Goal: Task Accomplishment & Management: Manage account settings

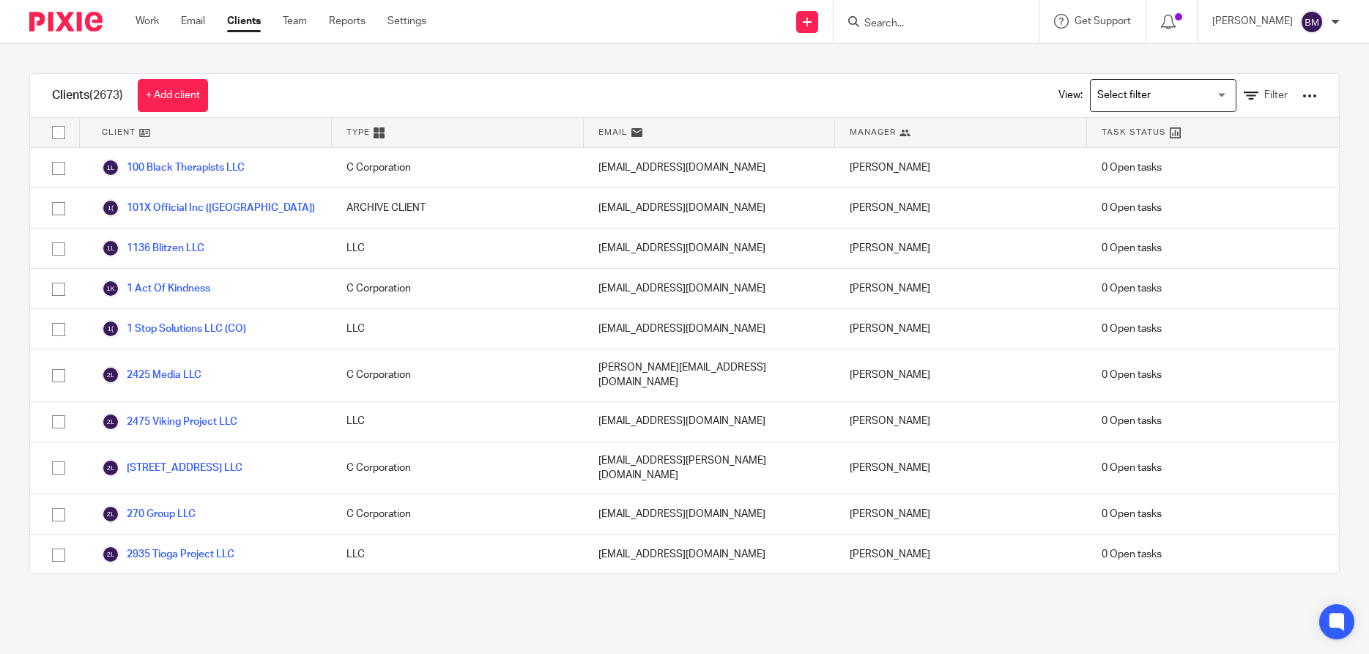
click at [914, 21] on input "Search" at bounding box center [929, 24] width 132 height 13
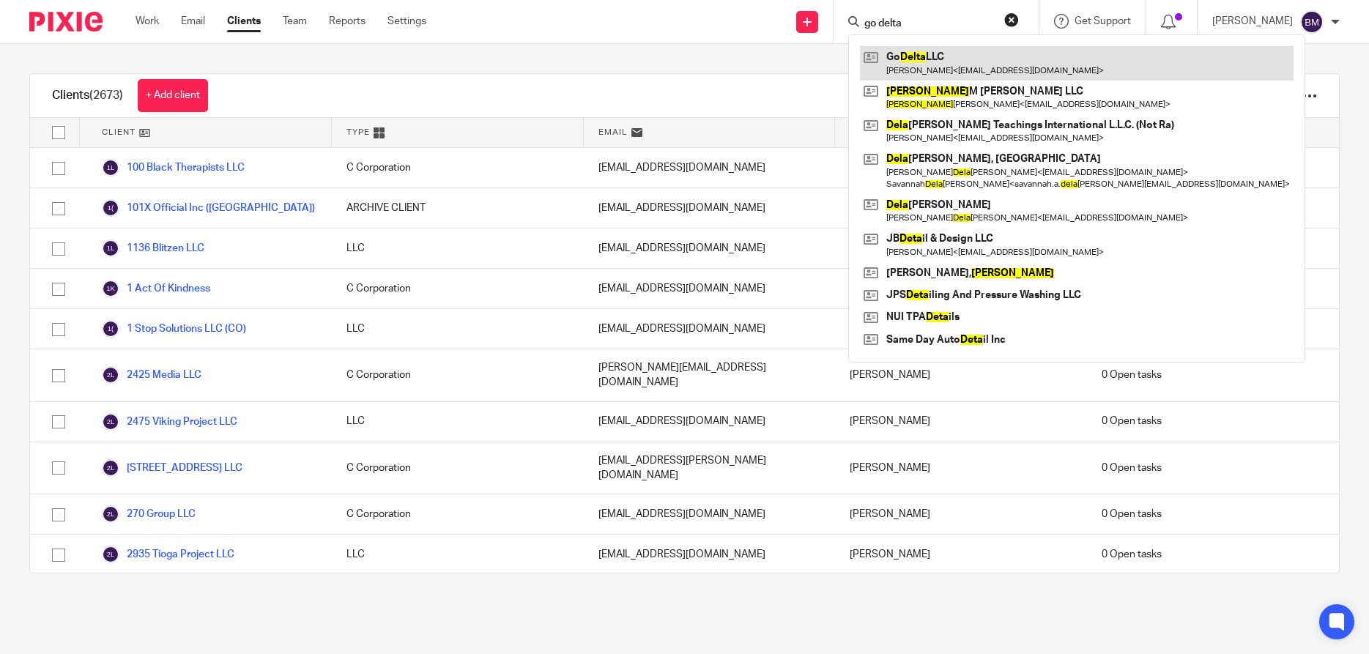
type input "go delta"
click at [924, 61] on link at bounding box center [1076, 63] width 433 height 34
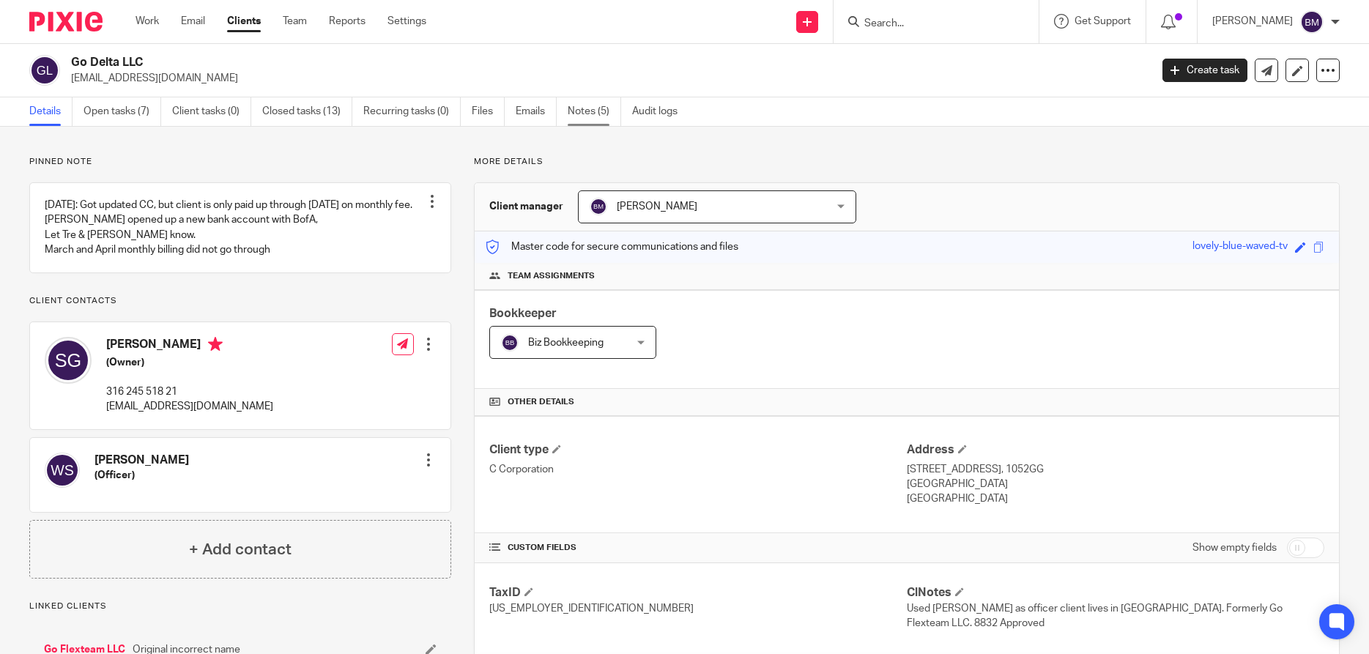
click at [590, 109] on link "Notes (5)" at bounding box center [593, 111] width 53 height 29
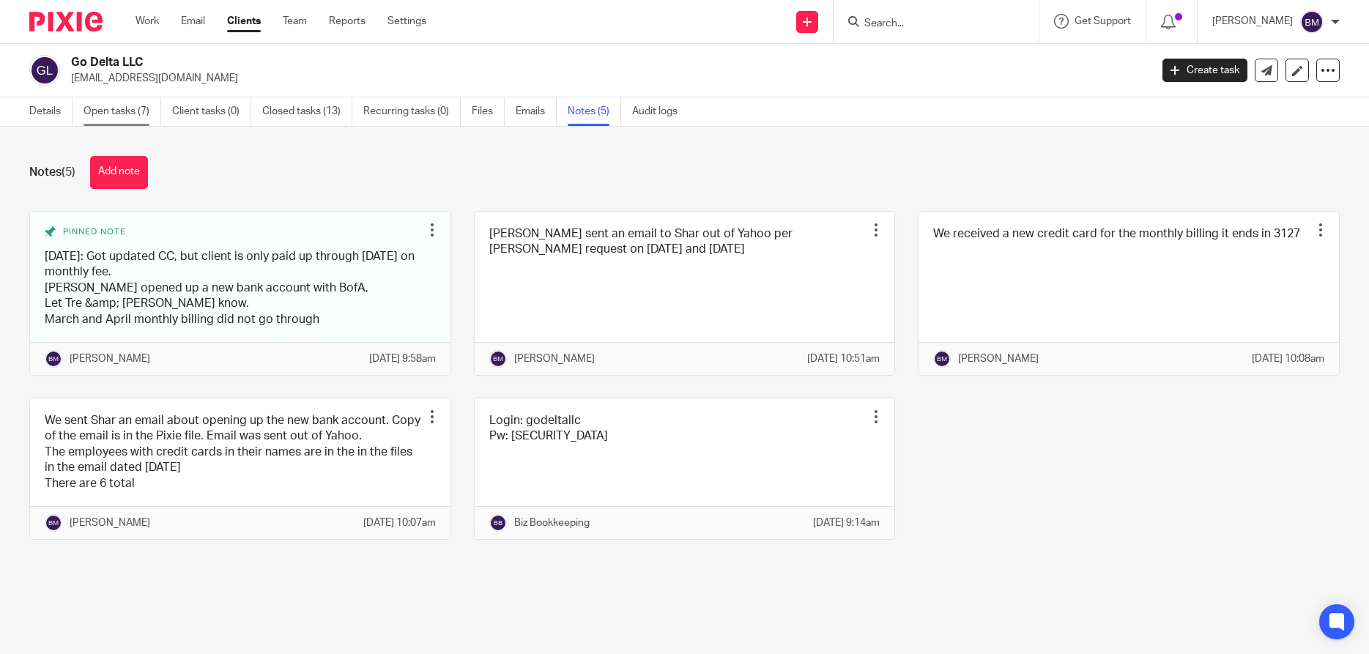
click at [105, 111] on link "Open tasks (7)" at bounding box center [122, 111] width 78 height 29
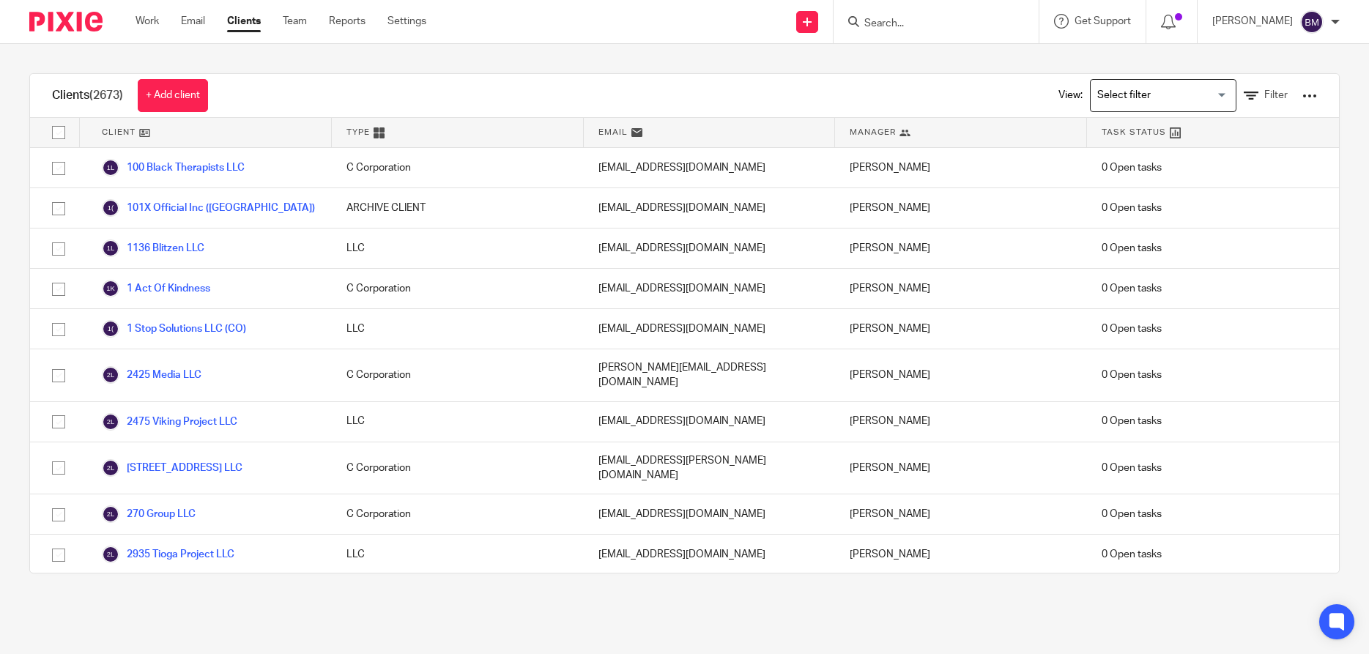
click at [920, 20] on input "Search" at bounding box center [929, 24] width 132 height 13
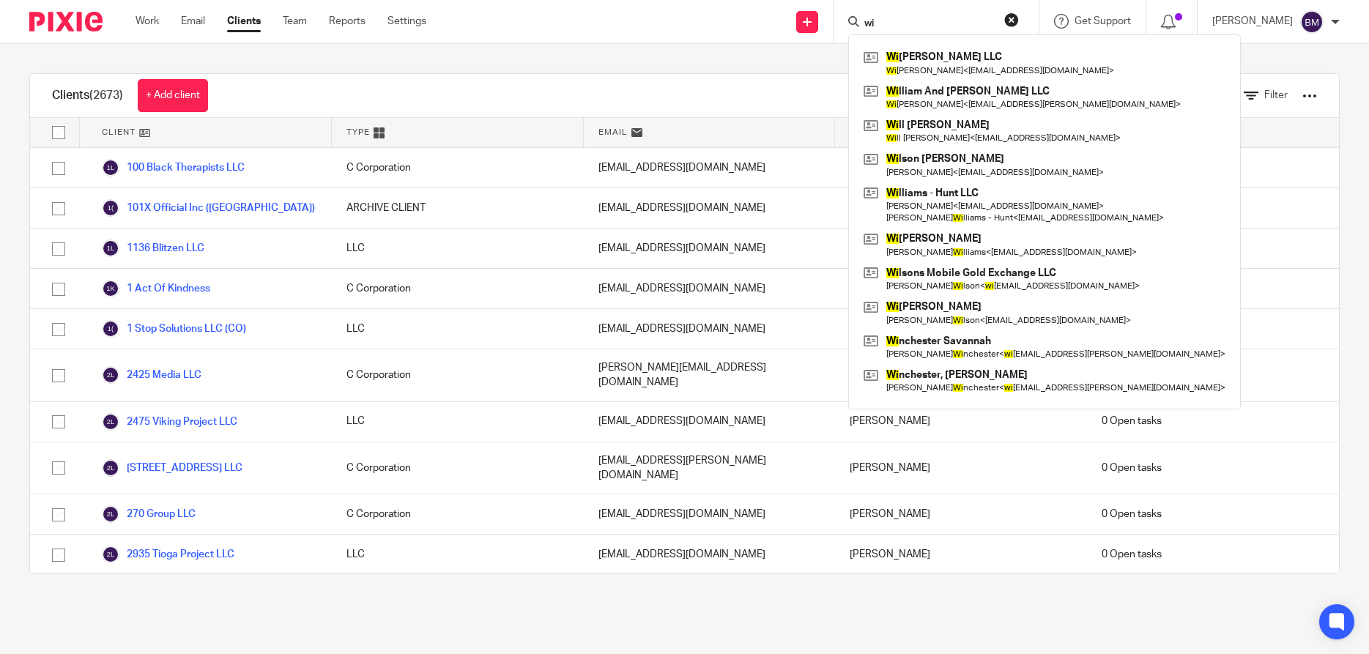
type input "w"
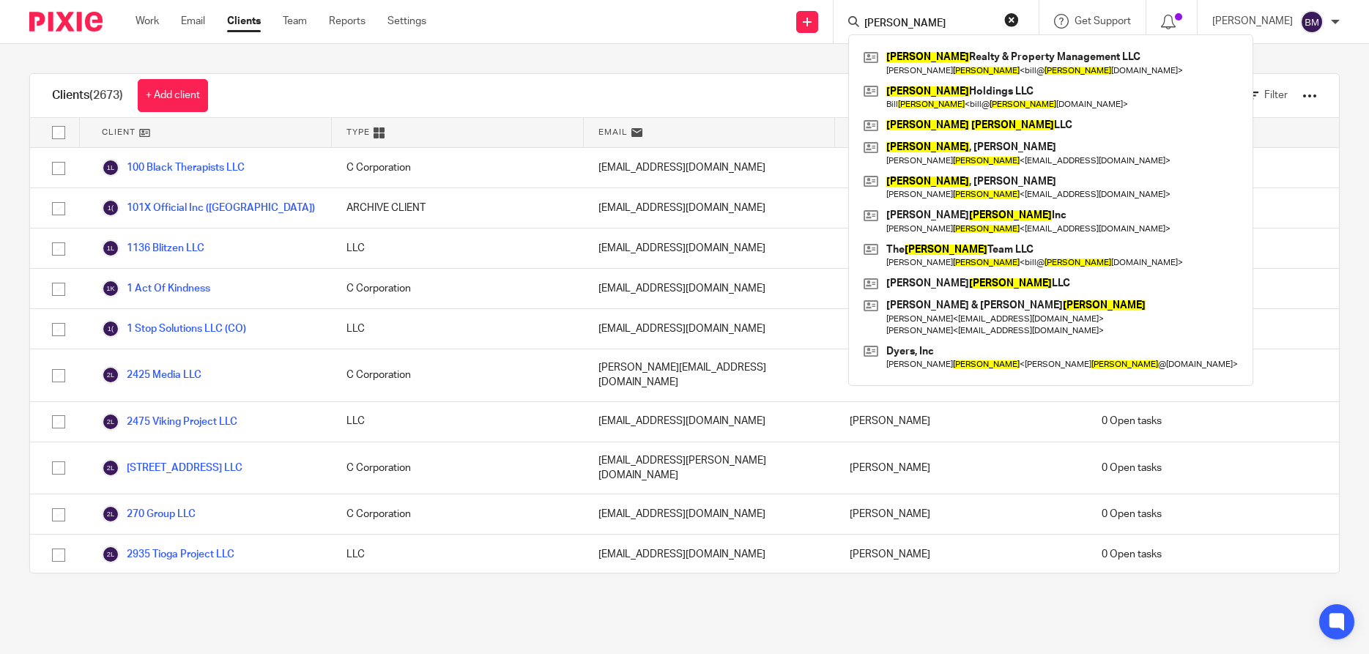
type input "stocker"
click at [1019, 23] on button "reset" at bounding box center [1011, 19] width 15 height 15
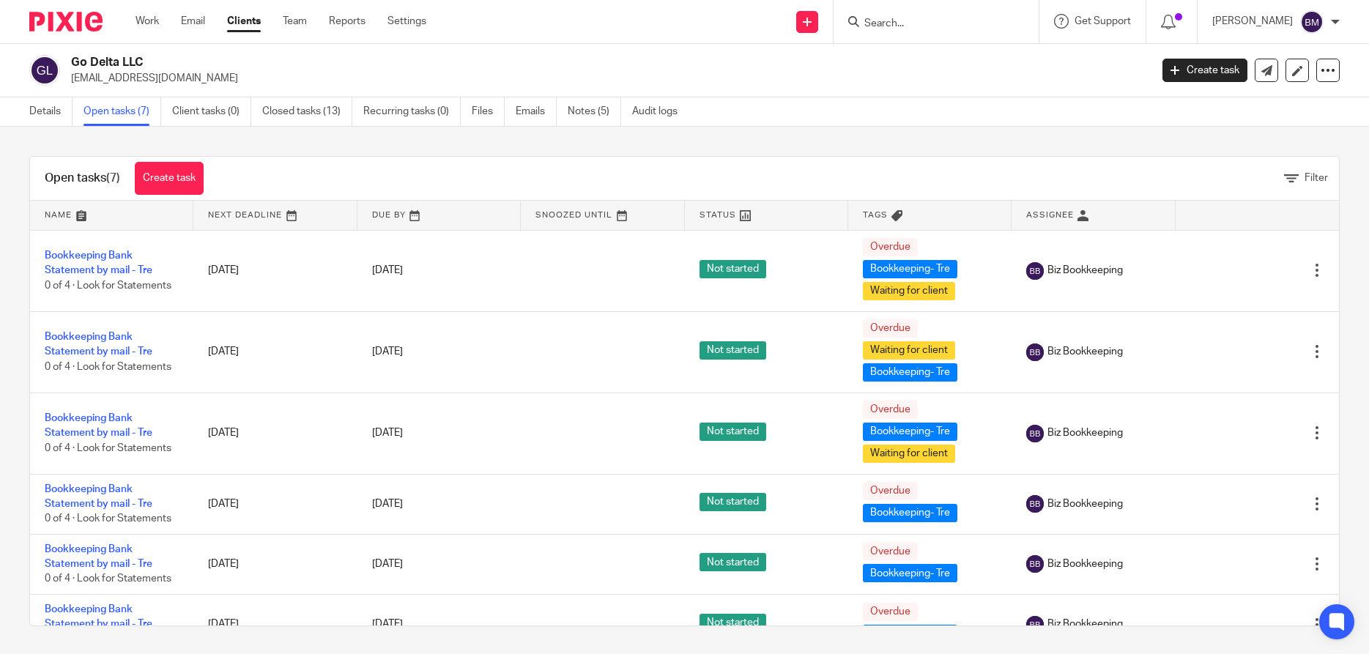
click at [923, 21] on input "Search" at bounding box center [929, 24] width 132 height 13
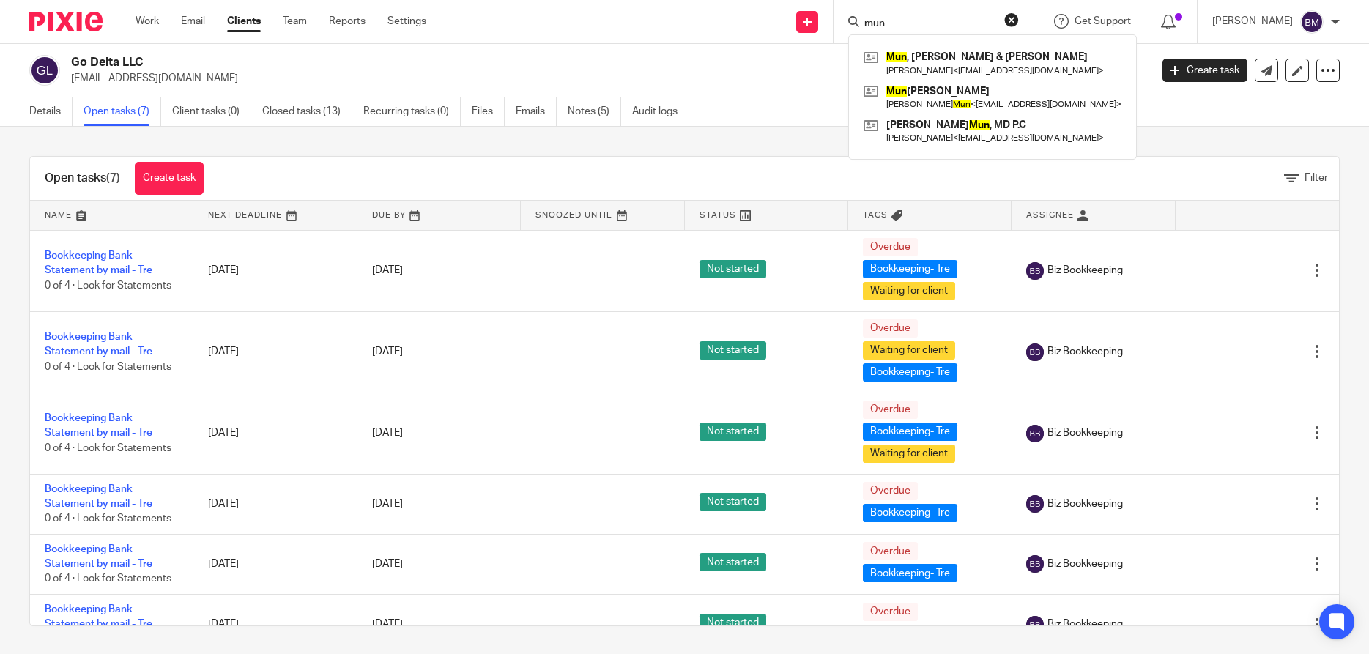
drag, startPoint x: 919, startPoint y: 23, endPoint x: 867, endPoint y: 15, distance: 52.5
click at [867, 18] on input "mun" at bounding box center [929, 24] width 132 height 13
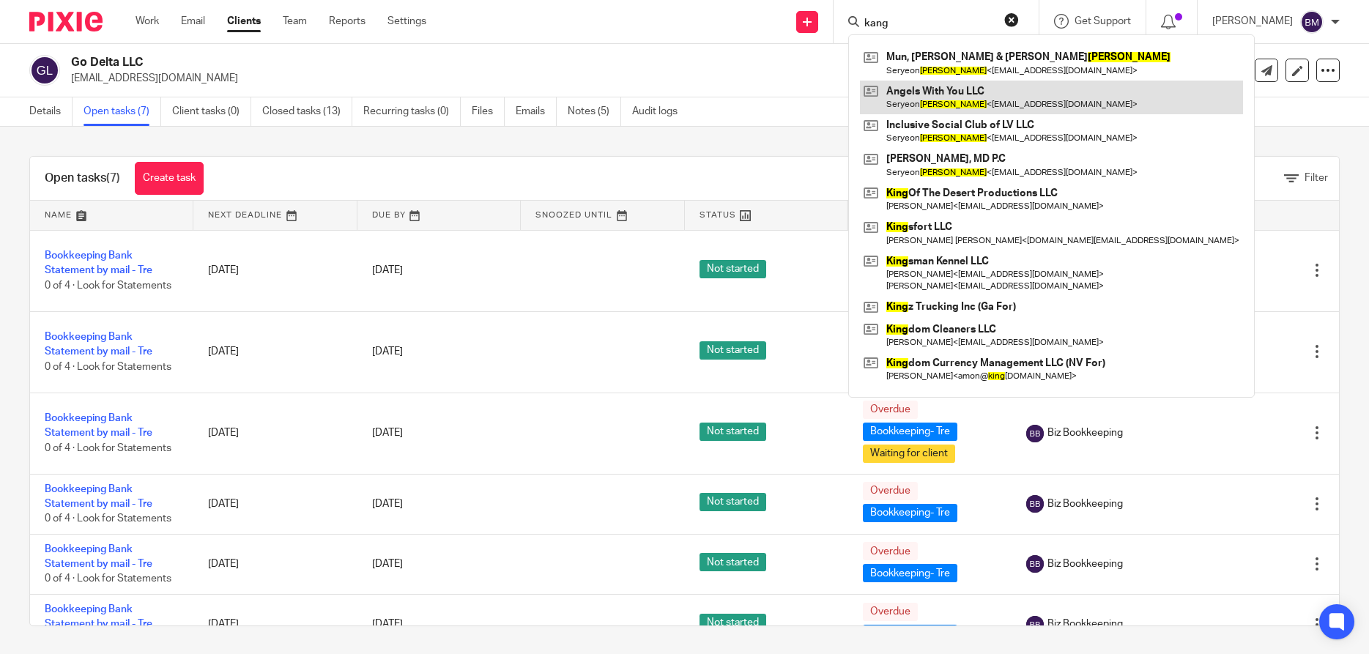
type input "kang"
click at [953, 100] on link at bounding box center [1051, 98] width 383 height 34
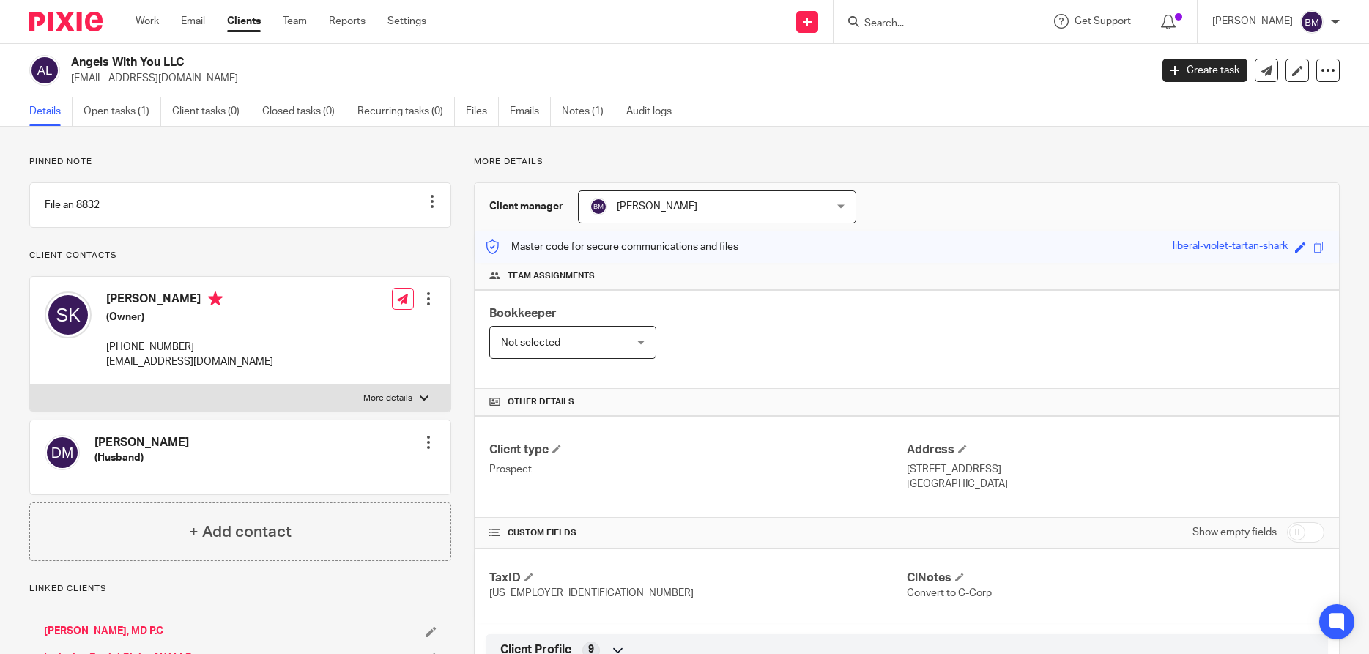
click at [1309, 533] on input "checkbox" at bounding box center [1305, 532] width 37 height 21
checkbox input "true"
click at [108, 116] on link "Open tasks (1)" at bounding box center [122, 111] width 78 height 29
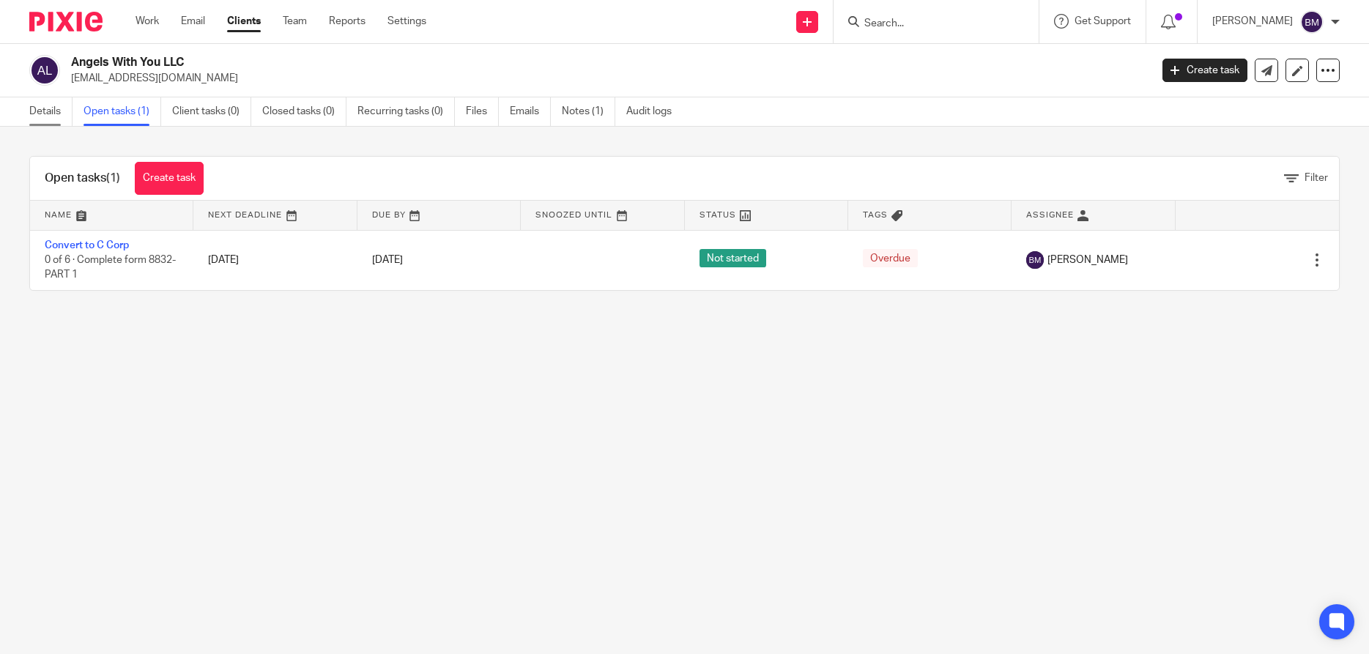
click at [37, 106] on link "Details" at bounding box center [50, 111] width 43 height 29
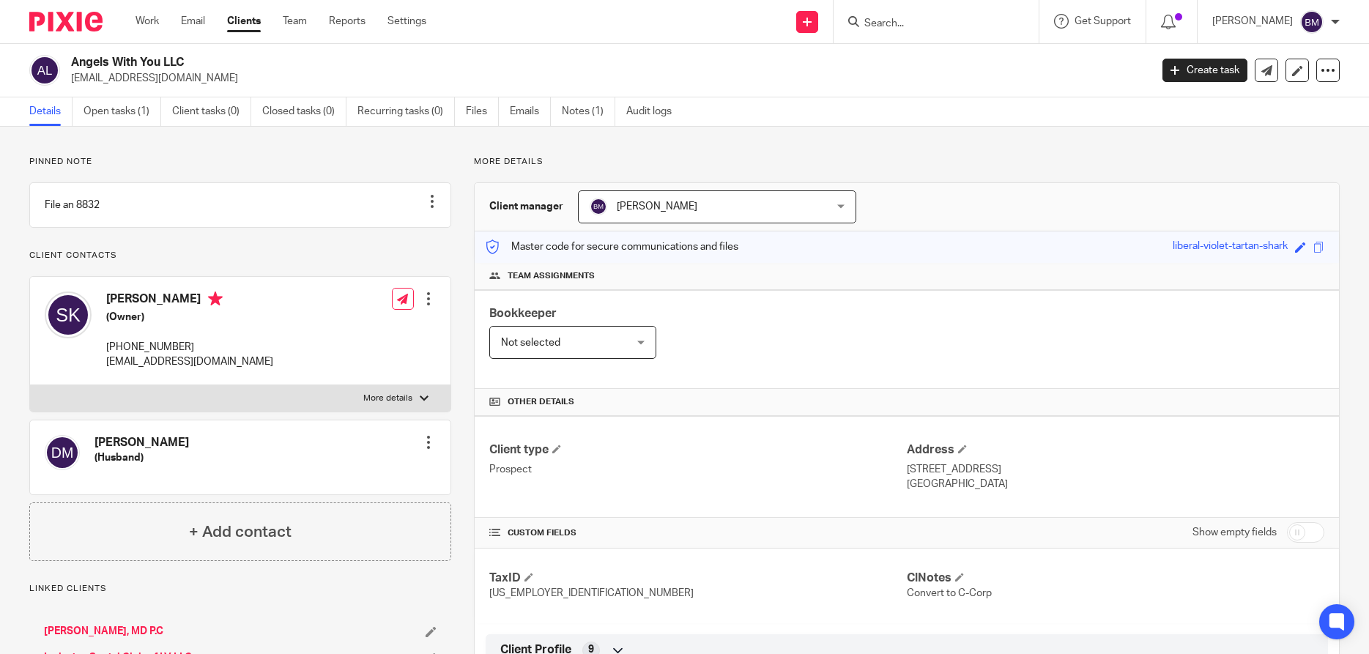
drag, startPoint x: 70, startPoint y: 62, endPoint x: 189, endPoint y: 56, distance: 118.7
click at [189, 56] on div "Angels With You LLC [EMAIL_ADDRESS][DOMAIN_NAME]" at bounding box center [584, 70] width 1111 height 31
copy h2 "Angels With You LLC"
drag, startPoint x: 105, startPoint y: 312, endPoint x: 183, endPoint y: 313, distance: 77.6
click at [183, 313] on div "[PERSON_NAME] (Owner) [PHONE_NUMBER] [EMAIL_ADDRESS][DOMAIN_NAME]" at bounding box center [159, 330] width 228 height 92
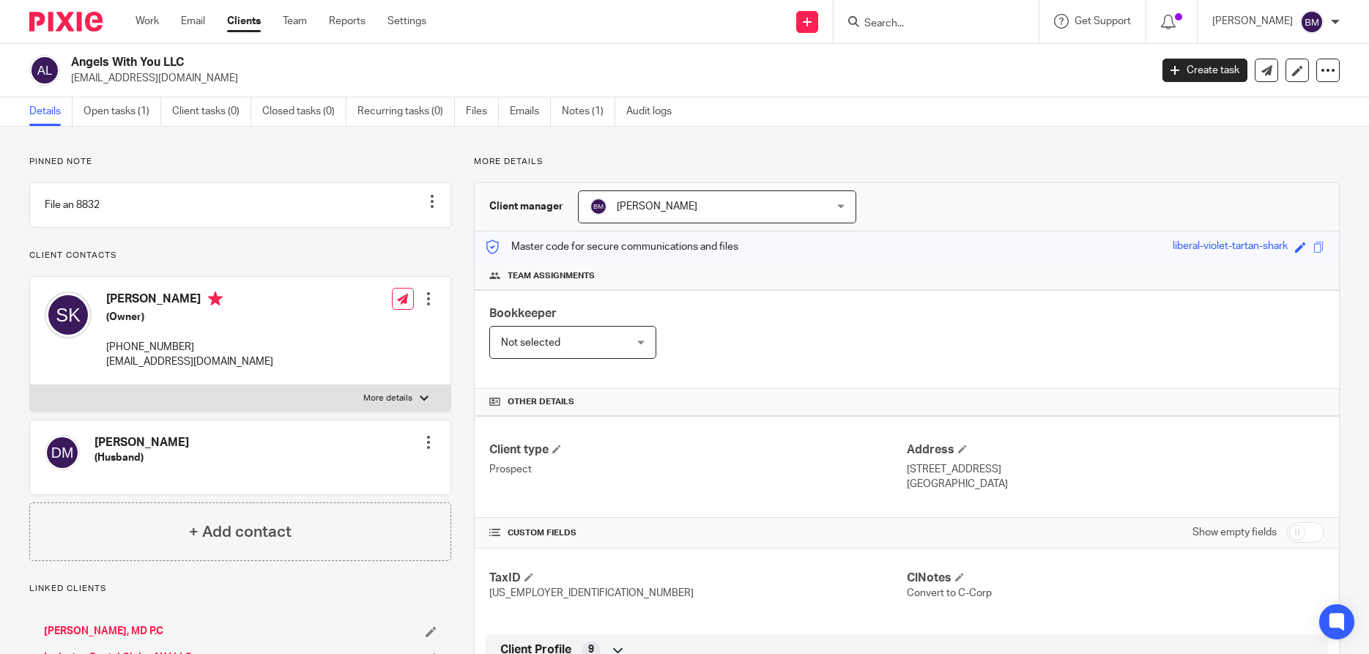
copy h4 "[PERSON_NAME]"
click at [426, 403] on div at bounding box center [424, 398] width 9 height 9
click at [30, 385] on input "More details" at bounding box center [29, 384] width 1 height 1
checkbox input "true"
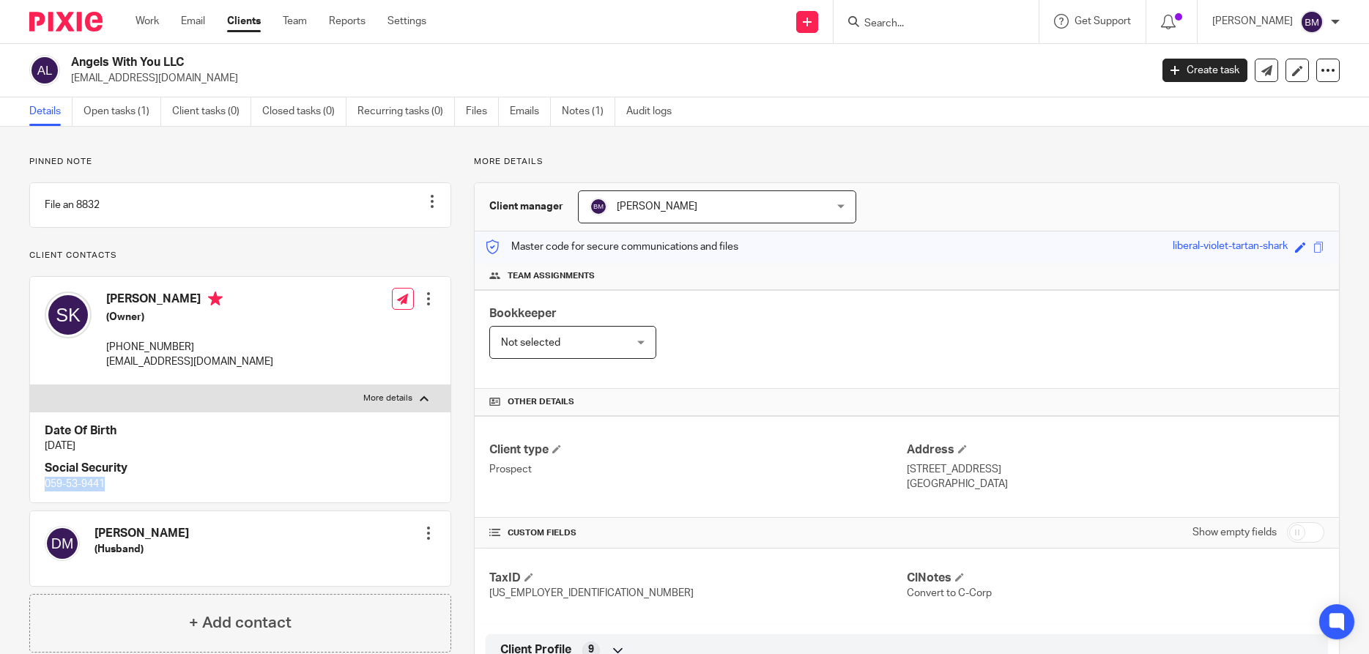
drag, startPoint x: 42, startPoint y: 499, endPoint x: 119, endPoint y: 500, distance: 76.2
click at [119, 500] on div "Date Of Birth [DATE] Social Security 059-53-9441" at bounding box center [240, 458] width 420 height 92
copy p "059-53-9441"
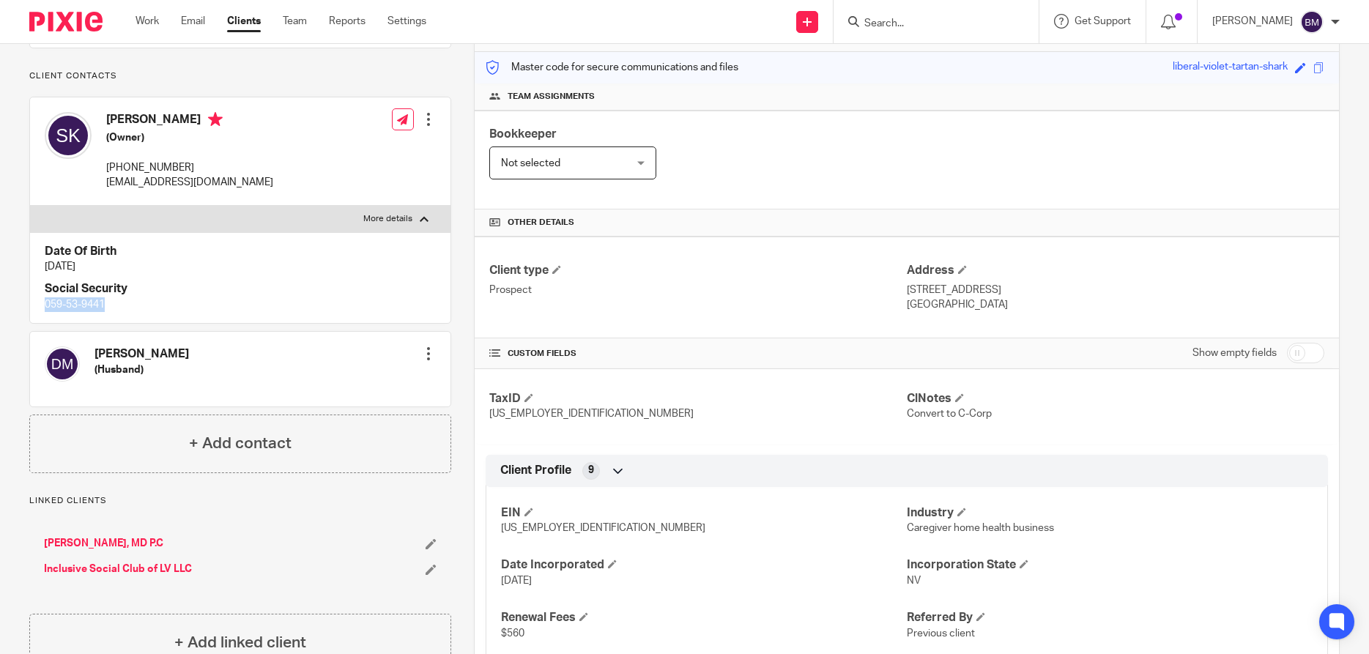
scroll to position [211, 0]
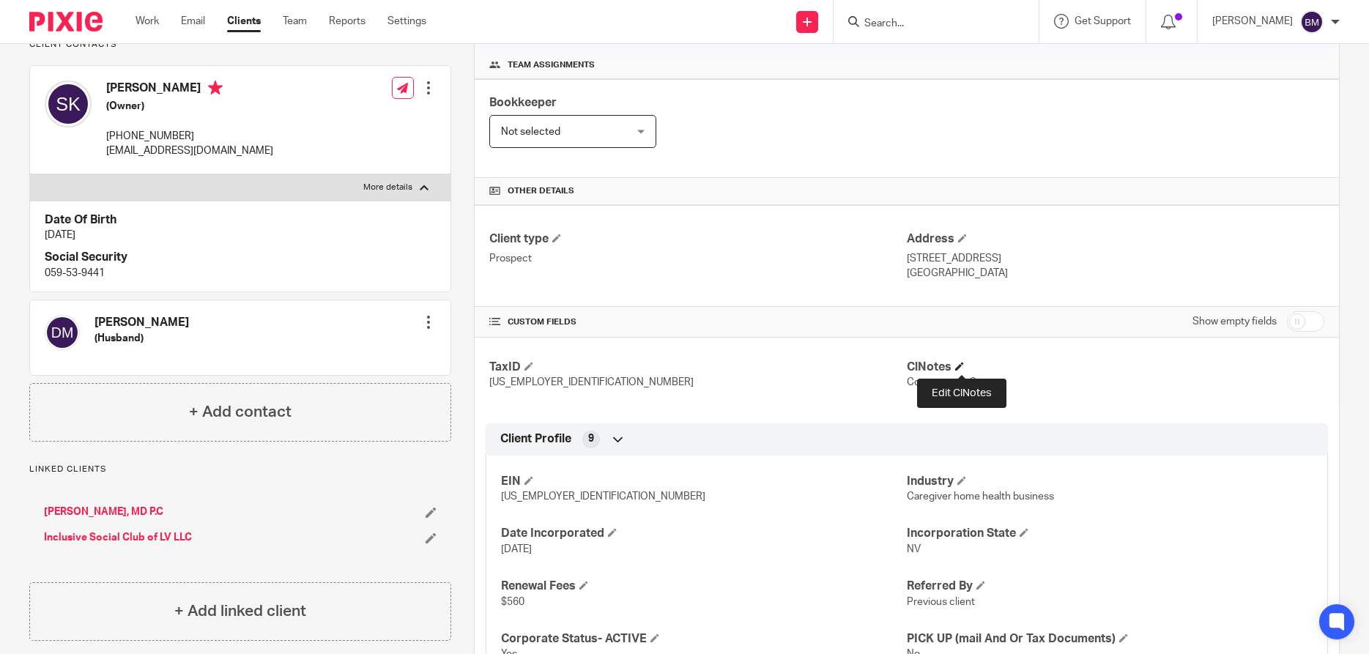
click at [964, 364] on span at bounding box center [959, 366] width 9 height 9
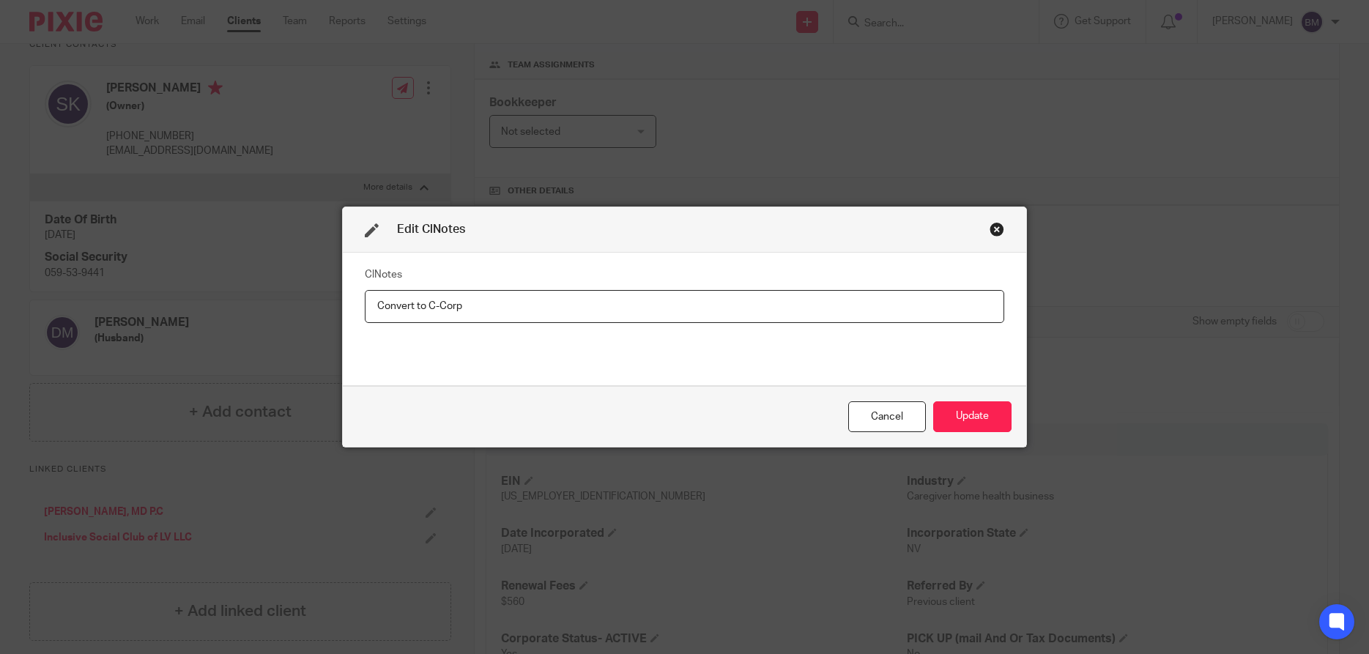
drag, startPoint x: 481, startPoint y: 311, endPoint x: 254, endPoint y: 284, distance: 228.6
click at [365, 290] on input "Convert to C-Corp" at bounding box center [684, 306] width 639 height 33
type input "8832 Mailed"
click at [960, 412] on button "Update" at bounding box center [972, 416] width 78 height 31
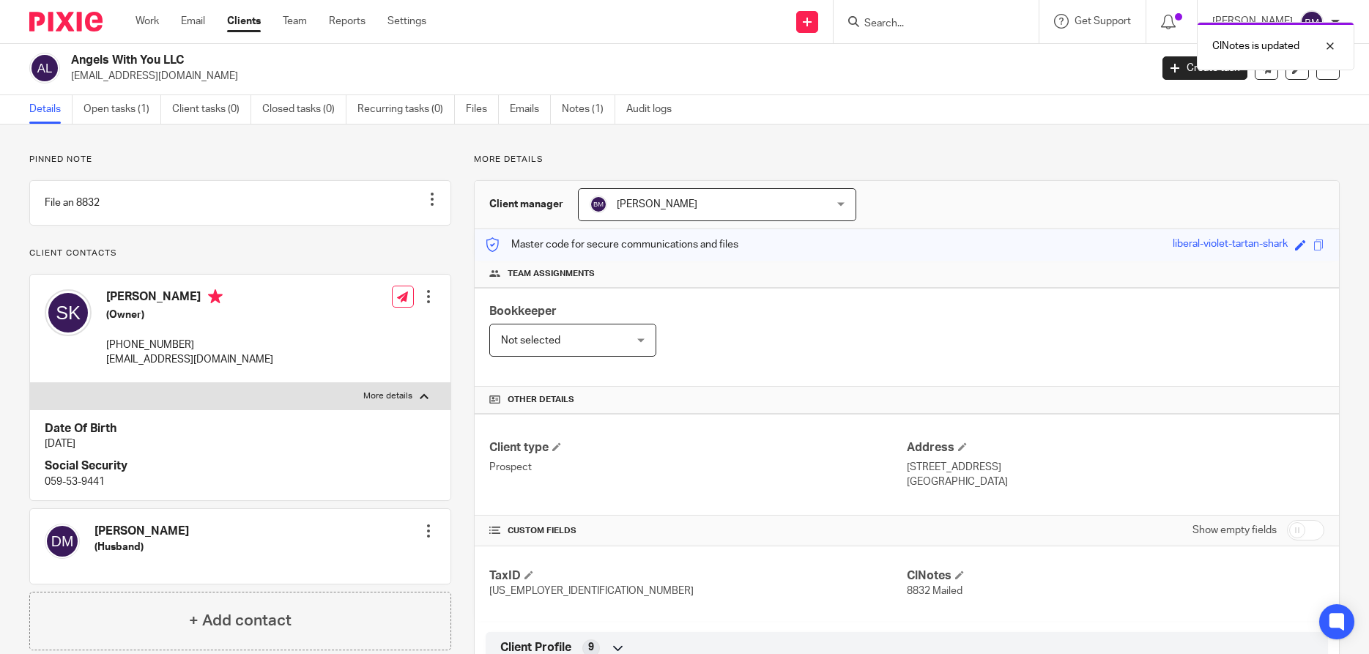
scroll to position [0, 0]
click at [122, 113] on link "Open tasks (1)" at bounding box center [122, 111] width 78 height 29
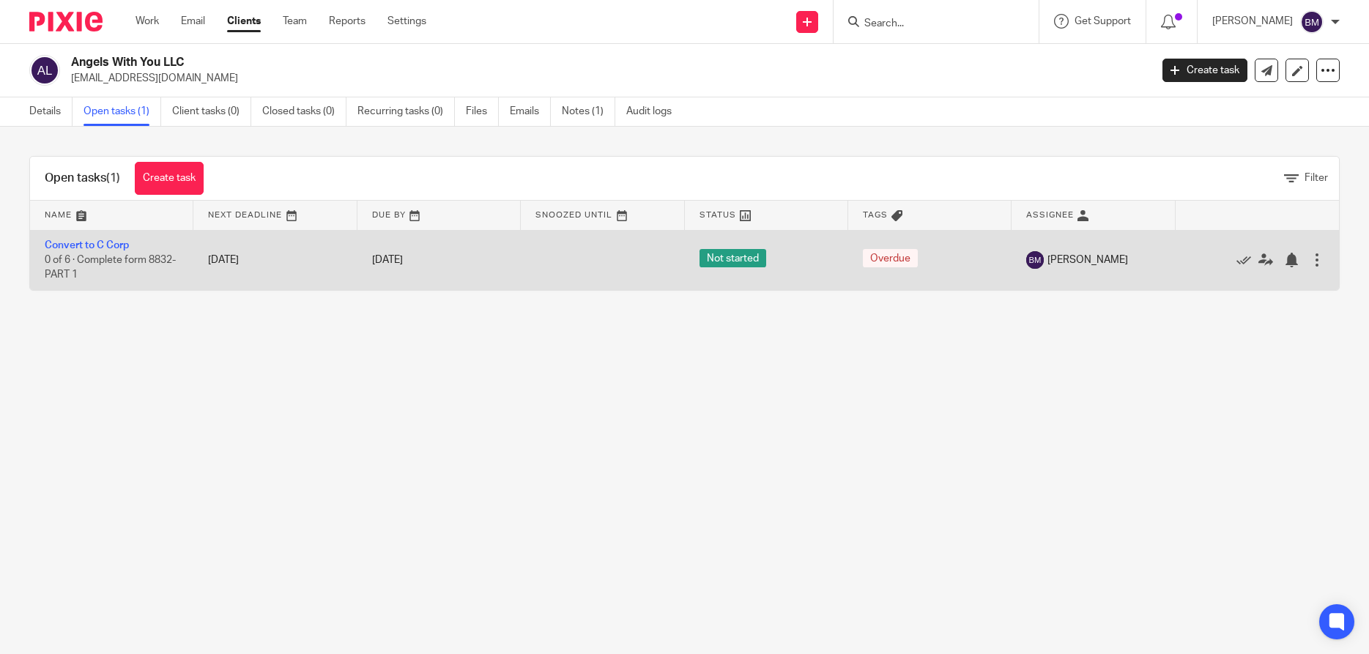
click at [1311, 262] on div at bounding box center [1316, 260] width 15 height 15
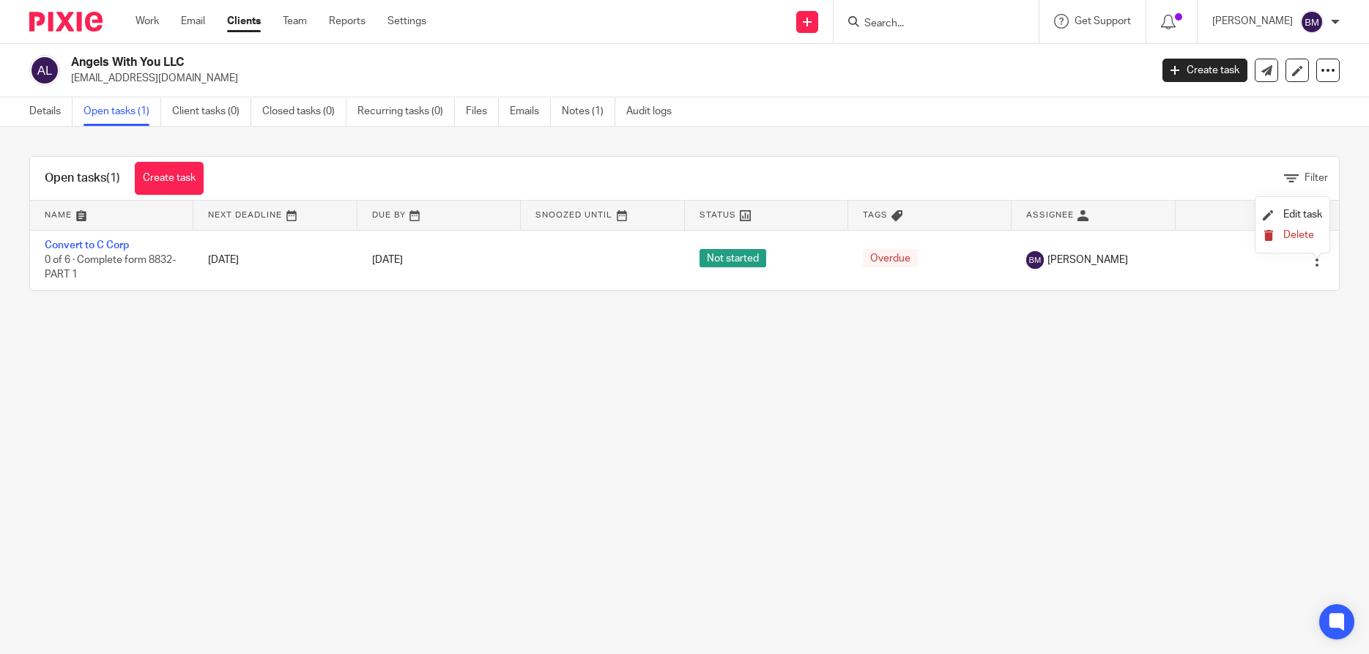
click at [1293, 237] on span "Delete" at bounding box center [1298, 235] width 31 height 10
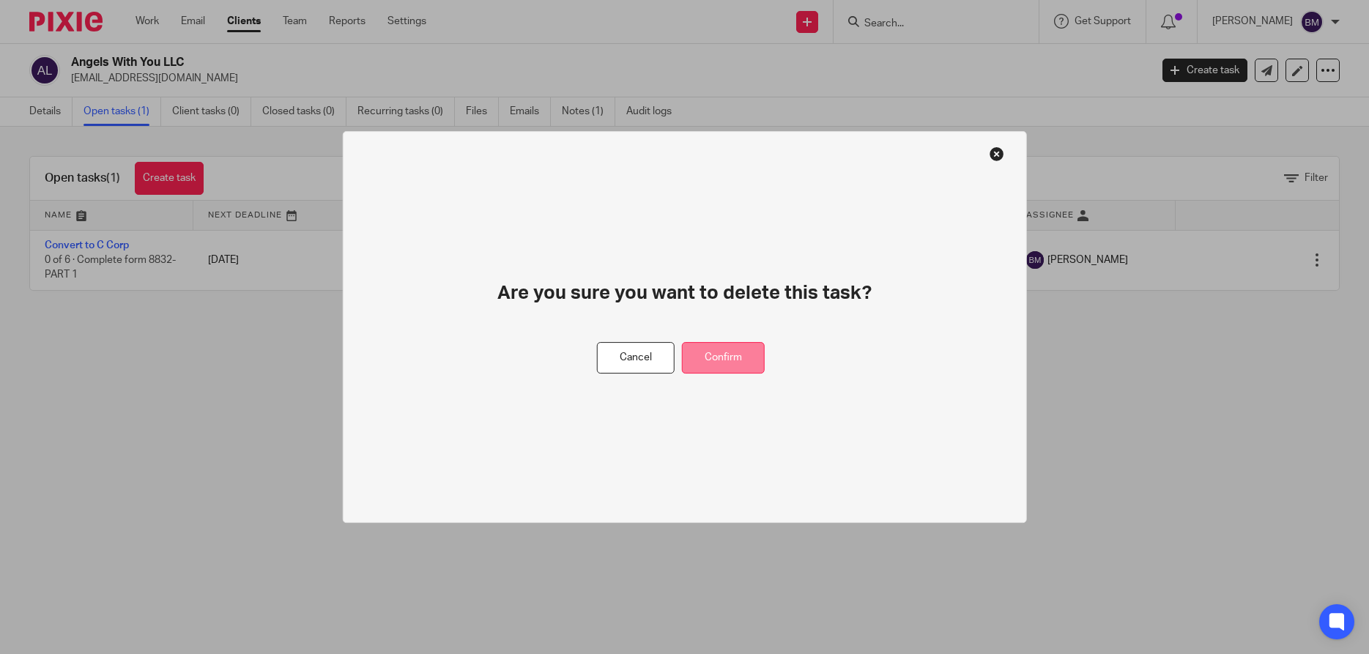
click at [726, 360] on button "Confirm" at bounding box center [723, 357] width 83 height 31
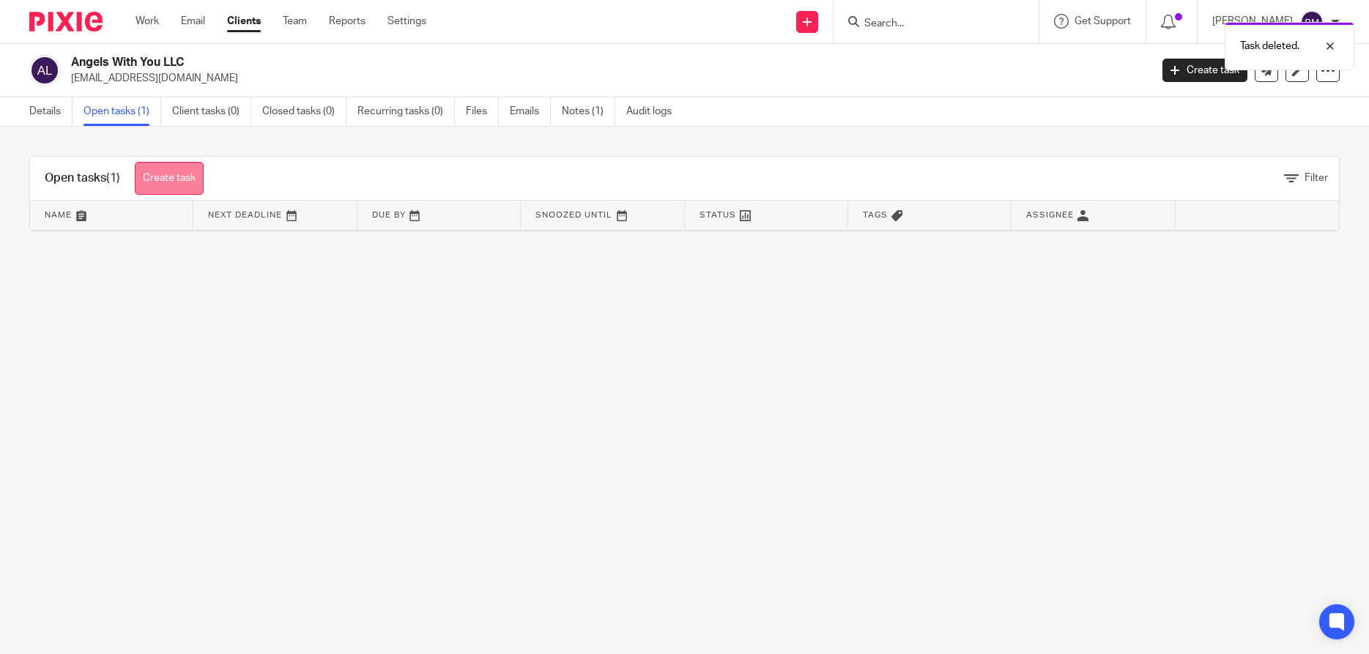
click at [168, 179] on link "Create task" at bounding box center [169, 178] width 69 height 33
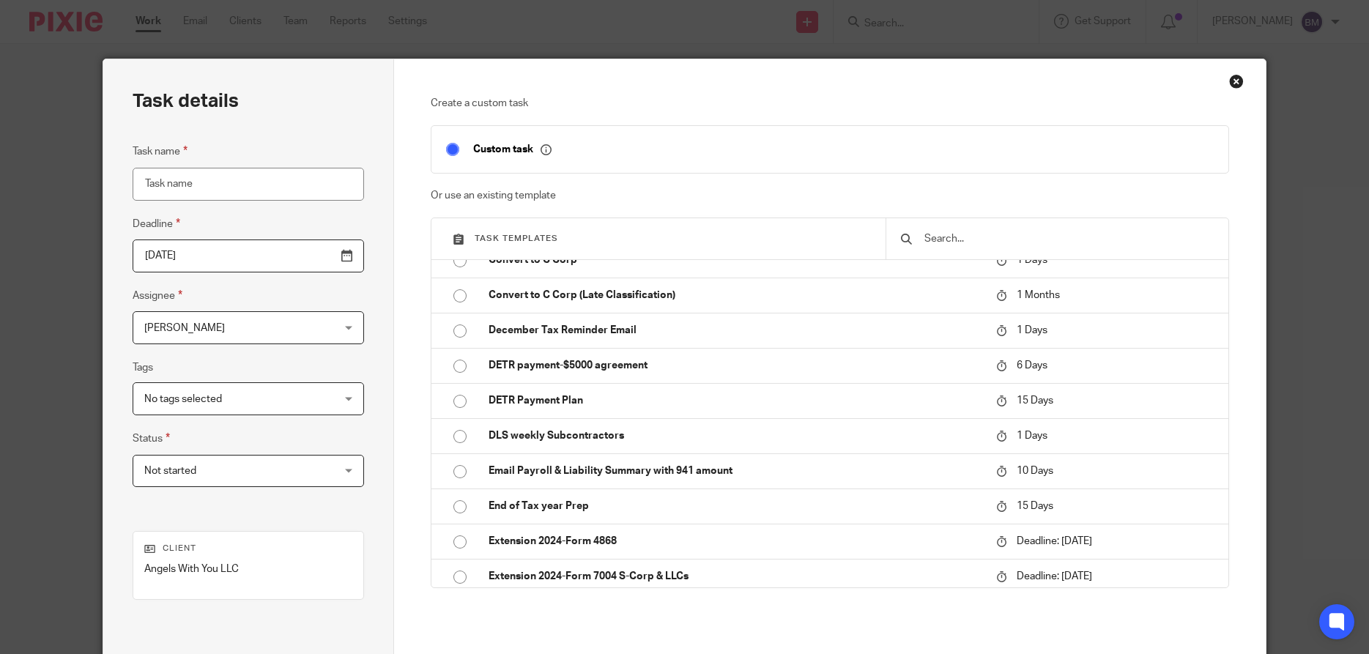
scroll to position [1046, 0]
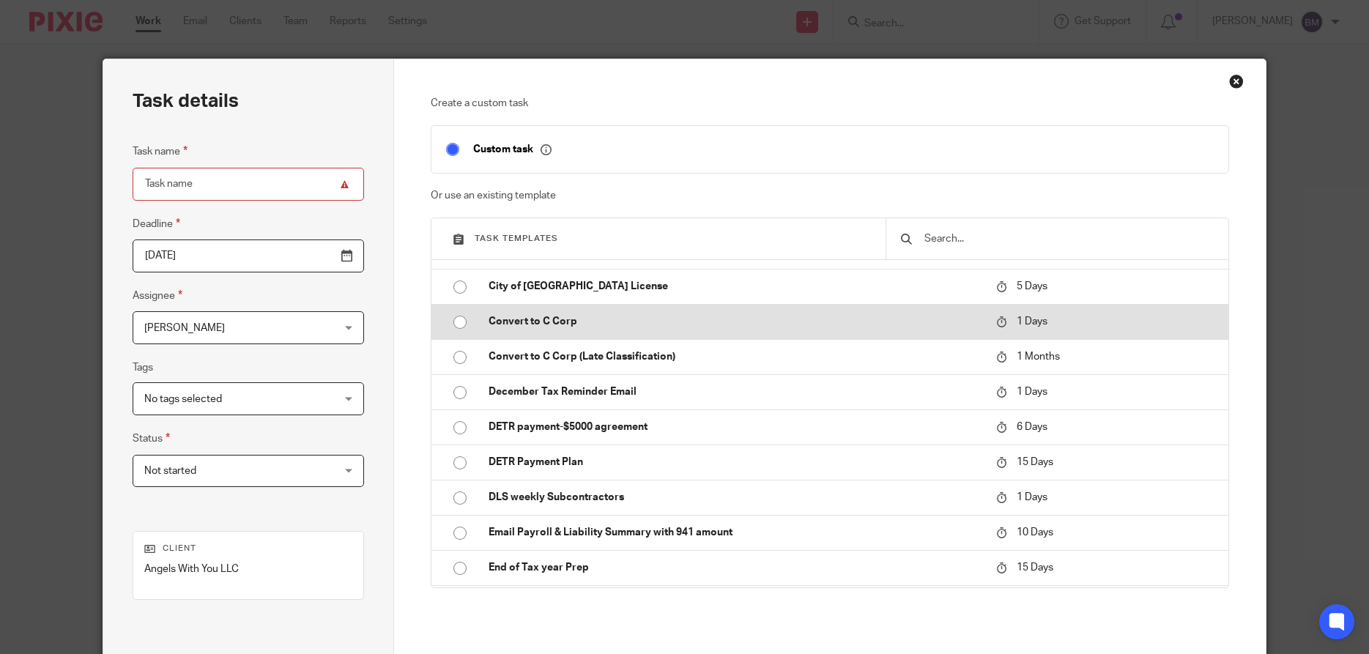
click at [458, 323] on input "radio" at bounding box center [460, 322] width 28 height 28
type input "2025-09-26"
type input "Convert to C Corp - September"
checkbox input "false"
radio input "false"
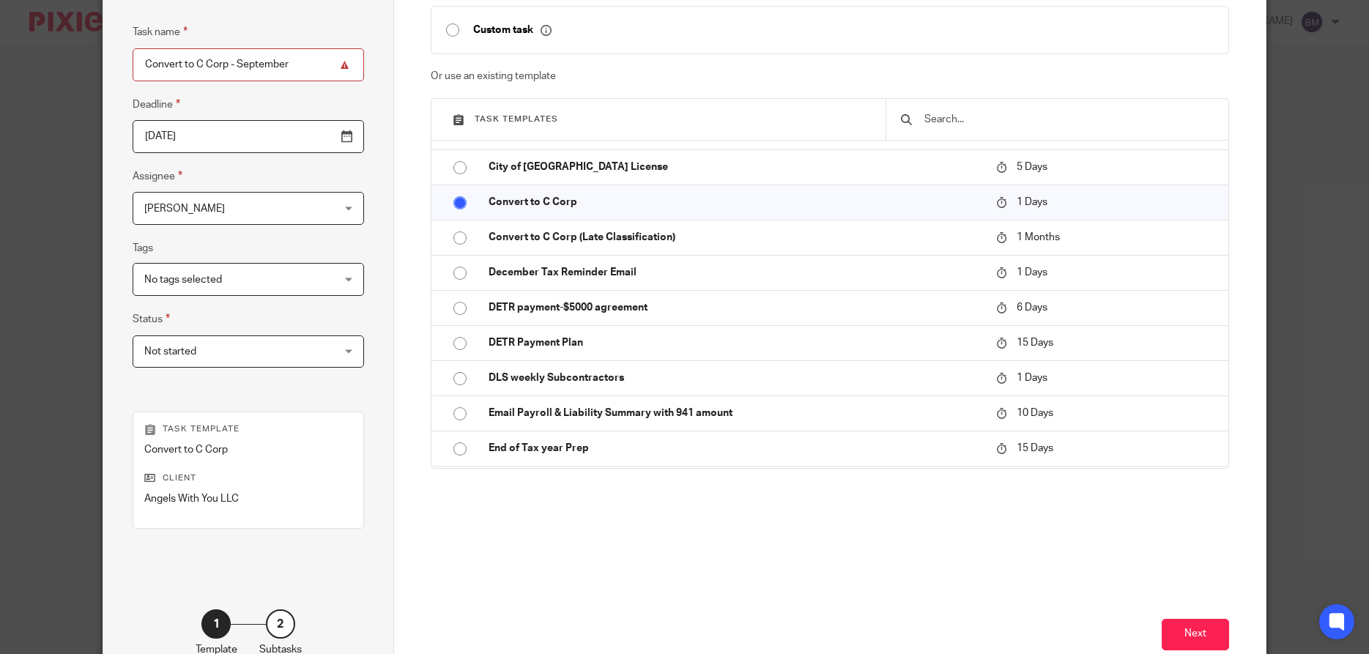
scroll to position [212, 0]
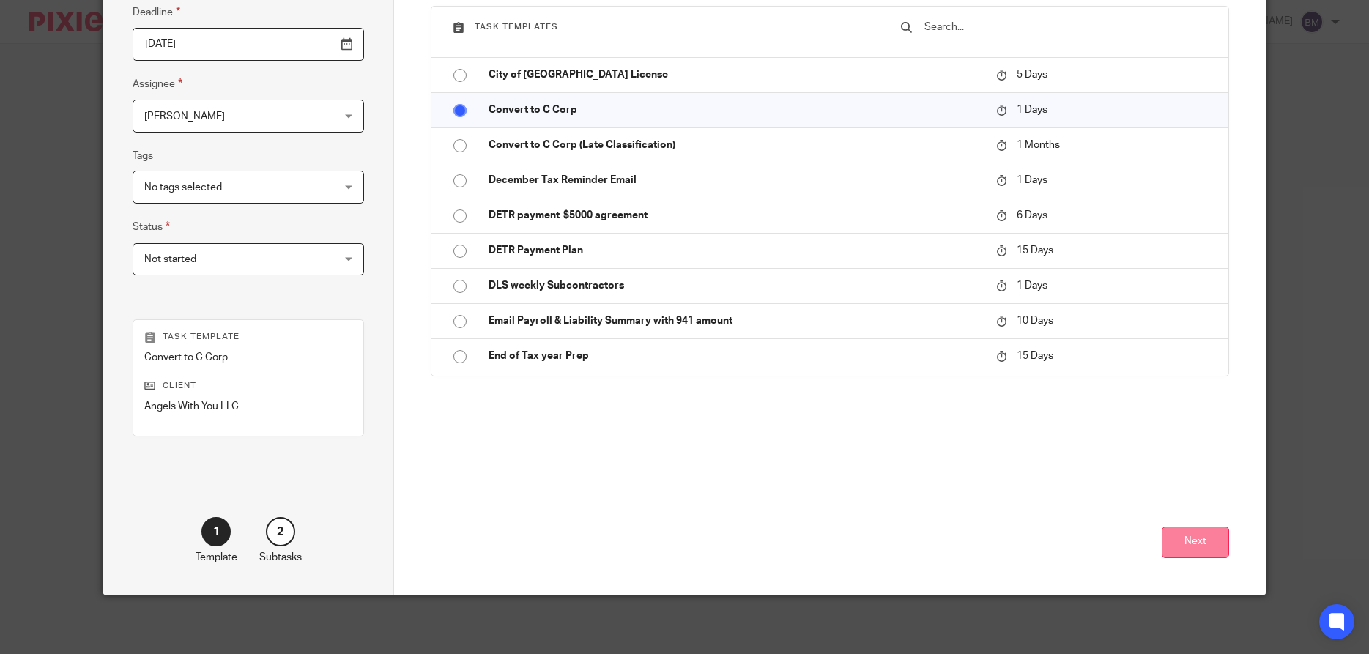
click at [1207, 549] on button "Next" at bounding box center [1194, 541] width 67 height 31
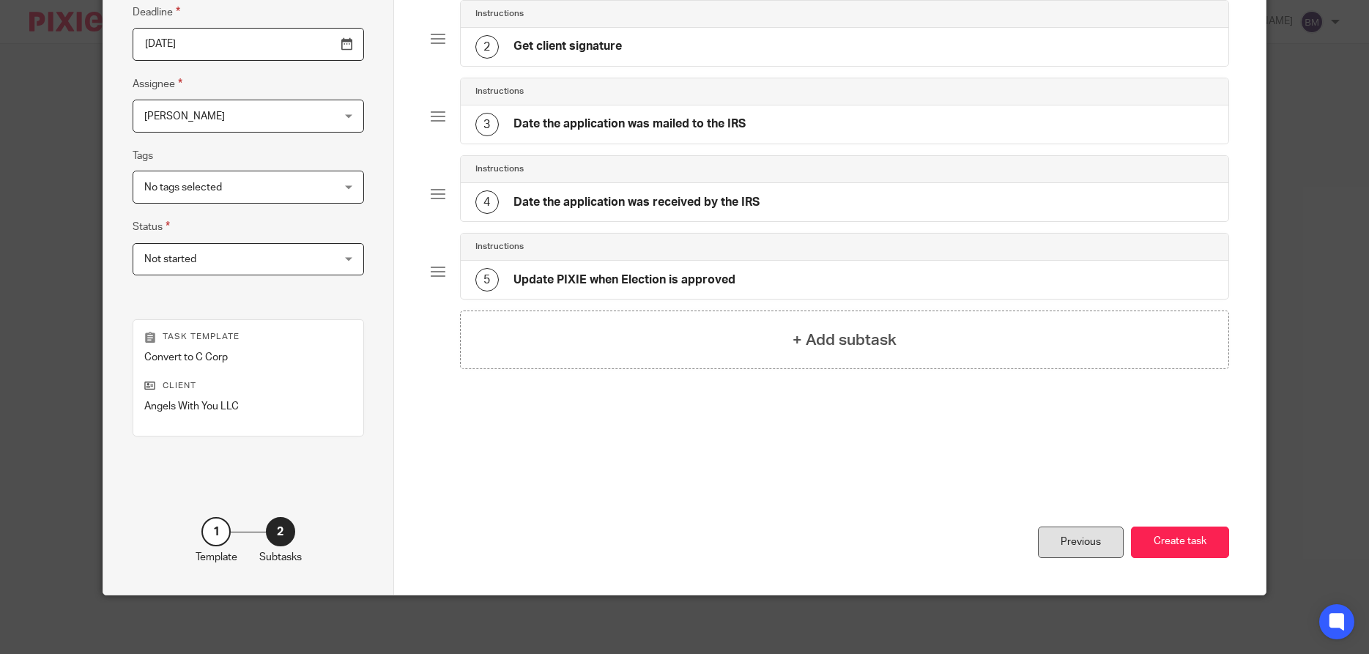
click at [1063, 540] on div "Previous" at bounding box center [1081, 541] width 86 height 31
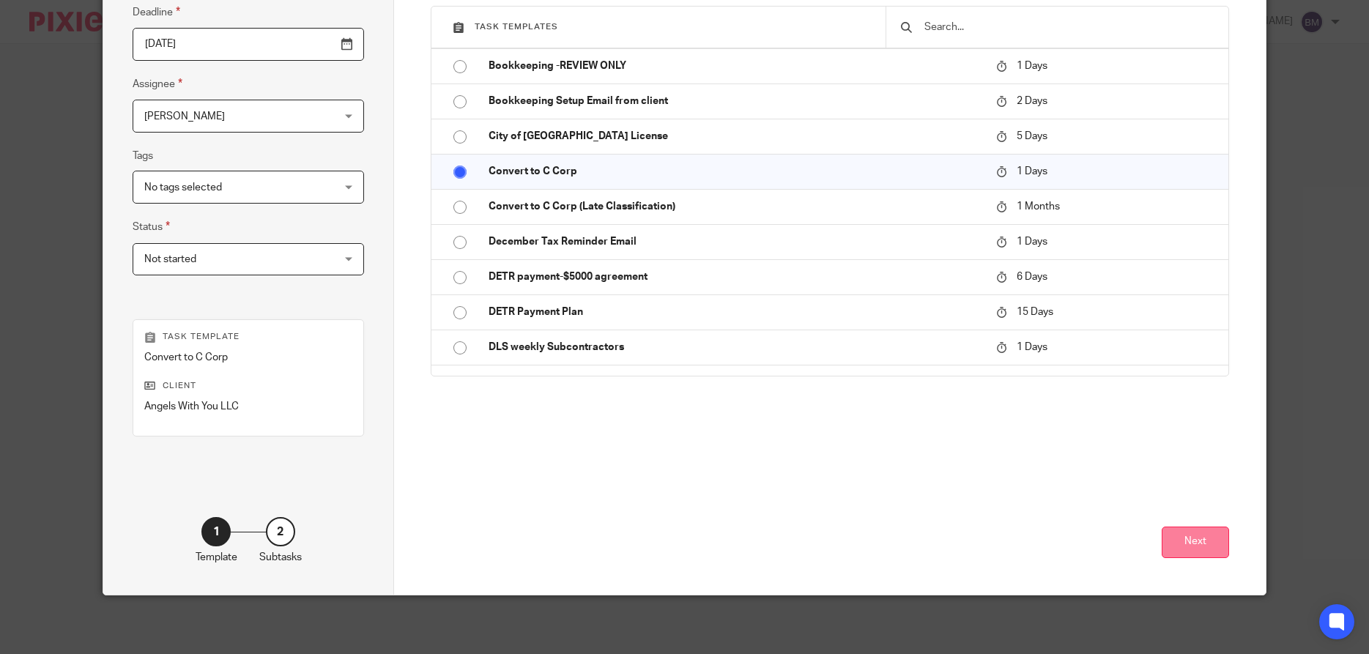
click at [1197, 544] on button "Next" at bounding box center [1194, 541] width 67 height 31
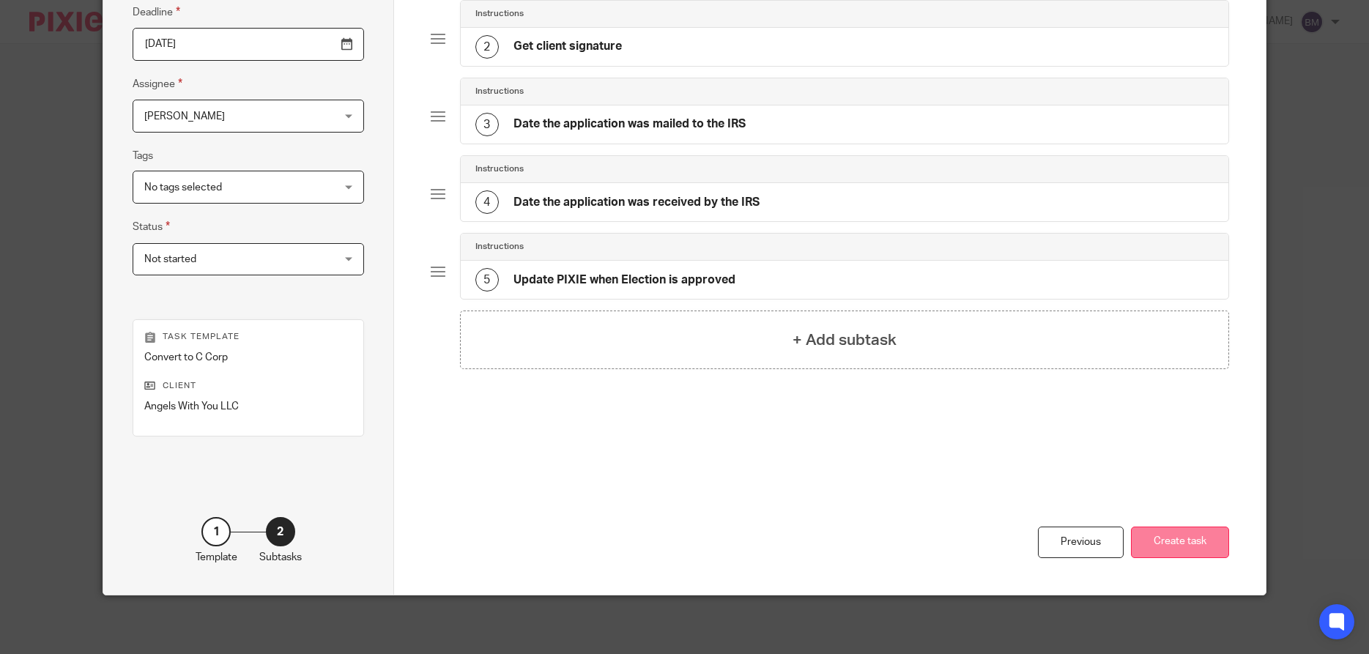
click at [1175, 545] on button "Create task" at bounding box center [1180, 541] width 98 height 31
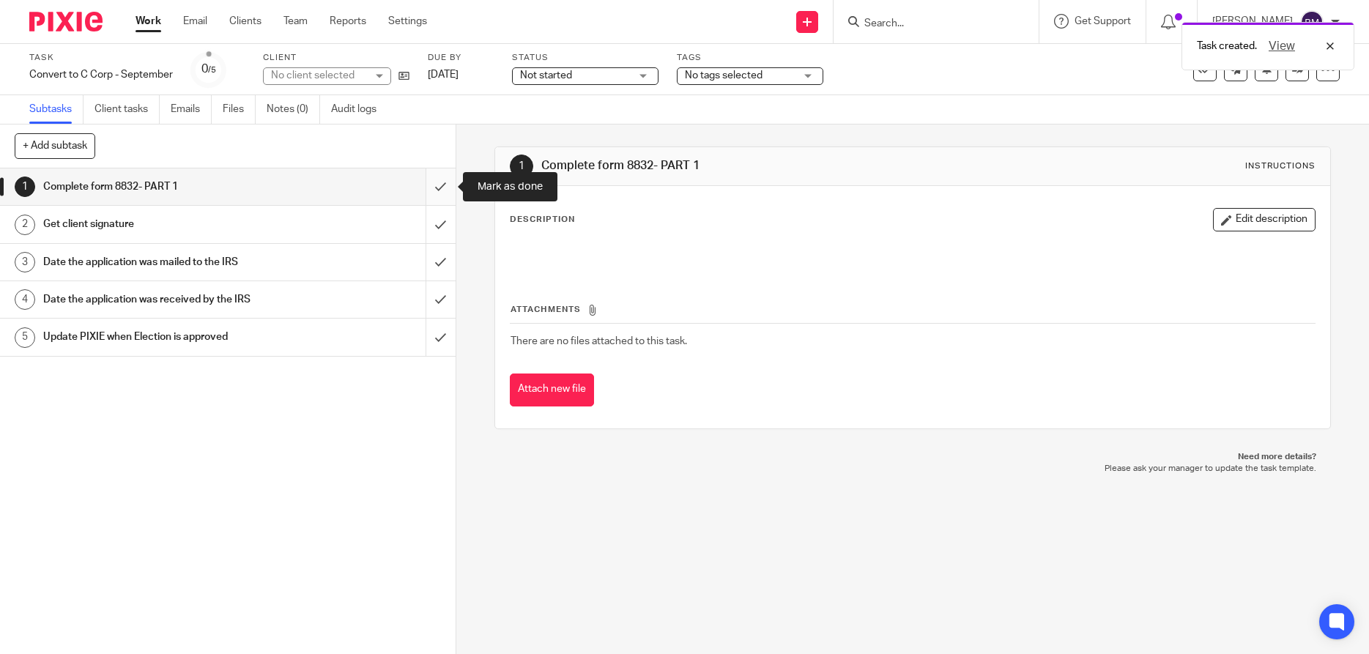
click at [439, 187] on input "submit" at bounding box center [227, 186] width 455 height 37
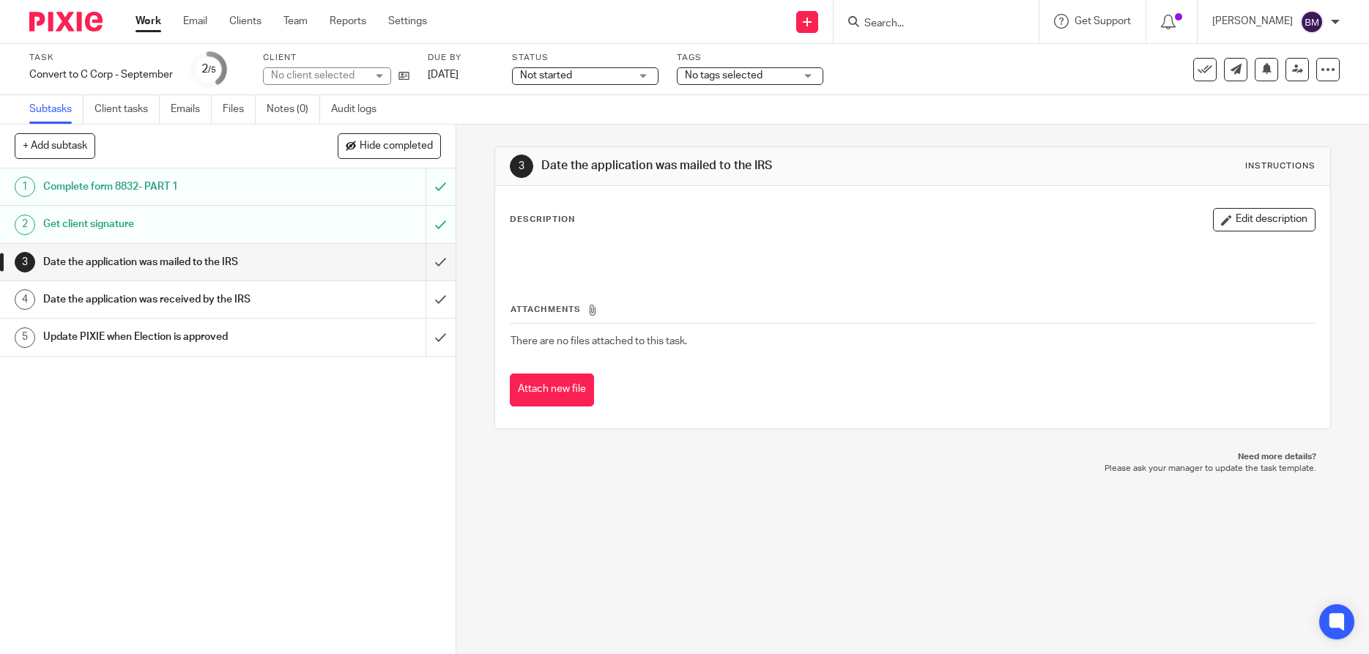
click at [645, 75] on div "Not started Not started" at bounding box center [585, 76] width 146 height 18
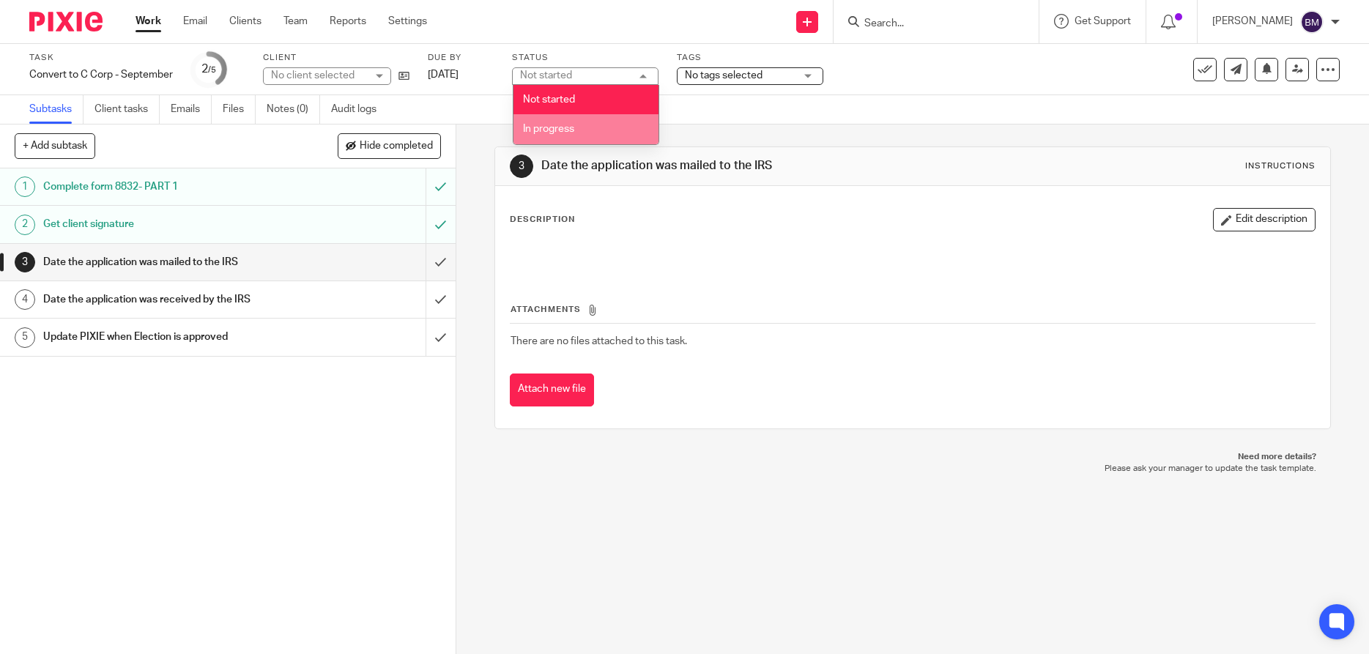
click at [542, 127] on span "In progress" at bounding box center [548, 129] width 51 height 10
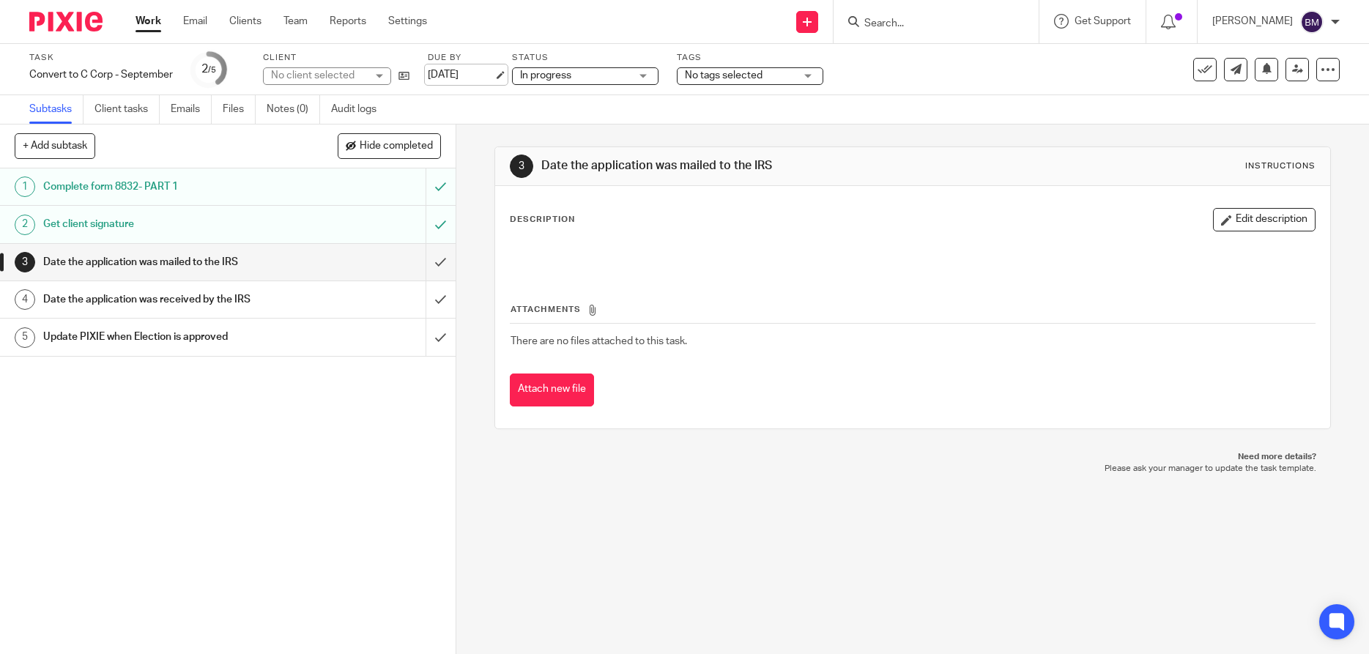
click at [460, 77] on link "Sep 26, 2025" at bounding box center [461, 74] width 66 height 15
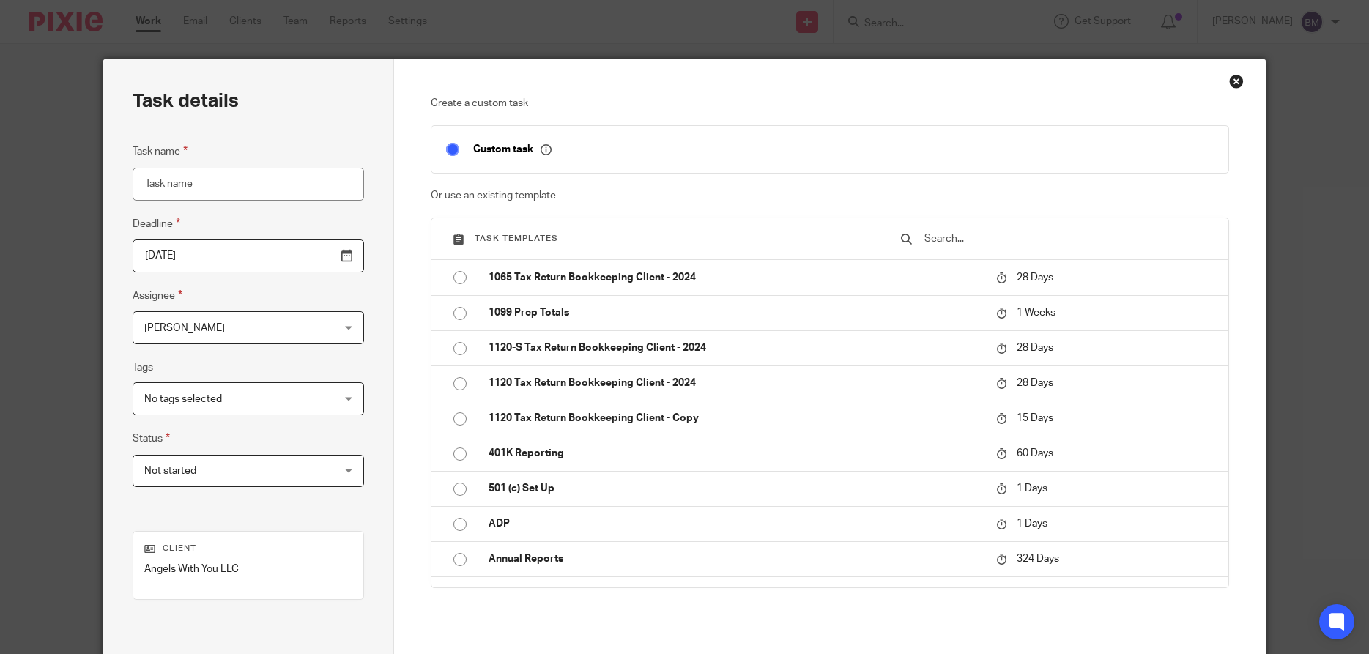
scroll to position [163, 0]
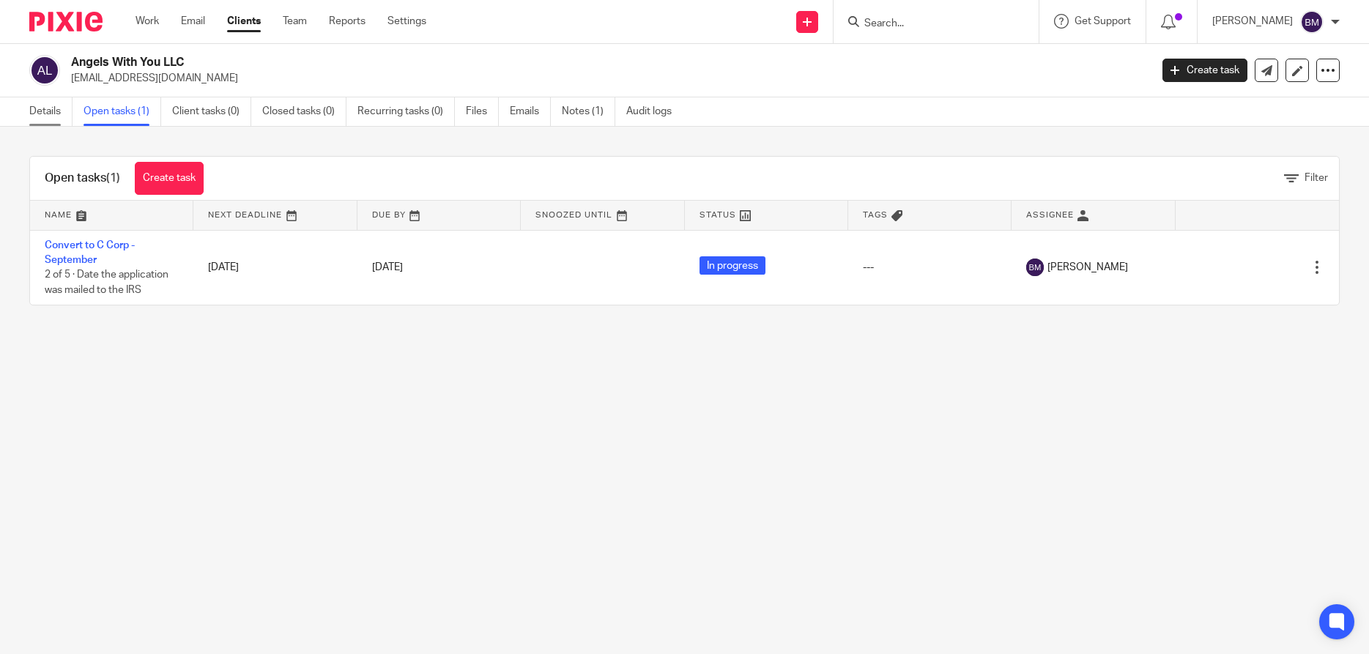
click at [42, 110] on link "Details" at bounding box center [50, 111] width 43 height 29
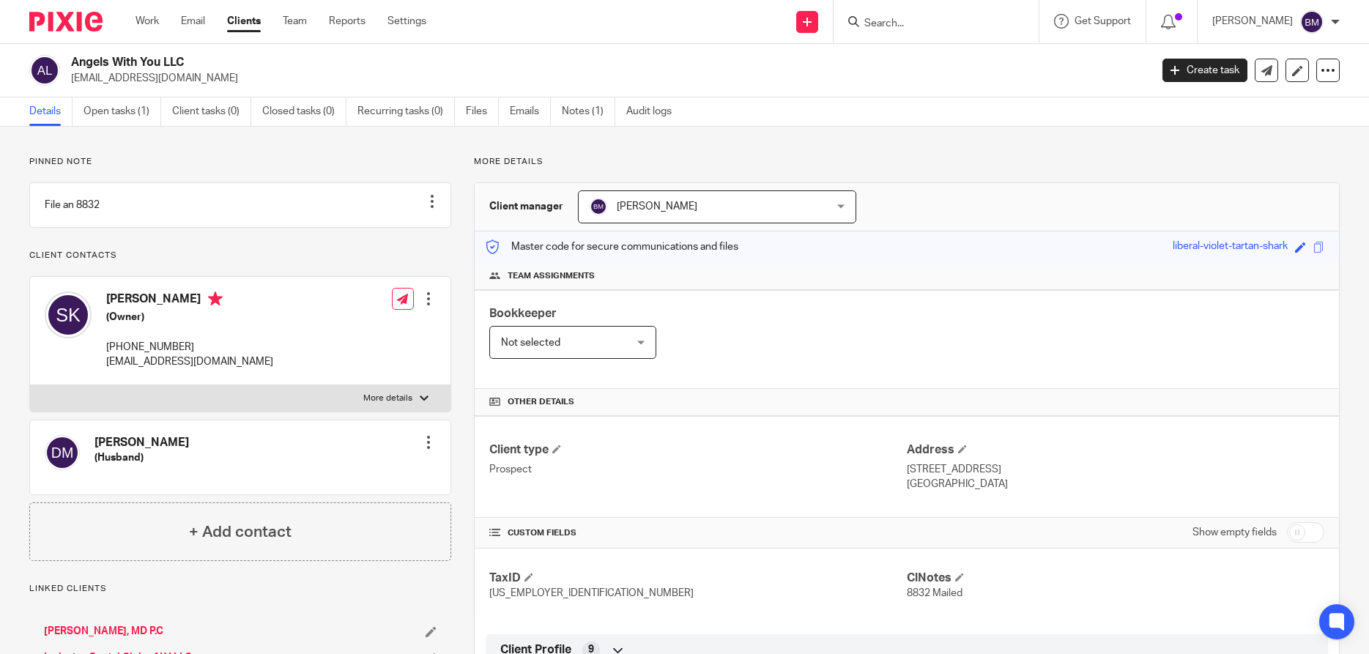
click at [1306, 531] on input "checkbox" at bounding box center [1305, 532] width 37 height 21
checkbox input "true"
drag, startPoint x: 105, startPoint y: 313, endPoint x: 182, endPoint y: 313, distance: 77.6
click at [182, 313] on div "[PERSON_NAME] (Owner) [PHONE_NUMBER] [EMAIL_ADDRESS][DOMAIN_NAME]" at bounding box center [159, 330] width 228 height 92
copy h4 "[PERSON_NAME]"
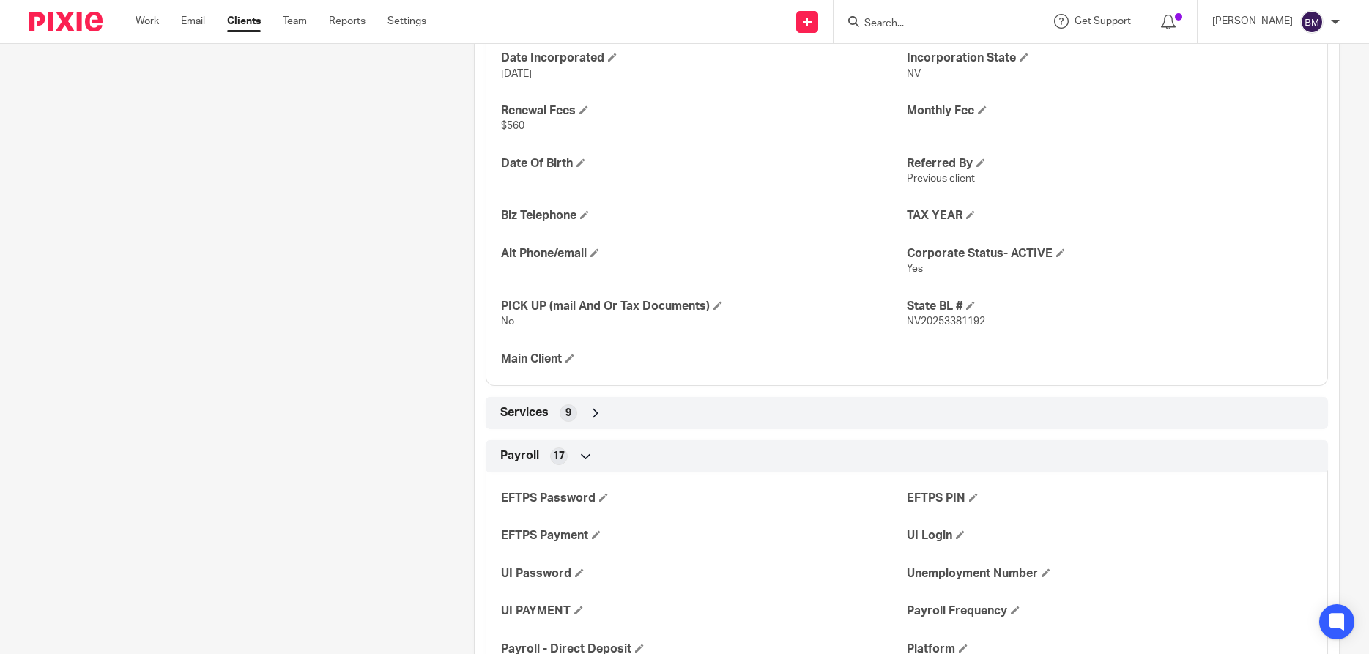
scroll to position [773, 0]
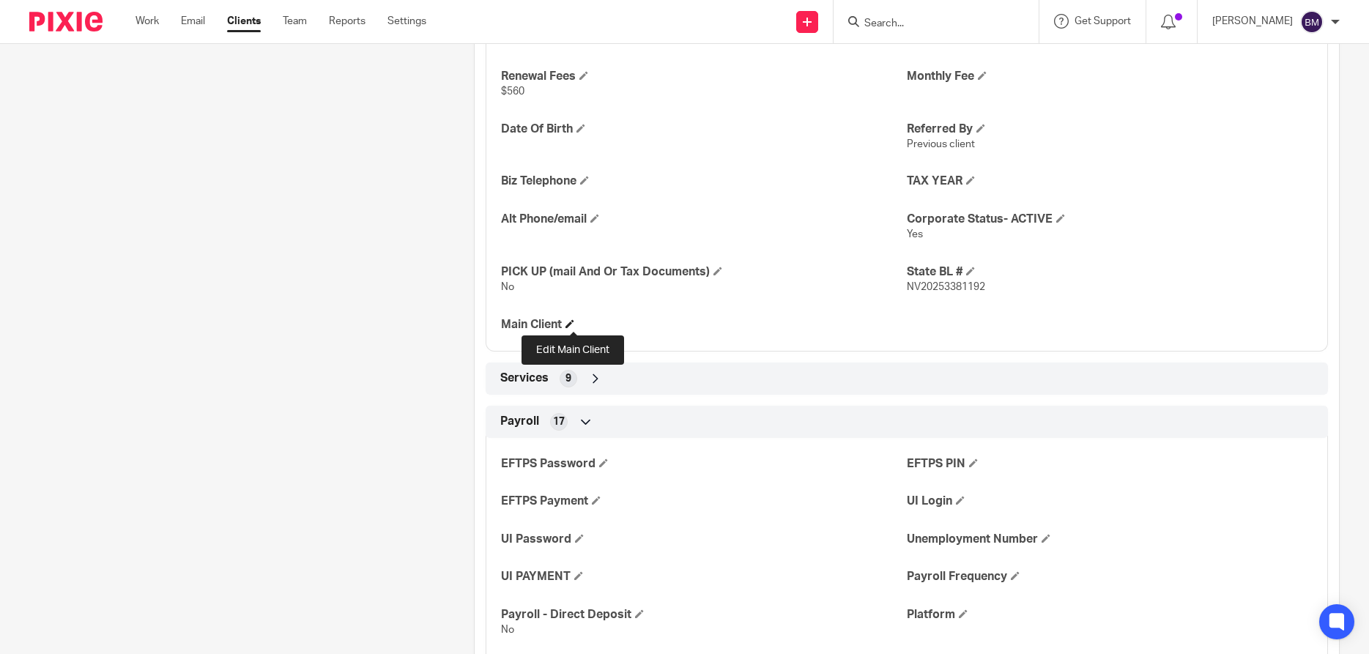
click at [571, 324] on span at bounding box center [569, 323] width 9 height 9
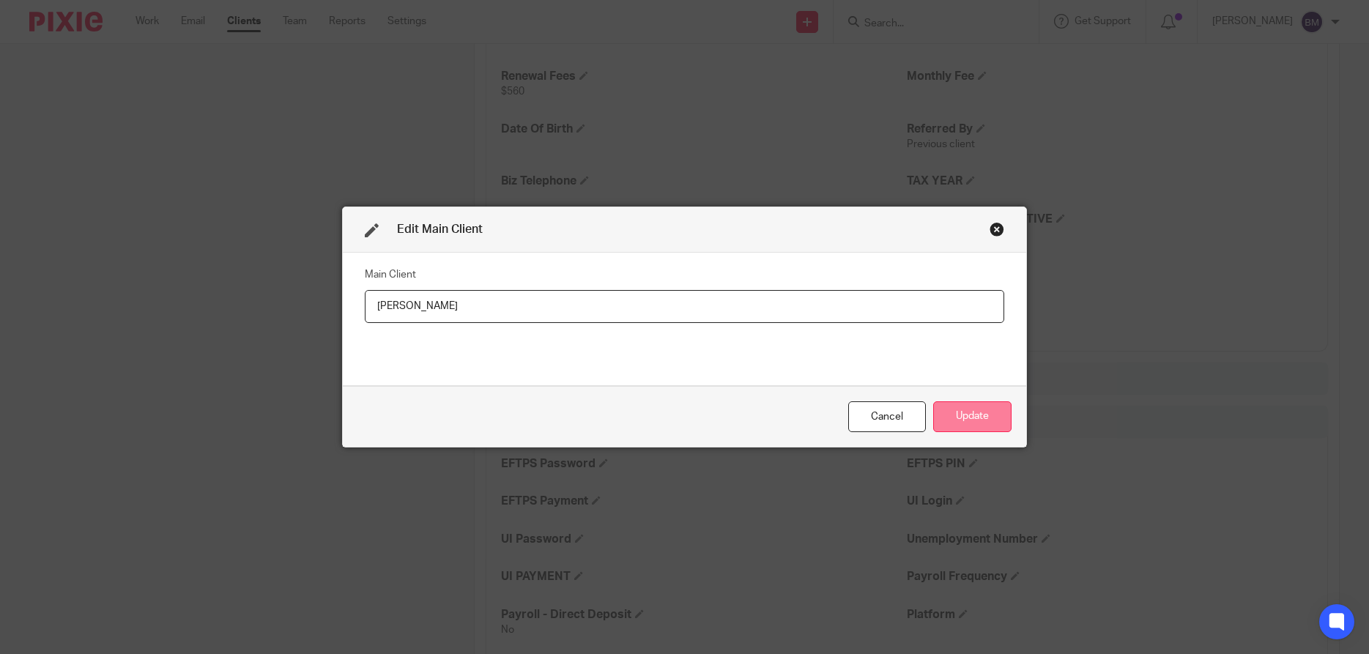
type input "Seryeon Kang"
click at [956, 414] on button "Update" at bounding box center [972, 416] width 78 height 31
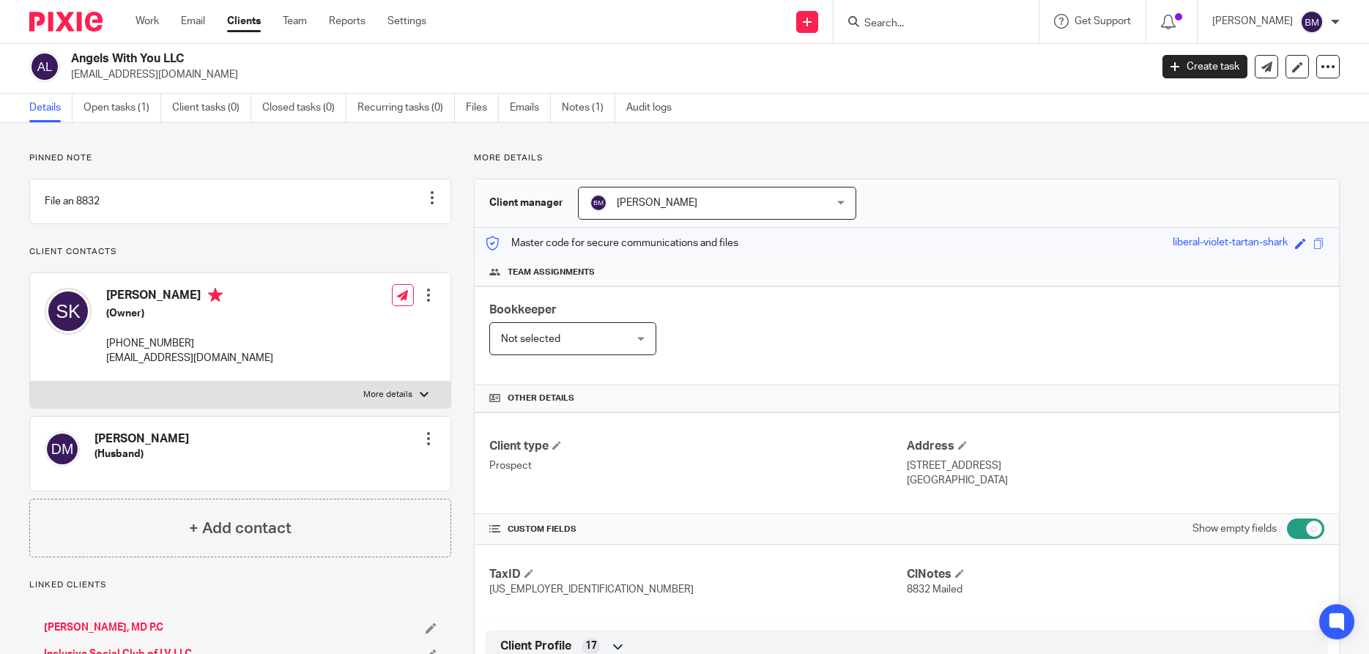
scroll to position [0, 0]
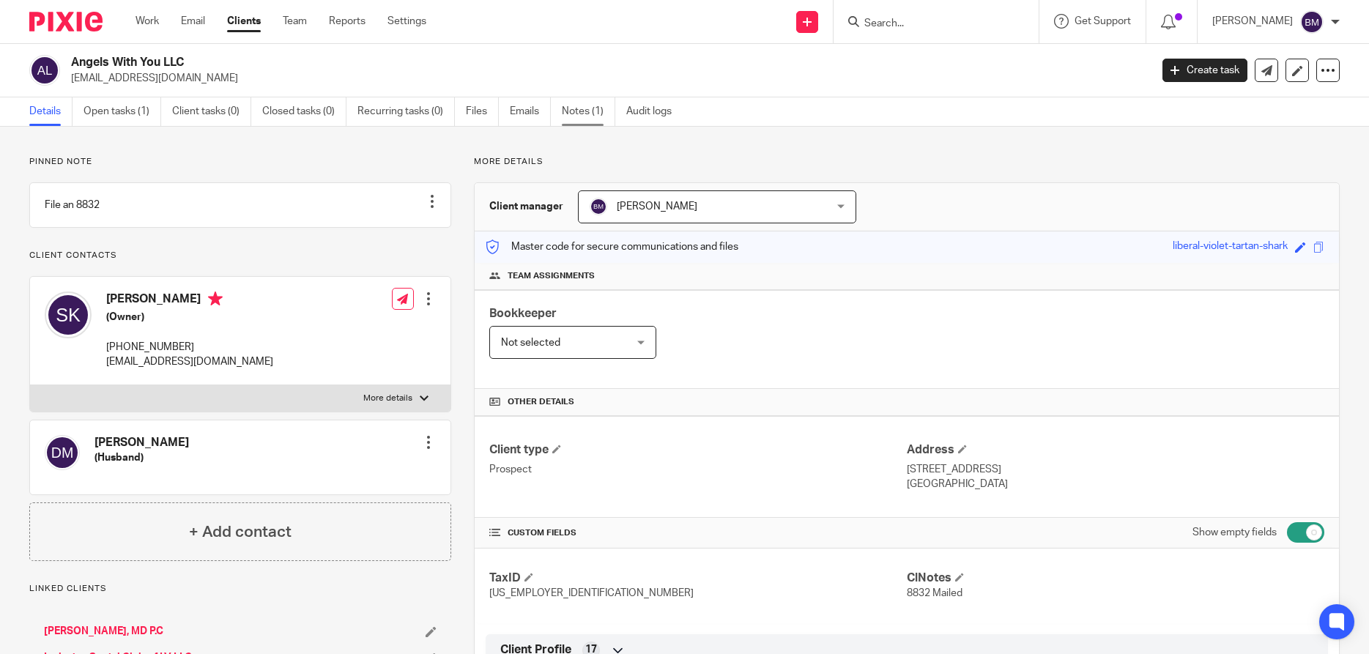
click at [587, 118] on link "Notes (1)" at bounding box center [588, 111] width 53 height 29
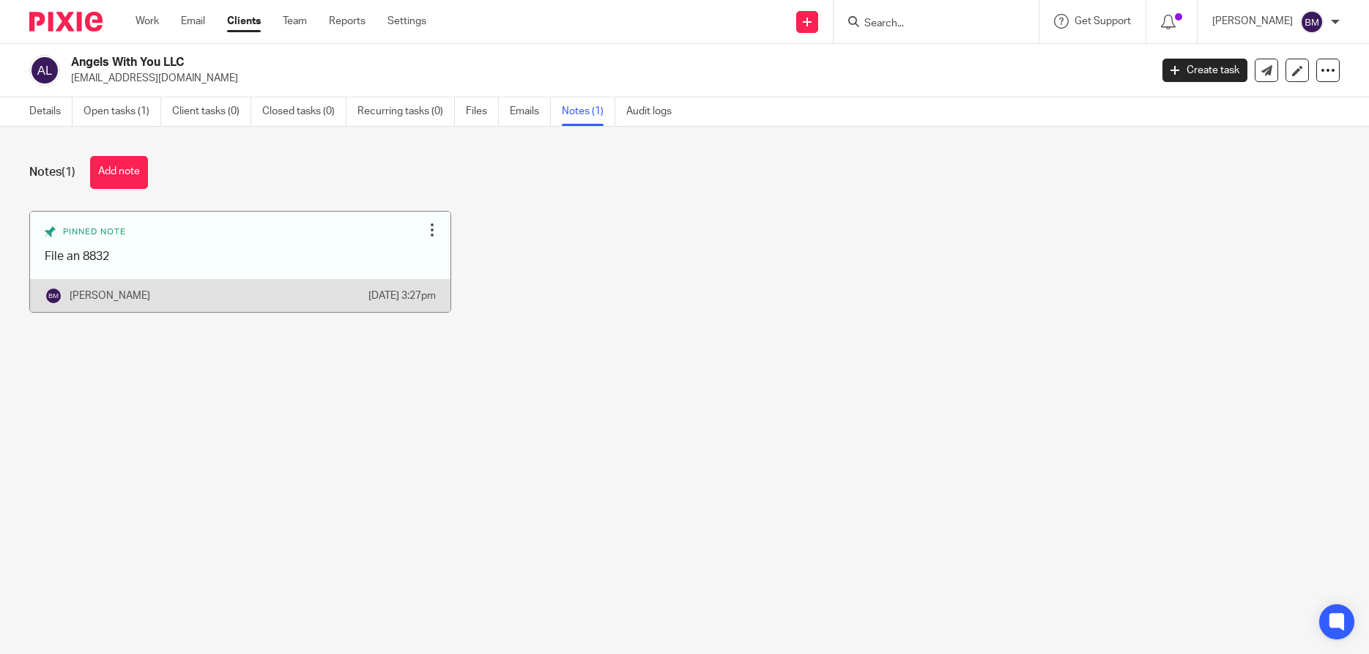
click at [431, 234] on div at bounding box center [432, 230] width 15 height 15
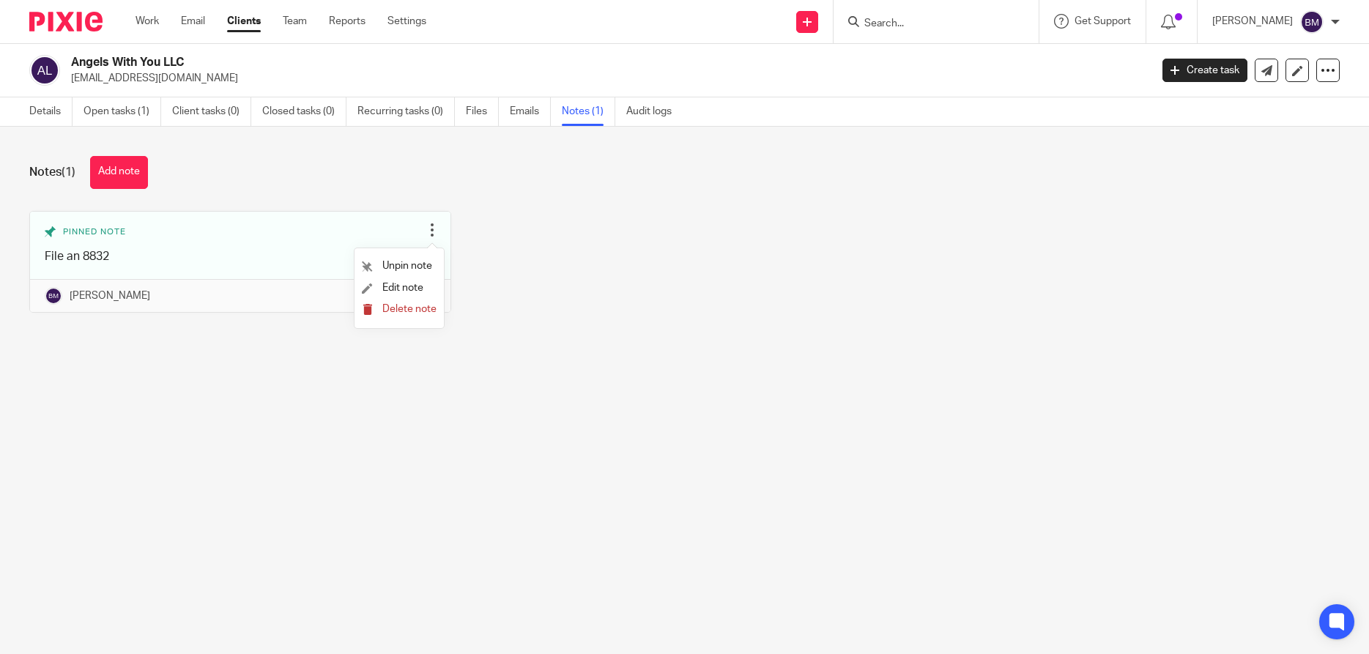
click at [409, 313] on span "Delete note" at bounding box center [409, 309] width 54 height 10
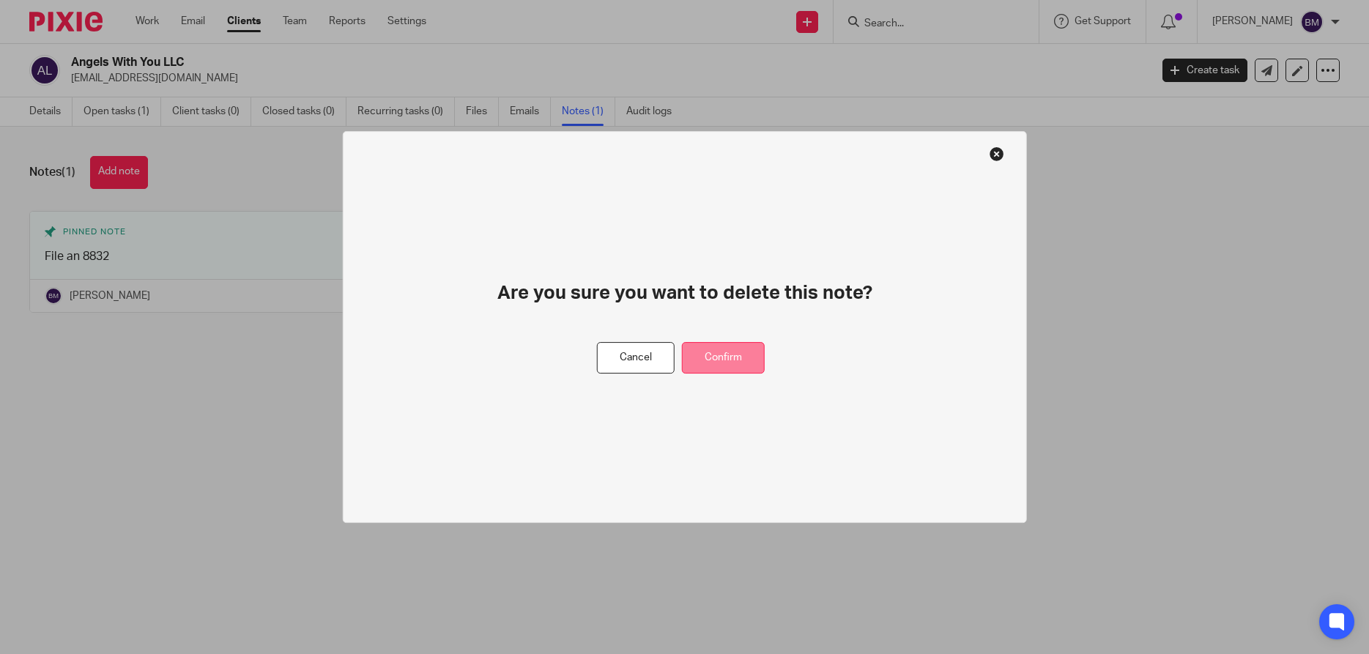
click at [723, 367] on button "Confirm" at bounding box center [723, 357] width 83 height 31
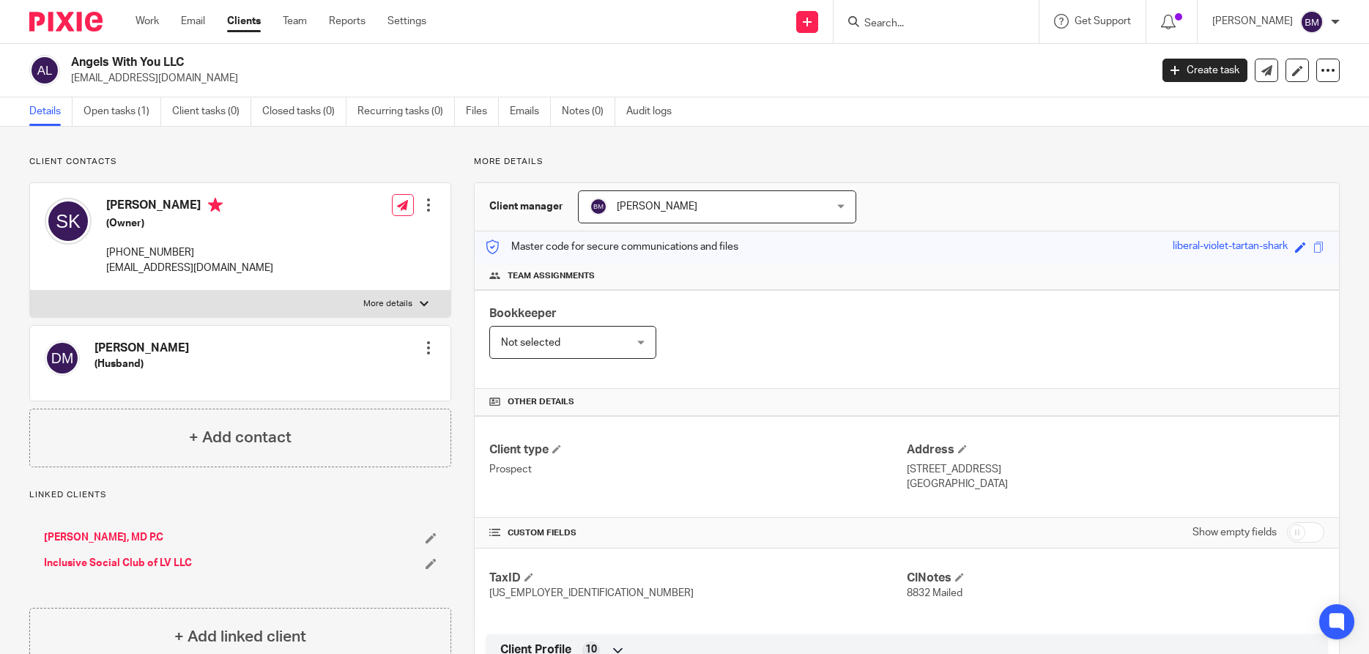
click at [238, 19] on link "Clients" at bounding box center [244, 21] width 34 height 15
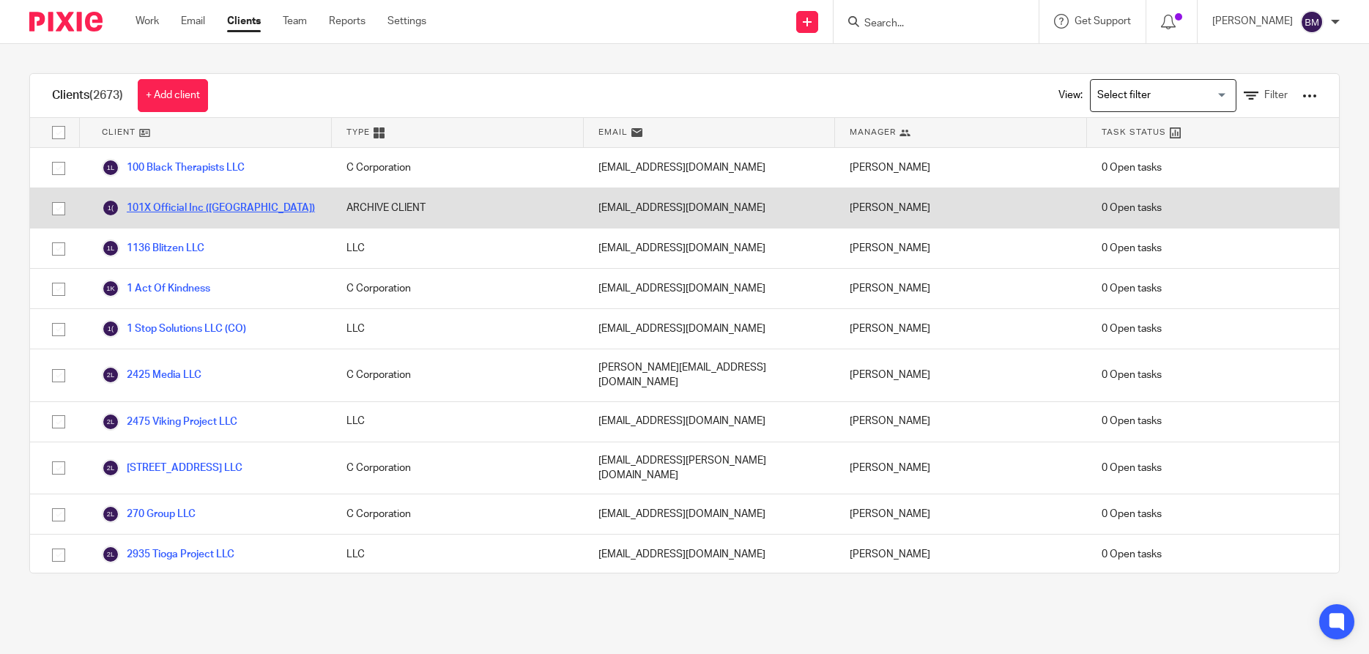
click at [166, 204] on link "101X Official Inc ([GEOGRAPHIC_DATA])" at bounding box center [208, 208] width 213 height 18
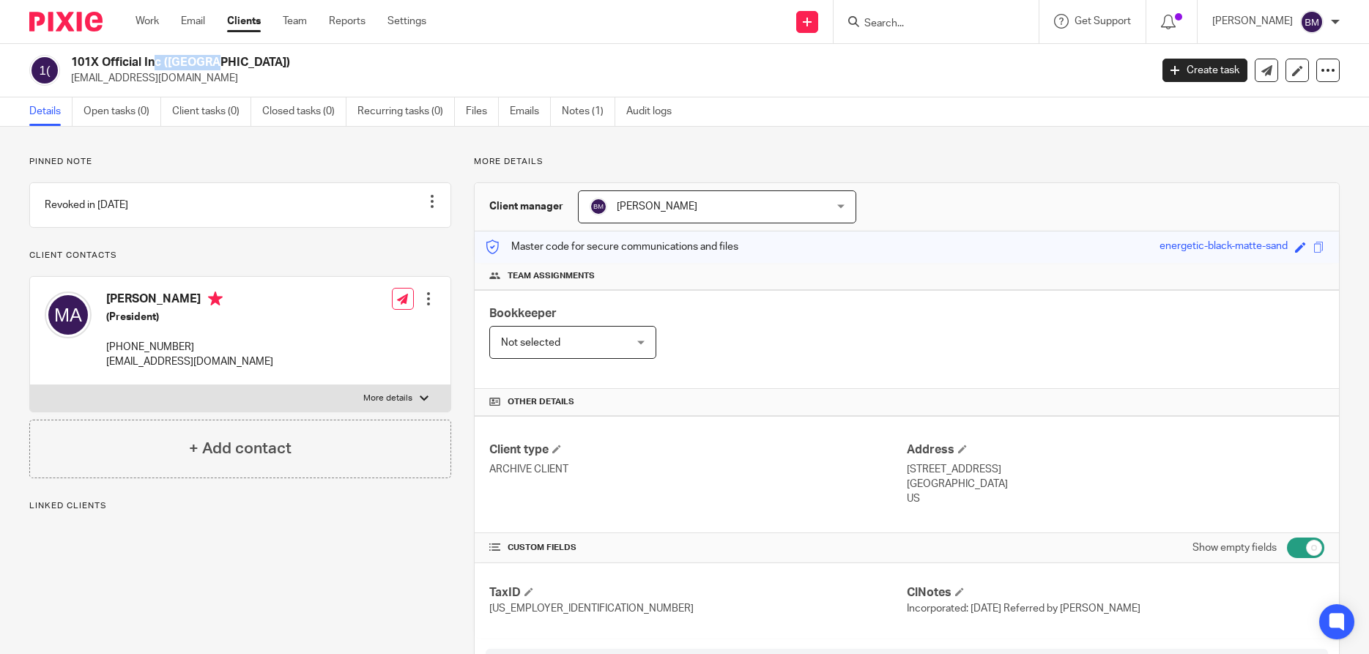
drag, startPoint x: 75, startPoint y: 64, endPoint x: 97, endPoint y: 69, distance: 23.1
click at [135, 69] on h2 "101X Official Inc ([GEOGRAPHIC_DATA])" at bounding box center [498, 62] width 855 height 15
drag, startPoint x: 81, startPoint y: 62, endPoint x: 160, endPoint y: 67, distance: 80.0
click at [160, 67] on div "101X Official Inc ([GEOGRAPHIC_DATA]) [EMAIL_ADDRESS][DOMAIN_NAME]" at bounding box center [584, 70] width 1111 height 31
copy h2 "101X Official Inc"
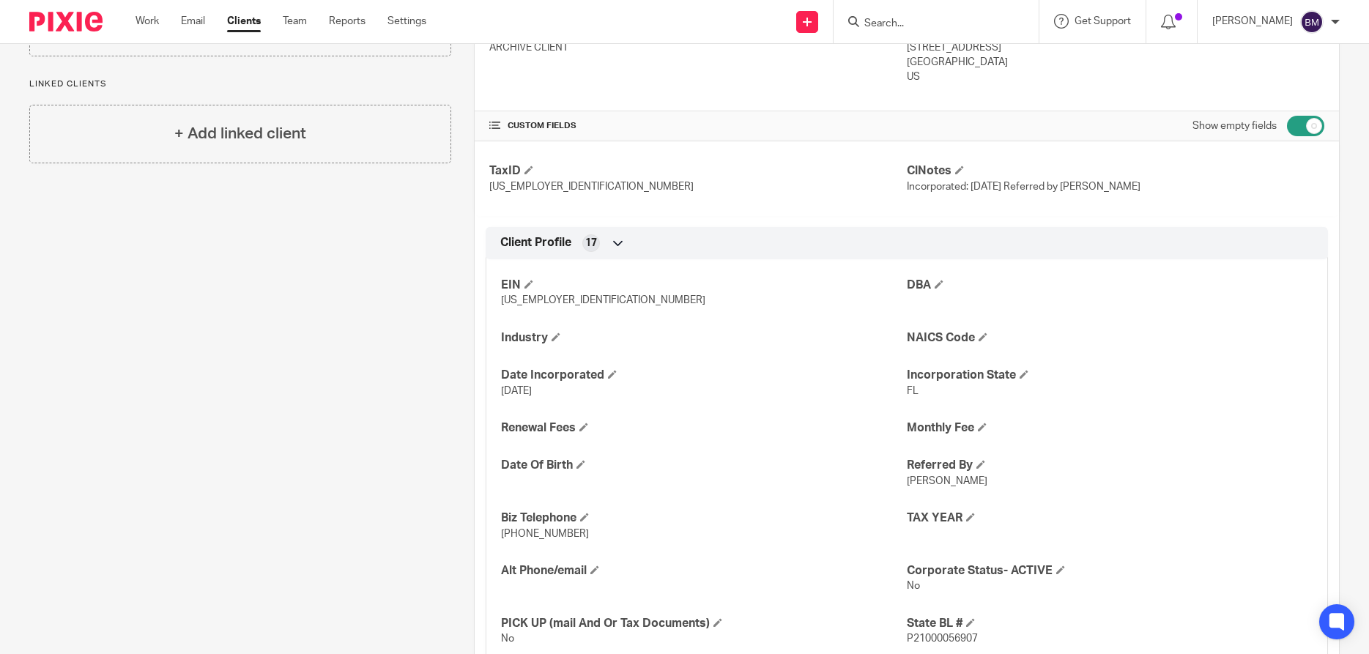
scroll to position [633, 0]
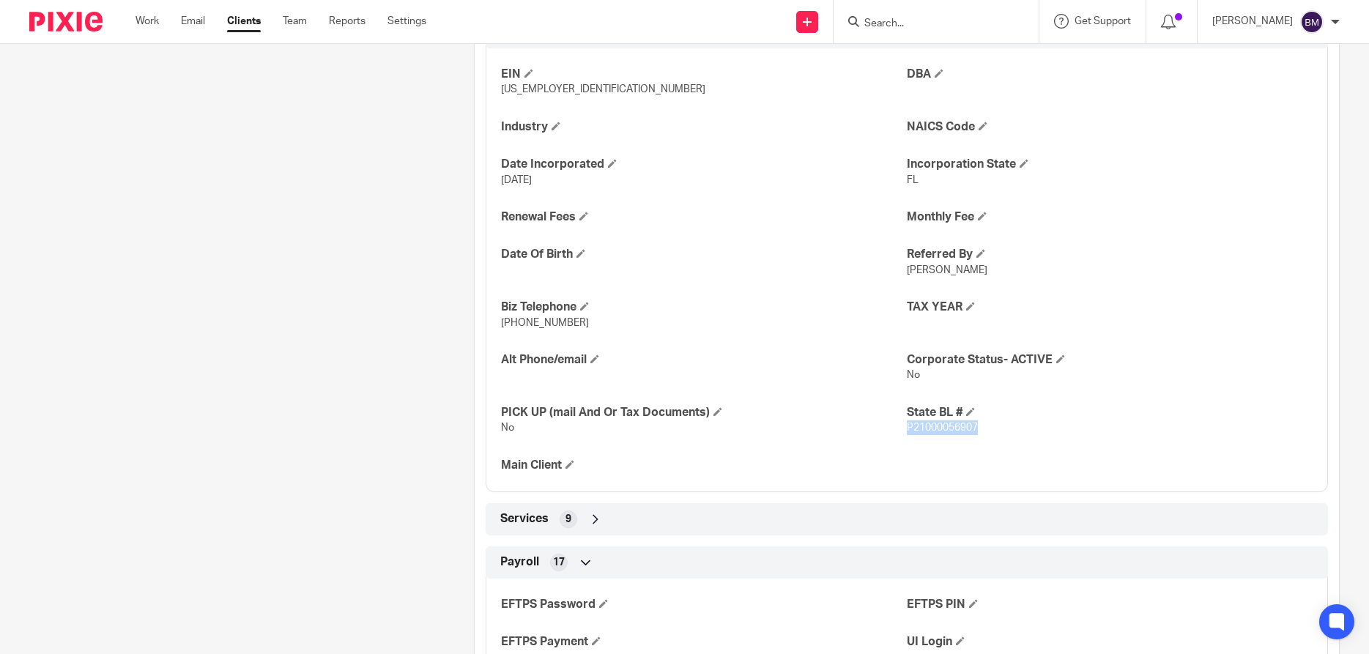
drag, startPoint x: 907, startPoint y: 429, endPoint x: 983, endPoint y: 433, distance: 75.5
click at [983, 433] on p "P21000056907" at bounding box center [1110, 427] width 406 height 15
copy span "P21000056907"
click at [244, 26] on link "Clients" at bounding box center [244, 21] width 34 height 15
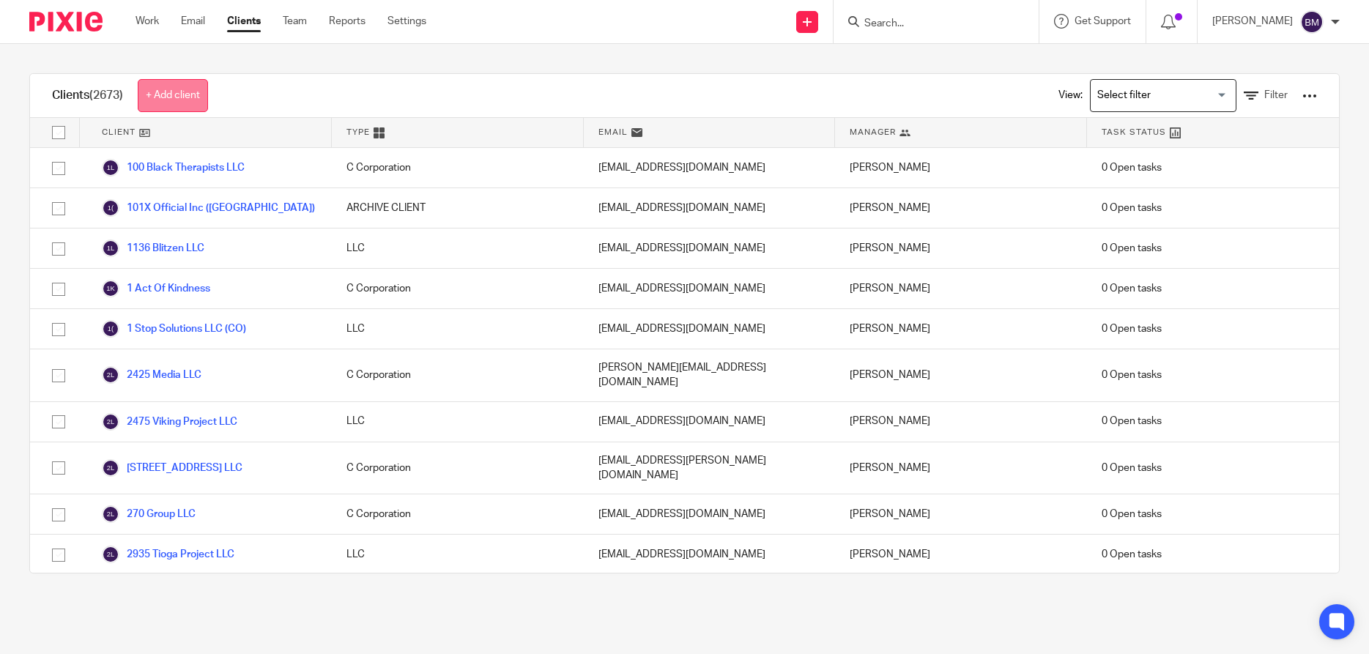
click at [182, 100] on link "+ Add client" at bounding box center [173, 95] width 70 height 33
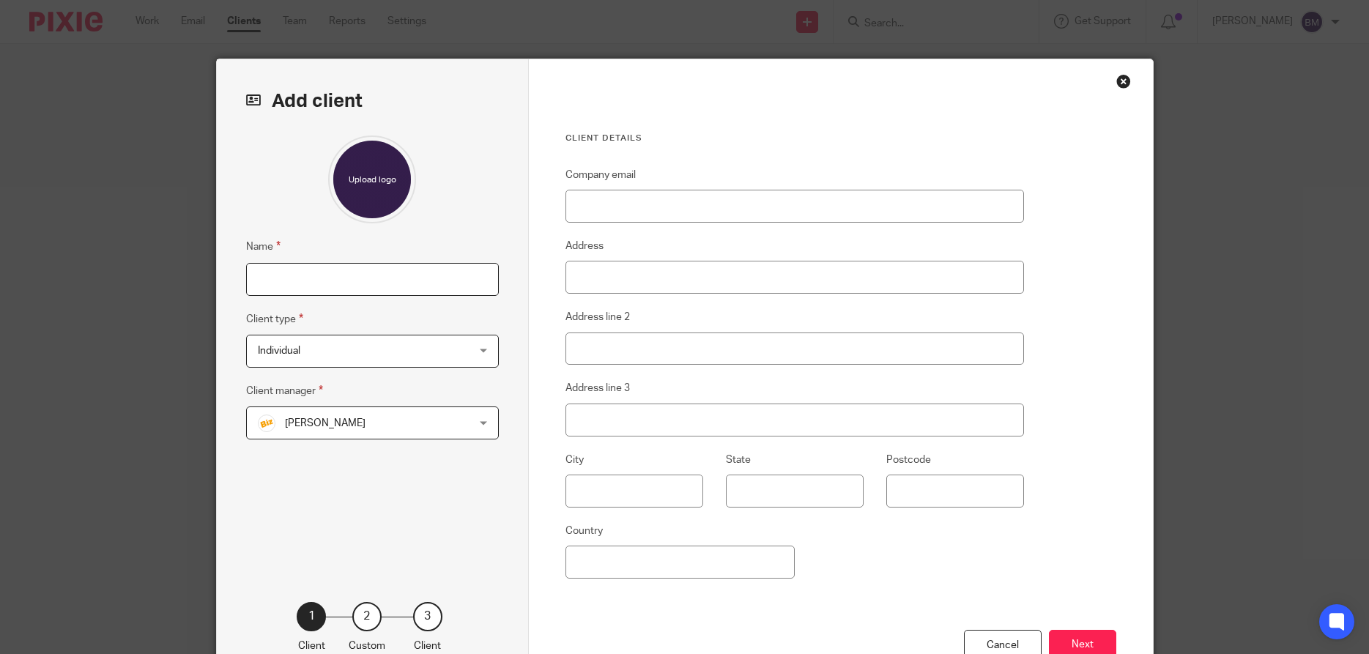
click at [280, 288] on input "Name" at bounding box center [372, 279] width 253 height 33
paste input "Fortune Tax Advisors LLC (MI)"
type input "Fortune Tax Advisors LLC (MI)"
click at [485, 345] on div "Individual Individual" at bounding box center [372, 351] width 253 height 33
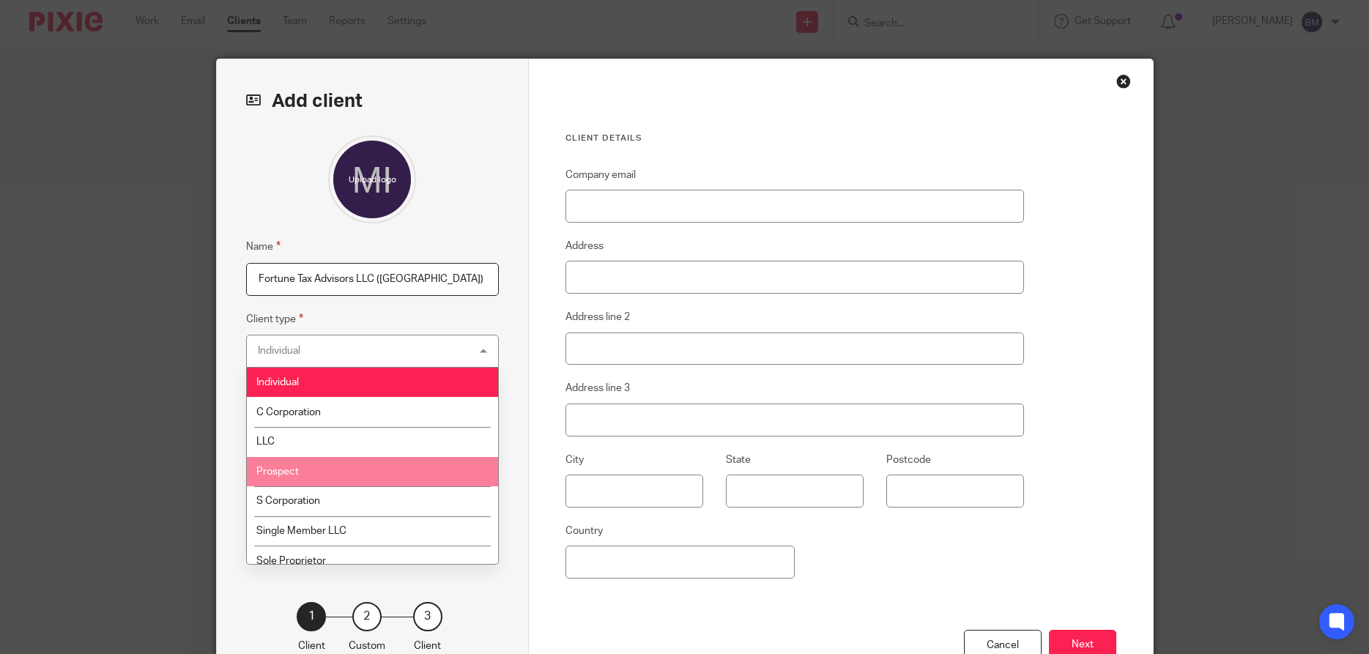
click at [313, 472] on li "Prospect" at bounding box center [372, 472] width 251 height 30
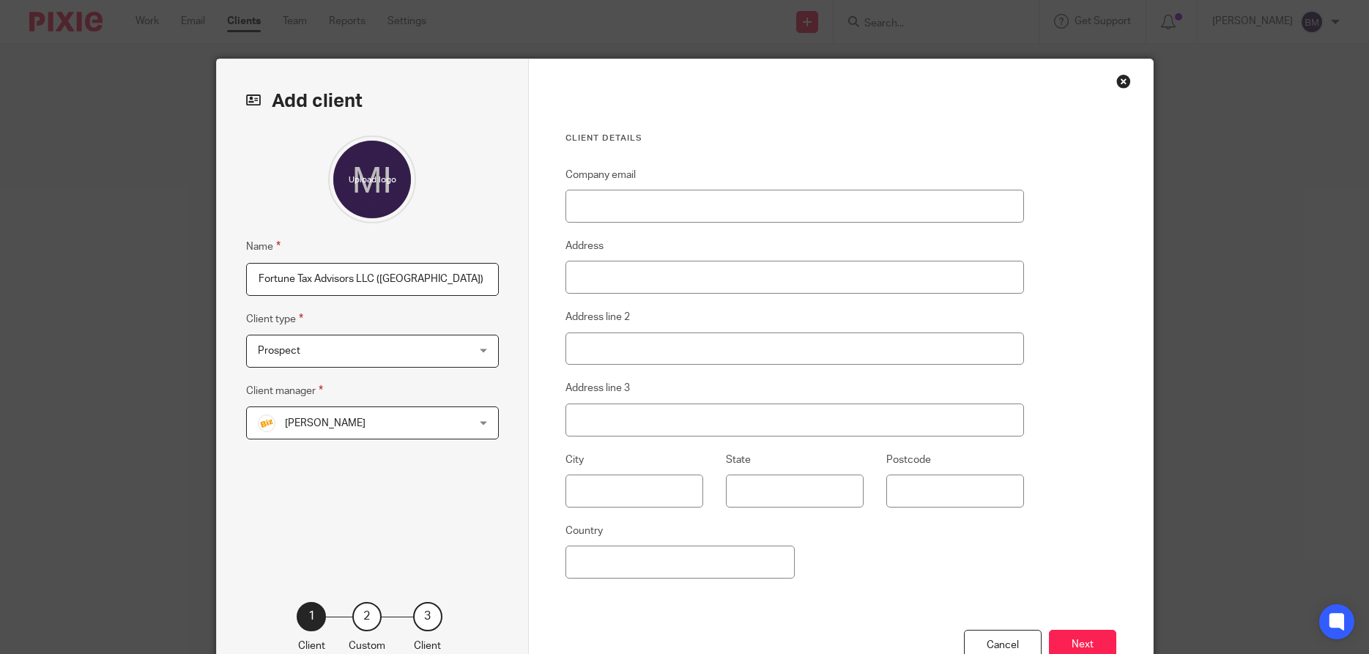
click at [487, 422] on div "Bill Stocker Bill Stocker" at bounding box center [372, 422] width 253 height 33
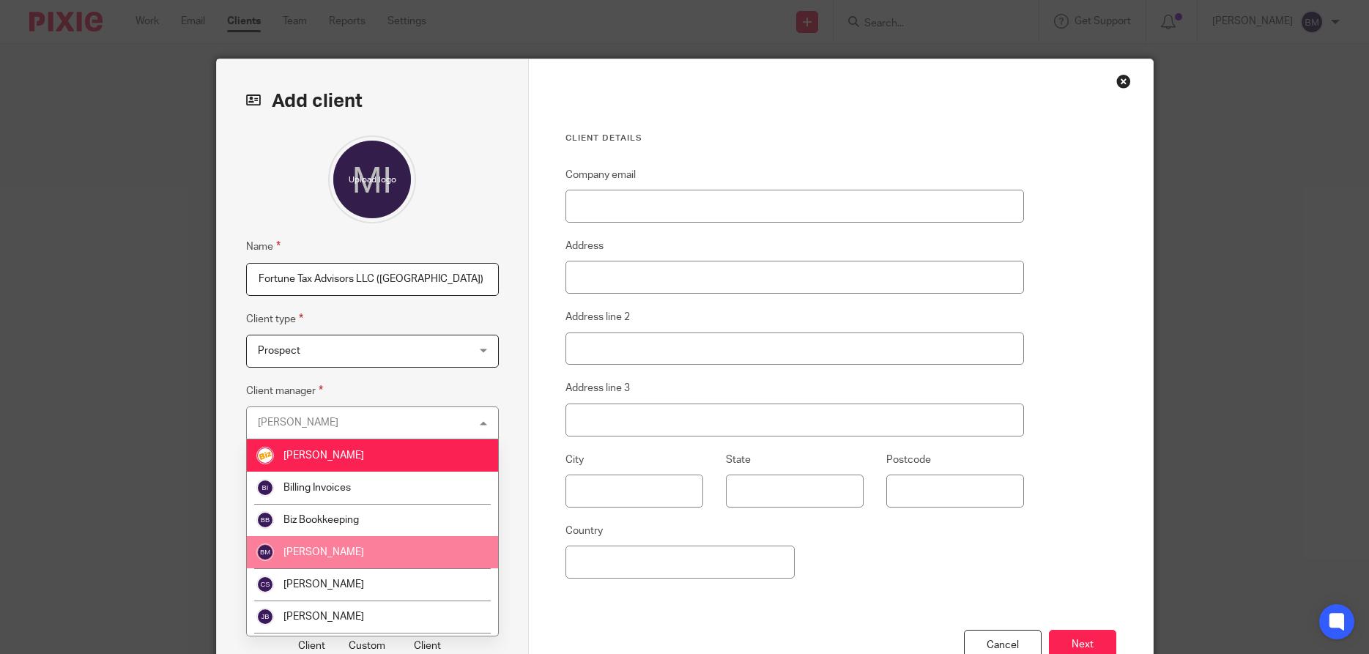
click at [340, 551] on span "[PERSON_NAME]" at bounding box center [323, 552] width 81 height 10
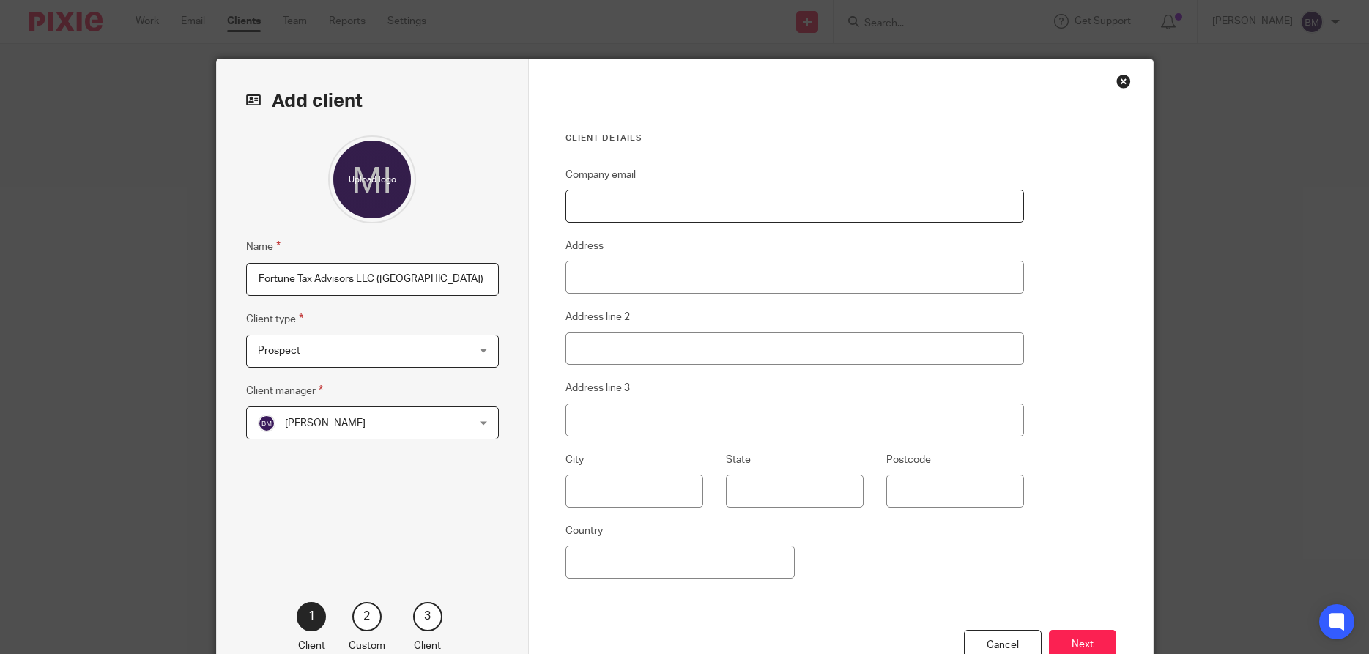
click at [621, 219] on input "Company email" at bounding box center [794, 206] width 459 height 33
paste input "samaradean15@gmail.com"
type input "samaradean15@gmail.com"
click at [575, 287] on input "Address" at bounding box center [794, 277] width 459 height 33
paste input "24763 Primrose Ln"
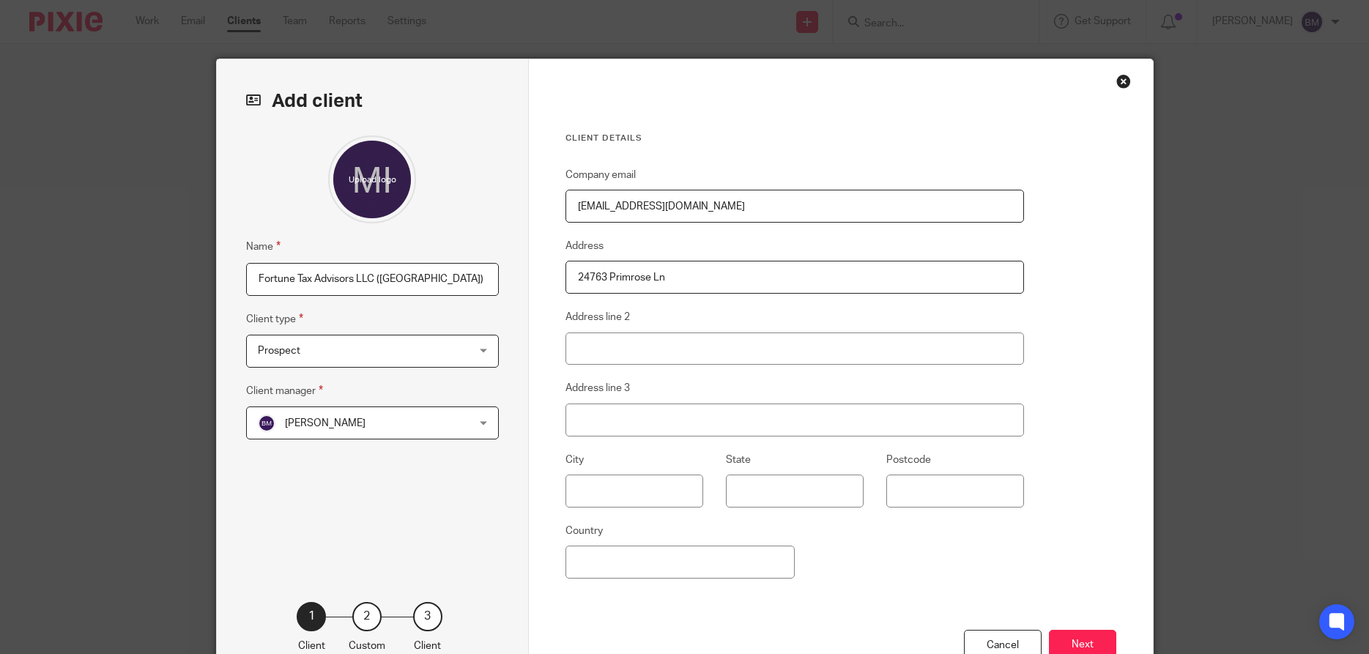
type input "24763 Primrose Ln"
click at [589, 493] on input "text" at bounding box center [634, 490] width 138 height 33
paste input "Southfield"
type input "Southfield"
click at [756, 505] on input "State" at bounding box center [795, 490] width 138 height 33
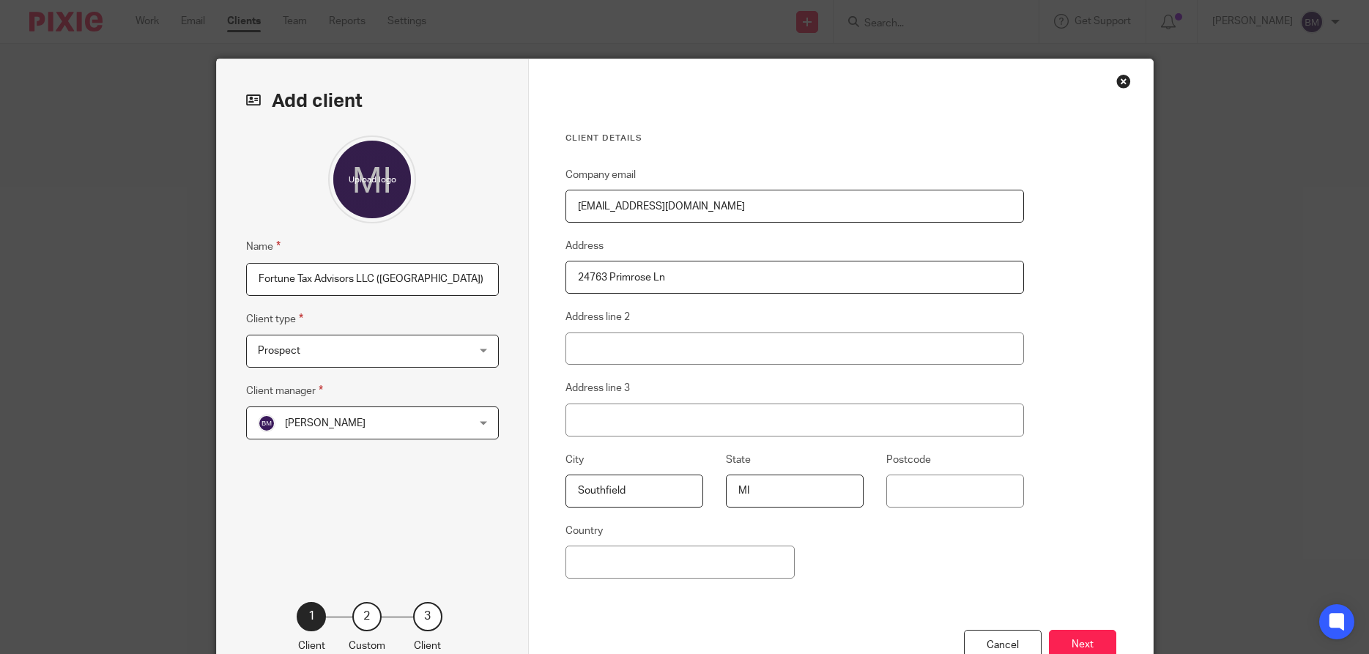
type input "MI"
click at [963, 498] on input "Postcode" at bounding box center [955, 490] width 138 height 33
paste input "48033"
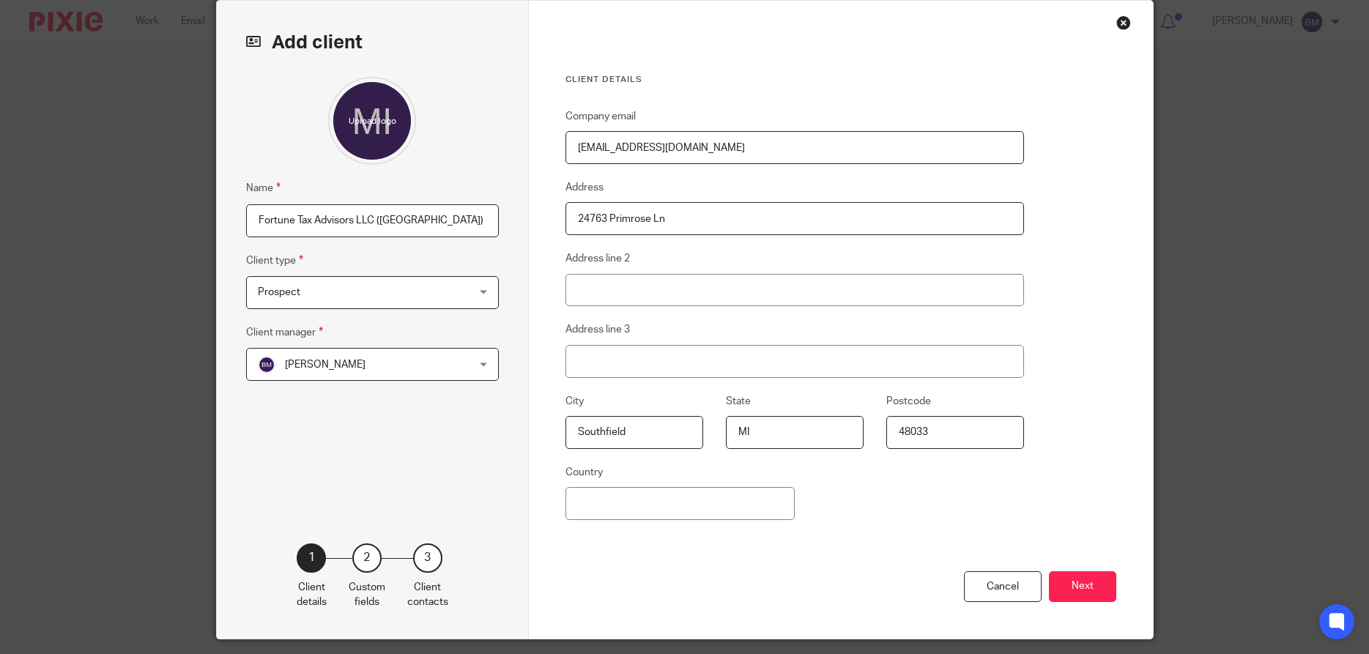
scroll to position [105, 0]
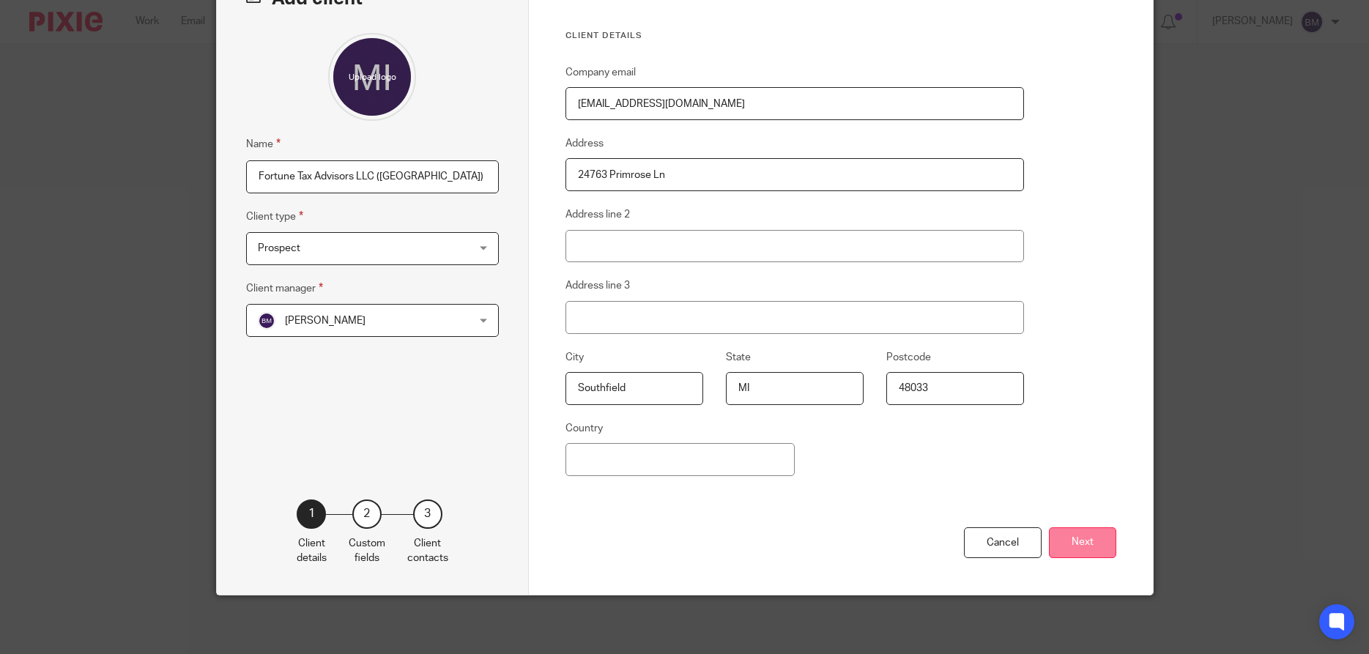
type input "48033"
click at [1068, 553] on button "Next" at bounding box center [1082, 542] width 67 height 31
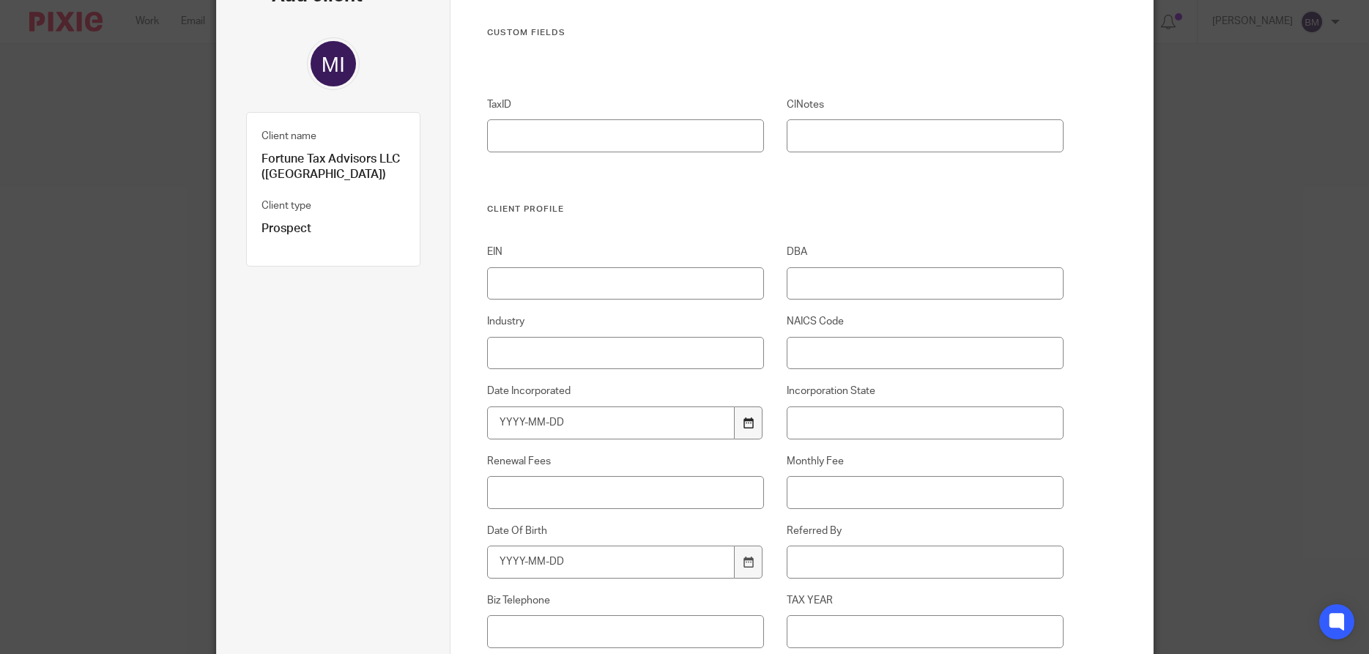
click at [748, 419] on icon at bounding box center [747, 422] width 11 height 11
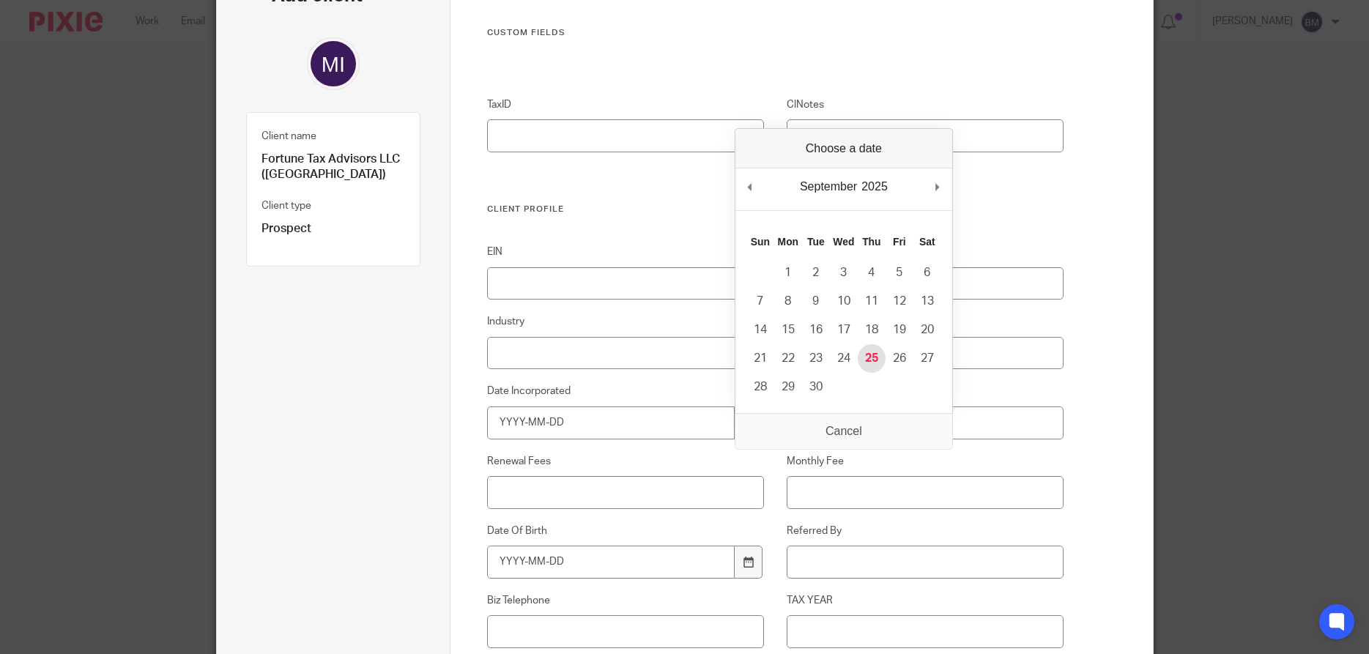
type input "2025-09-25"
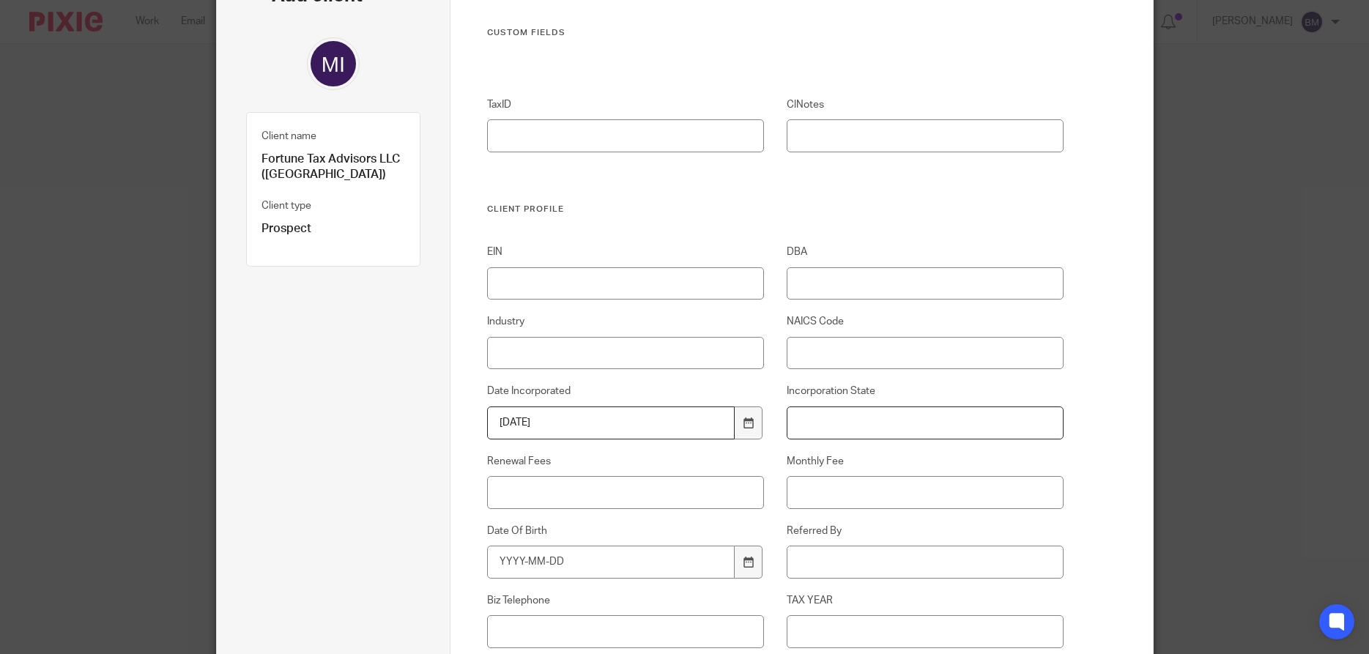
click at [822, 415] on input "Incorporation State" at bounding box center [924, 422] width 277 height 33
type input "MI"
click at [838, 567] on input "Referred By" at bounding box center [924, 562] width 277 height 33
type input "Will [PERSON_NAME]"
click at [526, 492] on input "Renewal Fees" at bounding box center [625, 492] width 277 height 33
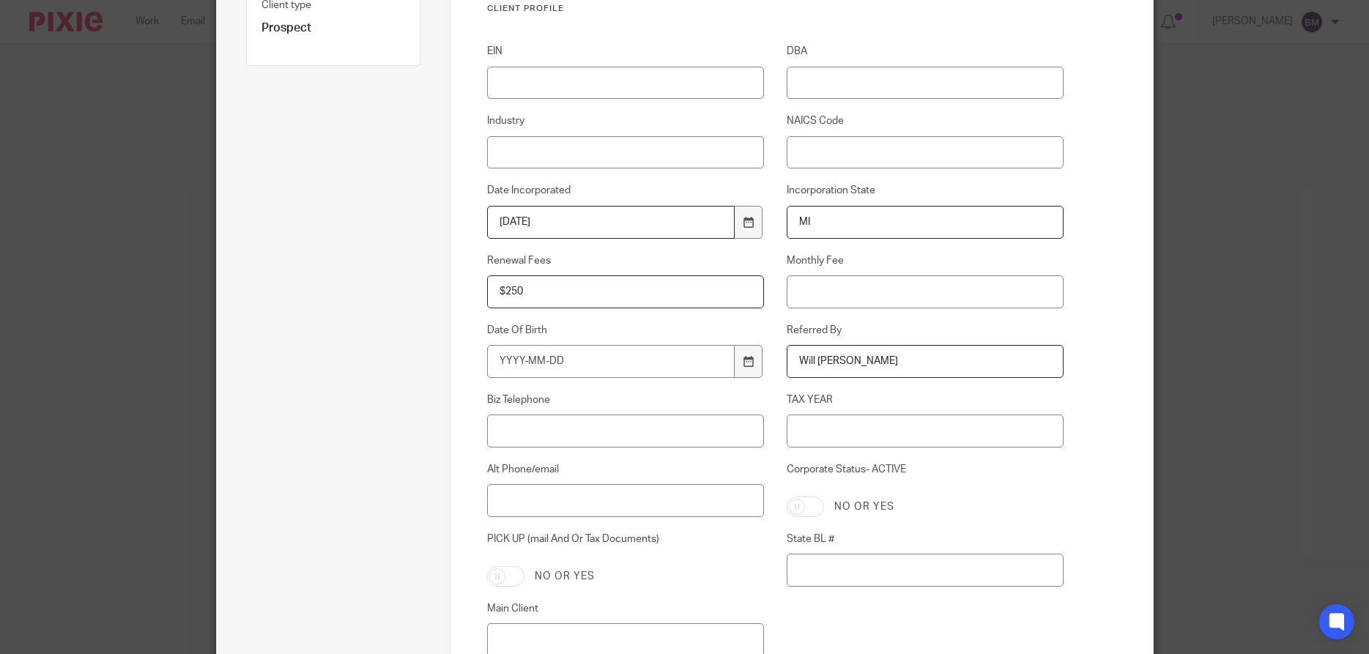
scroll to position [316, 0]
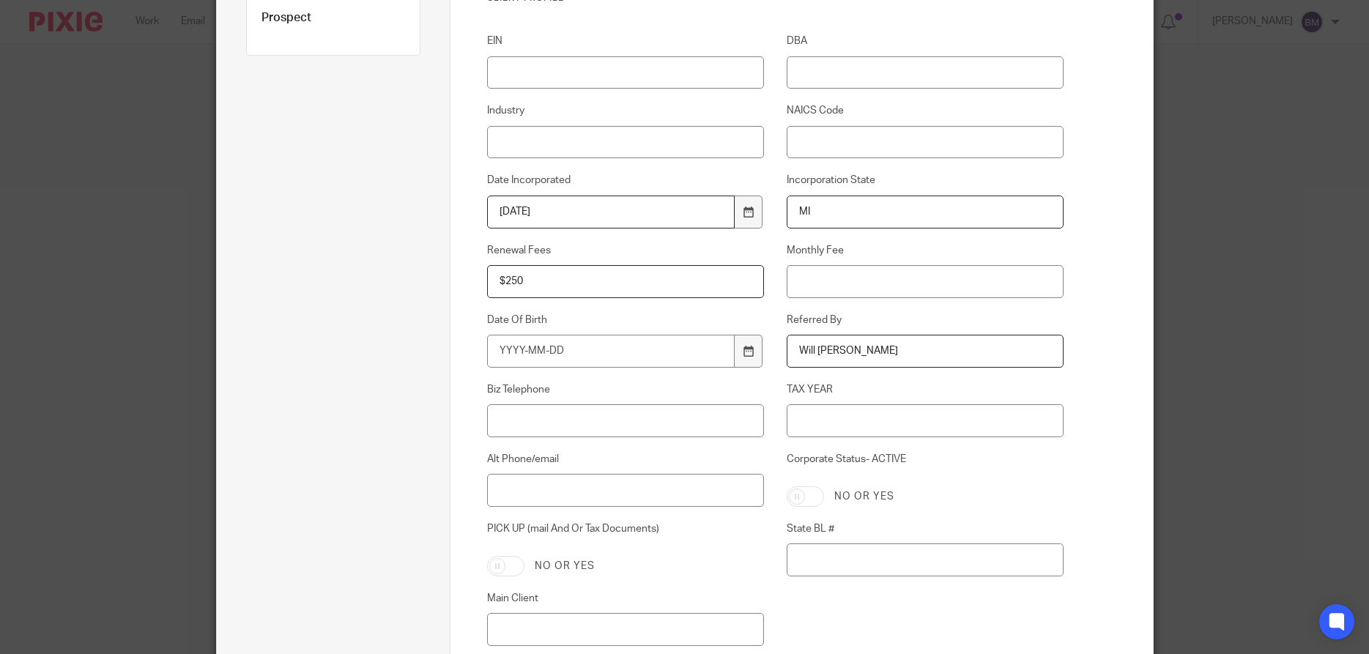
type input "$250"
click at [816, 494] on input "Corporate Status- ACTIVE" at bounding box center [804, 496] width 37 height 21
checkbox input "true"
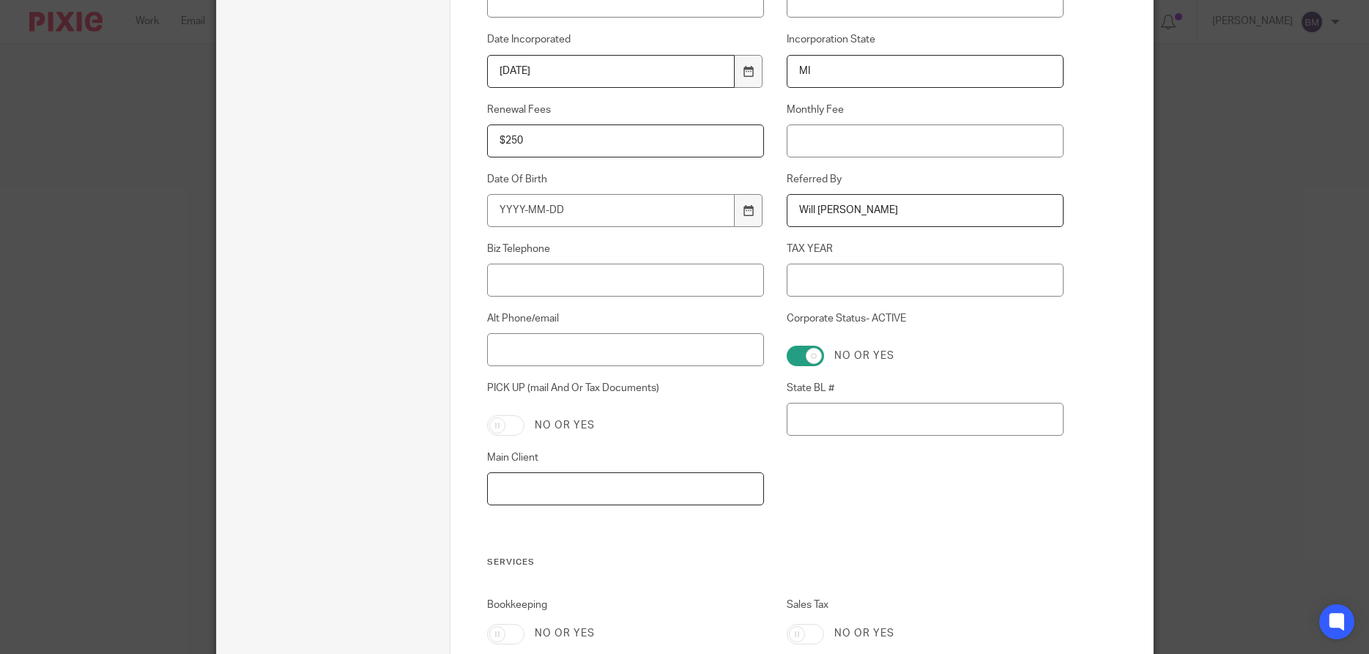
click at [532, 490] on input "Main Client" at bounding box center [625, 488] width 277 height 33
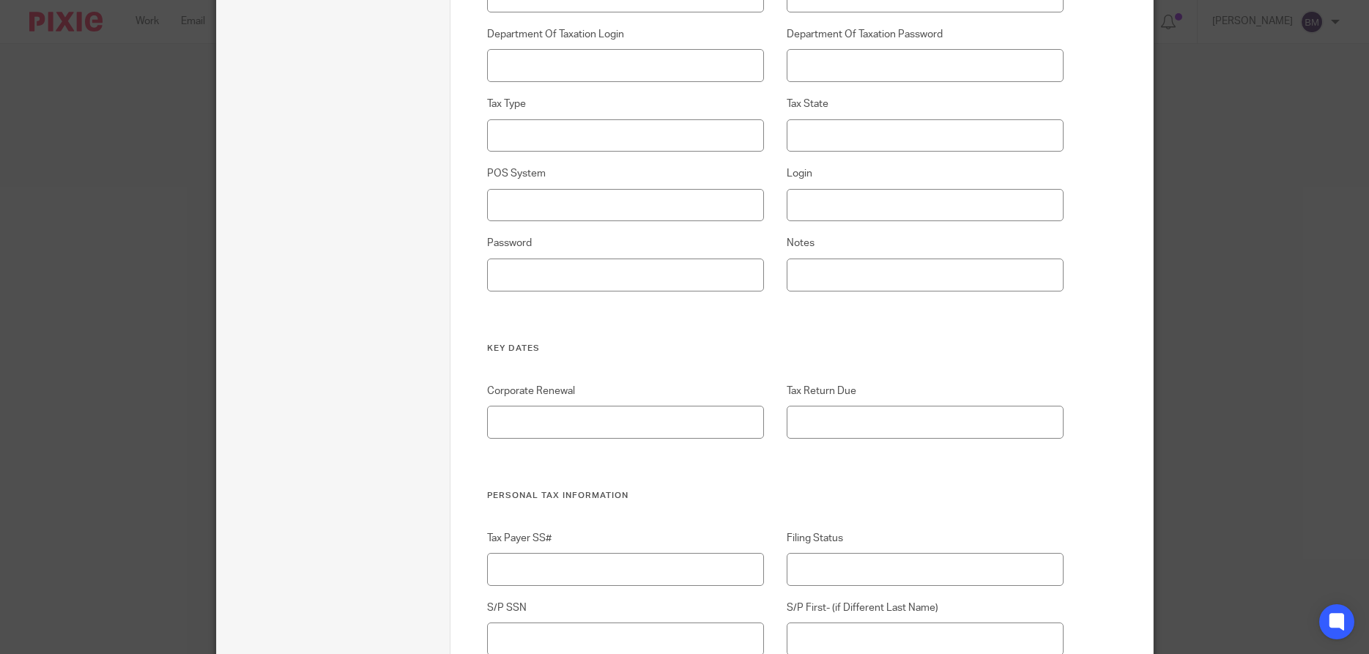
scroll to position [2917, 0]
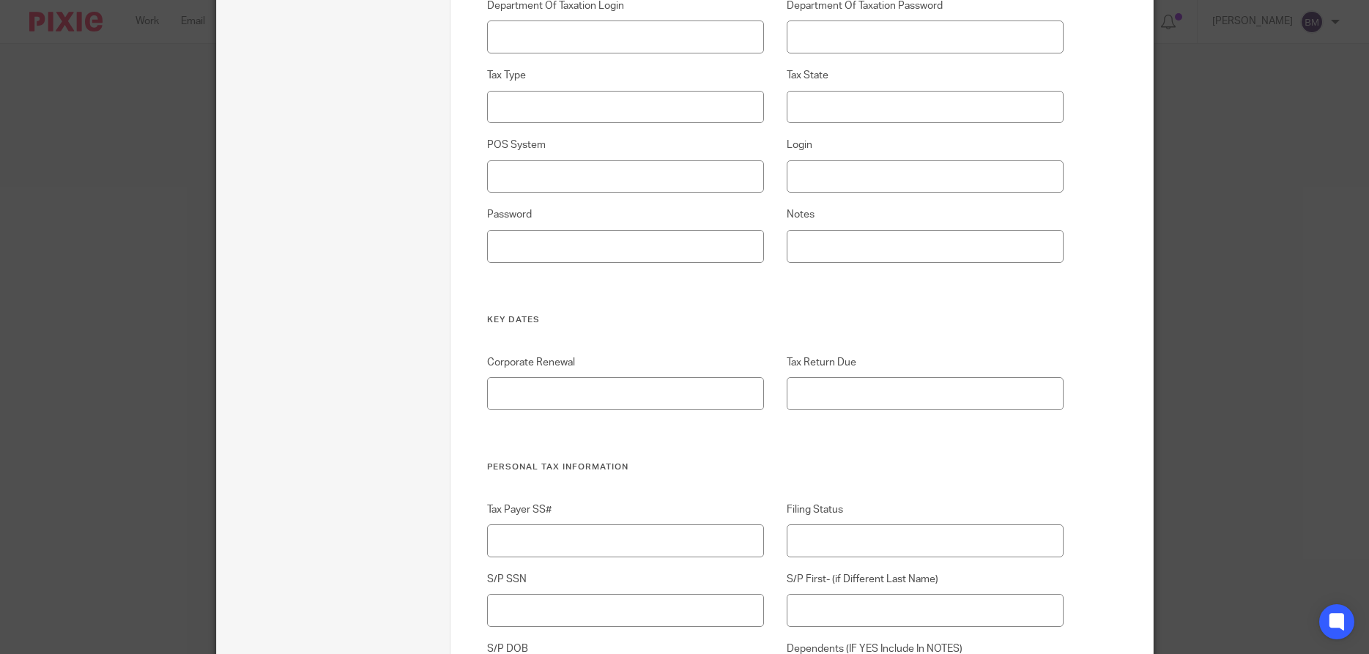
type input "Samara Dean"
click at [522, 396] on input "Corporate Renewal" at bounding box center [625, 393] width 277 height 33
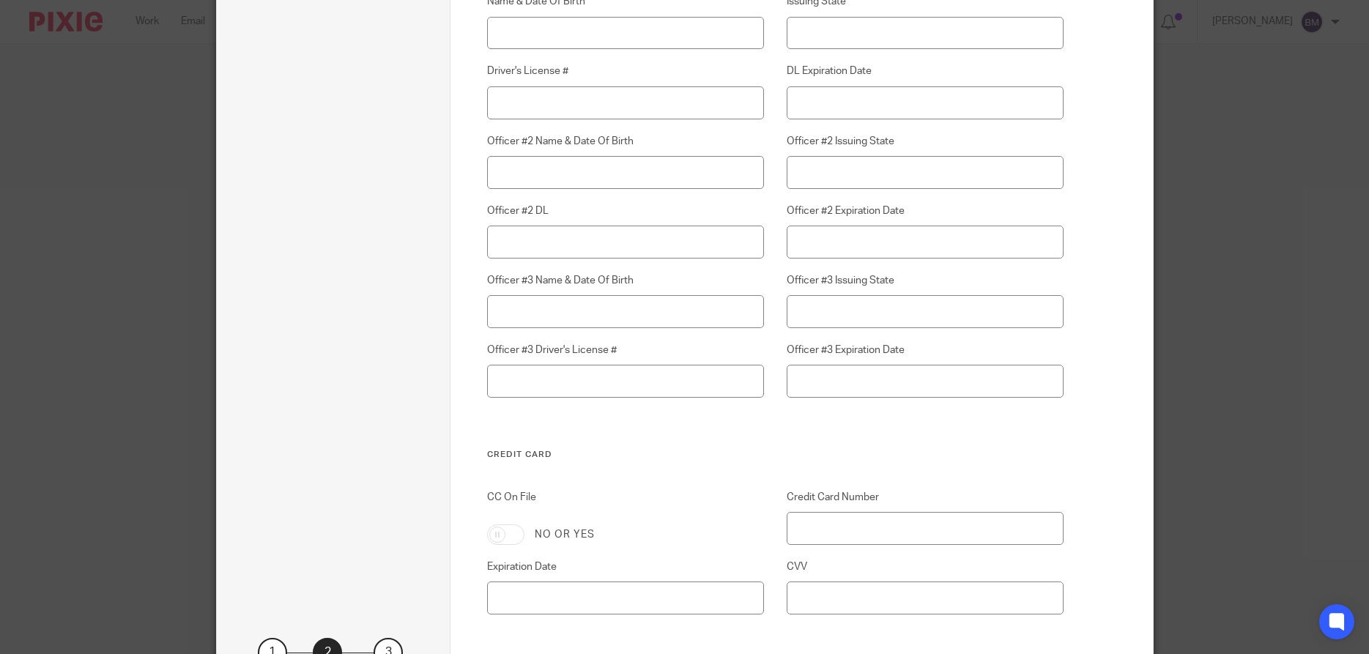
scroll to position [4182, 0]
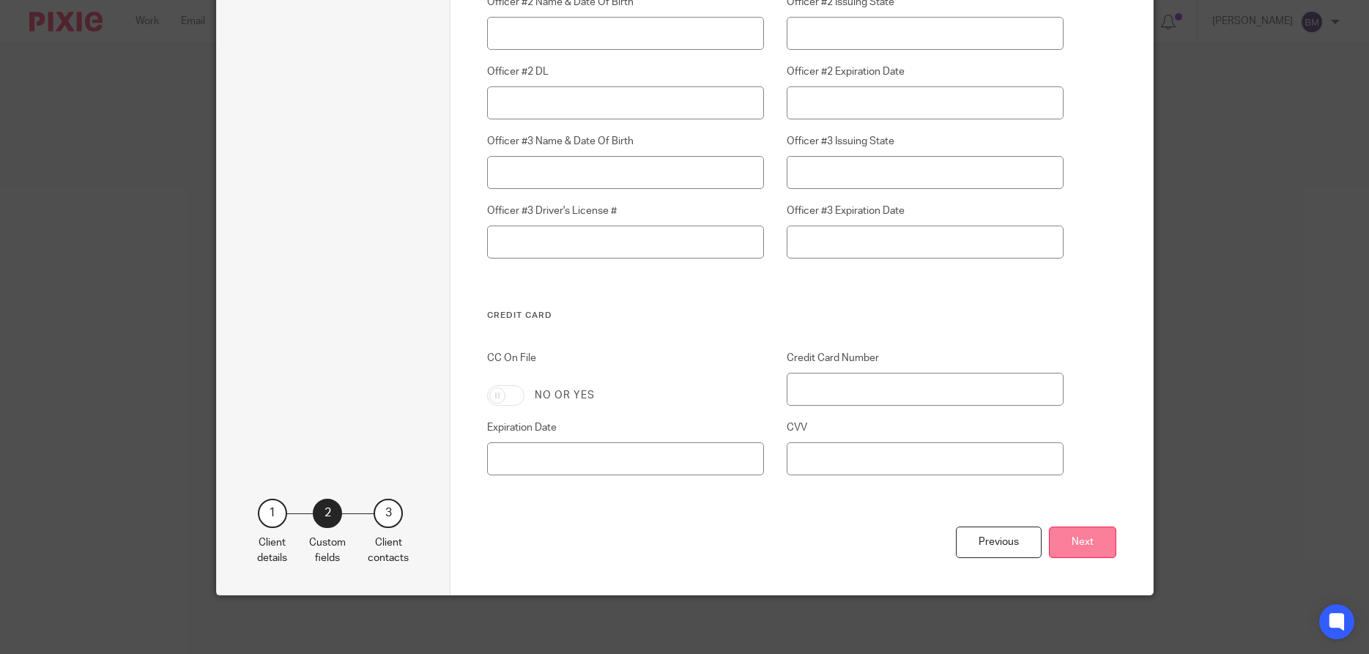
type input "September"
click at [1087, 544] on button "Next" at bounding box center [1082, 541] width 67 height 31
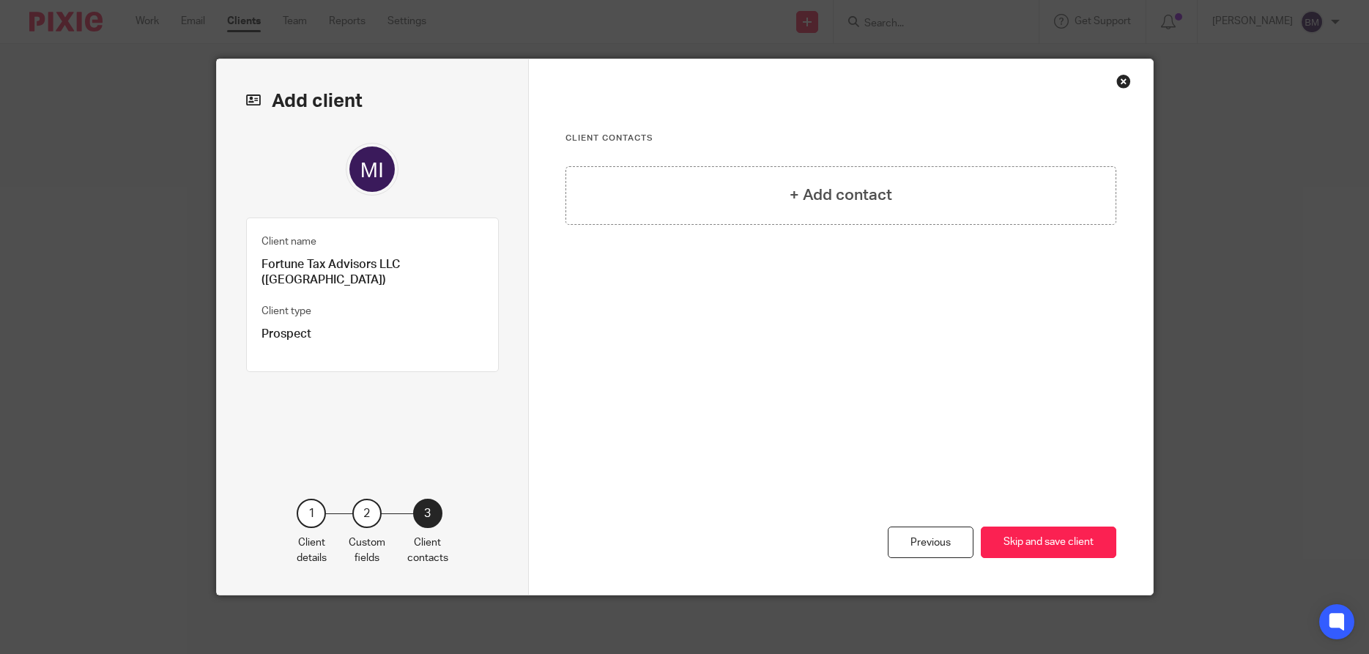
scroll to position [0, 0]
click at [857, 188] on h4 "+ Add contact" at bounding box center [840, 195] width 103 height 23
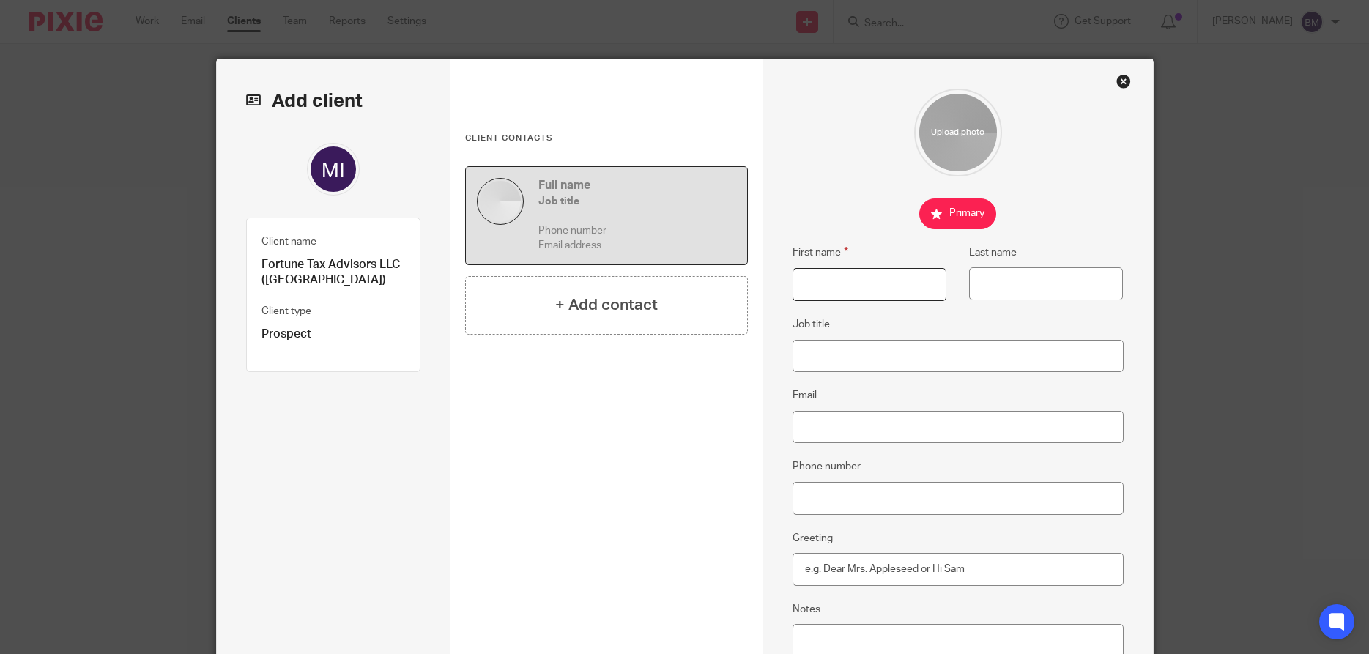
click at [814, 293] on input "First name" at bounding box center [869, 284] width 154 height 33
type input "Samara"
type input "Sean"
type input "Owner"
click at [809, 425] on input "Email" at bounding box center [957, 427] width 331 height 33
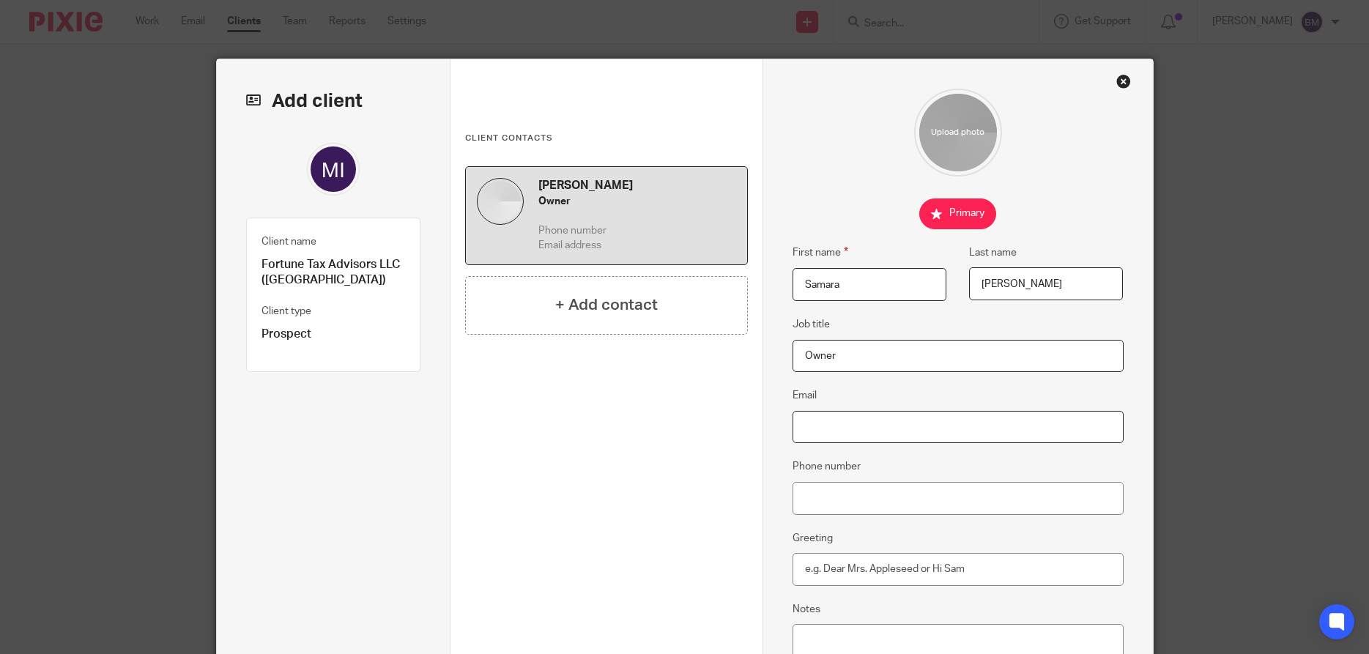
paste input "msdeansamara@yahoo.com"
type input "msdeansamara@yahoo.com"
click at [819, 496] on input "Phone number" at bounding box center [957, 498] width 331 height 33
type input "248-759-1120"
click at [831, 563] on input "Greeting" at bounding box center [957, 569] width 331 height 33
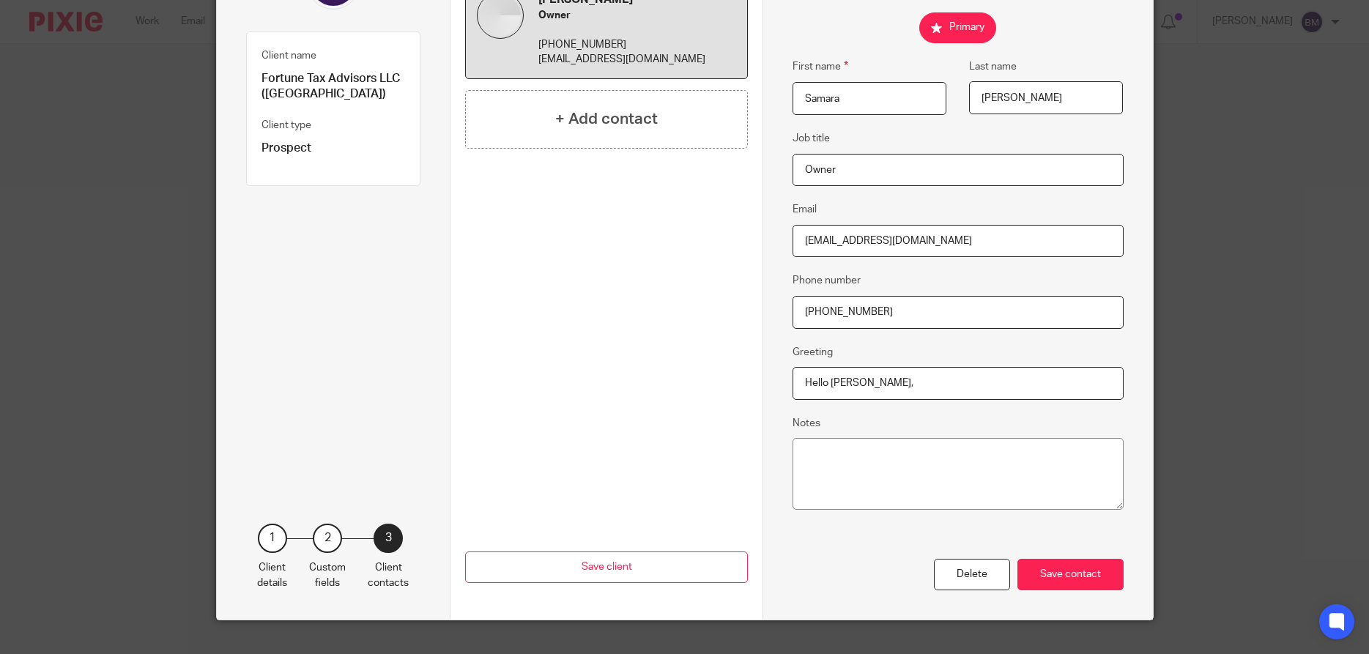
scroll to position [210, 0]
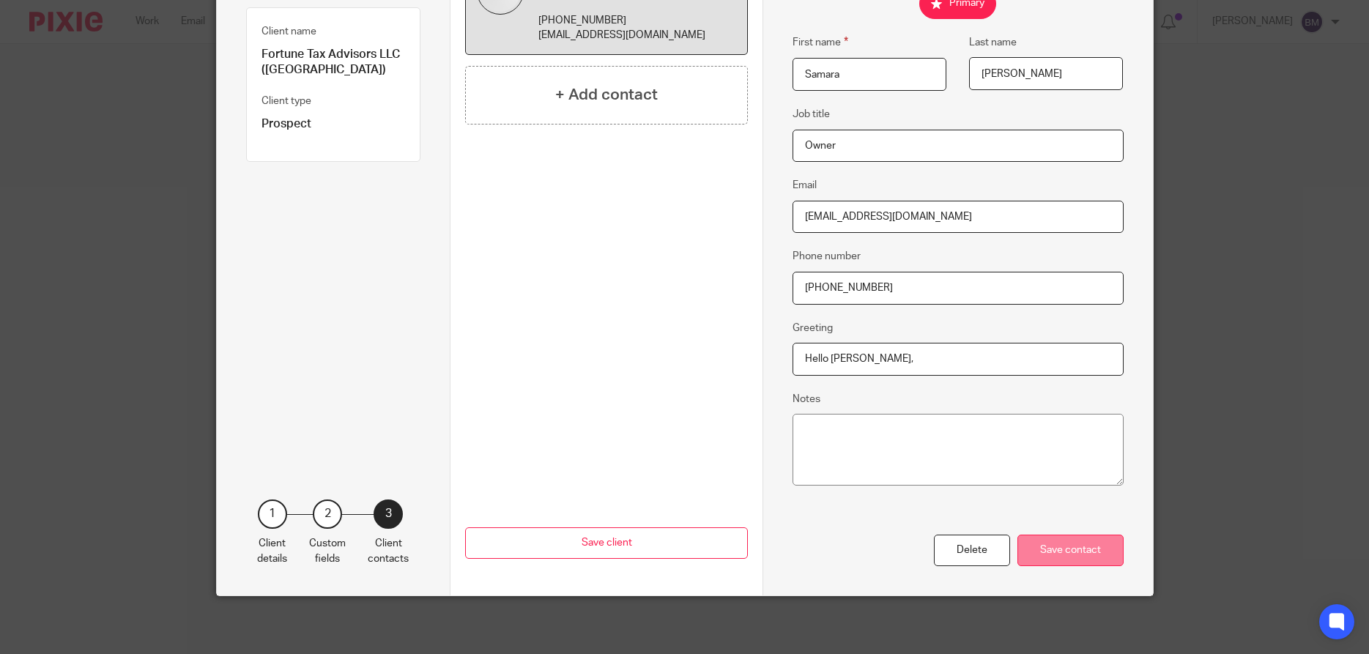
type input "Hello Samara,"
click at [1076, 553] on div "Save contact" at bounding box center [1070, 550] width 106 height 31
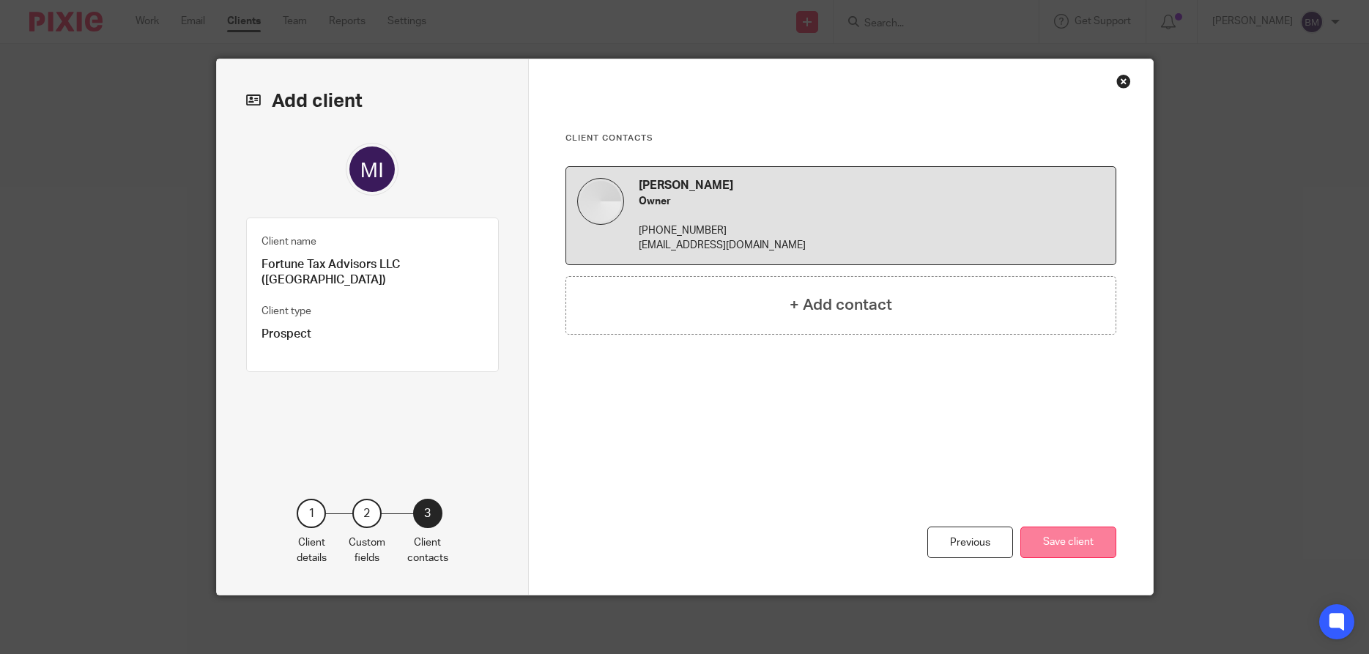
click at [1054, 547] on button "Save client" at bounding box center [1068, 541] width 96 height 31
click at [1083, 543] on button "Save client" at bounding box center [1068, 541] width 96 height 31
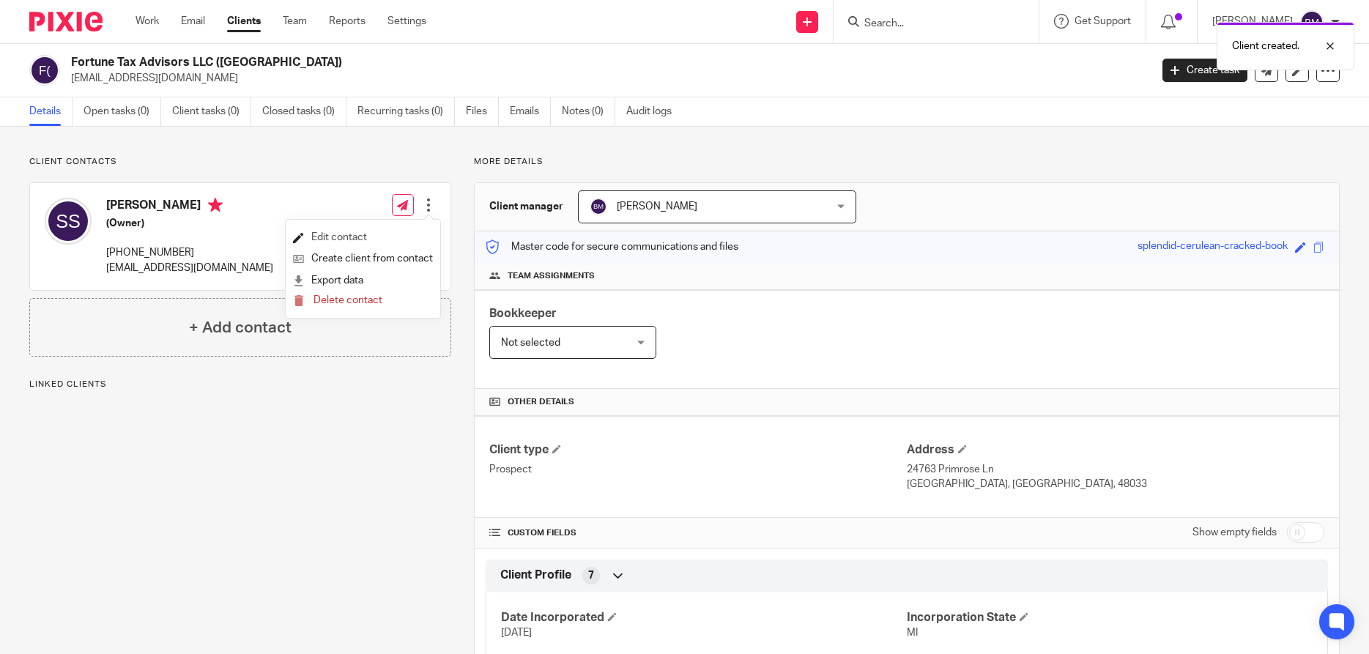
click at [338, 232] on link "Edit contact" at bounding box center [363, 237] width 140 height 21
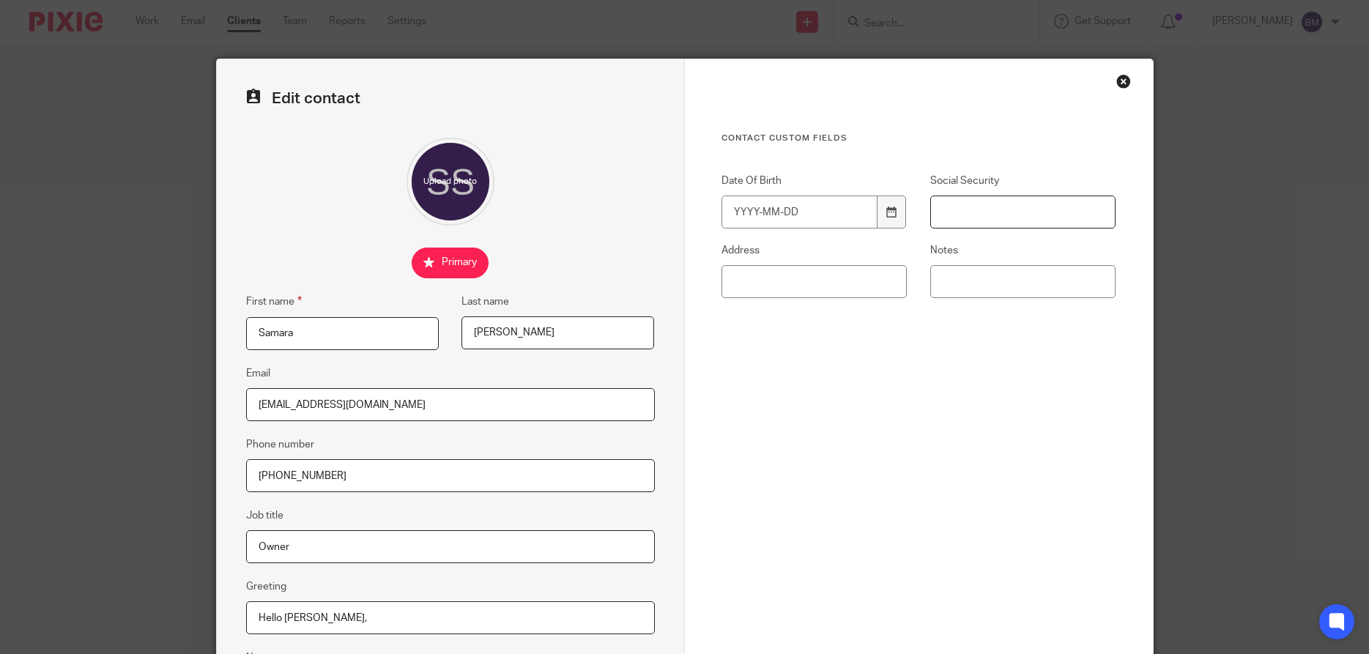
click at [967, 223] on input "Social Security" at bounding box center [1023, 212] width 186 height 33
type input "368-25-5703"
click at [756, 209] on input "Date Of Birth" at bounding box center [799, 212] width 157 height 33
type input "[DATE]"
click at [844, 406] on div "Contact Custom fields Date Of Birth [DEMOGRAPHIC_DATA] Social Security 368-25-5…" at bounding box center [918, 320] width 395 height 375
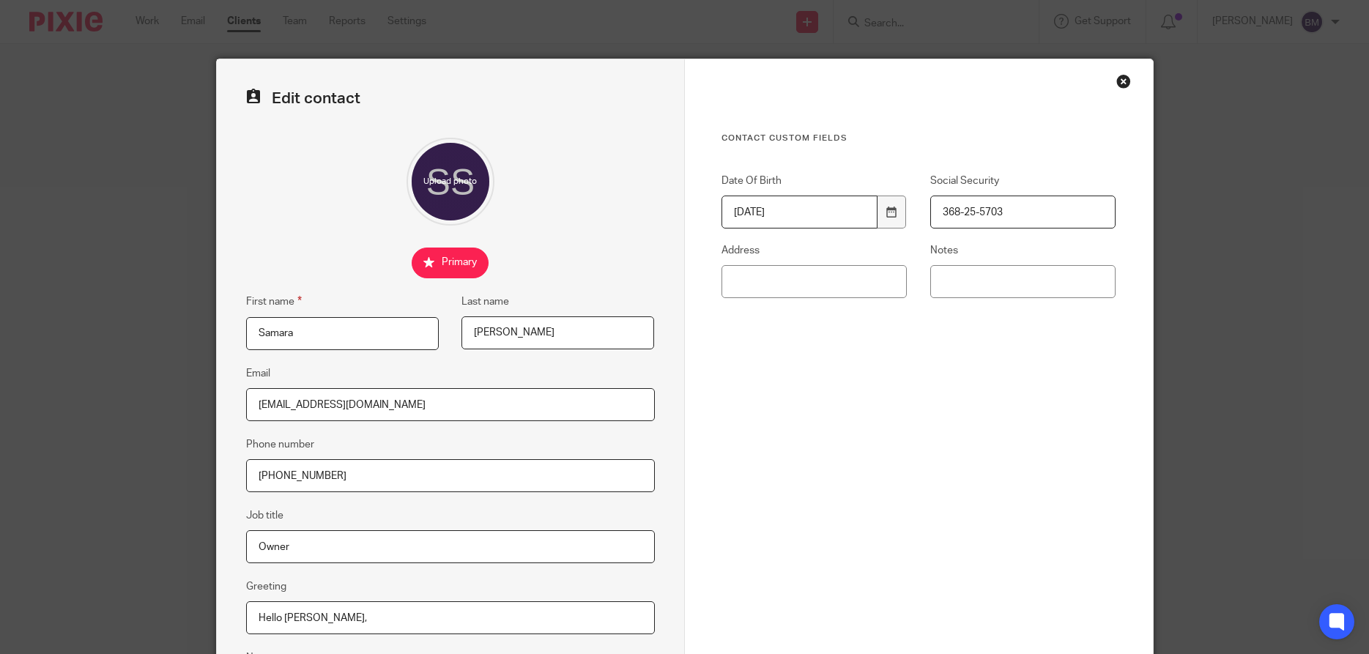
scroll to position [175, 0]
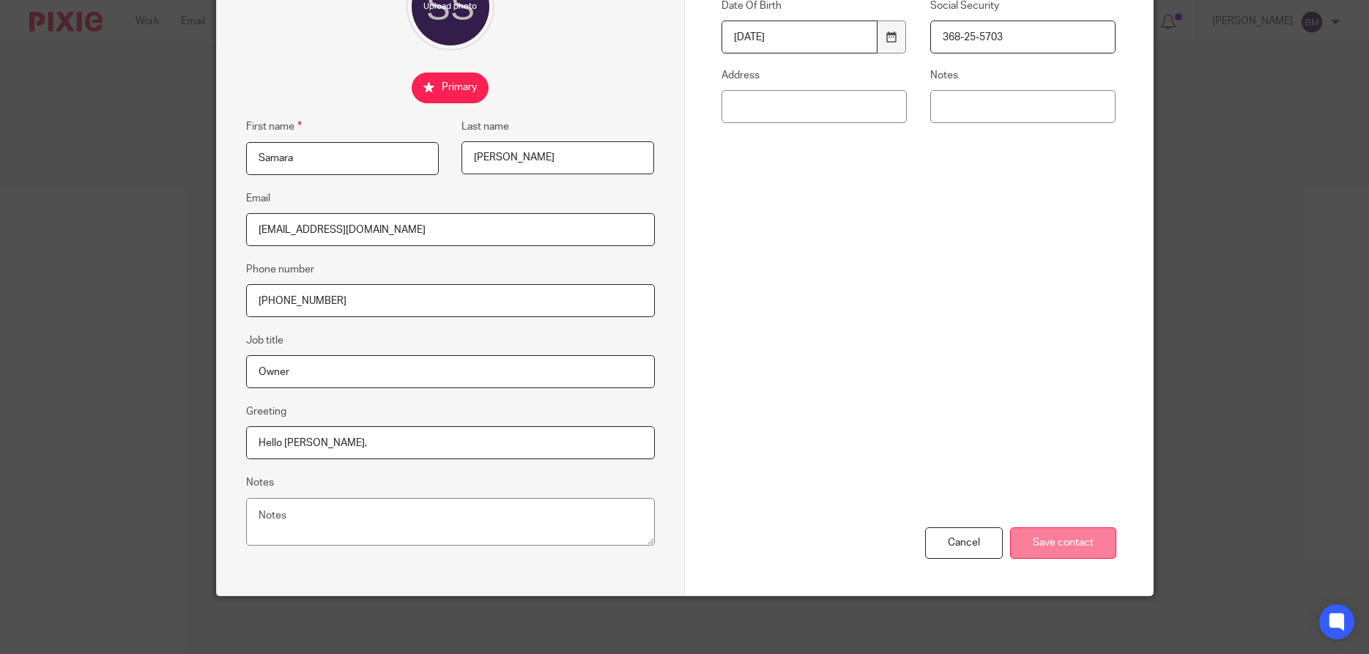
click at [1052, 549] on input "Save contact" at bounding box center [1063, 542] width 106 height 31
click at [1056, 537] on input "Save contact" at bounding box center [1063, 542] width 106 height 31
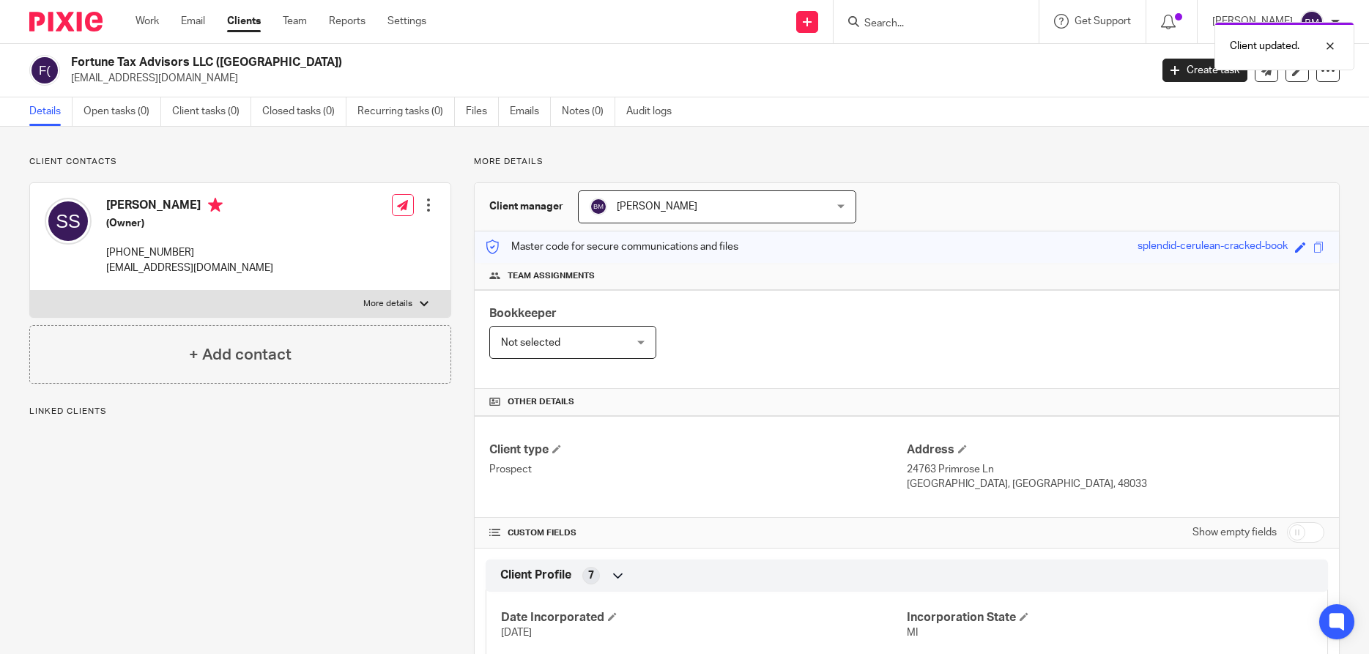
drag, startPoint x: 1314, startPoint y: 537, endPoint x: 848, endPoint y: 513, distance: 466.3
click at [1312, 537] on input "checkbox" at bounding box center [1305, 532] width 37 height 21
checkbox input "true"
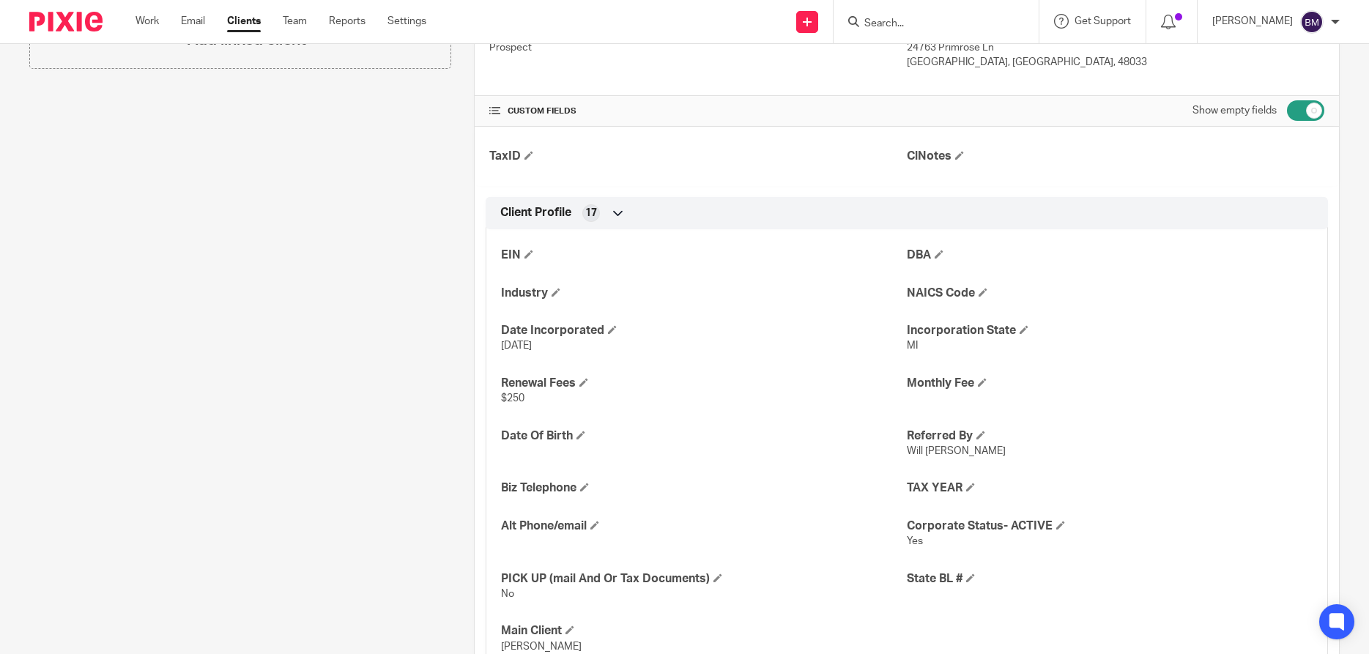
scroll to position [492, 0]
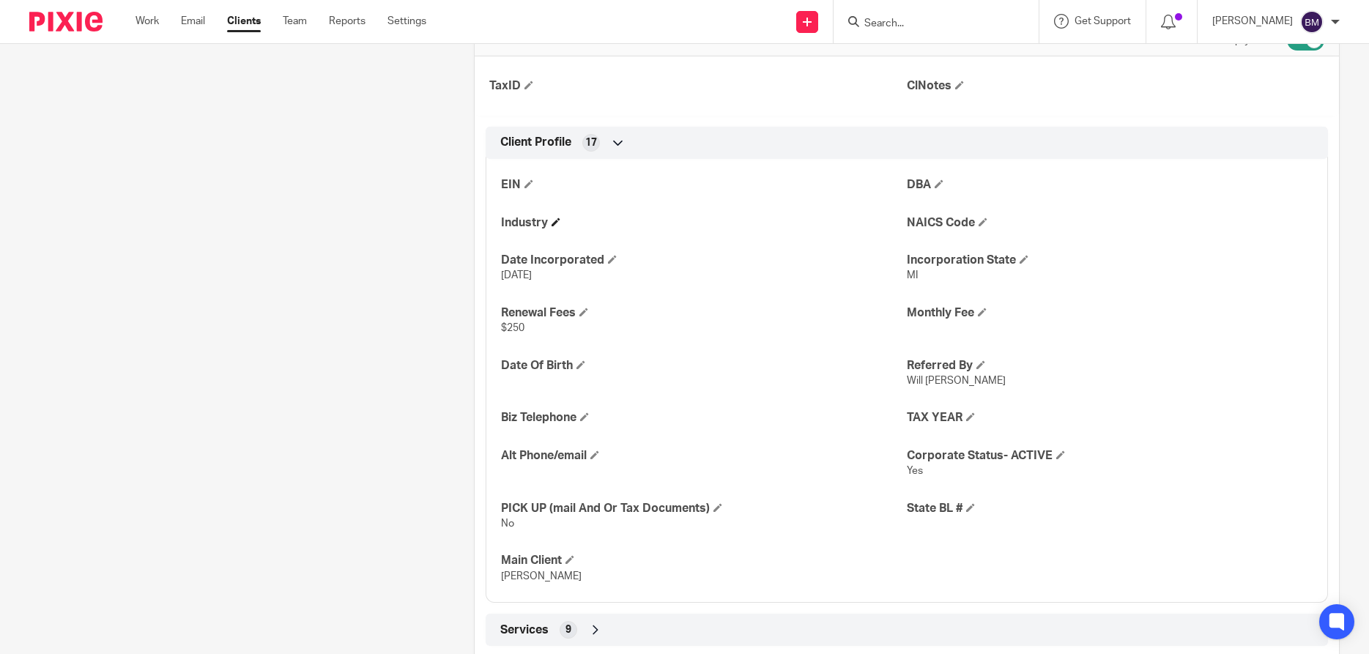
click at [553, 220] on h4 "Industry" at bounding box center [704, 222] width 406 height 15
click at [555, 220] on span at bounding box center [555, 221] width 9 height 9
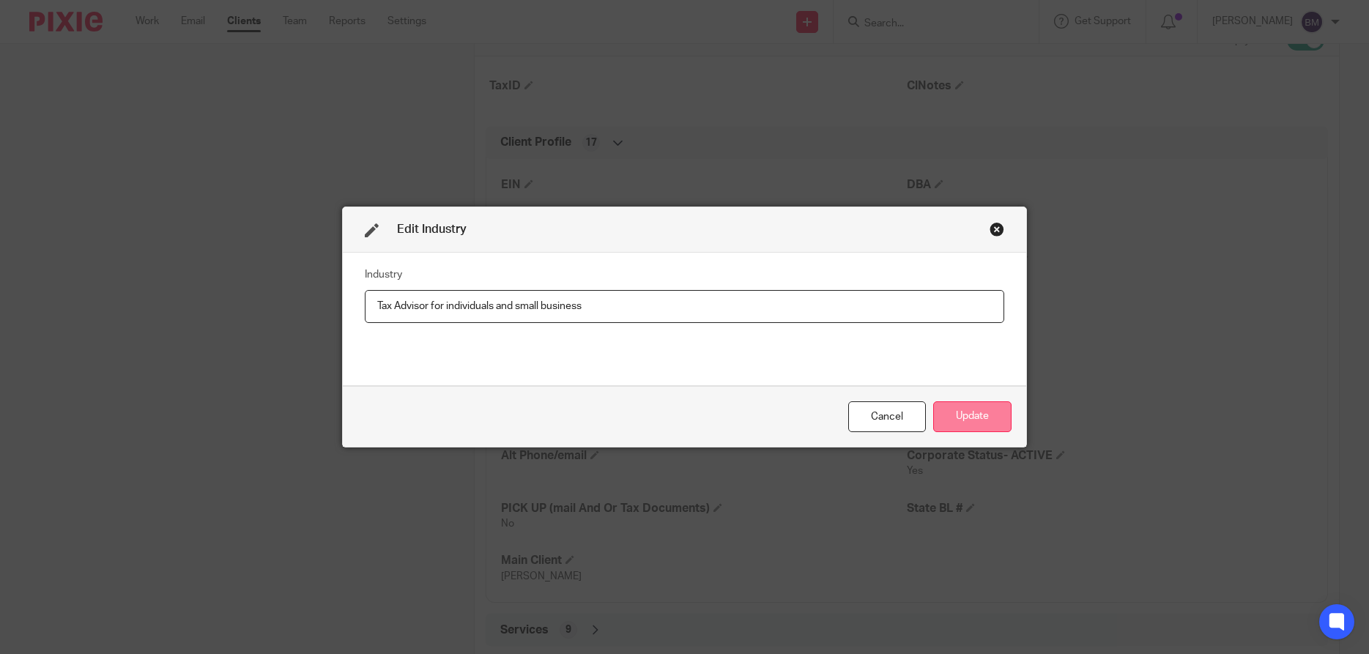
type input "Tax Advisor for individuals and small business"
click at [951, 424] on button "Update" at bounding box center [972, 416] width 78 height 31
click at [959, 417] on div "EIN DBA Industry NAICS Code Date Incorporated Sep 25, 2025 Incorporation State …" at bounding box center [906, 375] width 842 height 455
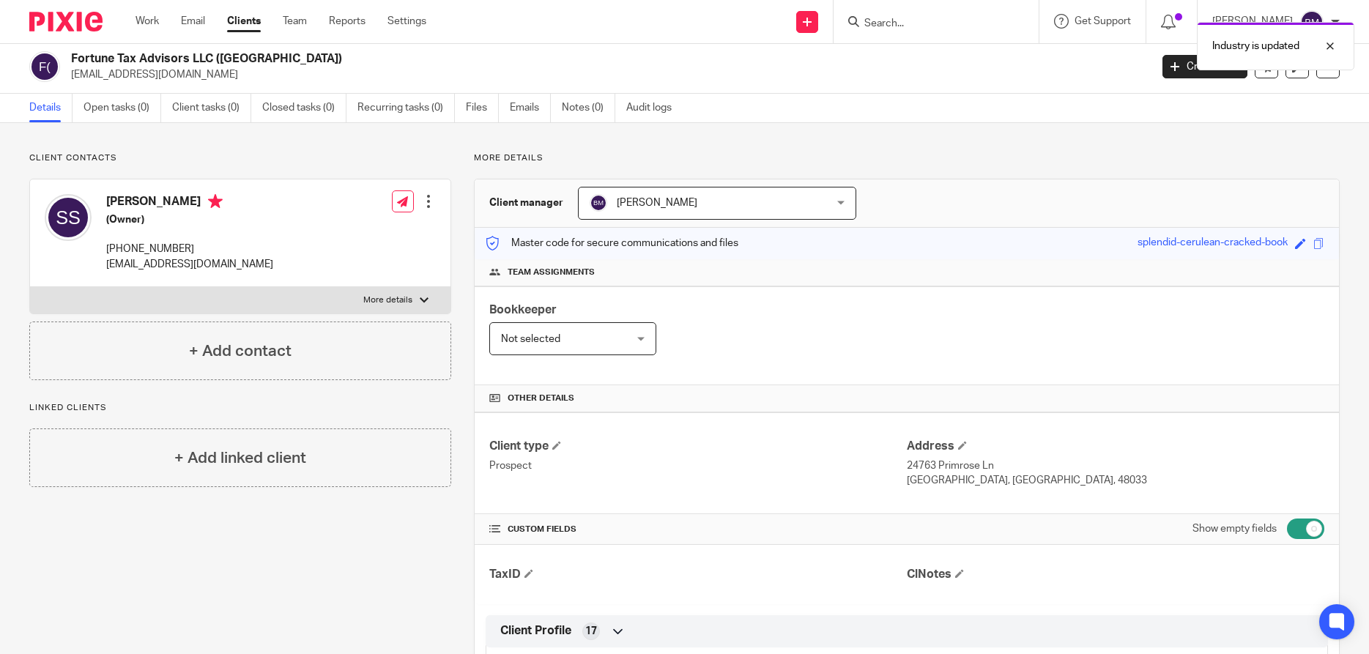
scroll to position [0, 0]
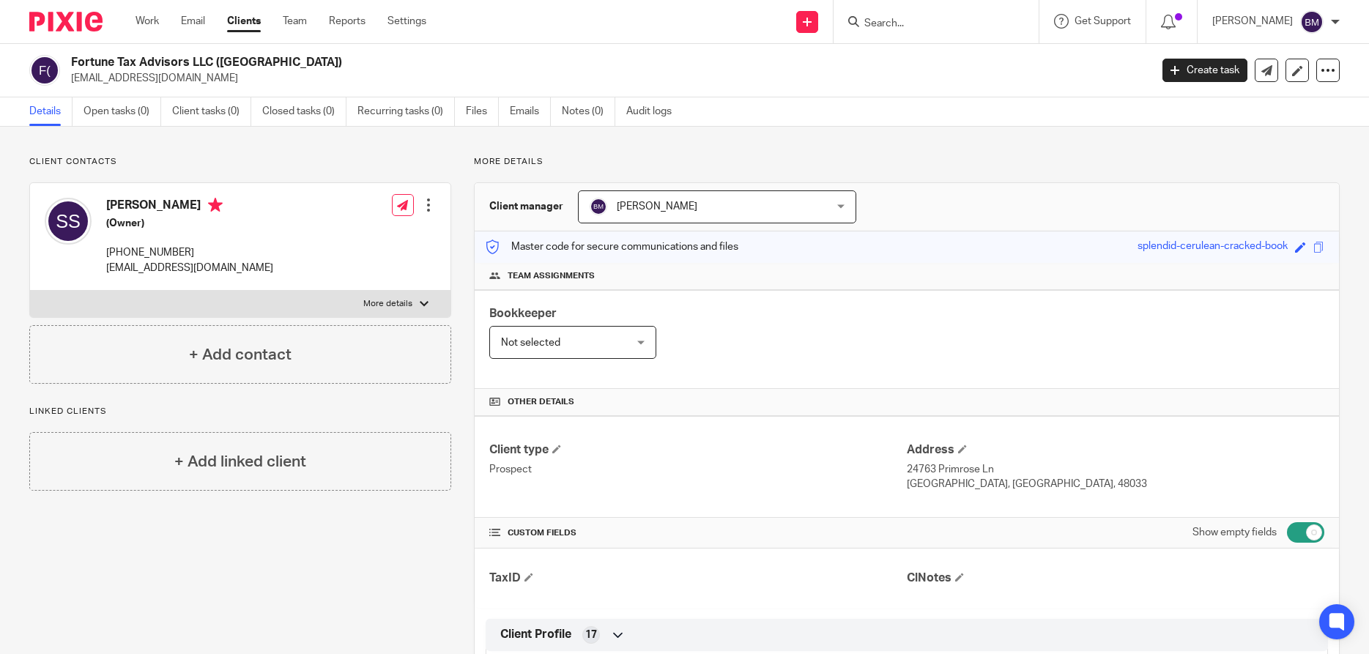
click at [243, 21] on link "Clients" at bounding box center [244, 21] width 34 height 15
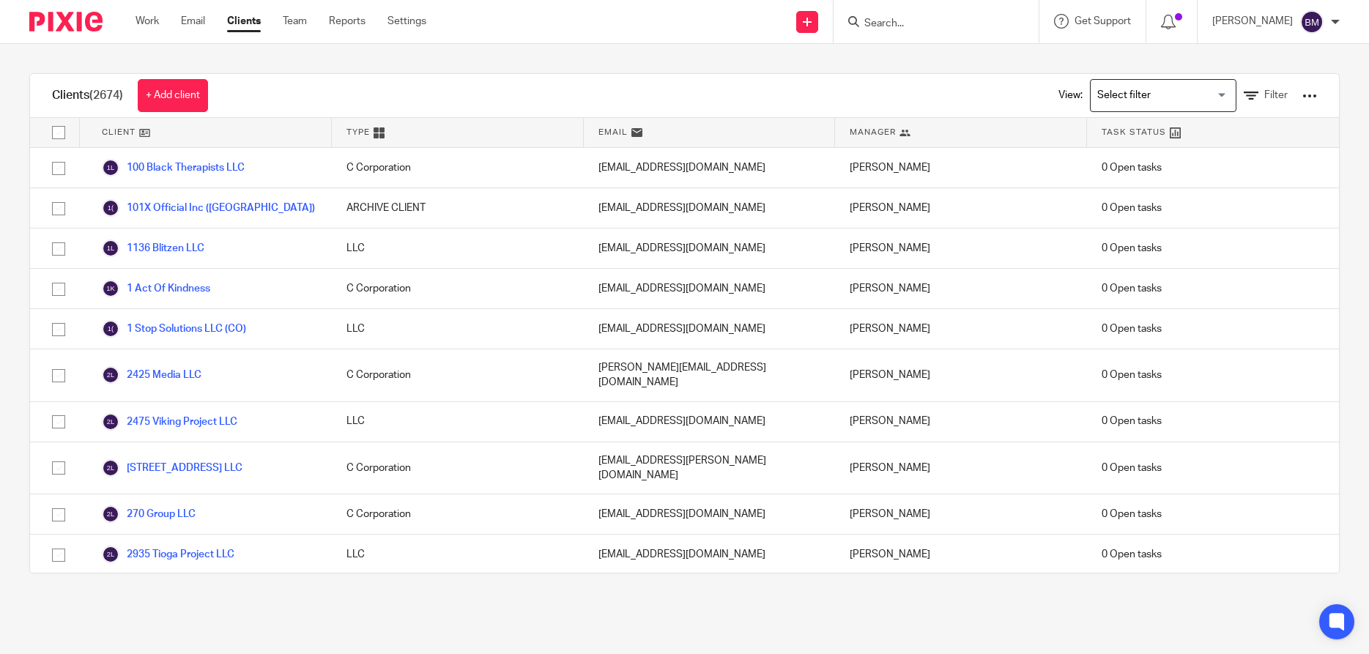
click at [898, 15] on form at bounding box center [941, 21] width 156 height 18
click at [895, 26] on input "Search" at bounding box center [929, 24] width 132 height 13
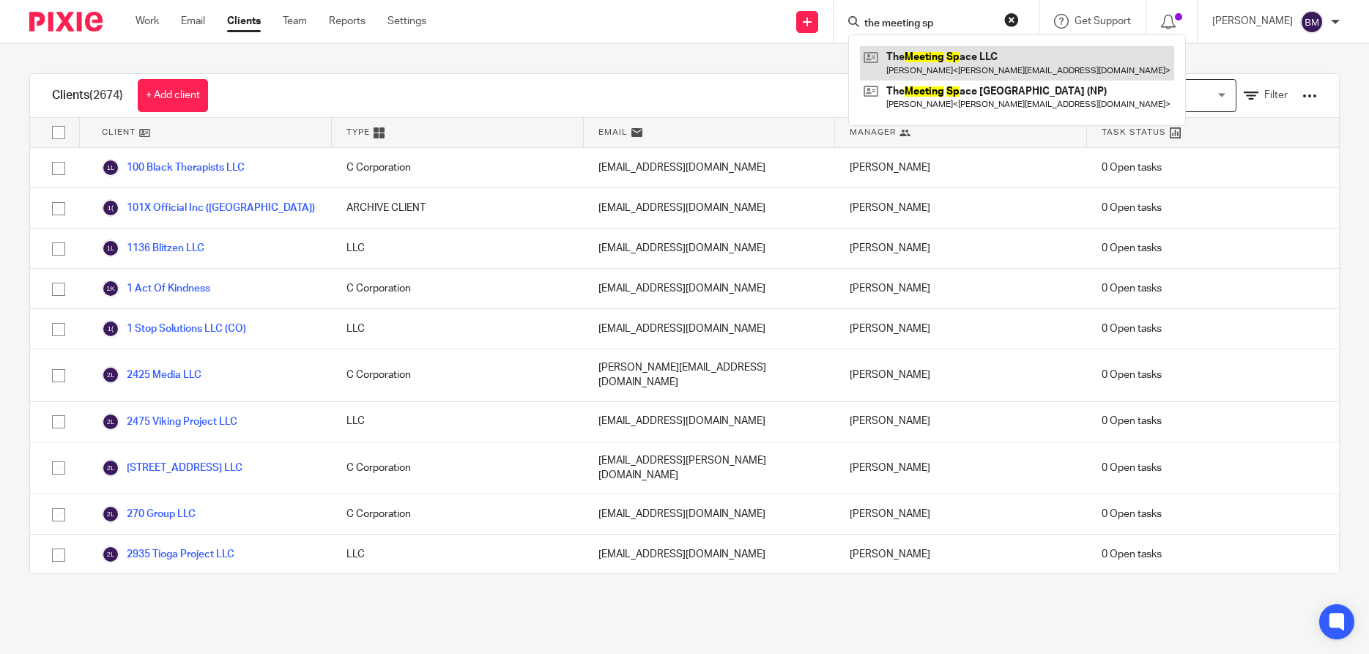
type input "the meeting sp"
click at [929, 64] on link at bounding box center [1017, 63] width 314 height 34
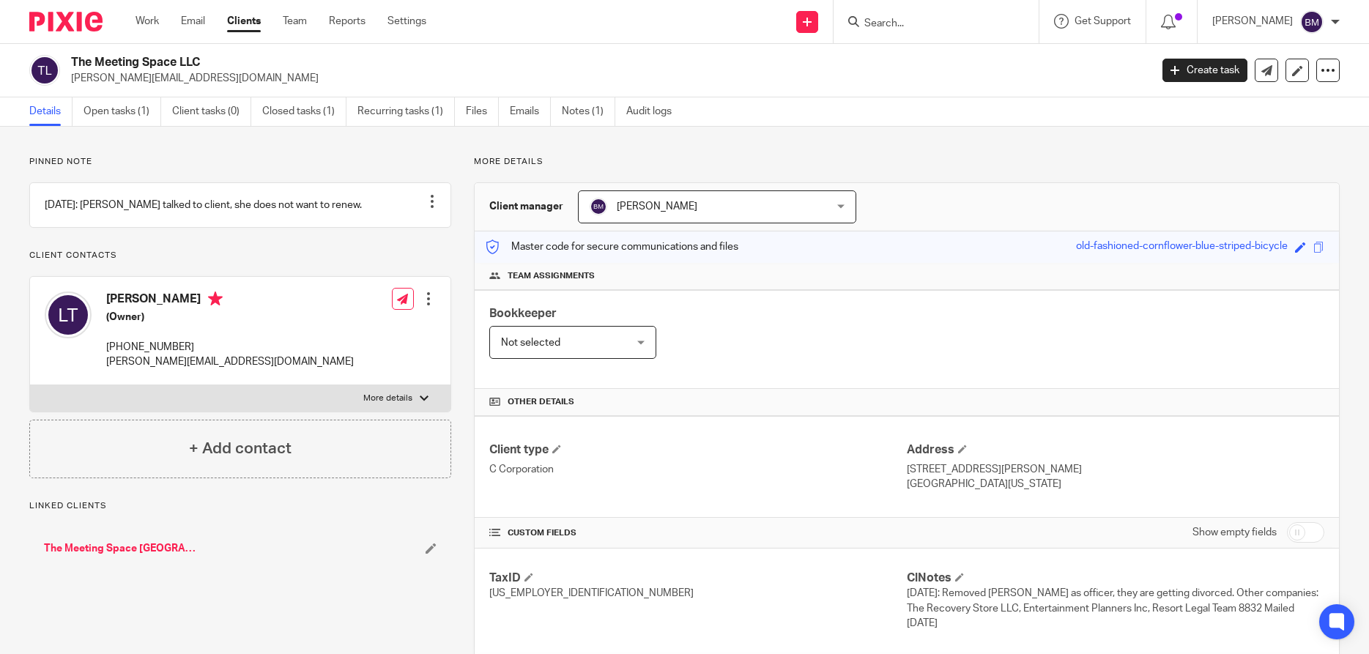
drag, startPoint x: 72, startPoint y: 58, endPoint x: 206, endPoint y: 62, distance: 134.1
click at [206, 62] on h2 "The Meeting Space LLC" at bounding box center [498, 62] width 855 height 15
copy h2 "The Meeting Space LLC"
click at [239, 23] on link "Clients" at bounding box center [244, 21] width 34 height 15
click at [125, 114] on link "Open tasks (1)" at bounding box center [122, 111] width 78 height 29
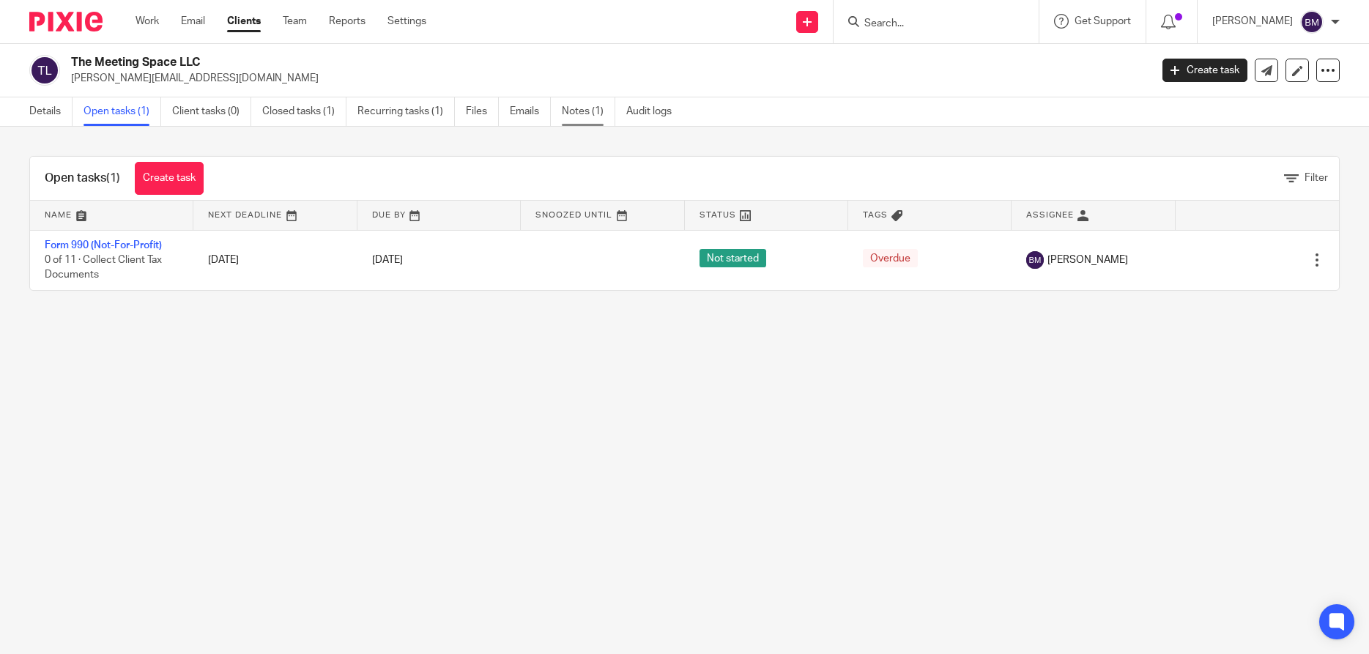
click at [569, 107] on link "Notes (1)" at bounding box center [588, 111] width 53 height 29
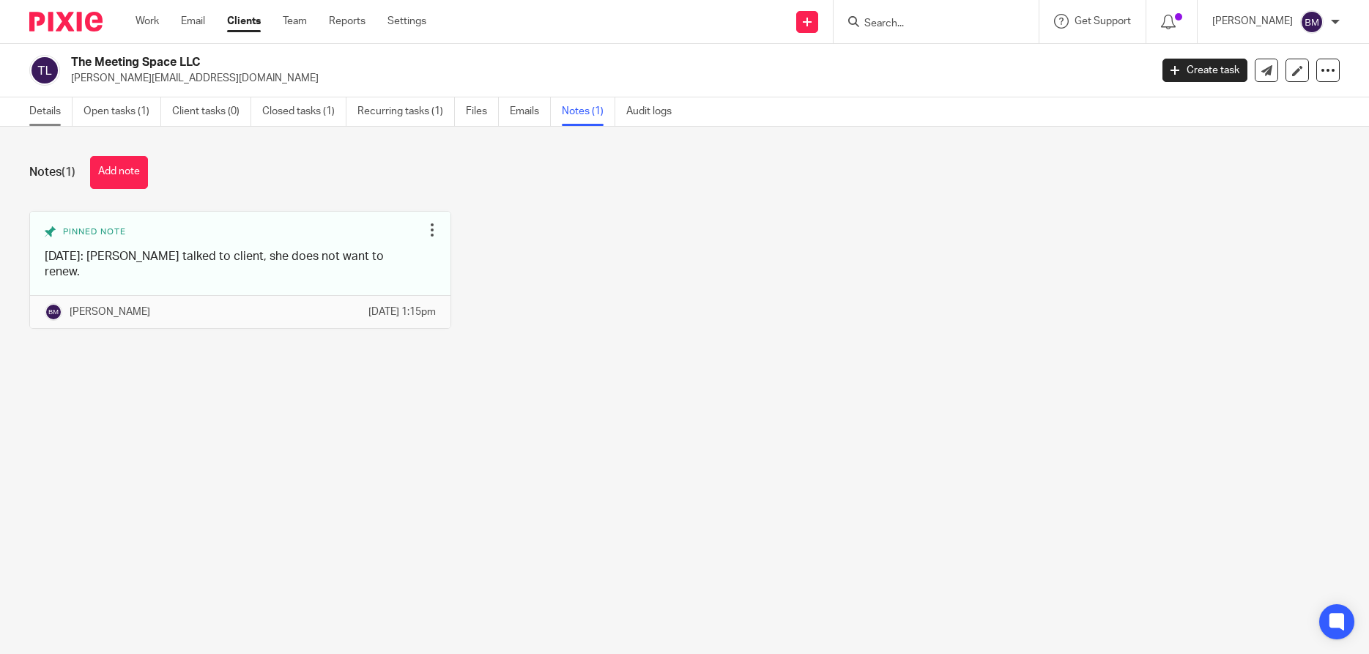
click at [43, 113] on link "Details" at bounding box center [50, 111] width 43 height 29
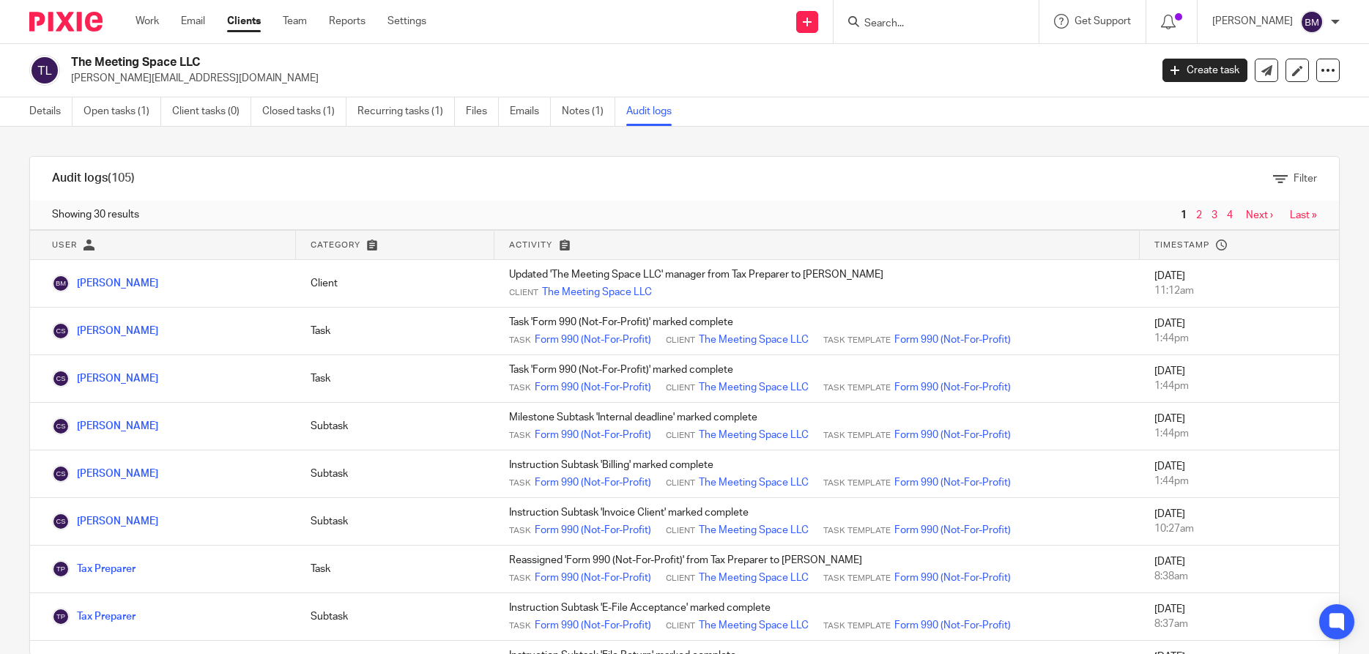
click at [878, 78] on p "[PERSON_NAME][EMAIL_ADDRESS][DOMAIN_NAME]" at bounding box center [605, 78] width 1069 height 15
click at [45, 119] on link "Details" at bounding box center [50, 111] width 43 height 29
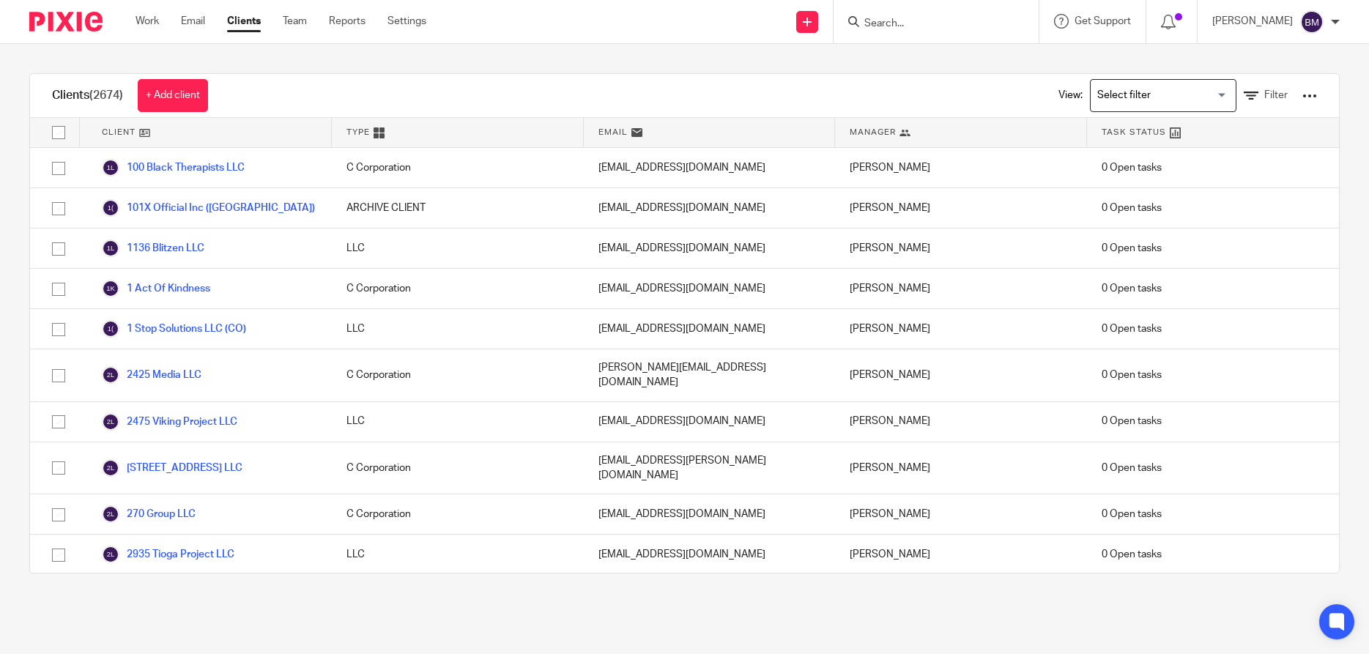
click at [896, 25] on input "Search" at bounding box center [929, 24] width 132 height 13
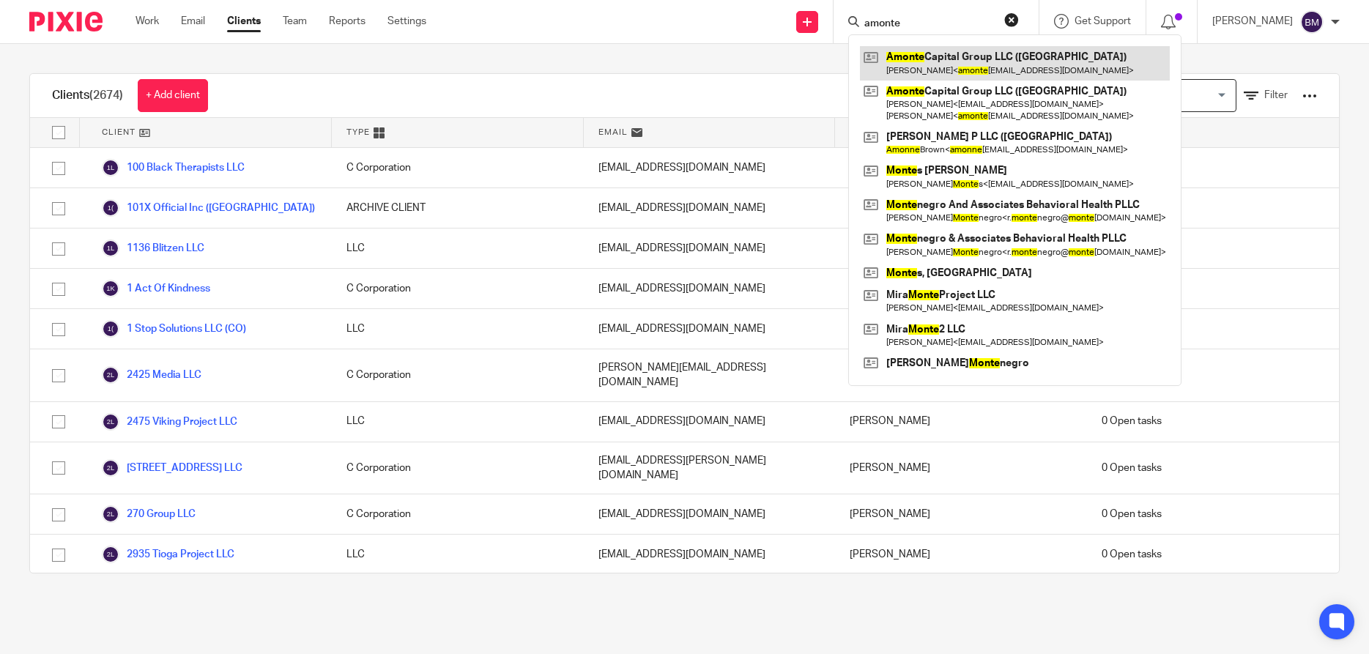
type input "amonte"
click at [938, 59] on link at bounding box center [1015, 63] width 310 height 34
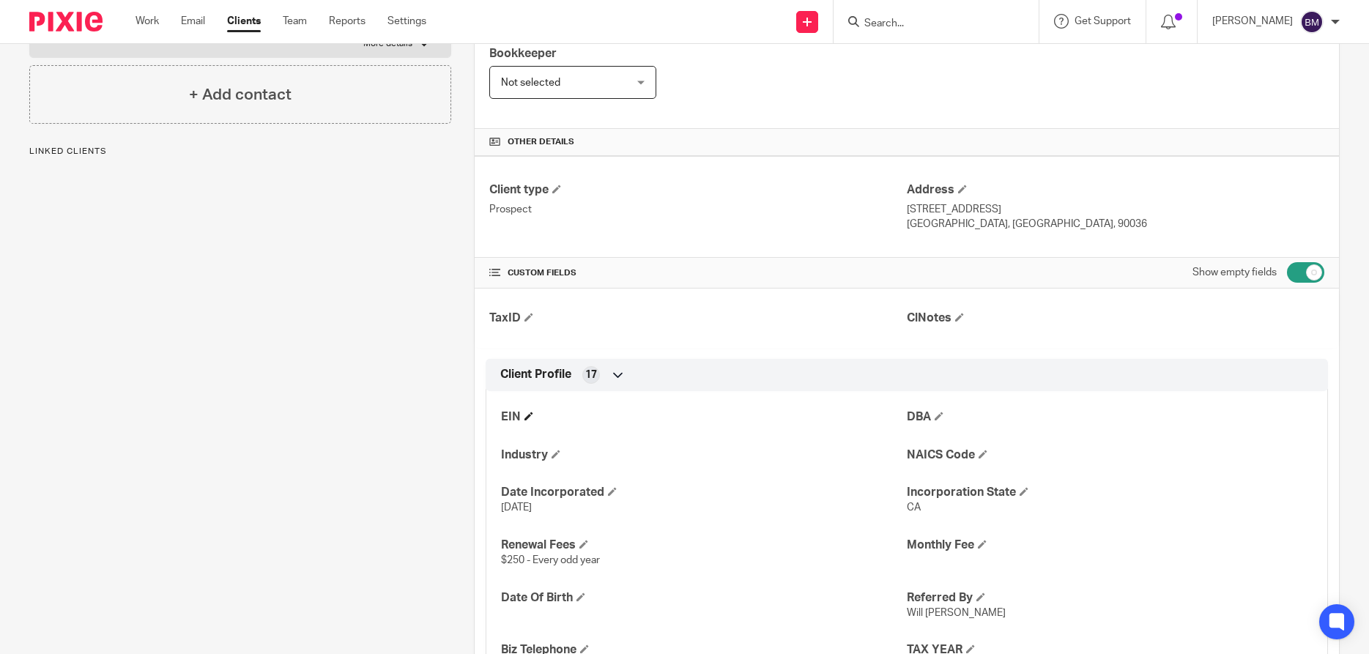
scroll to position [281, 0]
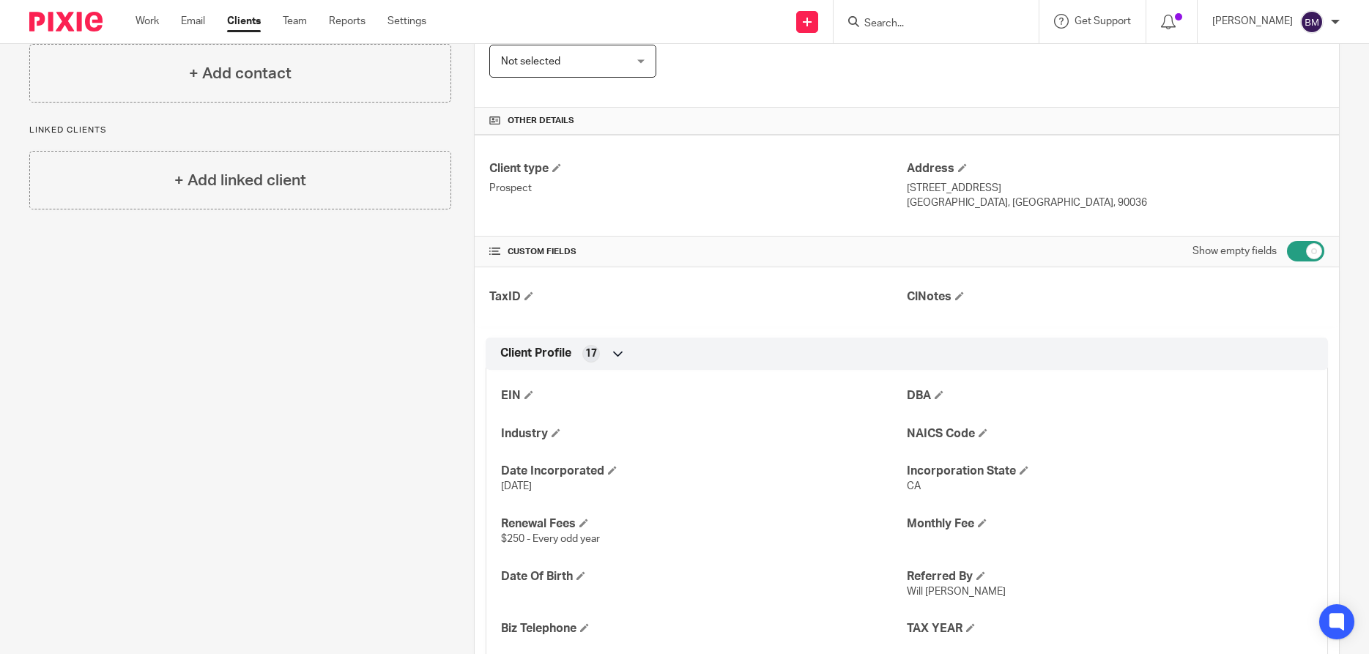
click at [918, 21] on input "Search" at bounding box center [929, 24] width 132 height 13
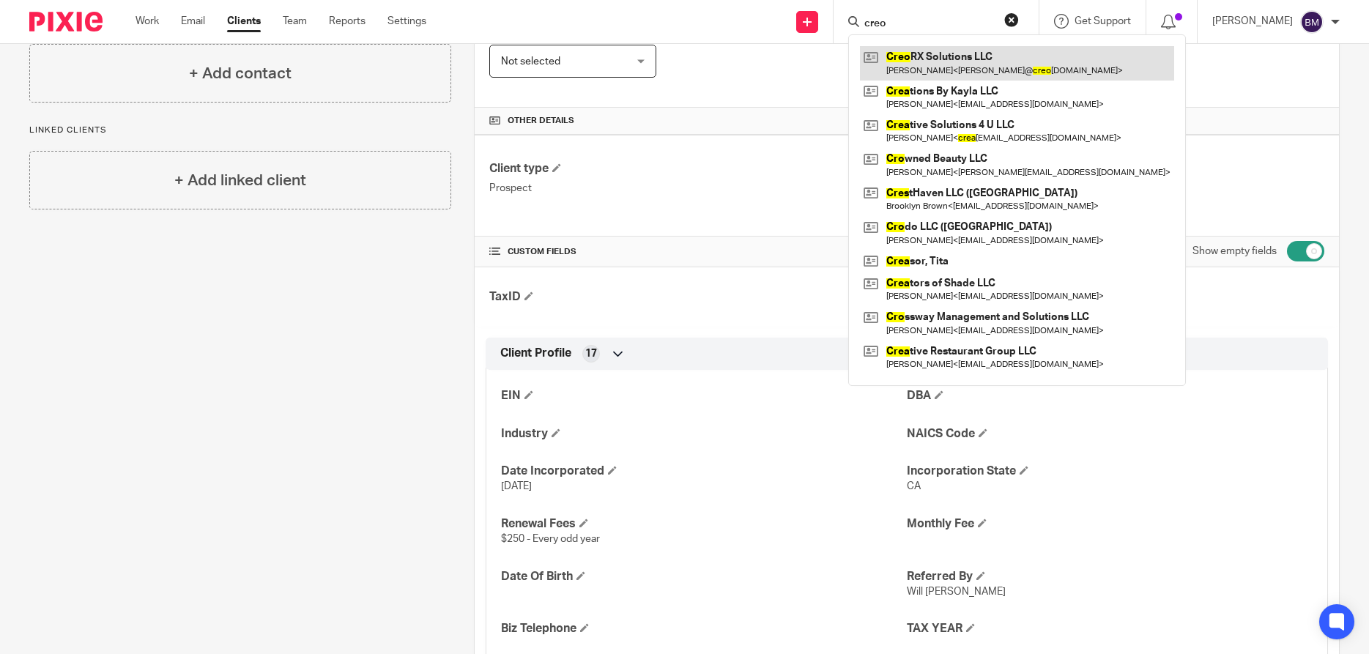
type input "creo"
click at [941, 65] on link at bounding box center [1017, 63] width 314 height 34
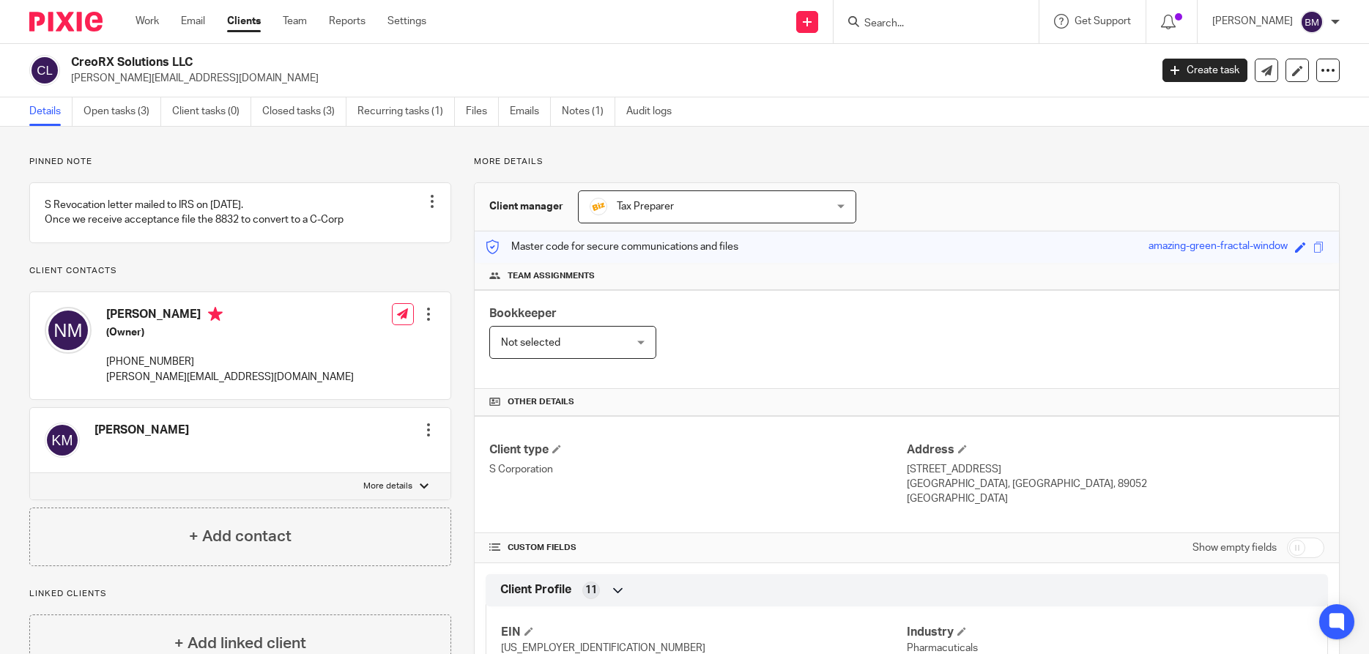
drag, startPoint x: 108, startPoint y: 326, endPoint x: 191, endPoint y: 329, distance: 83.5
click at [191, 325] on h4 "Nelson Mukuna" at bounding box center [229, 316] width 247 height 18
copy h4 "Nelson Mukuna"
click at [429, 321] on div at bounding box center [428, 314] width 15 height 15
click at [234, 24] on link "Clients" at bounding box center [244, 21] width 34 height 15
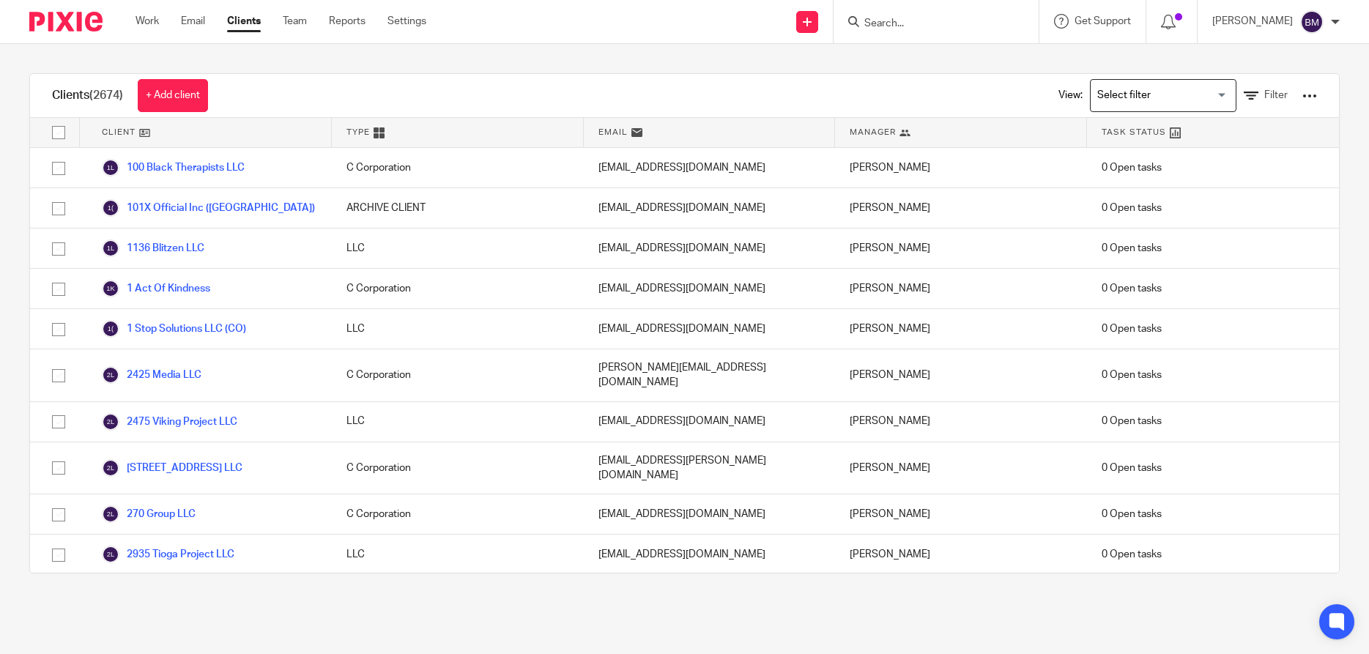
click at [178, 91] on link "+ Add client" at bounding box center [173, 95] width 70 height 33
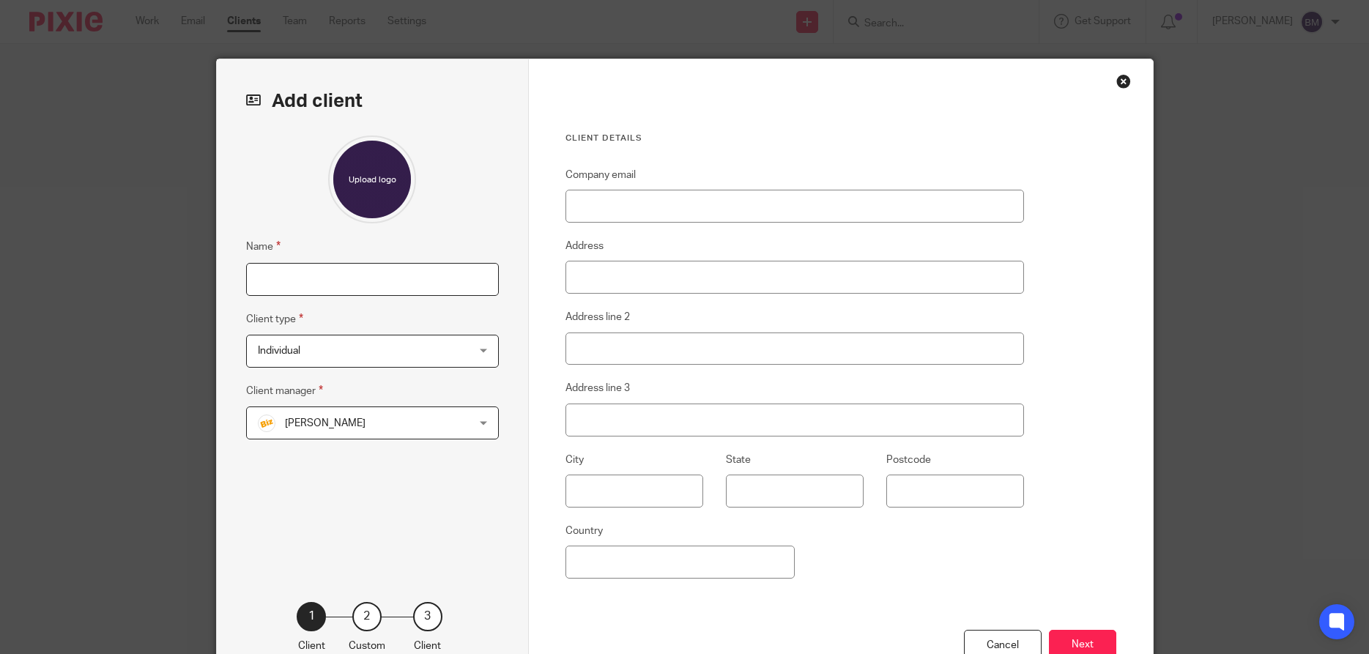
click at [295, 272] on input "Name" at bounding box center [372, 279] width 253 height 33
type input "MLE Consulting LLC"
click at [486, 349] on div "Individual Individual" at bounding box center [372, 351] width 253 height 33
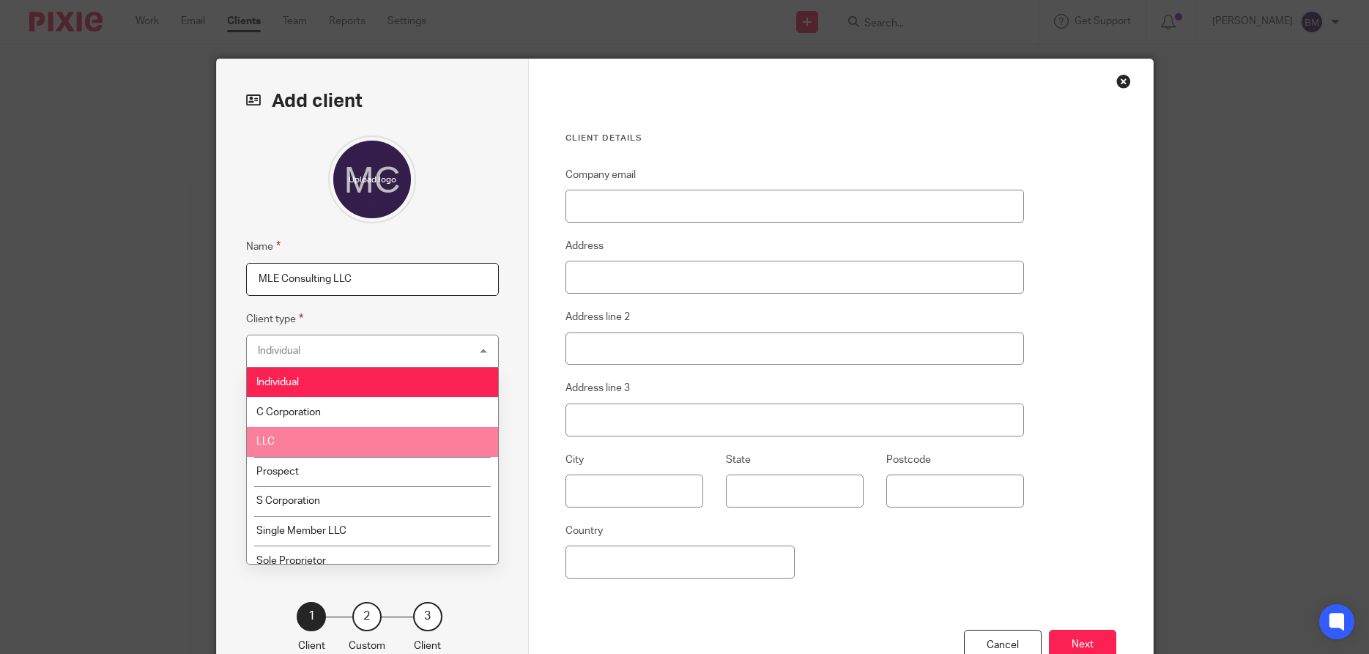
click at [373, 442] on li "LLC" at bounding box center [372, 442] width 251 height 30
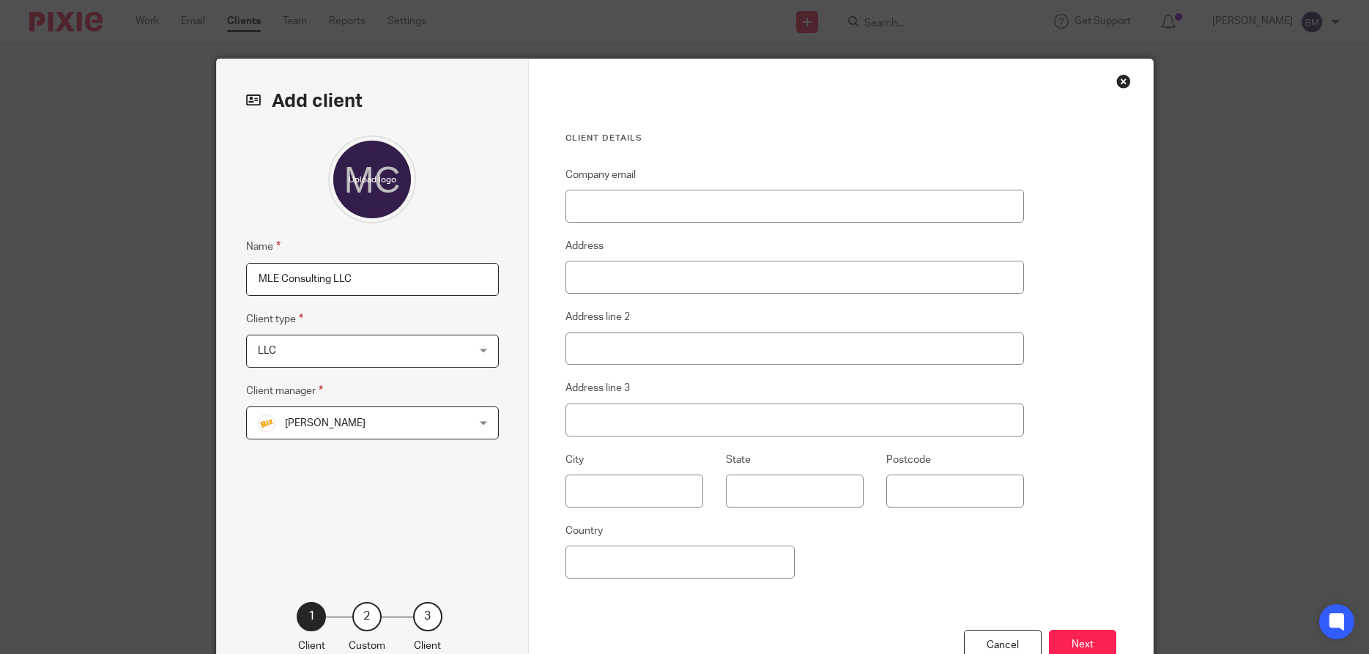
click at [477, 426] on div "[PERSON_NAME] [PERSON_NAME]" at bounding box center [372, 422] width 253 height 33
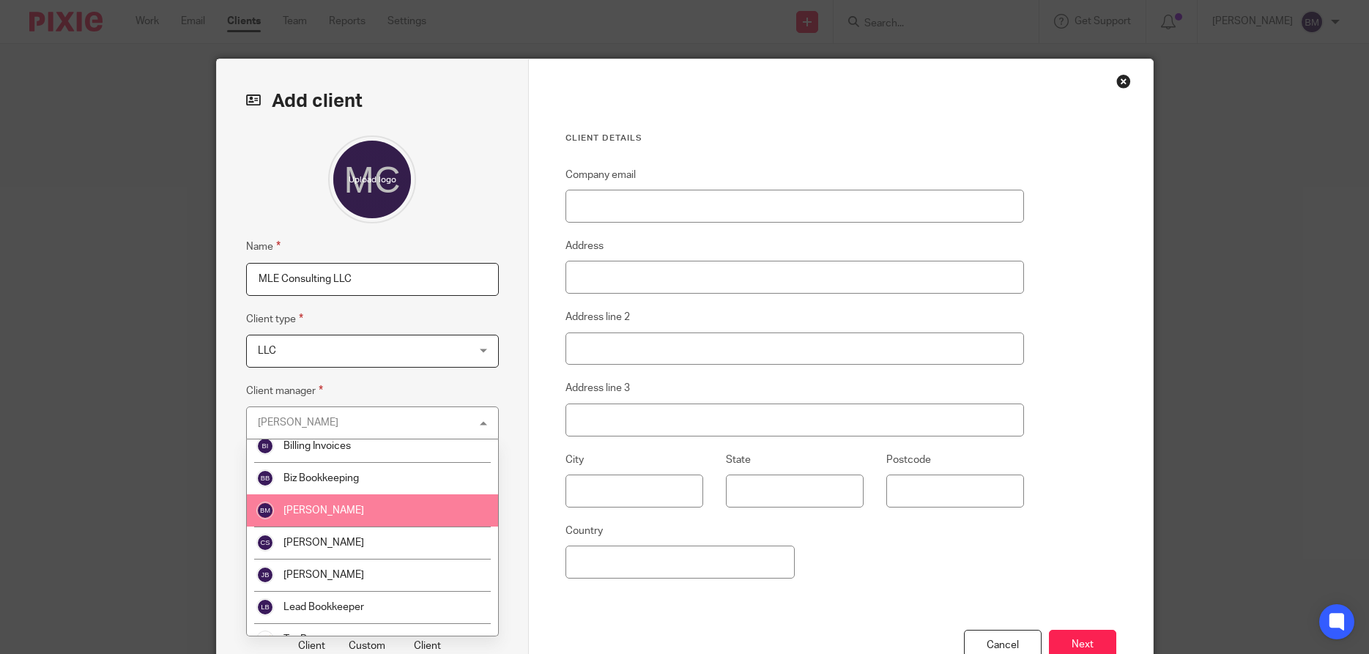
scroll to position [62, 0]
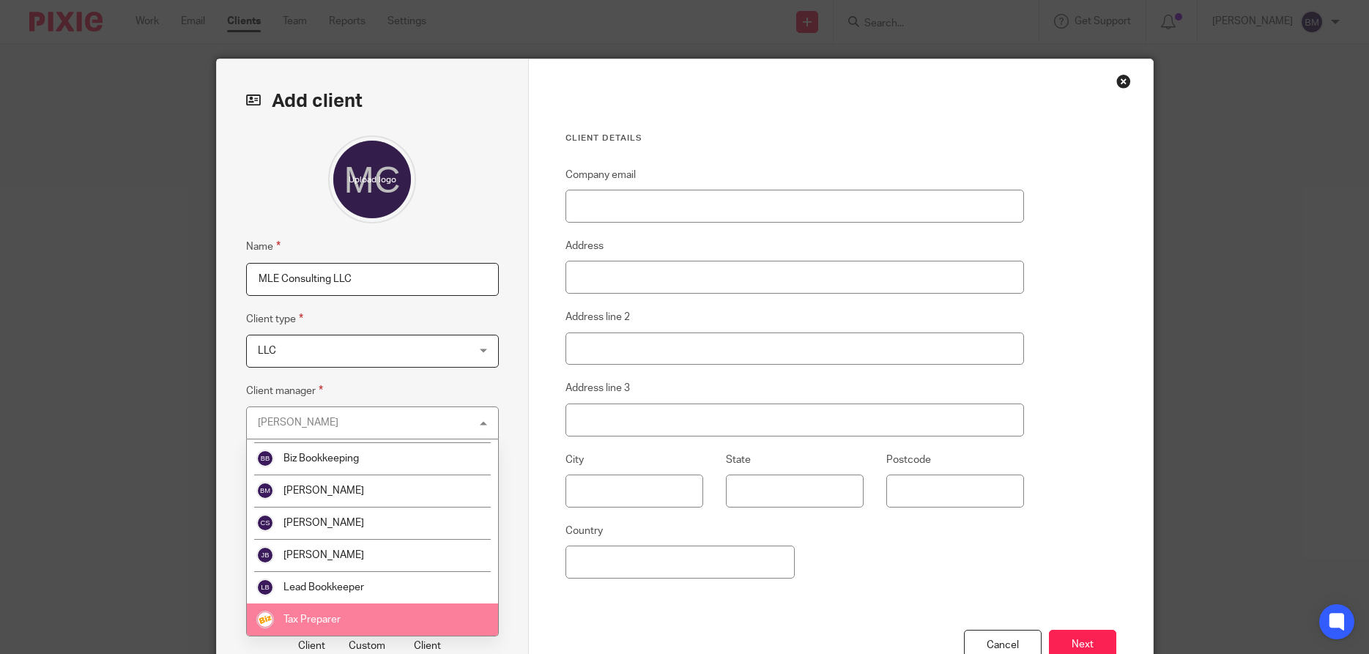
click at [316, 622] on span "Tax Preparer" at bounding box center [311, 619] width 57 height 10
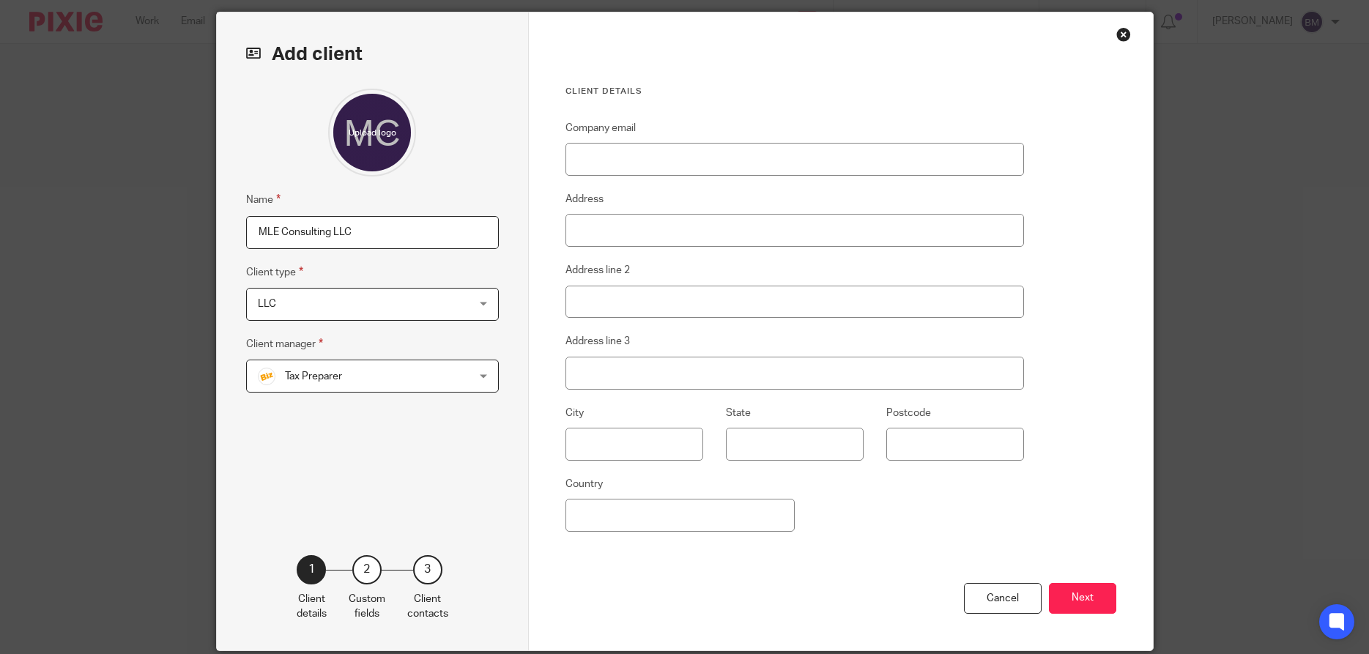
scroll to position [70, 0]
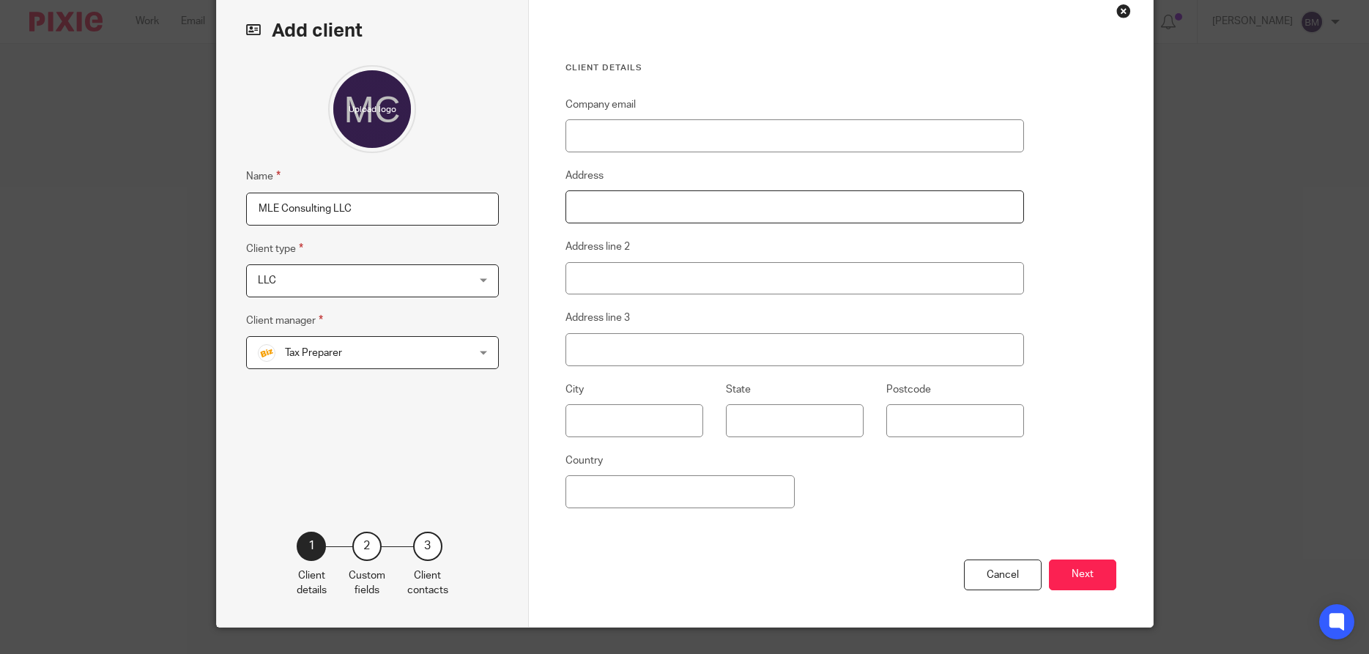
click at [614, 213] on input "Address" at bounding box center [794, 206] width 459 height 33
paste input "[STREET_ADDRESS]"
type input "[STREET_ADDRESS]"
click at [598, 417] on input "text" at bounding box center [634, 420] width 138 height 33
type input "[PERSON_NAME]"
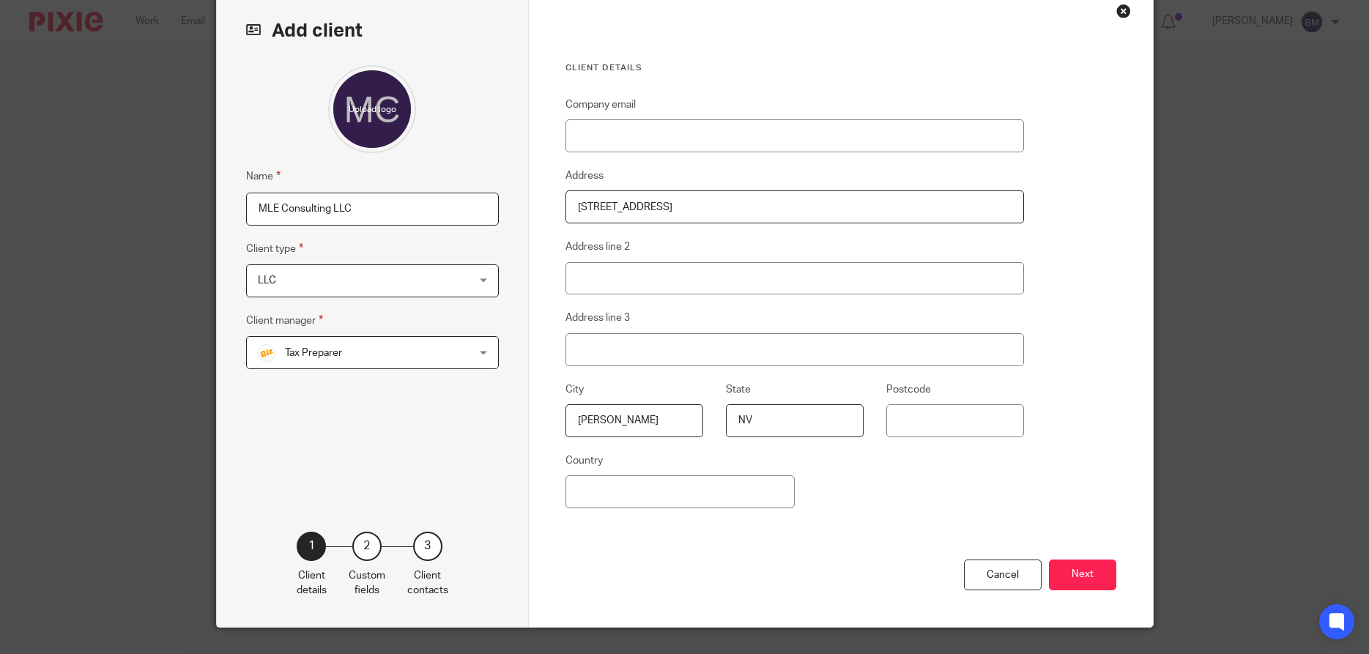
type input "NV"
type input "89074"
click at [890, 461] on div "Company email Address [STREET_ADDRESS] Address line 2 Address line [GEOGRAPHIC_…" at bounding box center [794, 328] width 459 height 464
click at [1071, 576] on button "Next" at bounding box center [1082, 574] width 67 height 31
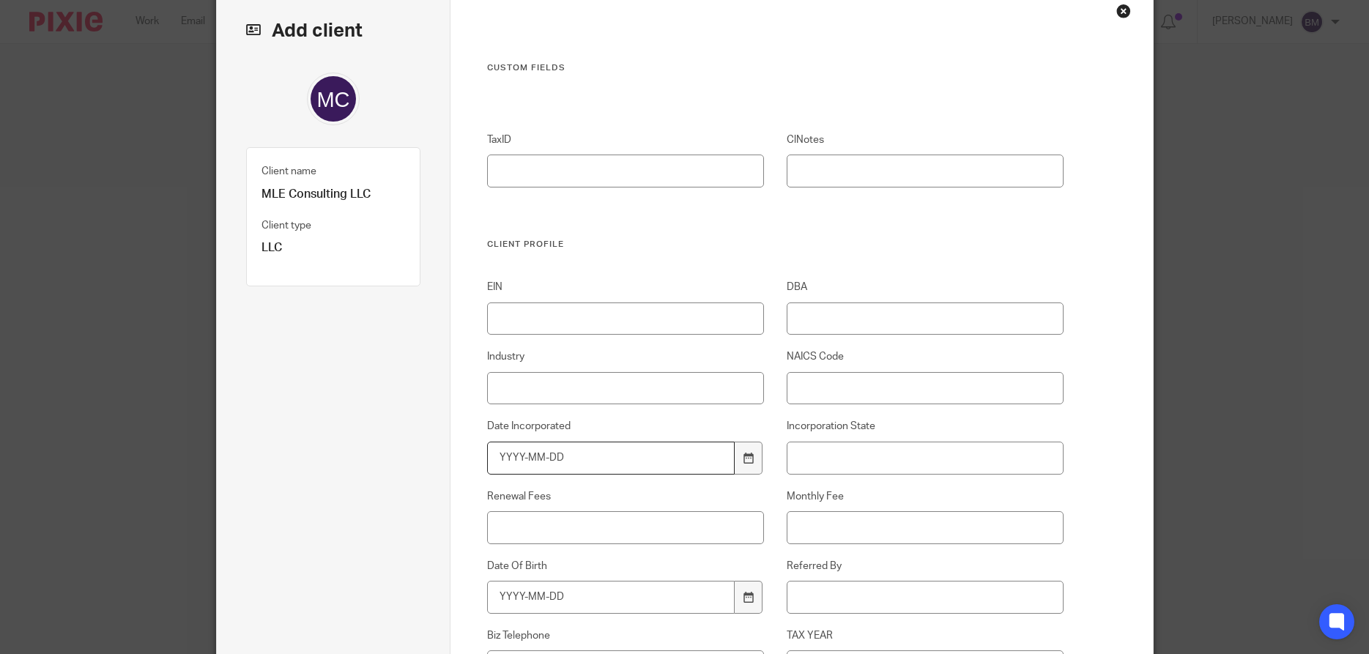
click at [513, 464] on input "Date Incorporated" at bounding box center [610, 458] width 247 height 33
type input "2024-11-24"
click at [836, 455] on input "Incorporation State" at bounding box center [924, 458] width 277 height 33
type input "NV"
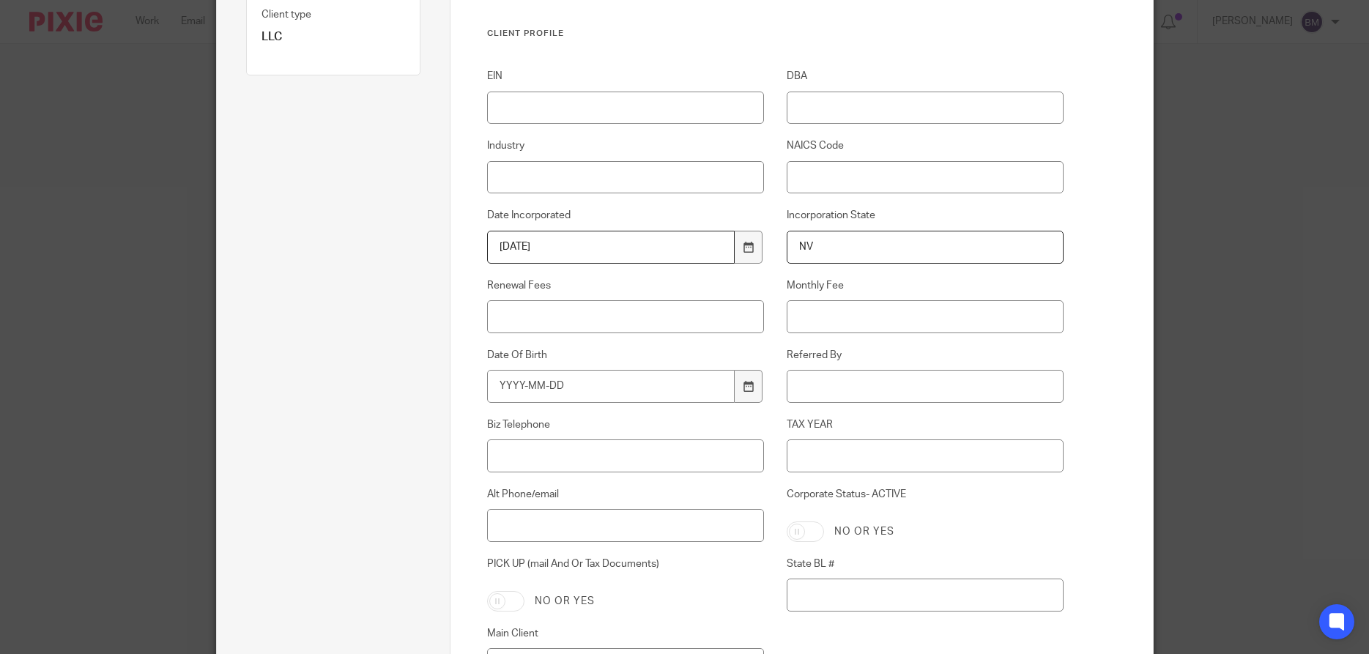
scroll to position [351, 0]
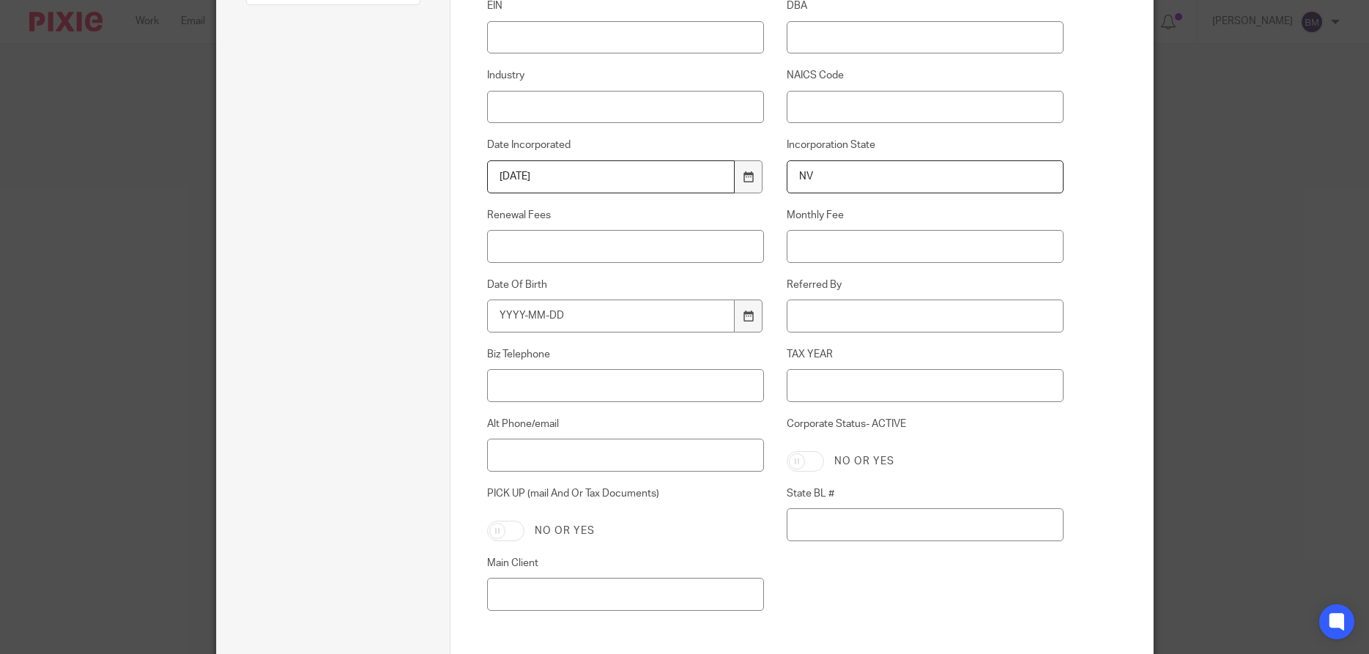
click at [816, 458] on input "Corporate Status- ACTIVE" at bounding box center [804, 461] width 37 height 21
checkbox input "true"
click at [819, 519] on input "State BL #" at bounding box center [924, 524] width 277 height 33
paste input "NV20243243596"
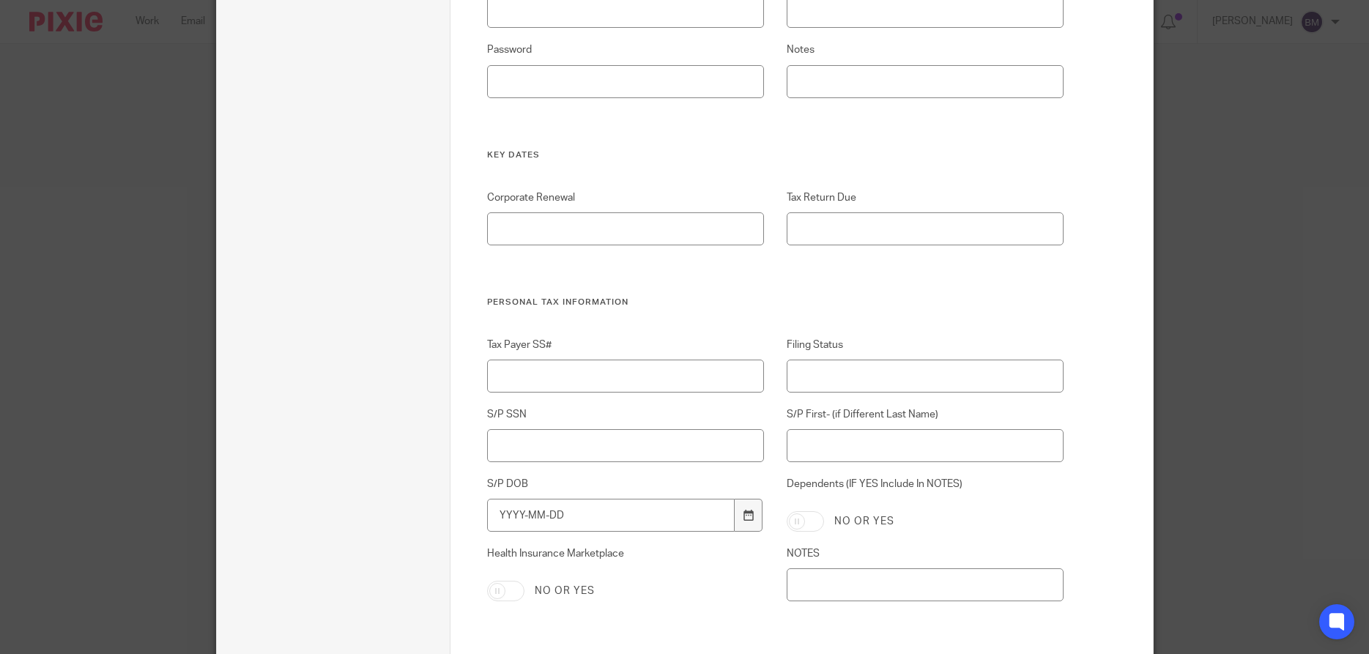
scroll to position [3163, 0]
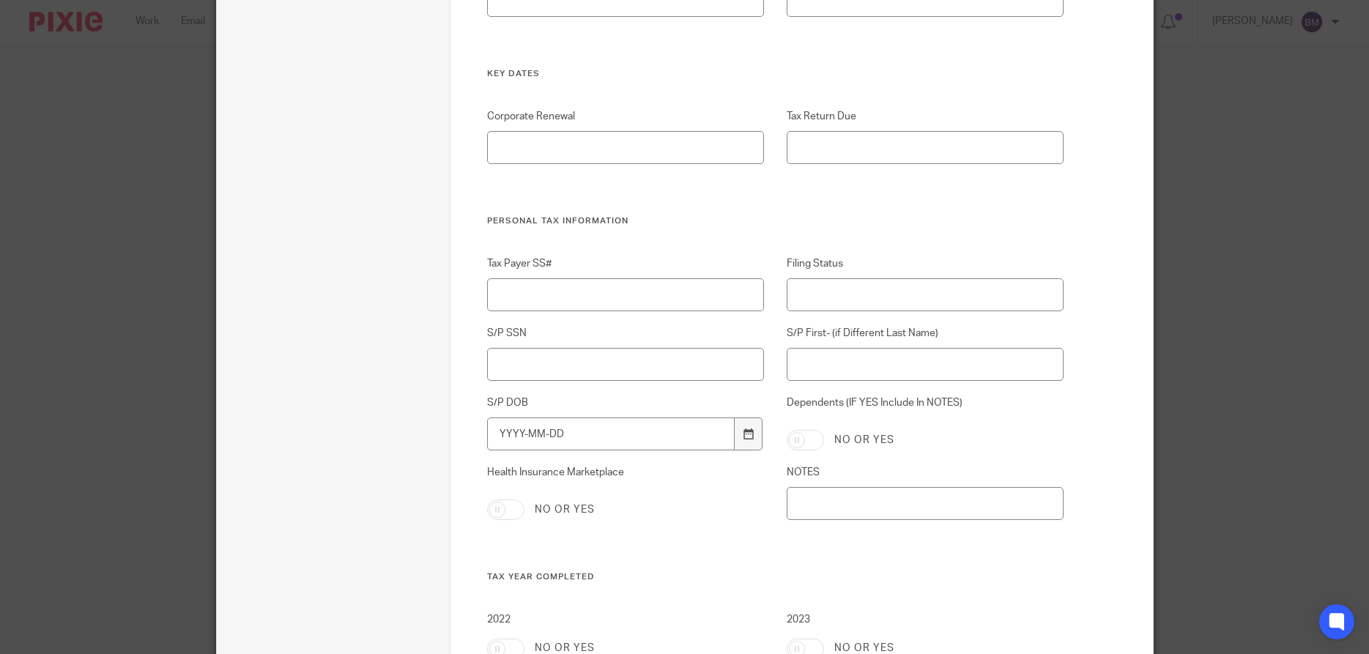
type input "NV20243243596"
click at [501, 146] on input "Corporate Renewal" at bounding box center [625, 147] width 277 height 33
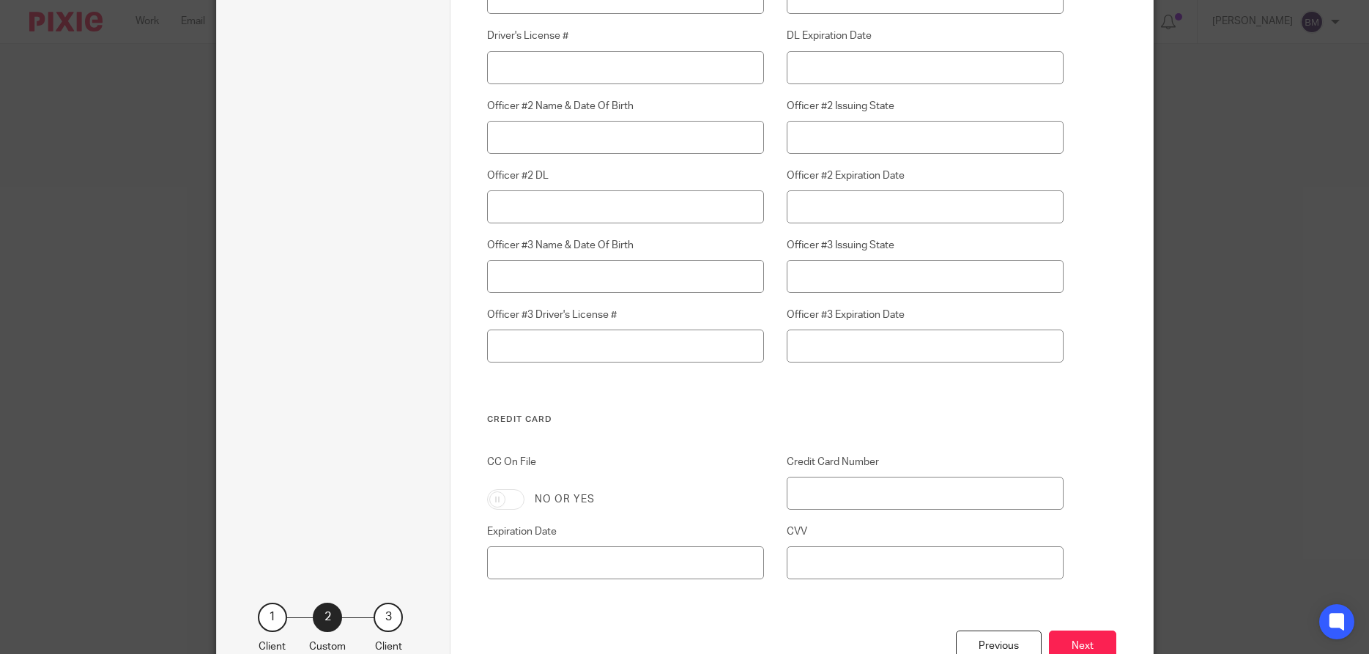
scroll to position [4182, 0]
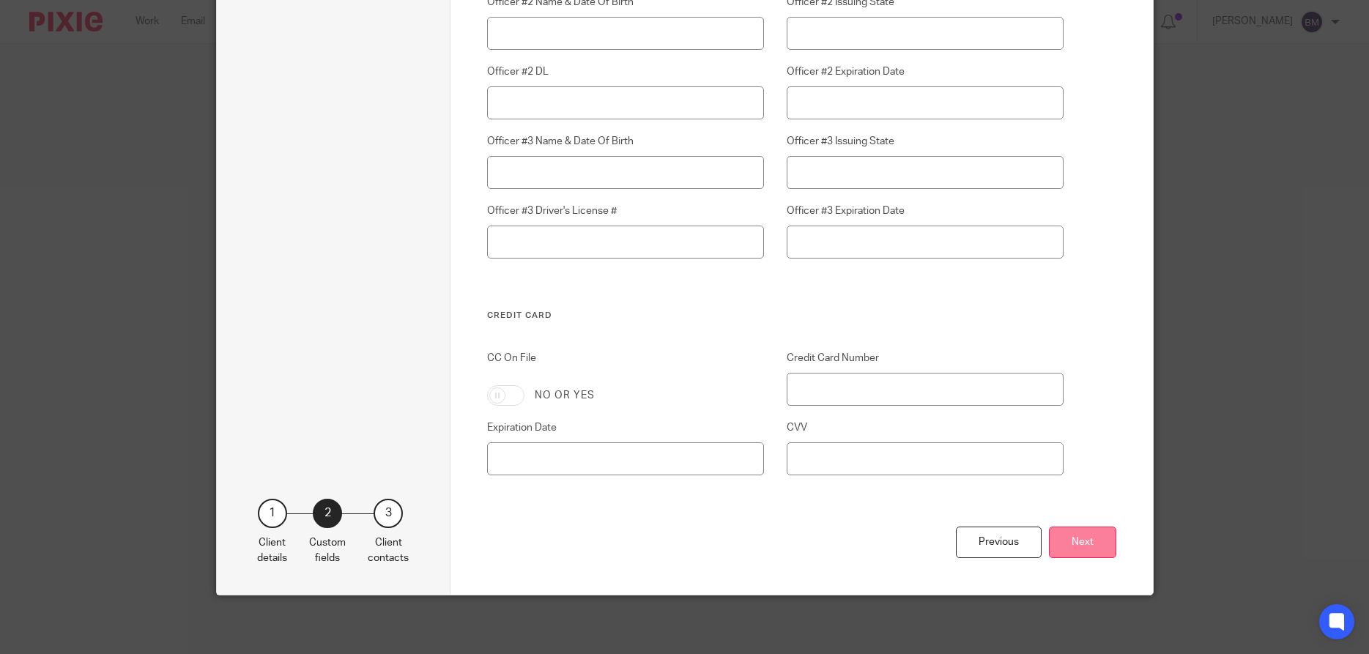
type input "November"
click at [1090, 548] on button "Next" at bounding box center [1082, 541] width 67 height 31
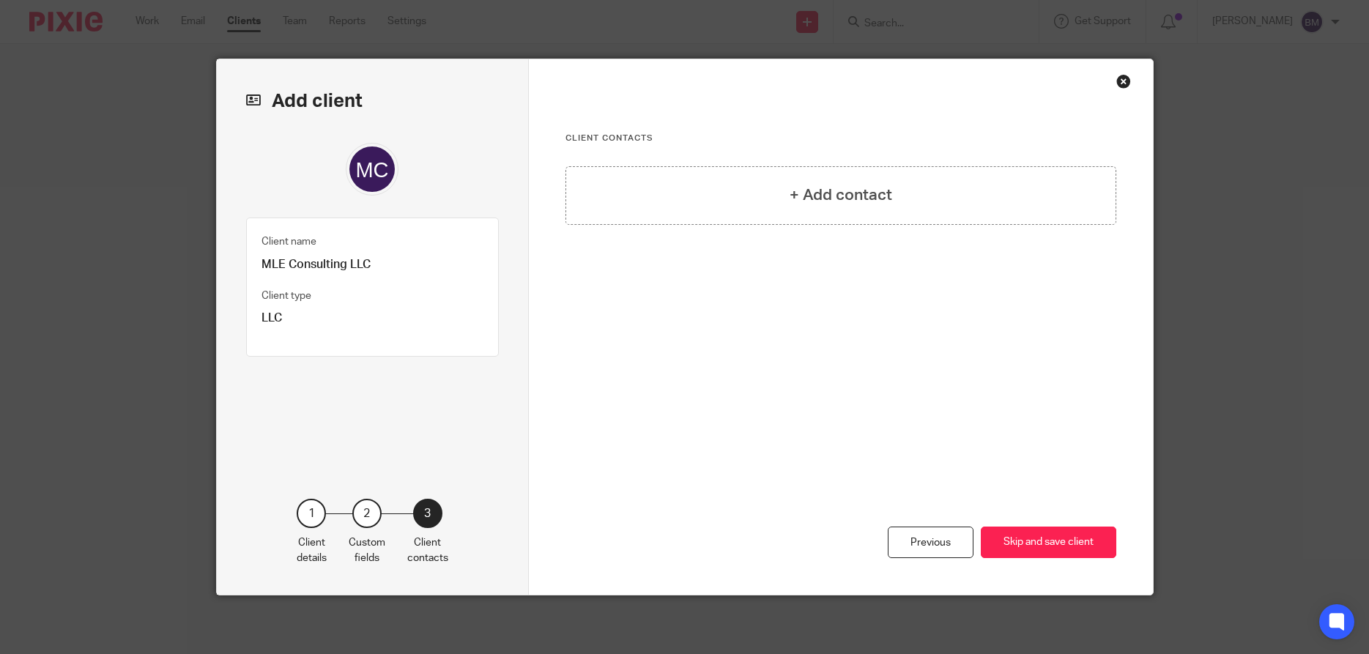
scroll to position [0, 0]
click at [844, 201] on h4 "+ Add contact" at bounding box center [840, 195] width 103 height 23
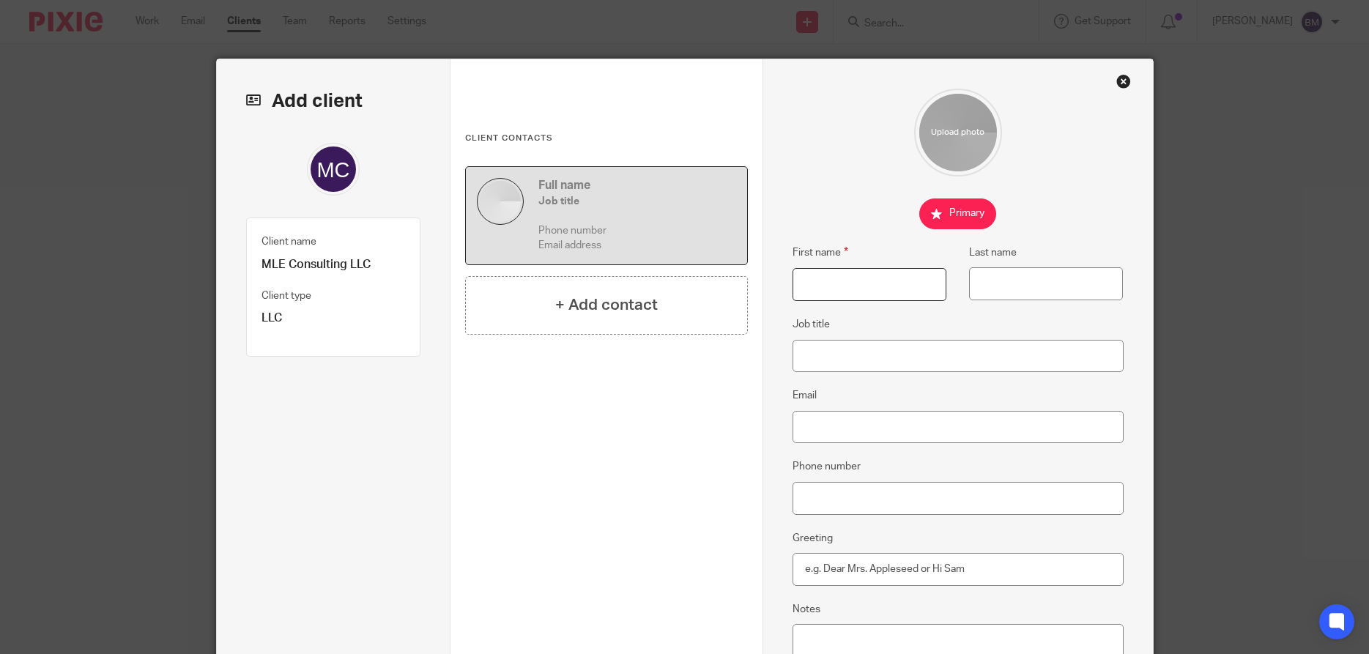
click at [822, 293] on input "First name" at bounding box center [869, 284] width 154 height 33
type input "[PERSON_NAME]"
click at [989, 283] on input "Last name" at bounding box center [1046, 283] width 154 height 33
paste input "[PERSON_NAME]"
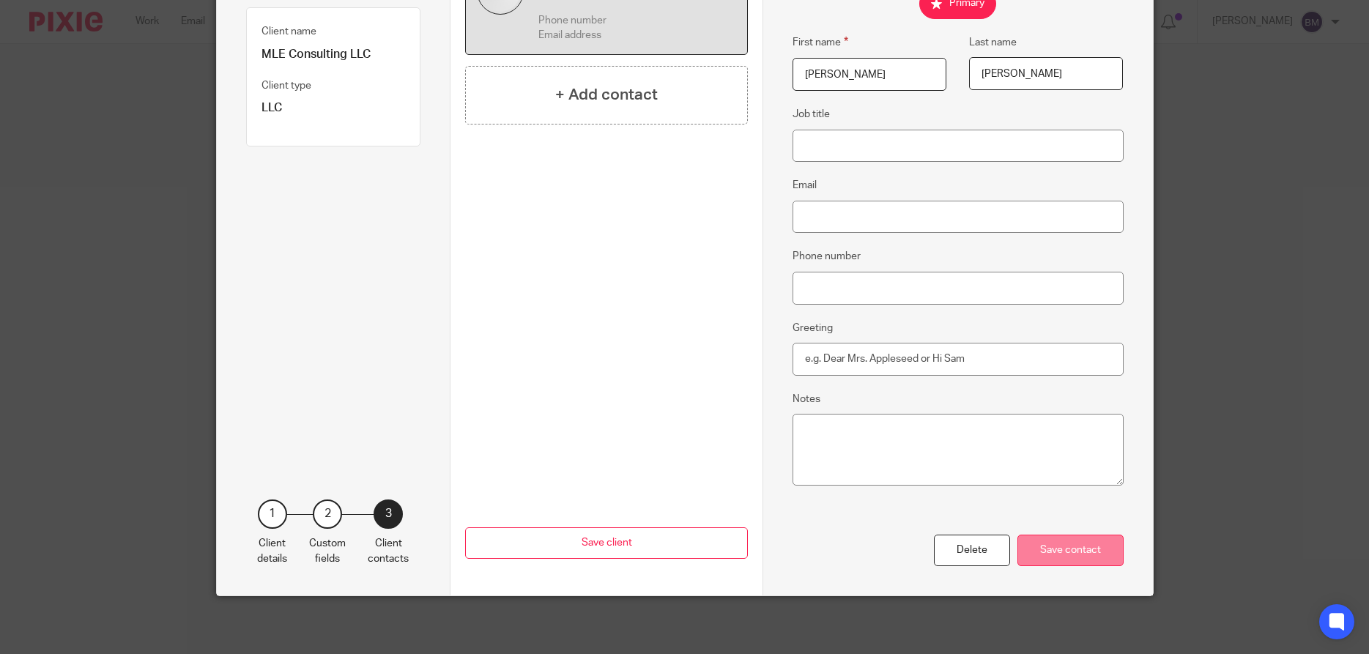
type input "Lloret Machado"
click at [1054, 551] on div "Save contact" at bounding box center [1070, 550] width 106 height 31
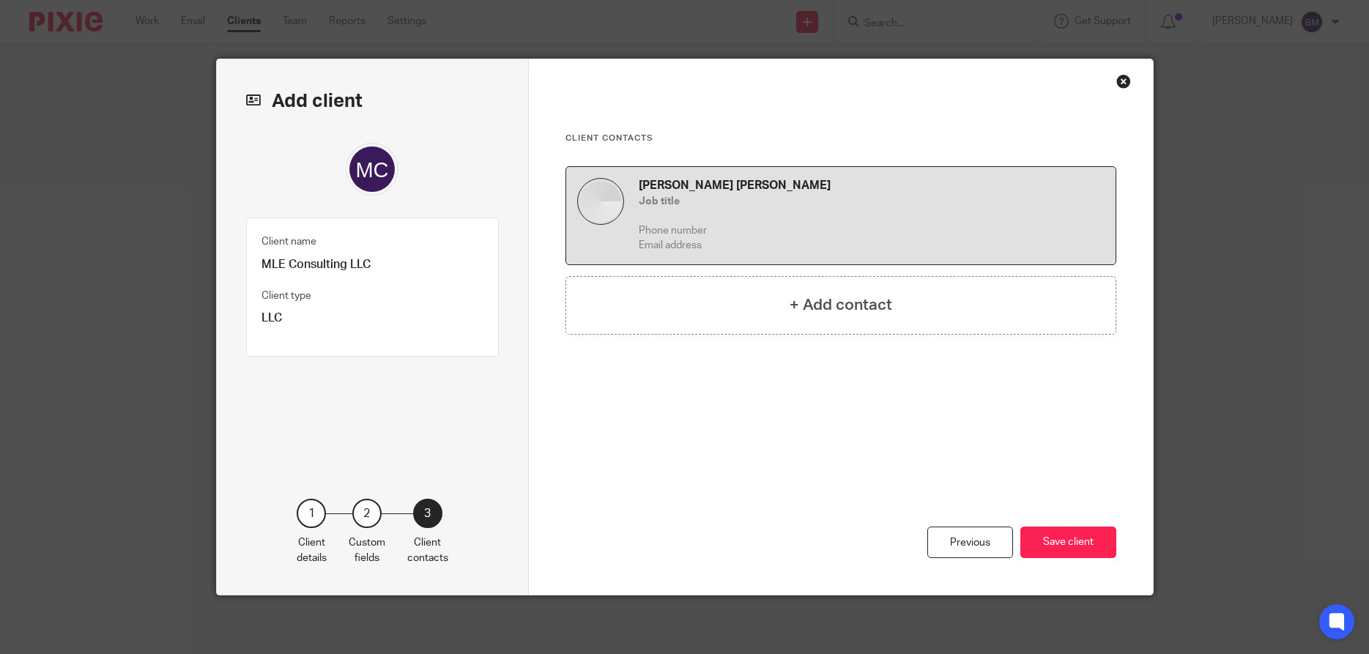
scroll to position [0, 0]
click at [1065, 546] on button "Save client" at bounding box center [1068, 541] width 96 height 31
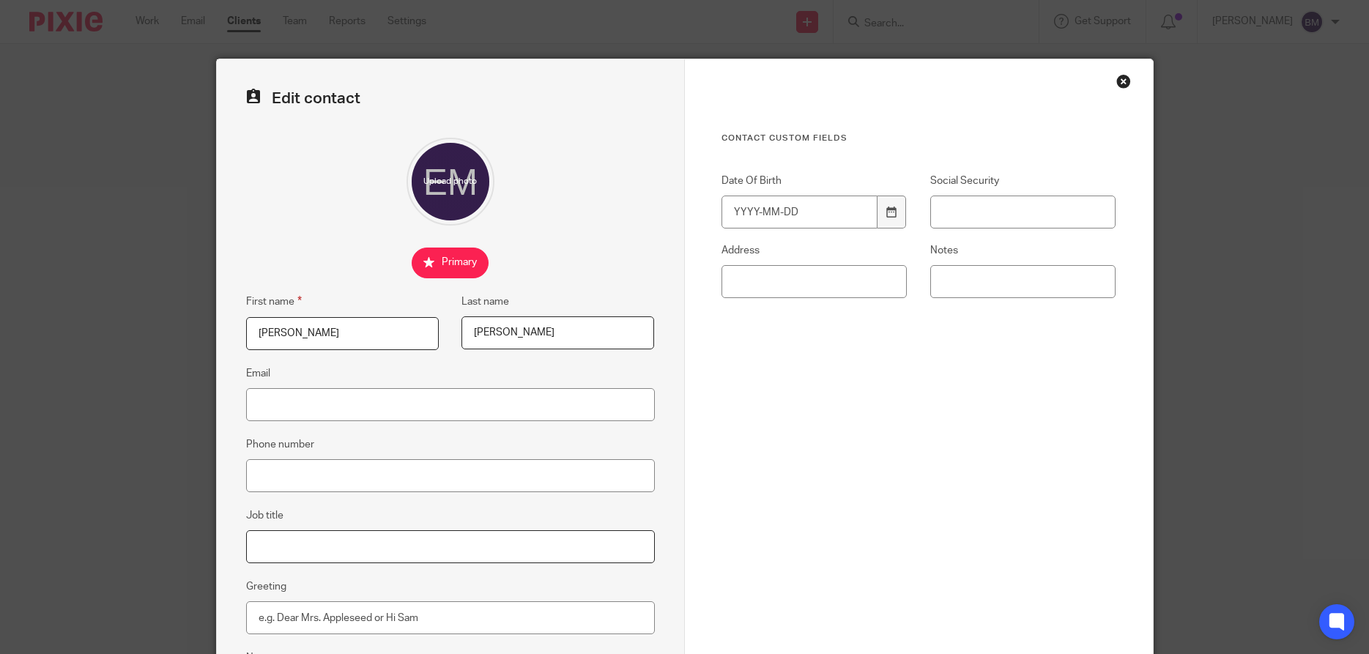
click at [283, 544] on input "Job title" at bounding box center [450, 546] width 409 height 33
type input "Owner"
click at [945, 423] on div "Contact Custom fields Date Of Birth Social Security Address Notes" at bounding box center [918, 320] width 395 height 375
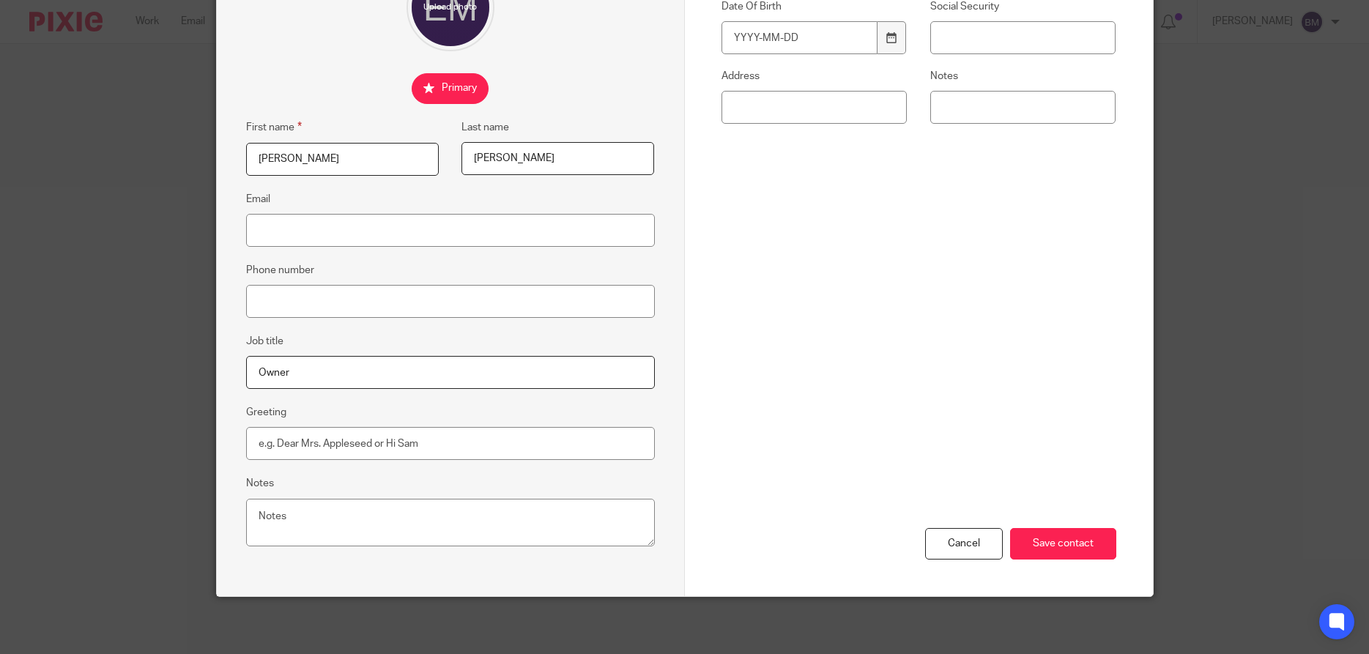
scroll to position [175, 0]
click at [1060, 548] on input "Save contact" at bounding box center [1063, 542] width 106 height 31
click at [1057, 536] on input "Save contact" at bounding box center [1063, 542] width 106 height 31
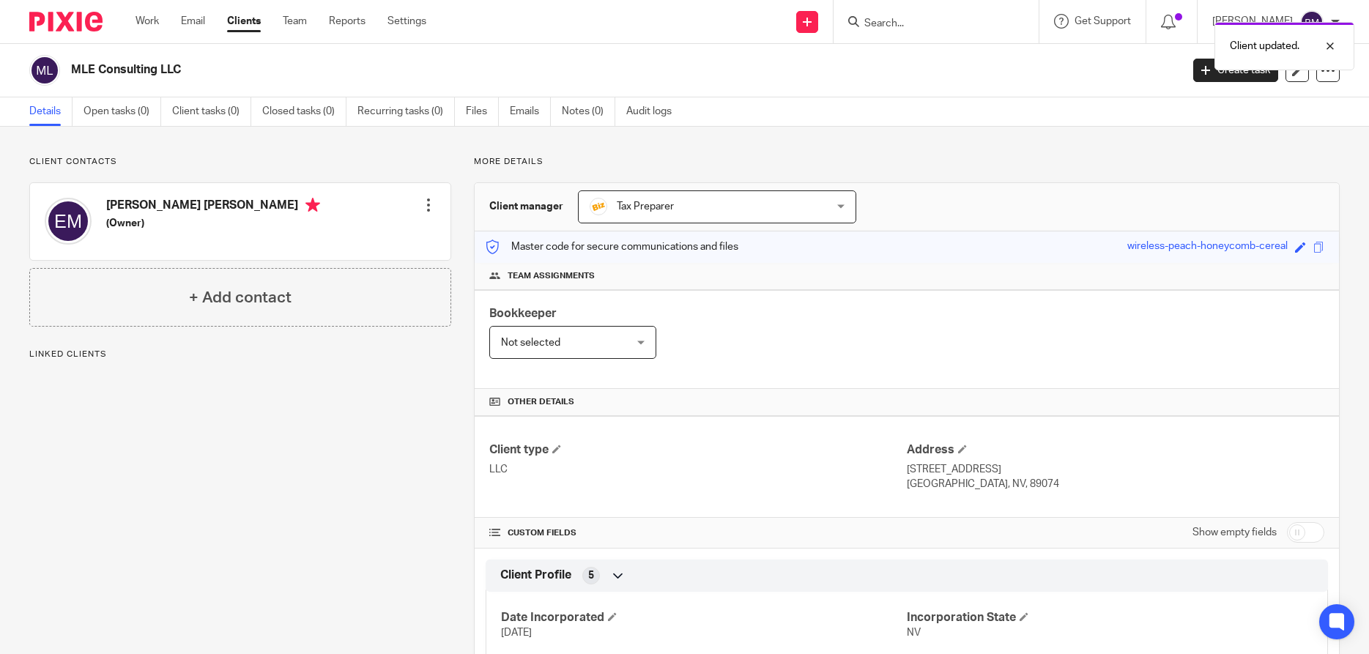
click at [1309, 532] on input "checkbox" at bounding box center [1305, 532] width 37 height 21
checkbox input "true"
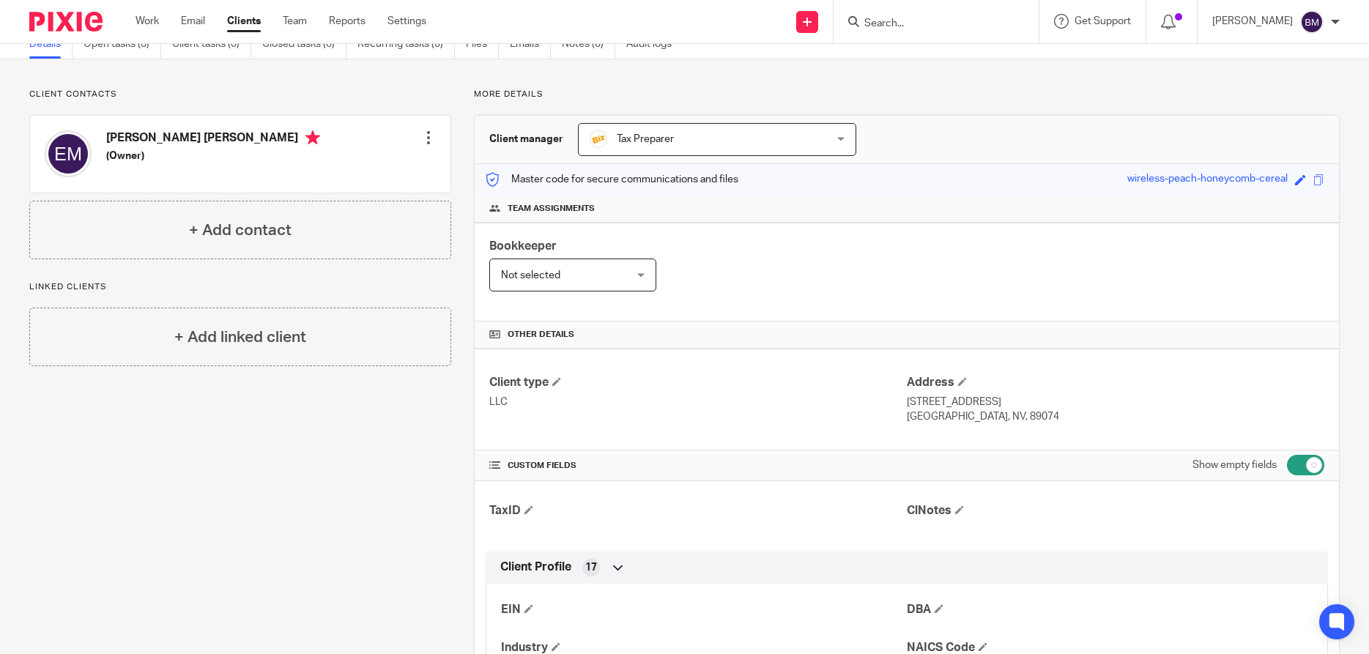
scroll to position [141, 0]
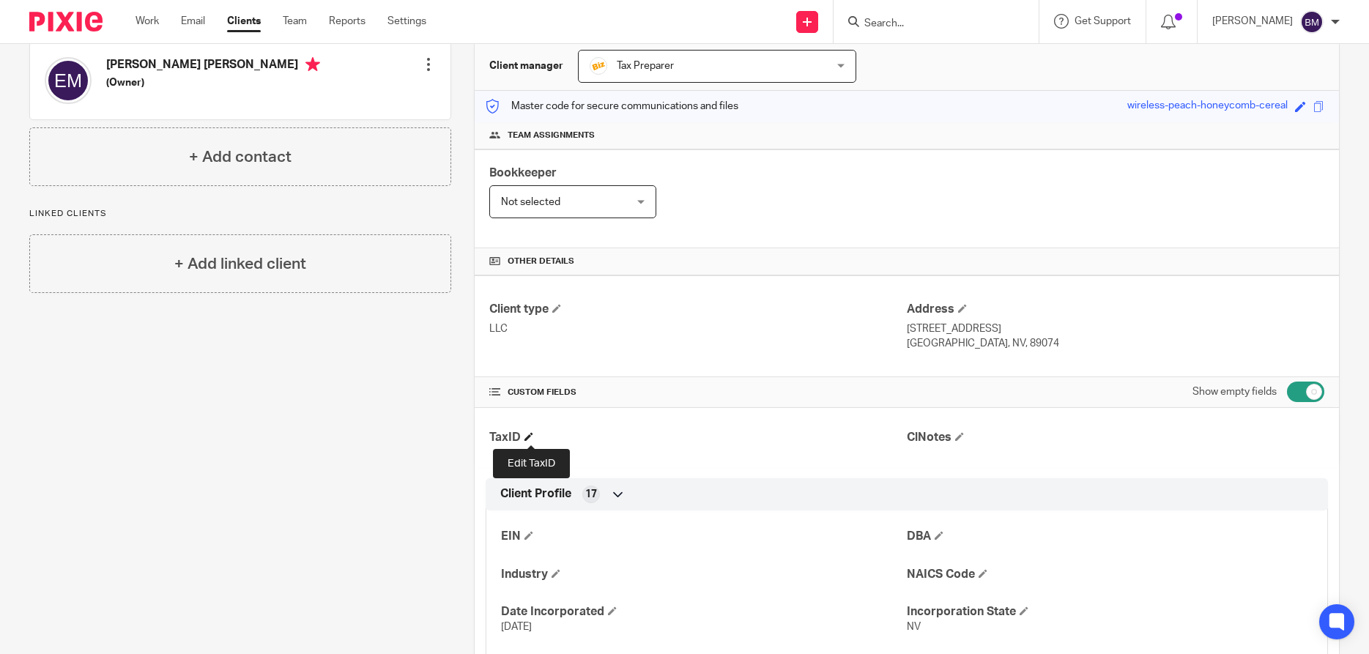
click at [533, 436] on span at bounding box center [528, 436] width 9 height 9
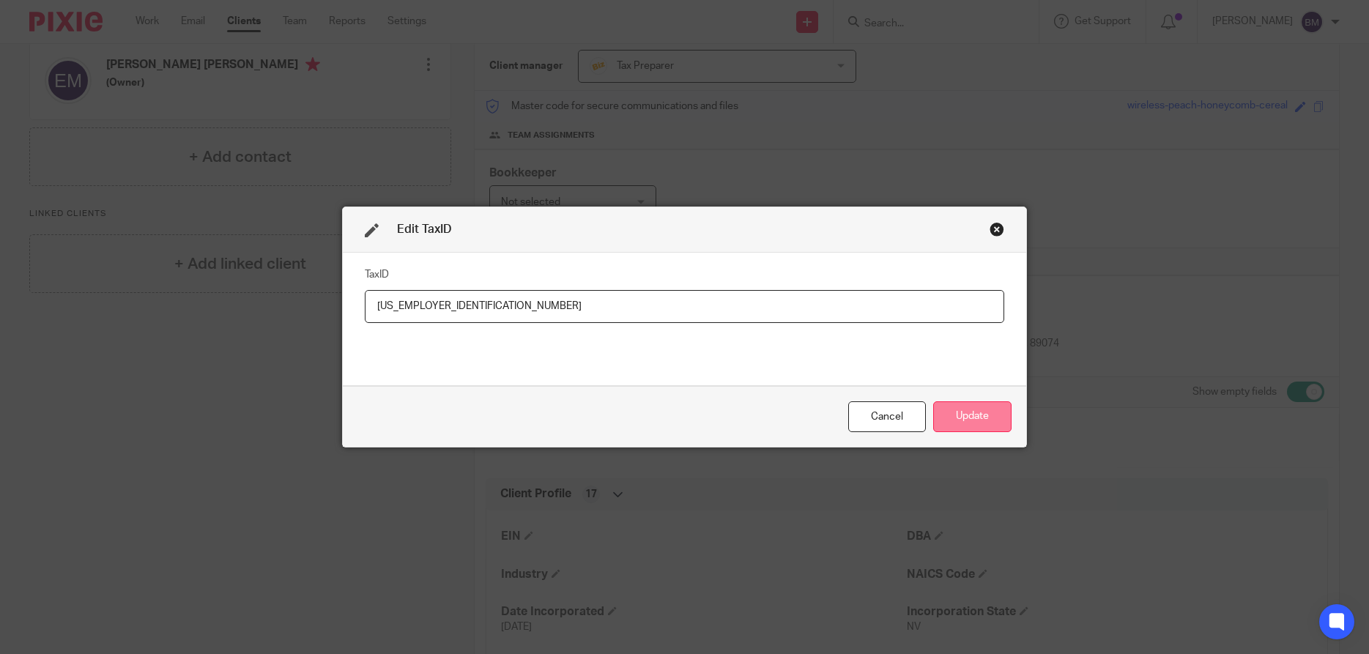
type input "33-2345307"
click at [953, 414] on button "Update" at bounding box center [972, 416] width 78 height 31
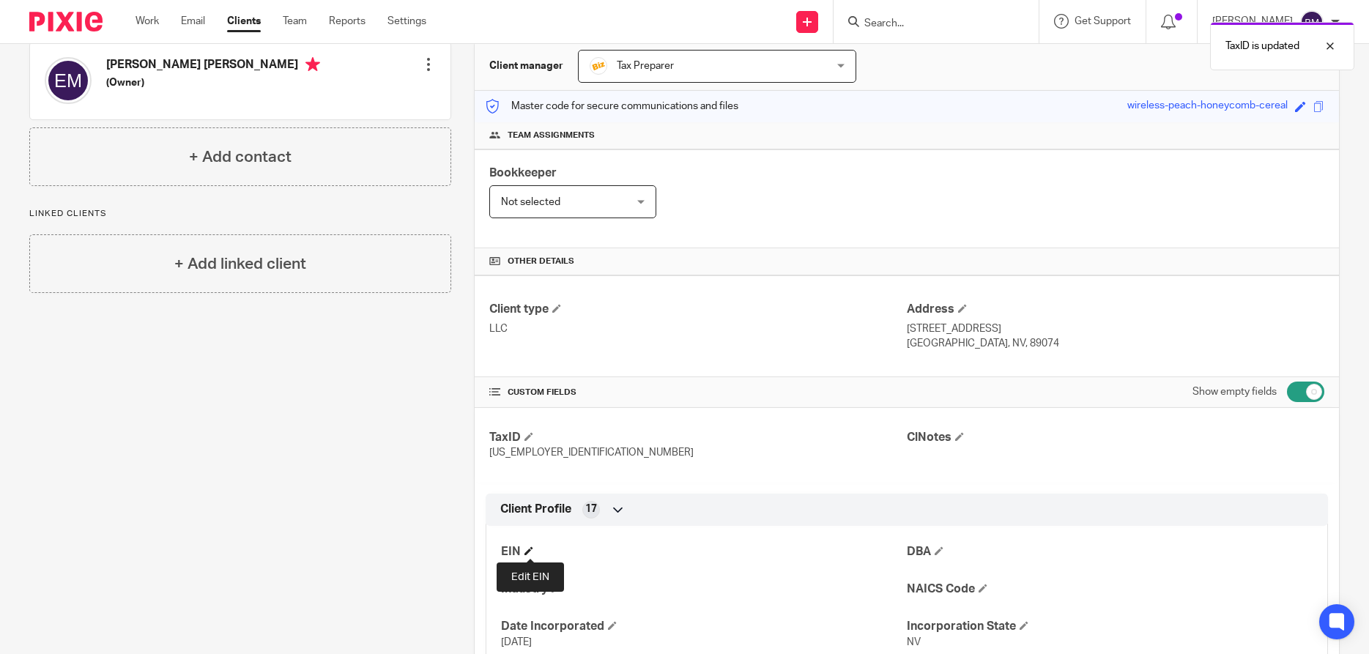
click at [530, 550] on span at bounding box center [528, 550] width 9 height 9
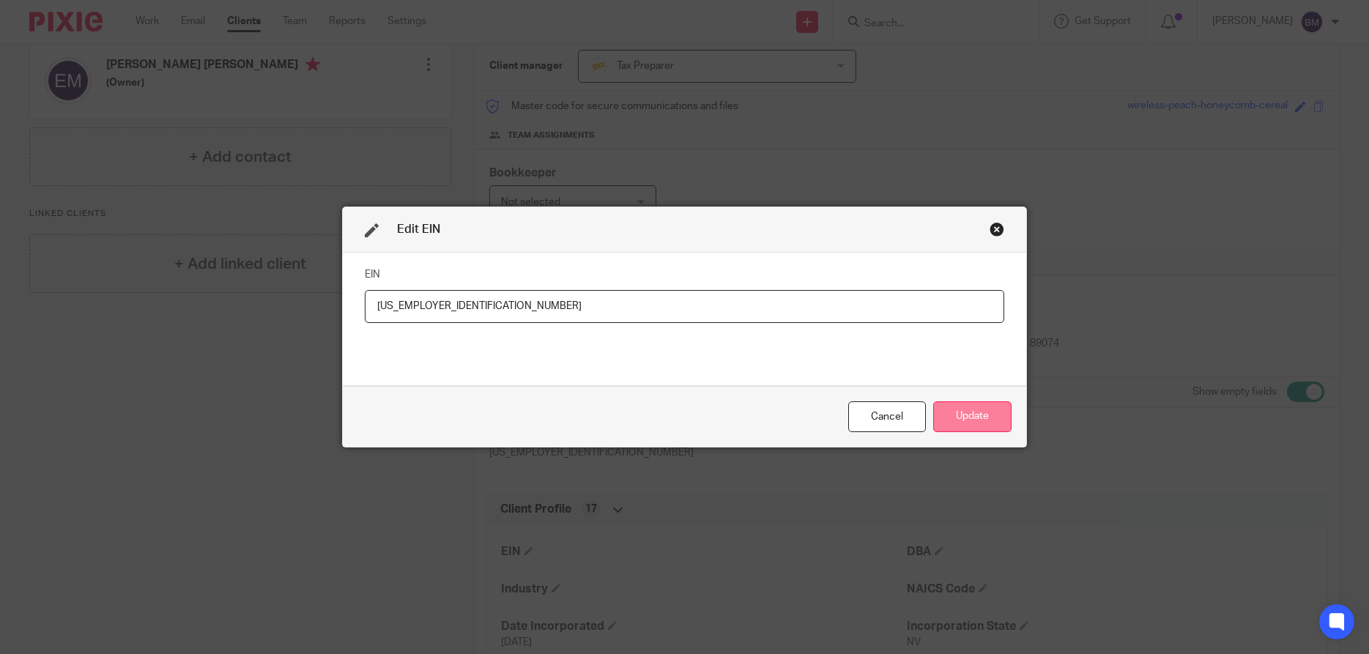
type input "33-2345307"
click at [967, 413] on button "Update" at bounding box center [972, 416] width 78 height 31
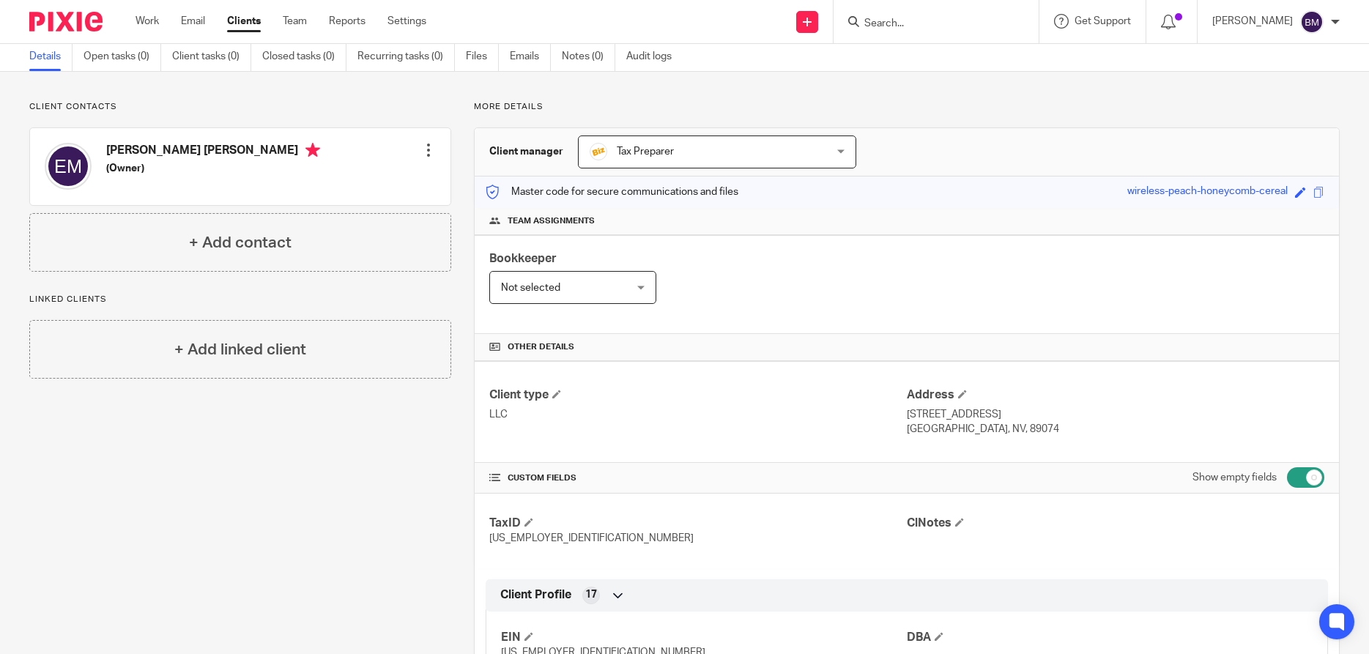
scroll to position [0, 0]
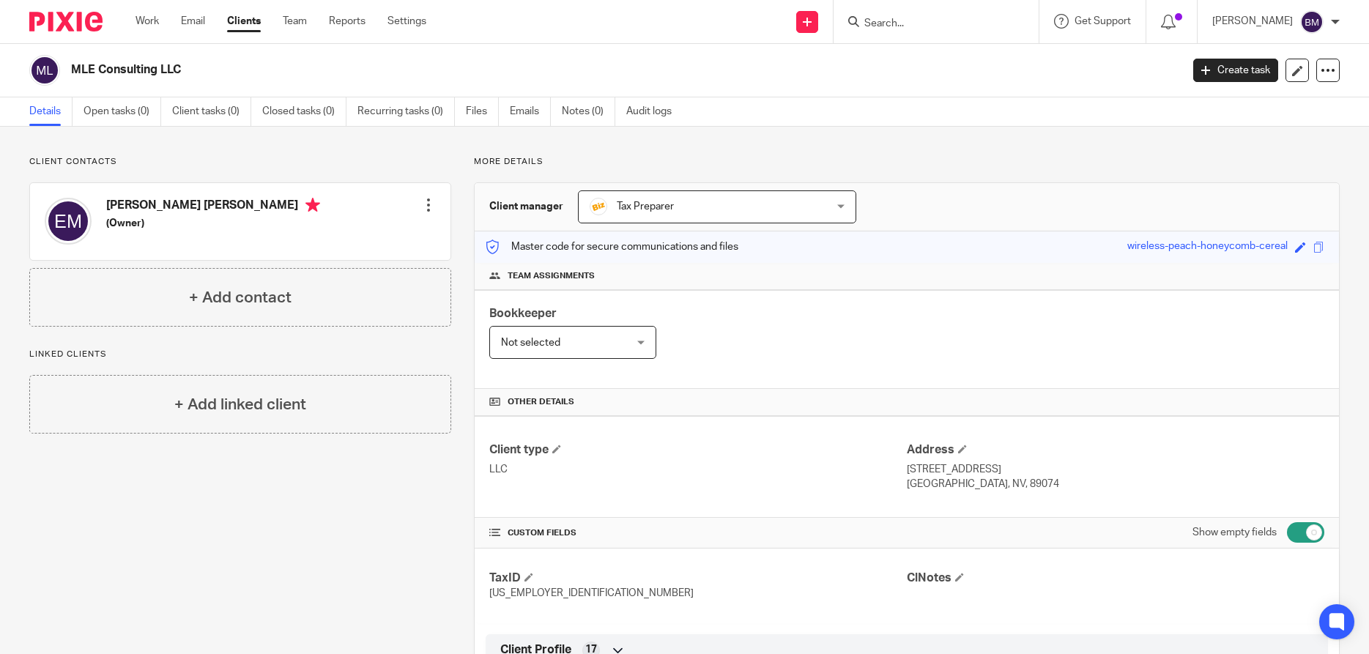
drag, startPoint x: 105, startPoint y: 206, endPoint x: 237, endPoint y: 202, distance: 131.9
click at [237, 202] on div "Ernesto Lloret Machado (Owner)" at bounding box center [182, 221] width 275 height 62
copy h4 "Ernesto Lloret Machado"
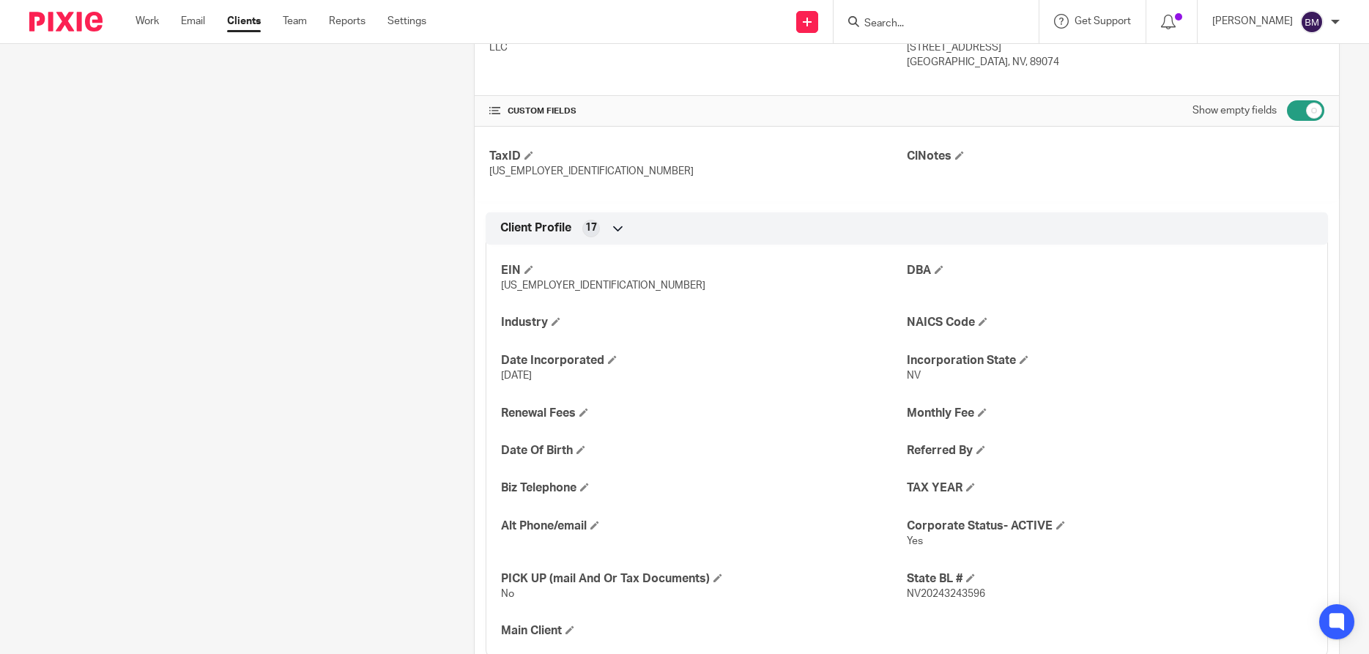
scroll to position [562, 0]
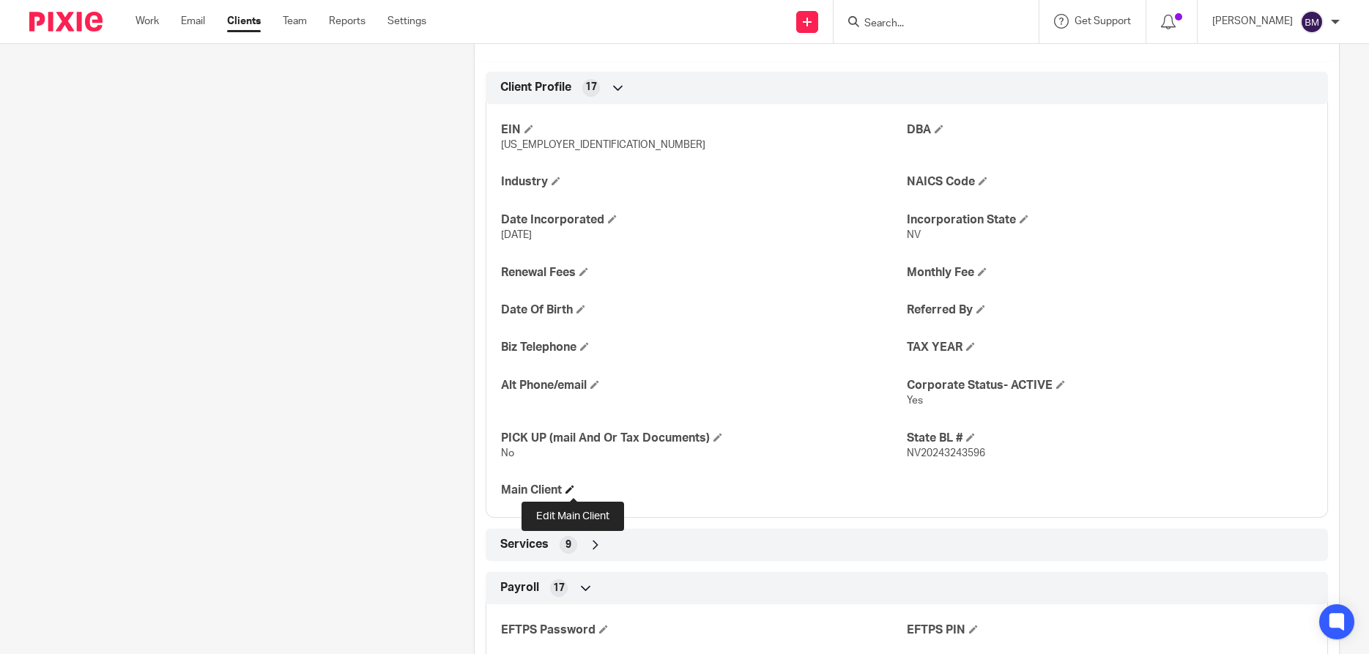
click at [572, 494] on span at bounding box center [569, 489] width 9 height 9
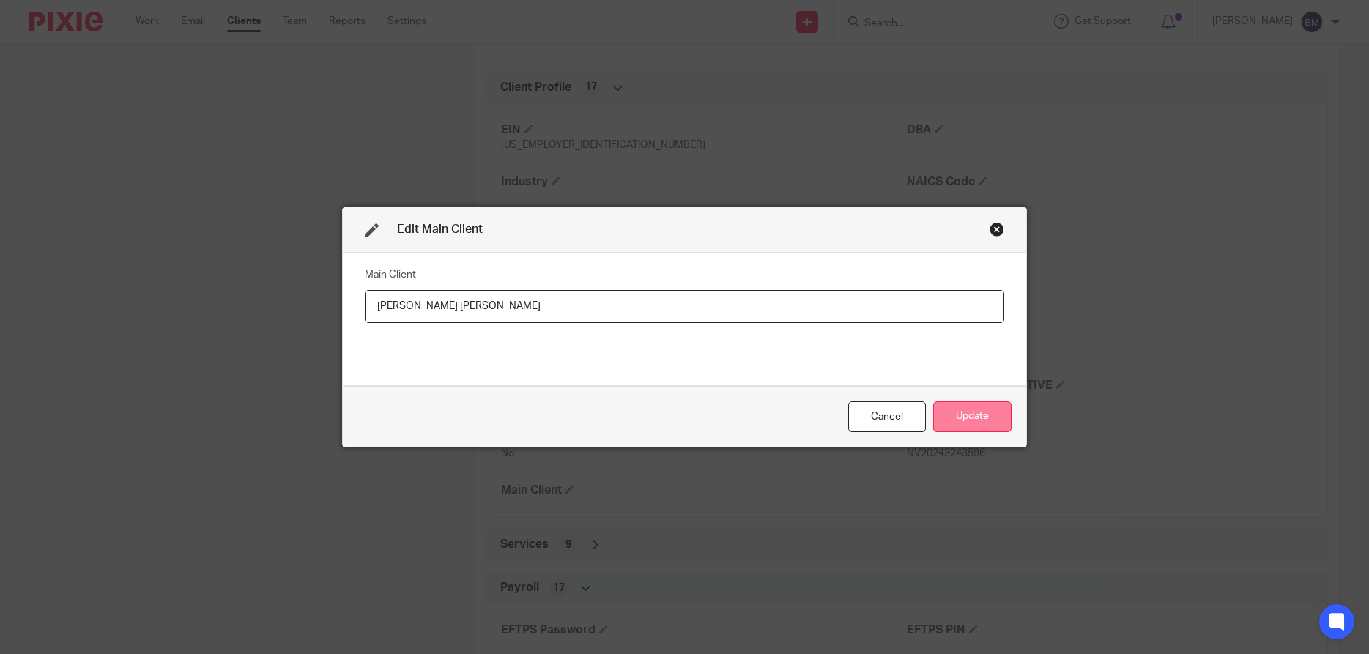
type input "Ernesto Lloret Machado"
click at [959, 416] on button "Update" at bounding box center [972, 416] width 78 height 31
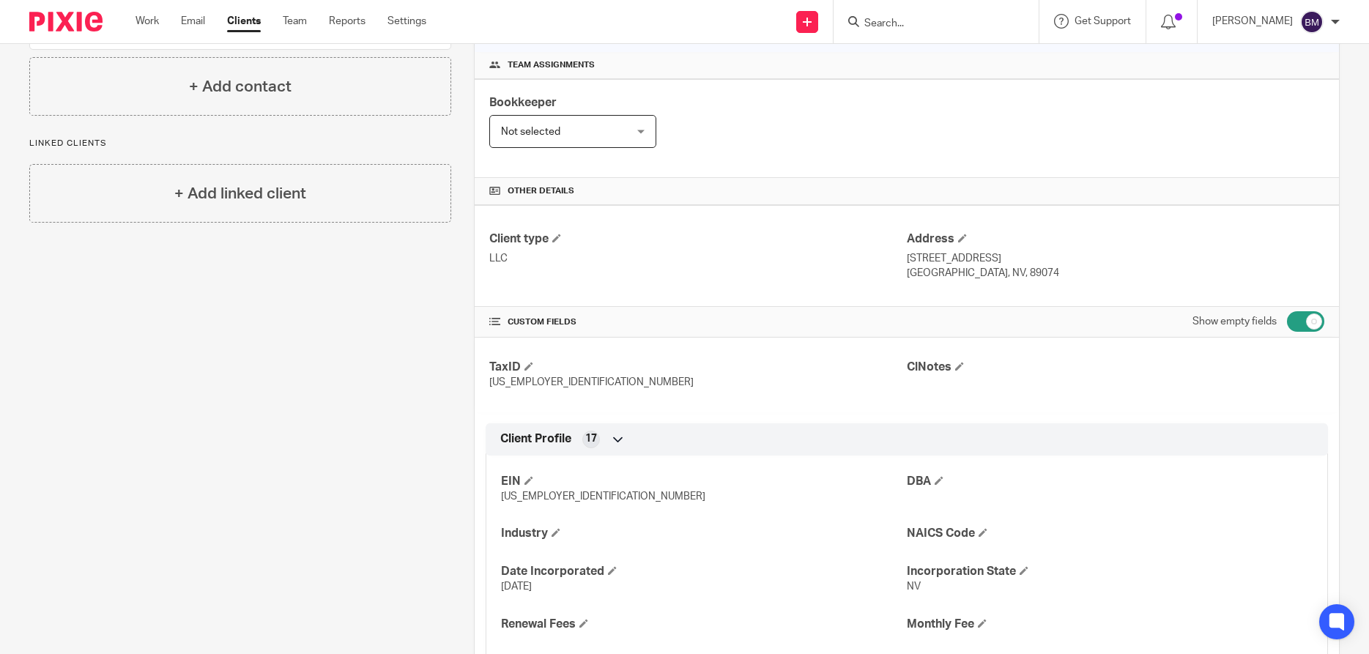
scroll to position [0, 0]
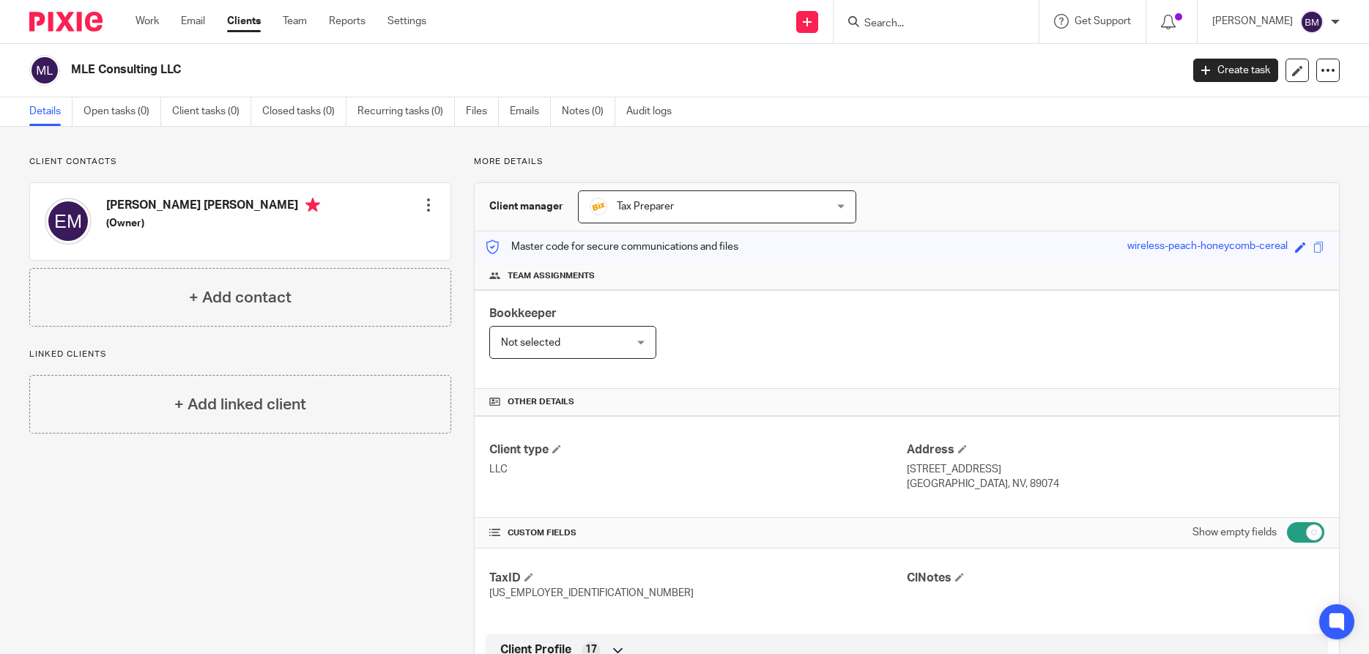
click at [244, 23] on link "Clients" at bounding box center [244, 21] width 34 height 15
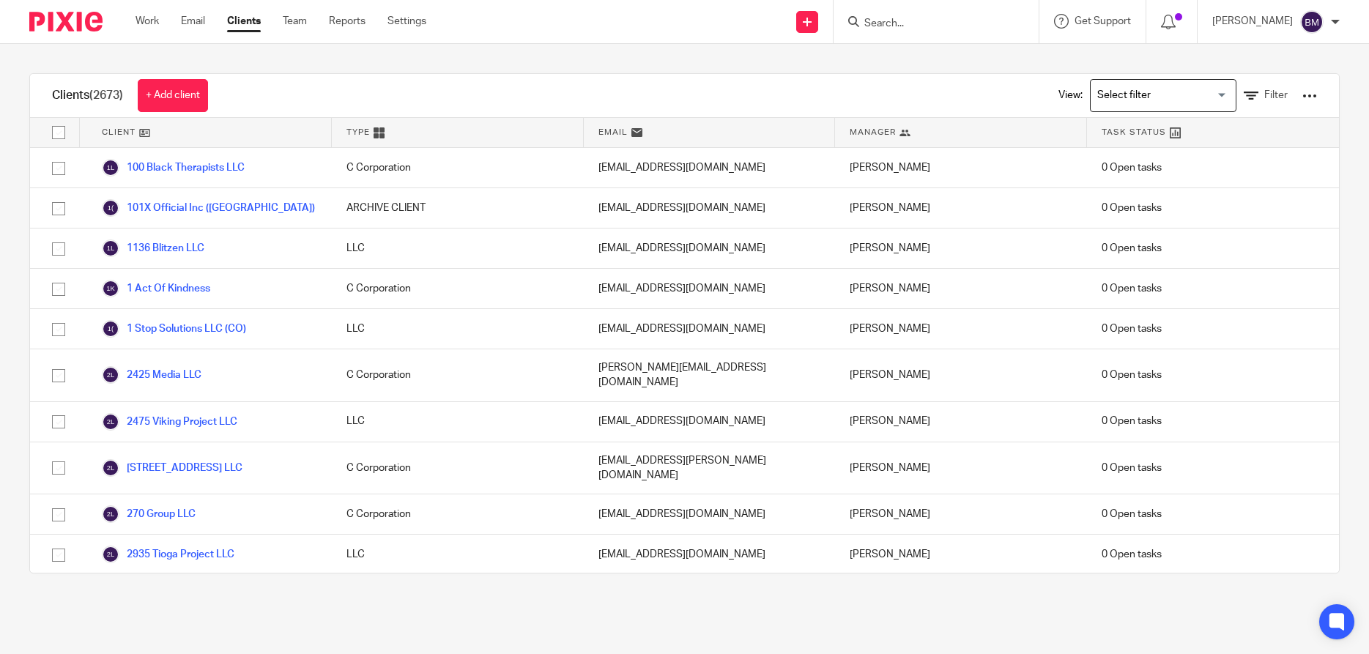
click at [892, 18] on input "Search" at bounding box center [929, 24] width 132 height 13
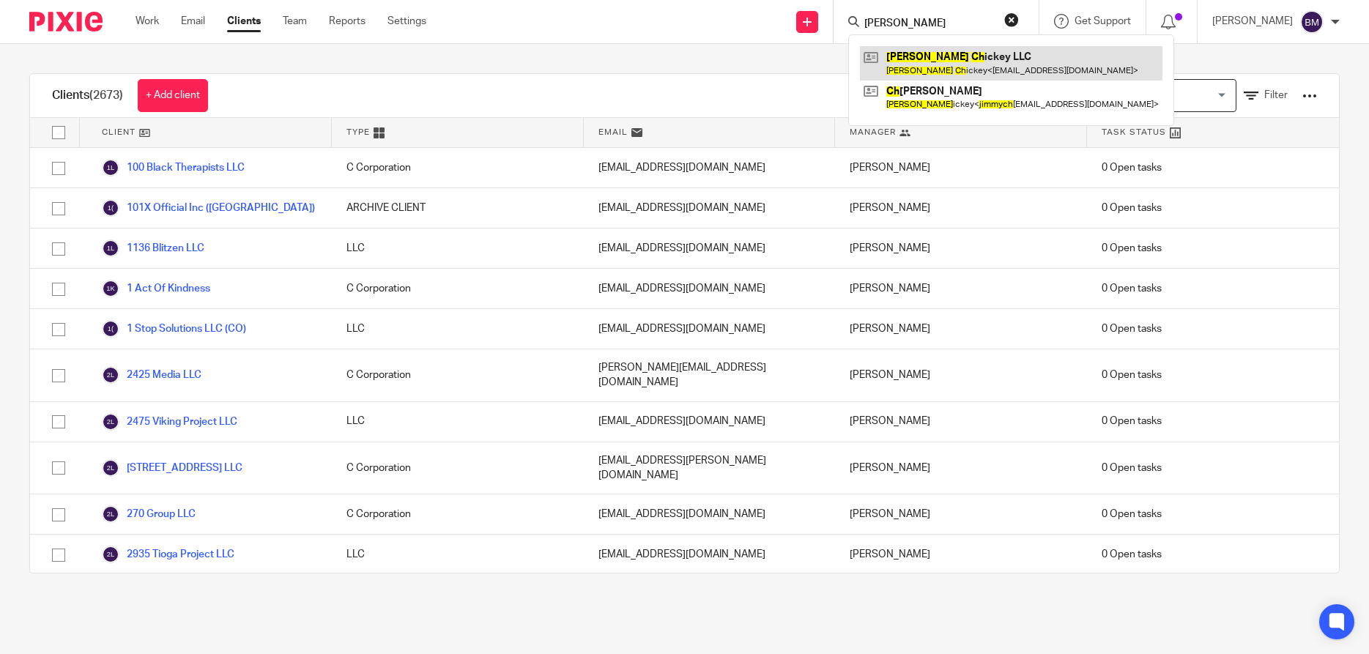
type input "jimmy ch"
click at [923, 56] on link at bounding box center [1011, 63] width 302 height 34
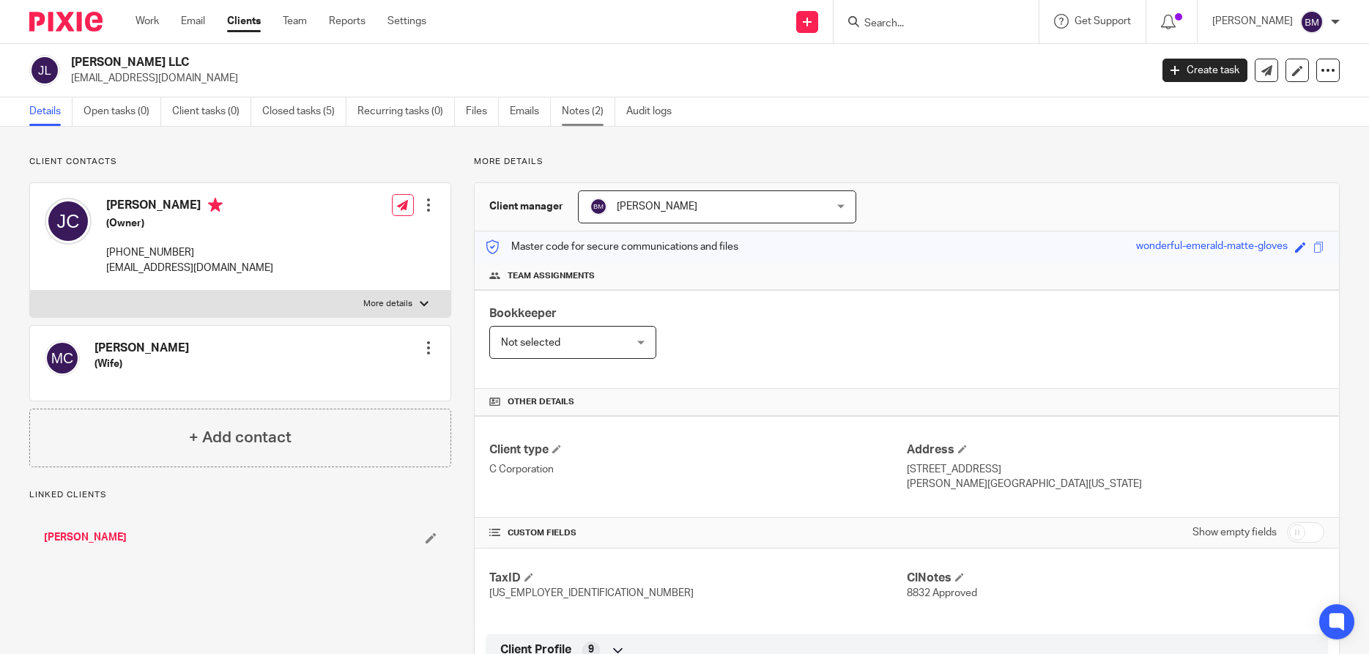
click at [581, 114] on link "Notes (2)" at bounding box center [588, 111] width 53 height 29
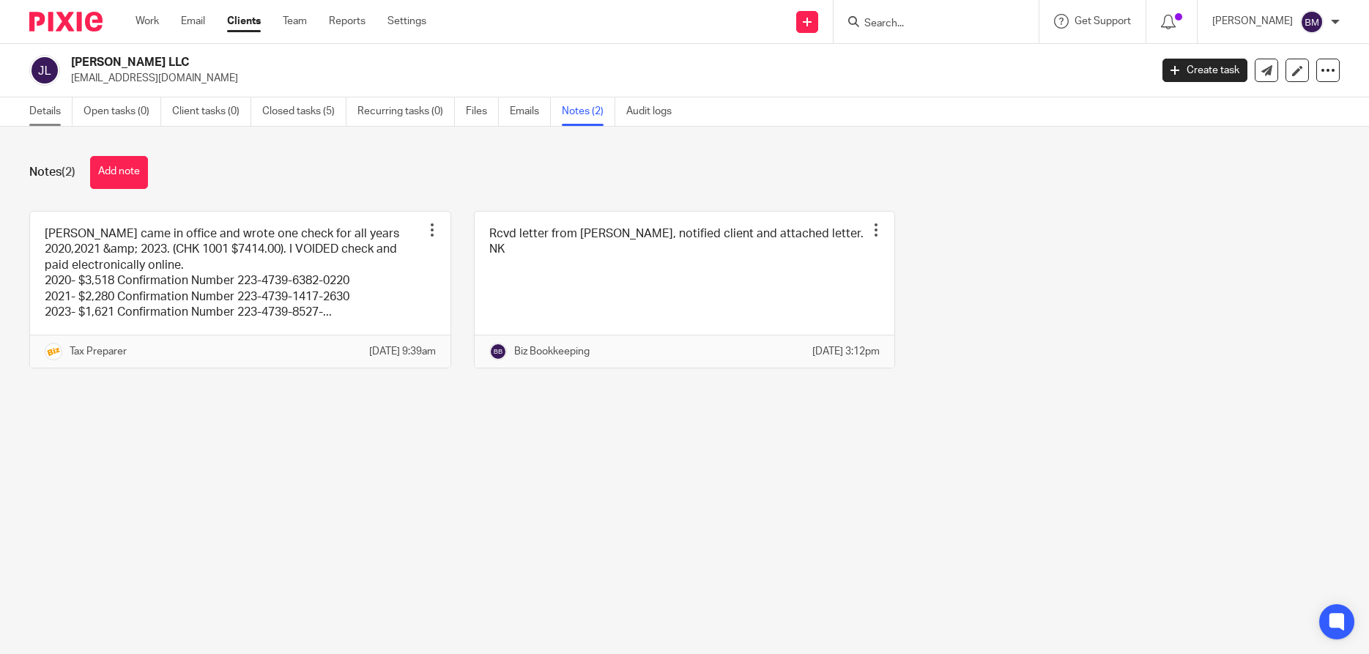
click at [42, 115] on link "Details" at bounding box center [50, 111] width 43 height 29
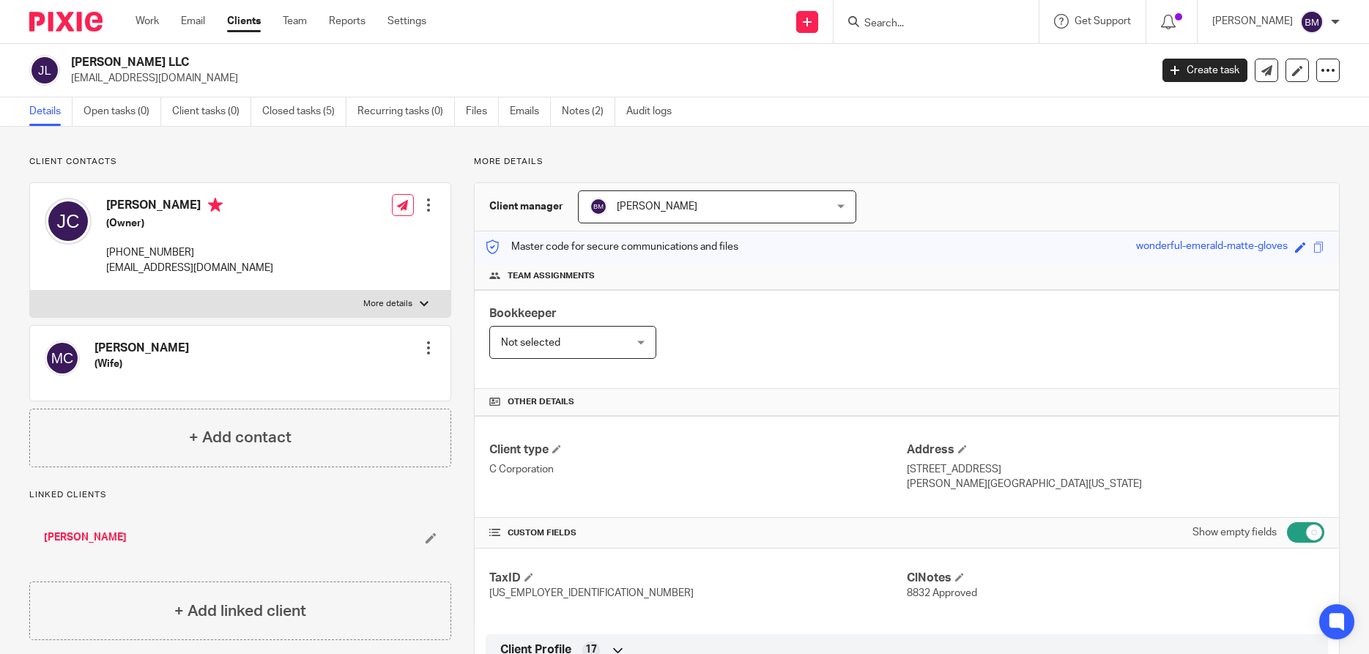
click at [252, 24] on link "Clients" at bounding box center [244, 21] width 34 height 15
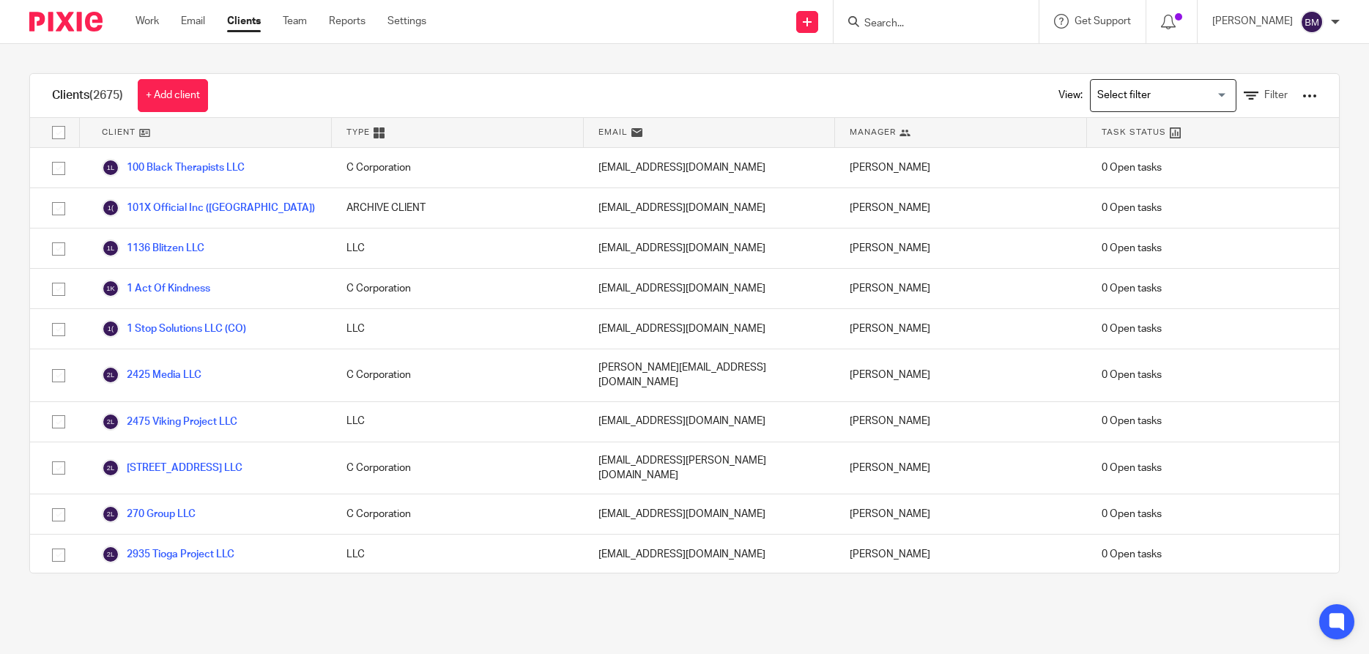
click at [907, 23] on input "Search" at bounding box center [929, 24] width 132 height 13
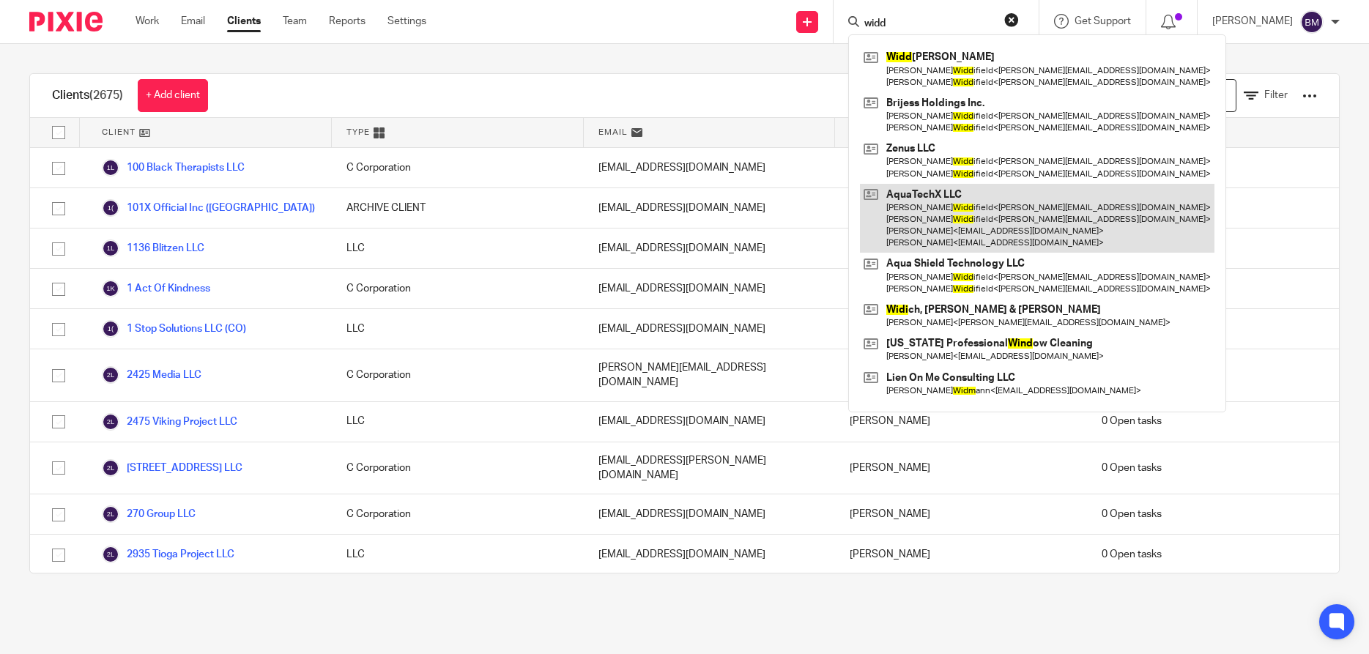
type input "widd"
click at [946, 219] on link at bounding box center [1037, 219] width 354 height 70
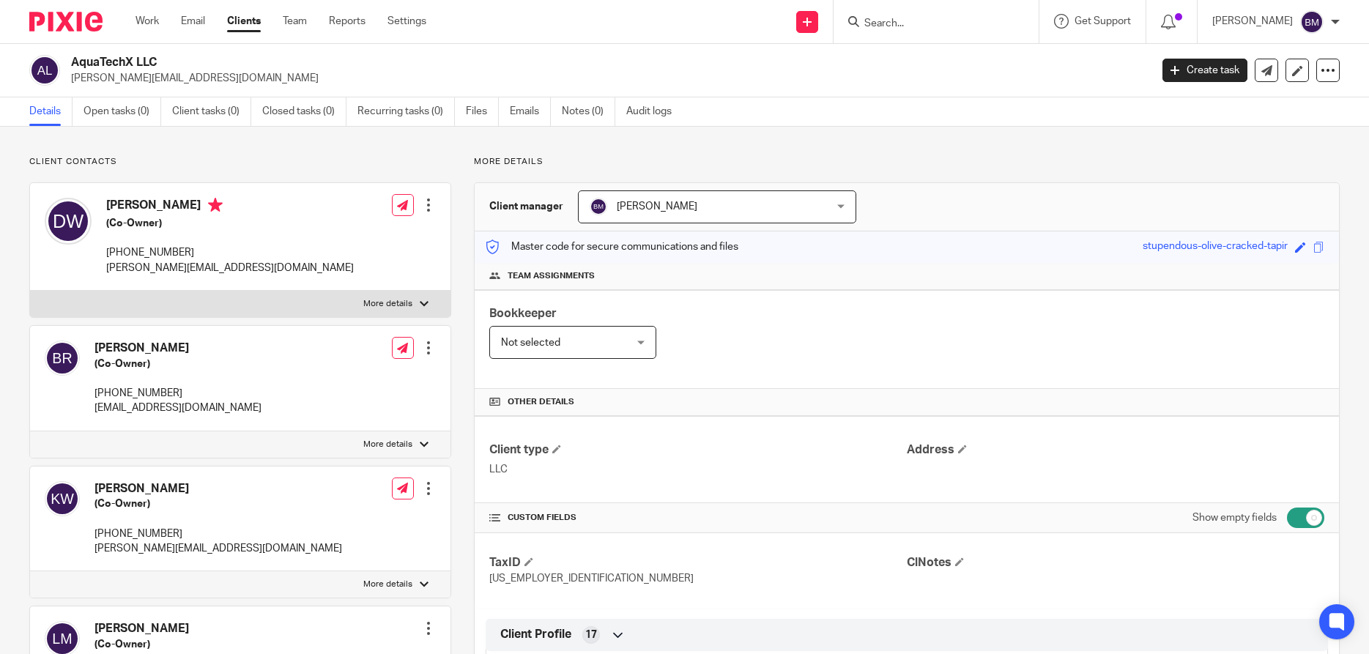
drag, startPoint x: 73, startPoint y: 63, endPoint x: 176, endPoint y: 61, distance: 103.3
click at [176, 61] on h2 "AquaTechX LLC" at bounding box center [498, 62] width 855 height 15
copy h2 "AquaTechX LLC"
drag, startPoint x: 103, startPoint y: 271, endPoint x: 258, endPoint y: 269, distance: 154.5
click at [258, 269] on div "[PERSON_NAME] (Co-Owner) [PHONE_NUMBER] [PERSON_NAME][EMAIL_ADDRESS][DOMAIN_NAM…" at bounding box center [240, 237] width 420 height 108
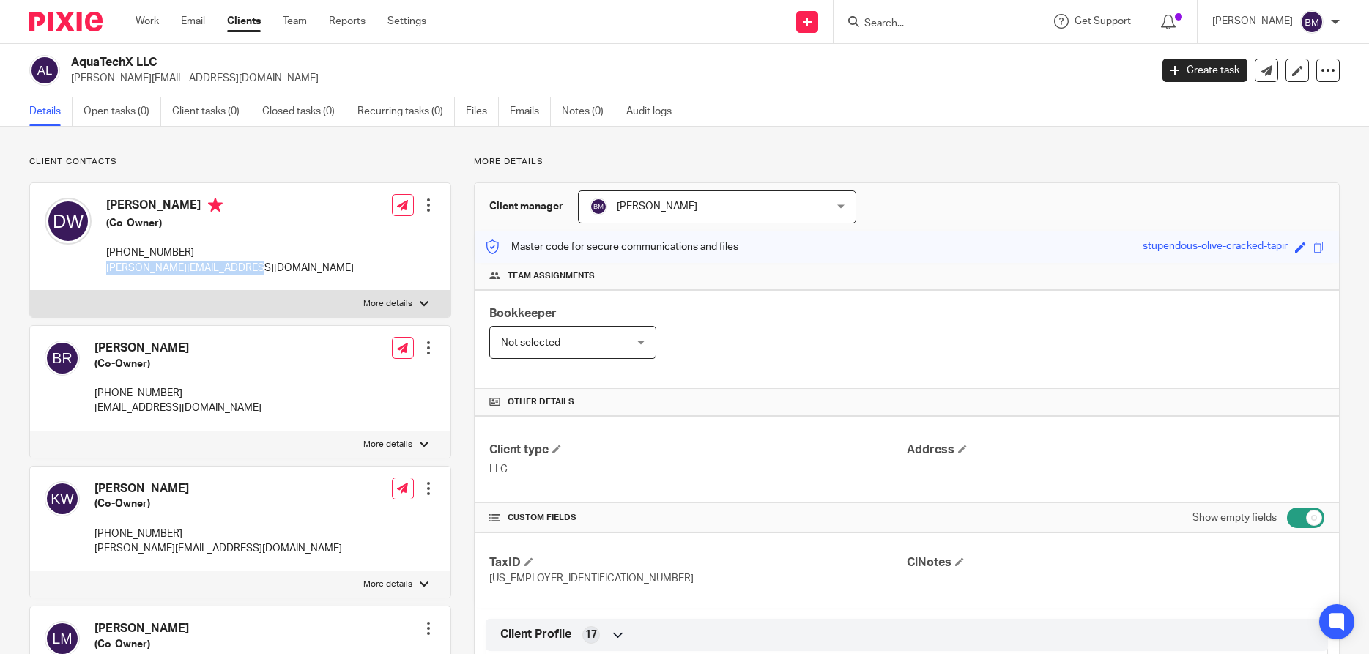
copy p "[PERSON_NAME][EMAIL_ADDRESS][DOMAIN_NAME]"
drag, startPoint x: 215, startPoint y: 206, endPoint x: 162, endPoint y: 204, distance: 52.8
click at [159, 205] on h4 "[PERSON_NAME]" at bounding box center [229, 207] width 247 height 18
copy h4 "[PERSON_NAME]"
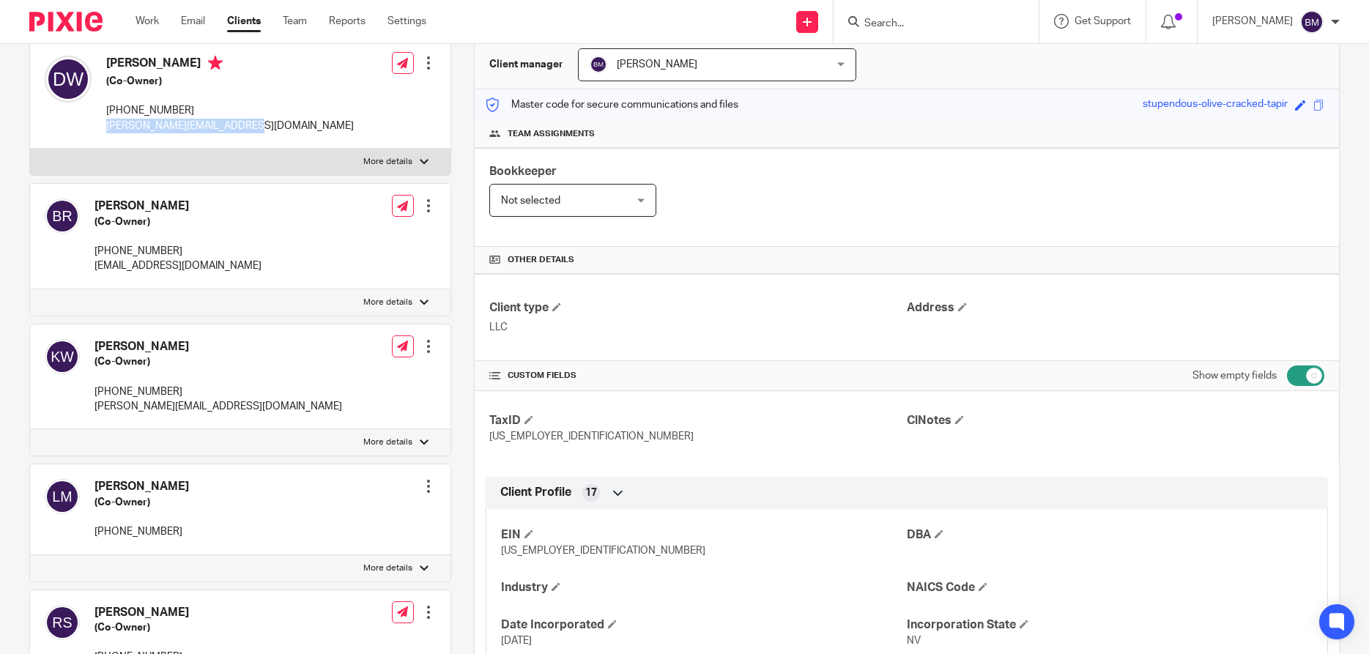
scroll to position [141, 0]
click at [912, 25] on input "Search" at bounding box center [929, 24] width 132 height 13
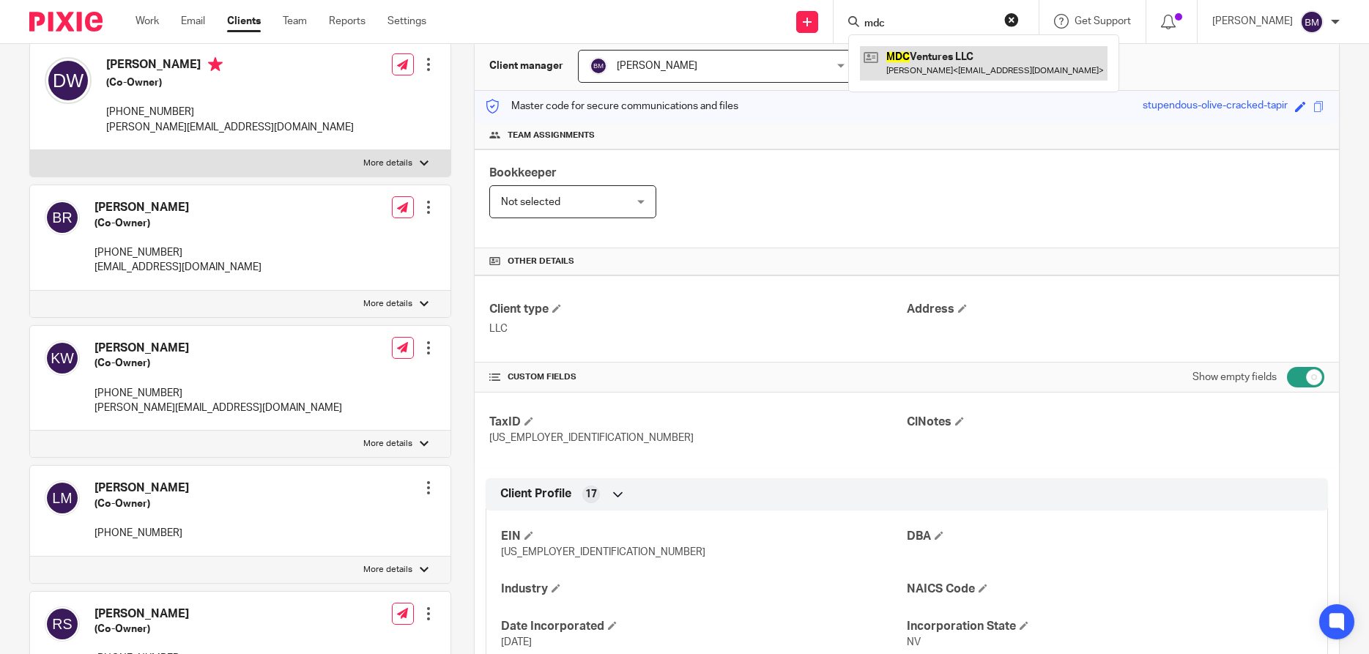
type input "mdc"
click at [935, 70] on link at bounding box center [983, 63] width 247 height 34
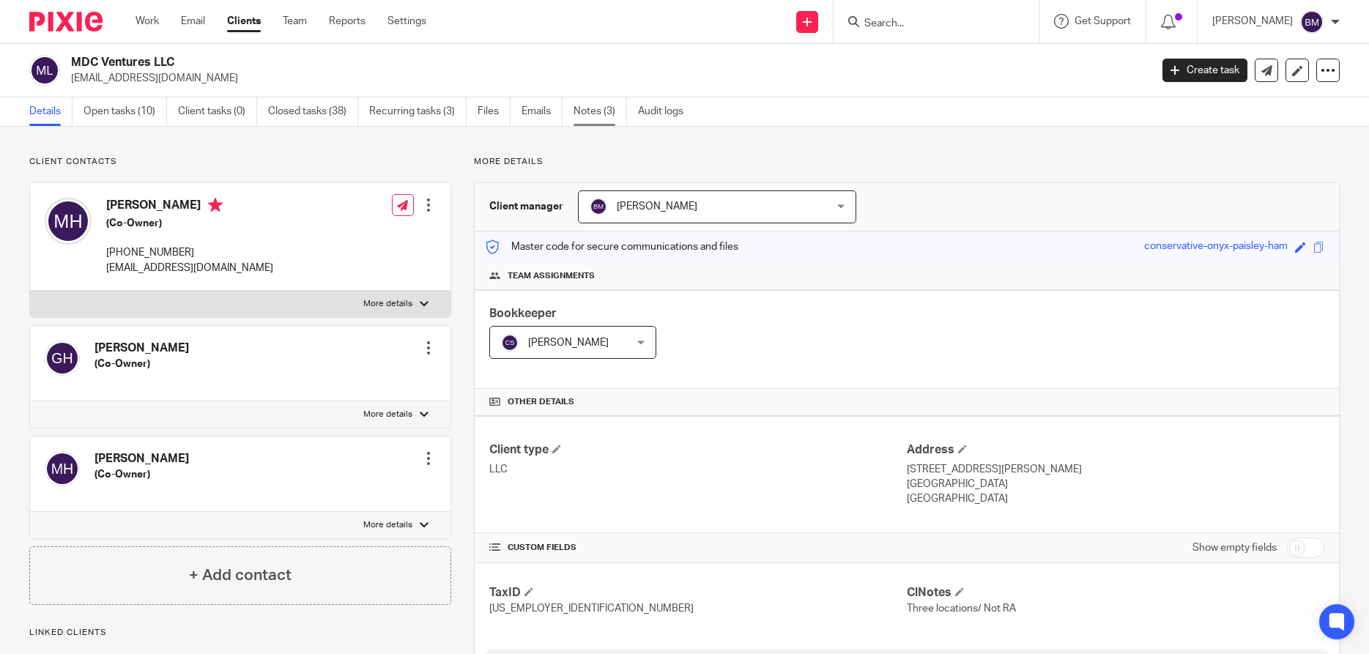
click at [597, 104] on link "Notes (3)" at bounding box center [599, 111] width 53 height 29
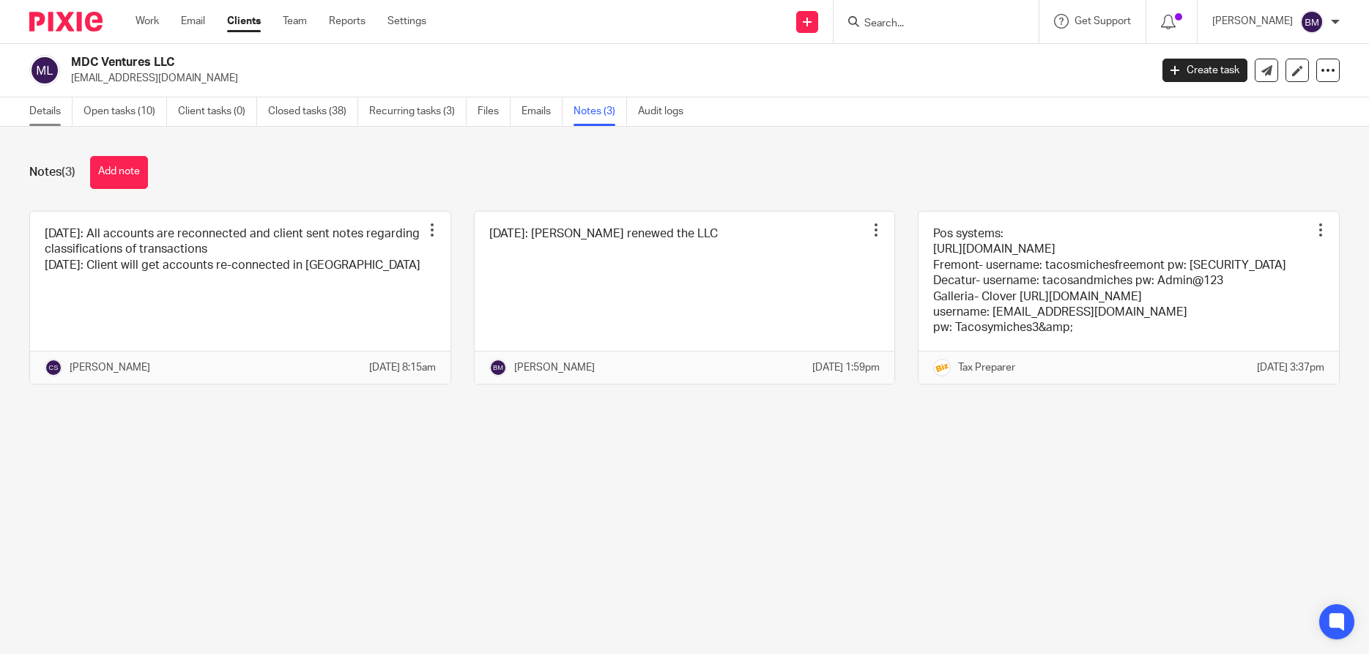
click at [44, 117] on link "Details" at bounding box center [50, 111] width 43 height 29
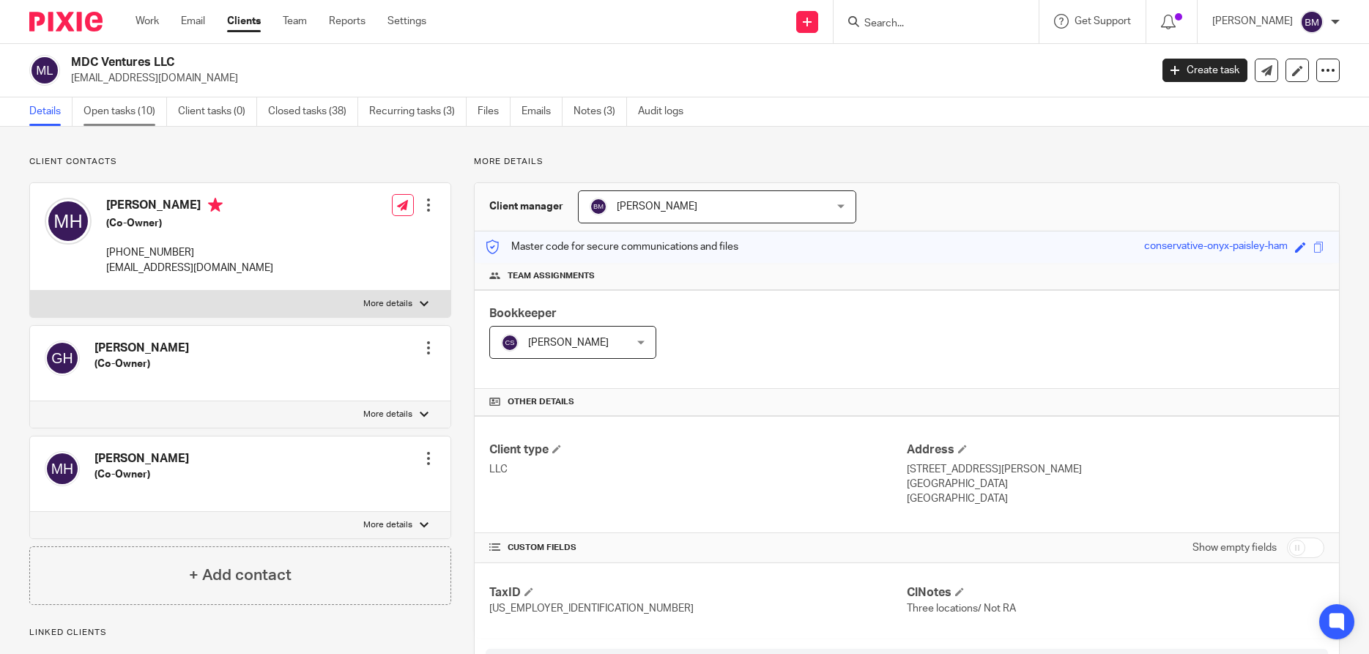
click at [127, 111] on link "Open tasks (10)" at bounding box center [124, 111] width 83 height 29
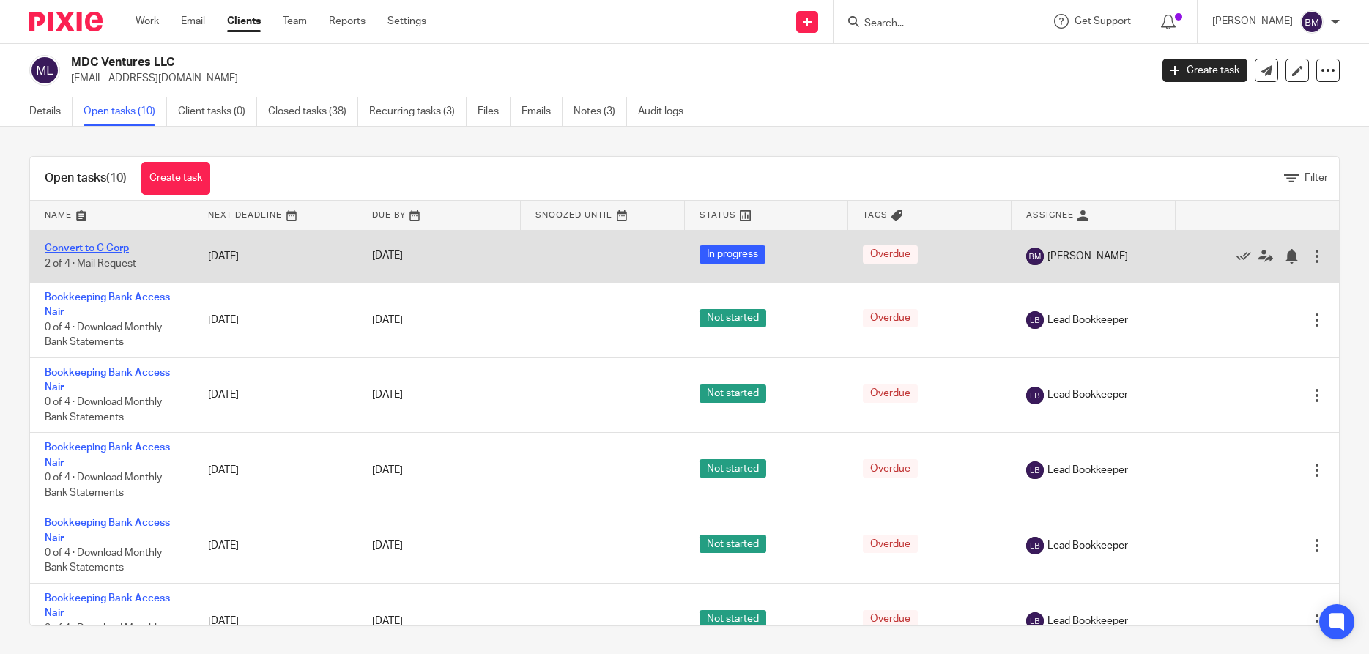
click at [89, 244] on link "Convert to C Corp" at bounding box center [87, 248] width 84 height 10
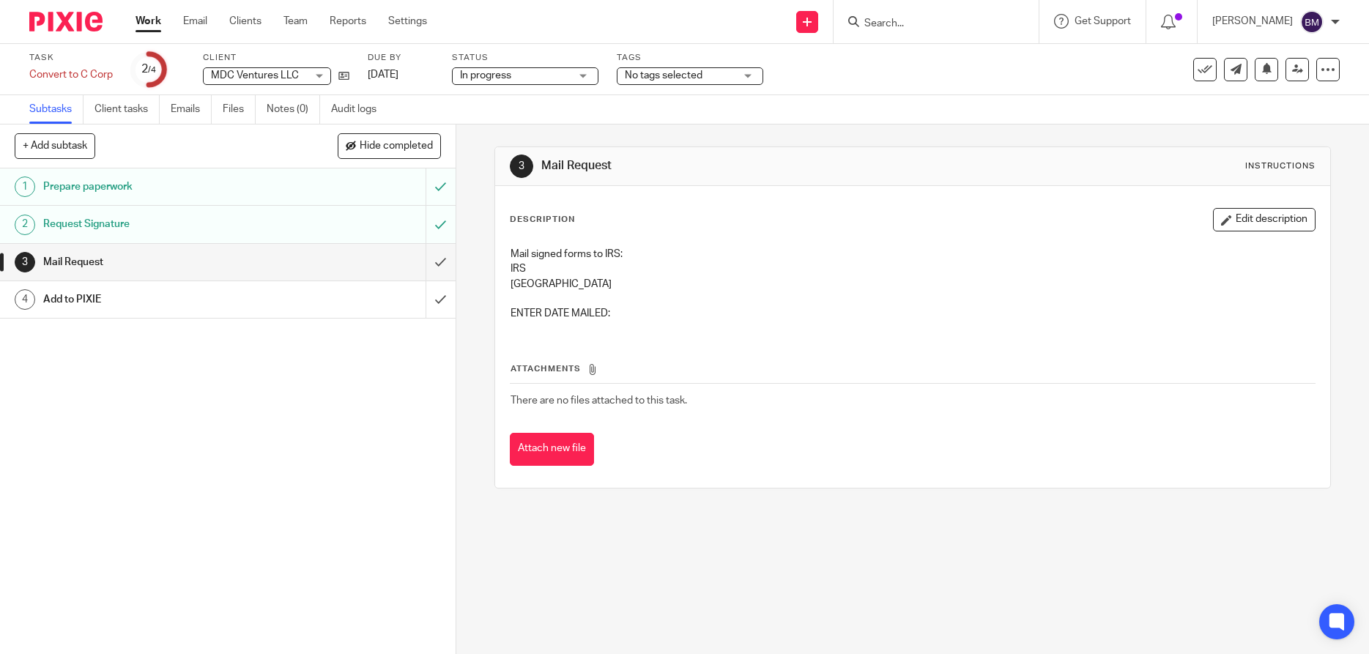
click at [80, 215] on h1 "Request Signature" at bounding box center [165, 224] width 245 height 22
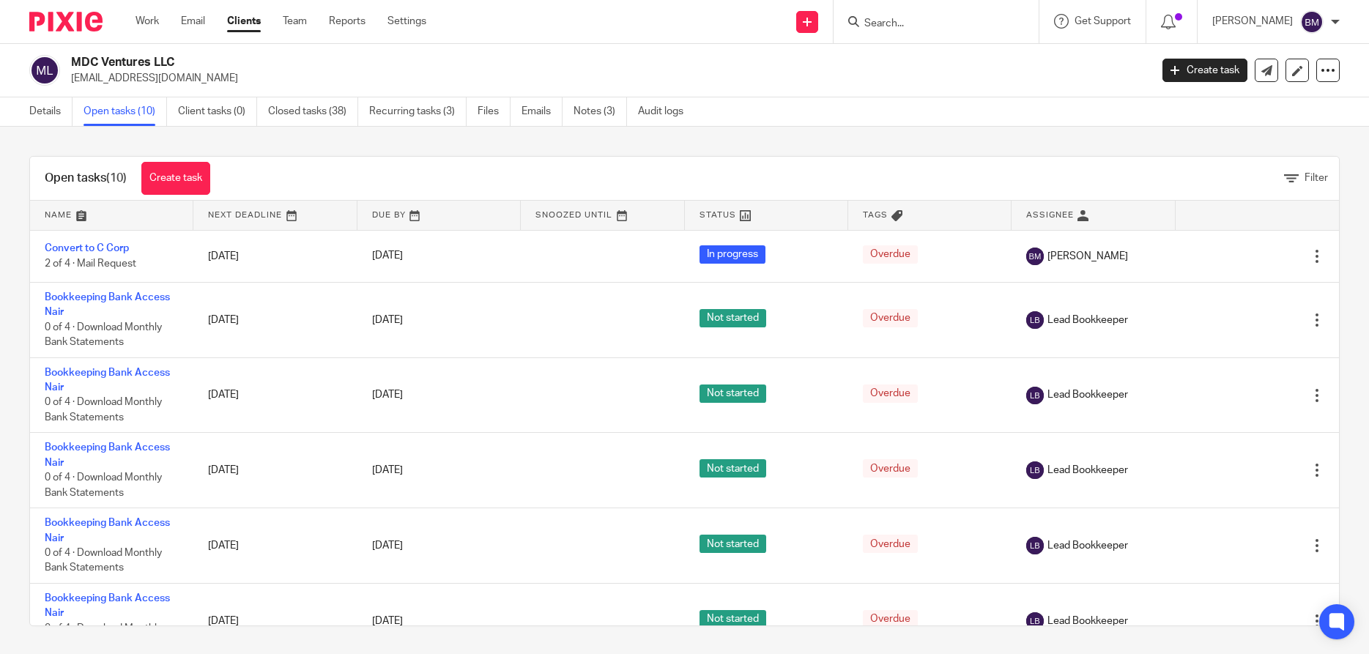
click at [39, 108] on link "Details" at bounding box center [50, 111] width 43 height 29
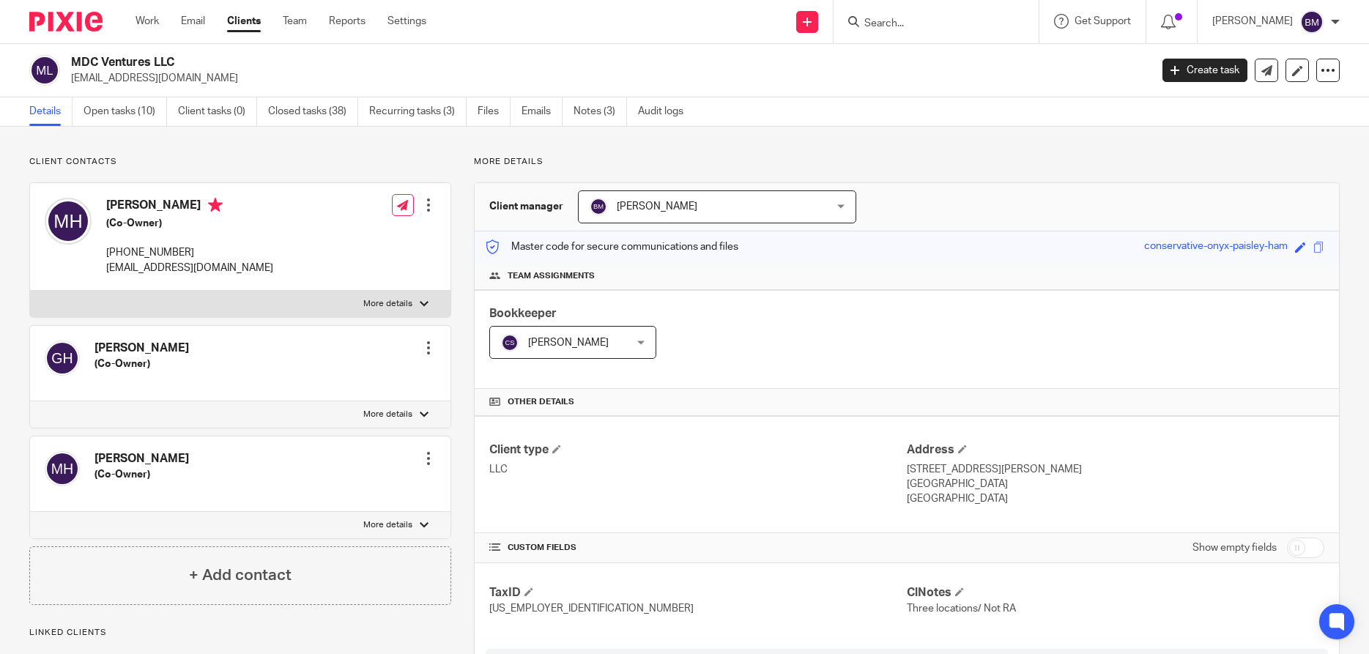
click at [901, 21] on input "Search" at bounding box center [929, 24] width 132 height 13
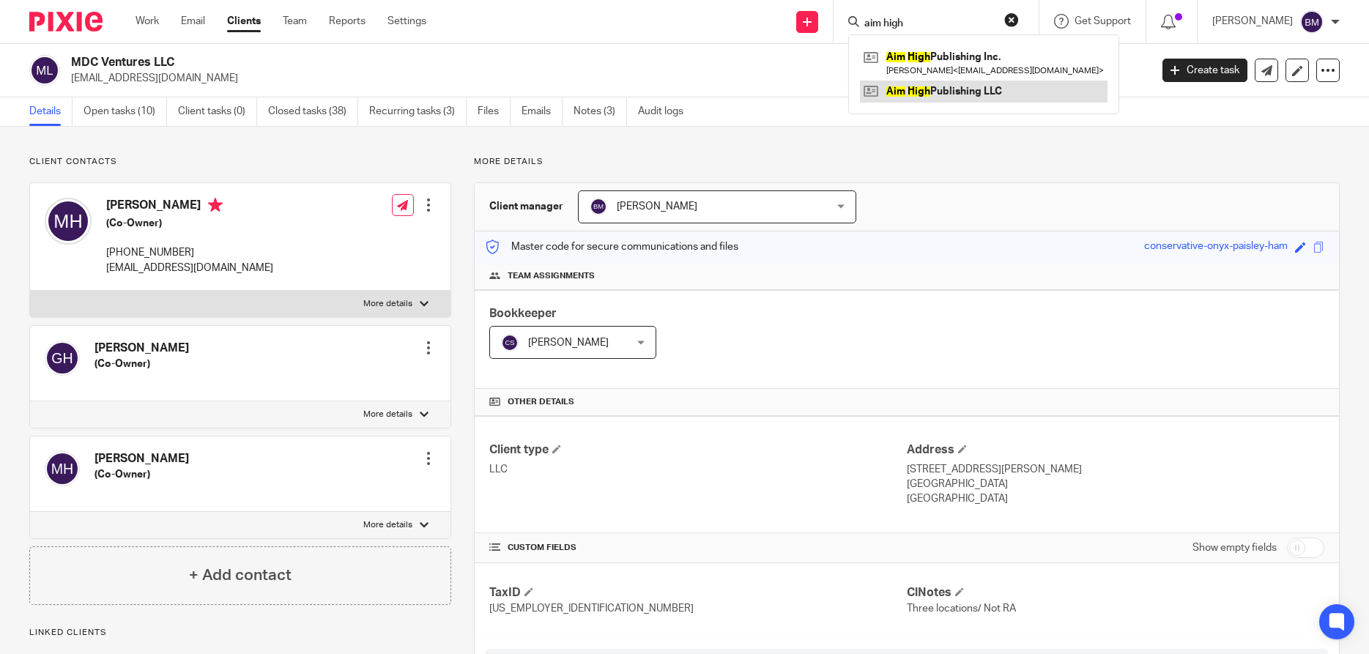
type input "aim high"
click at [930, 93] on link at bounding box center [983, 92] width 247 height 22
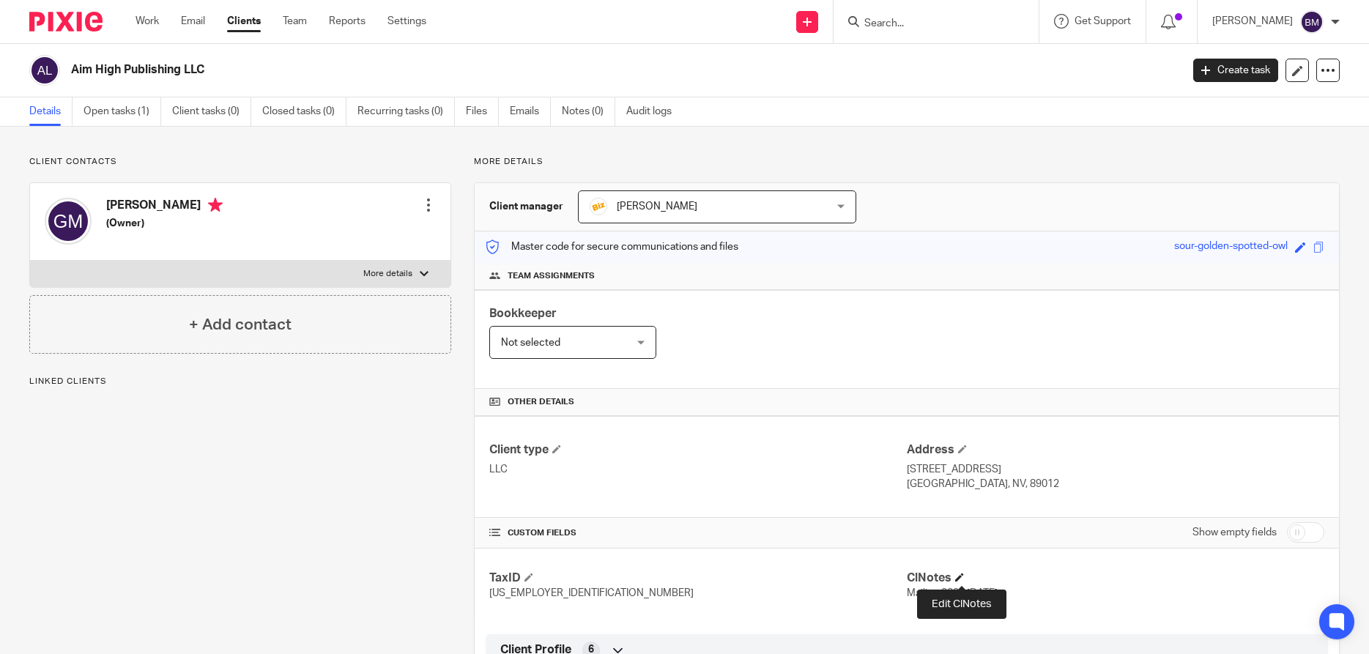
click at [962, 575] on span at bounding box center [959, 577] width 9 height 9
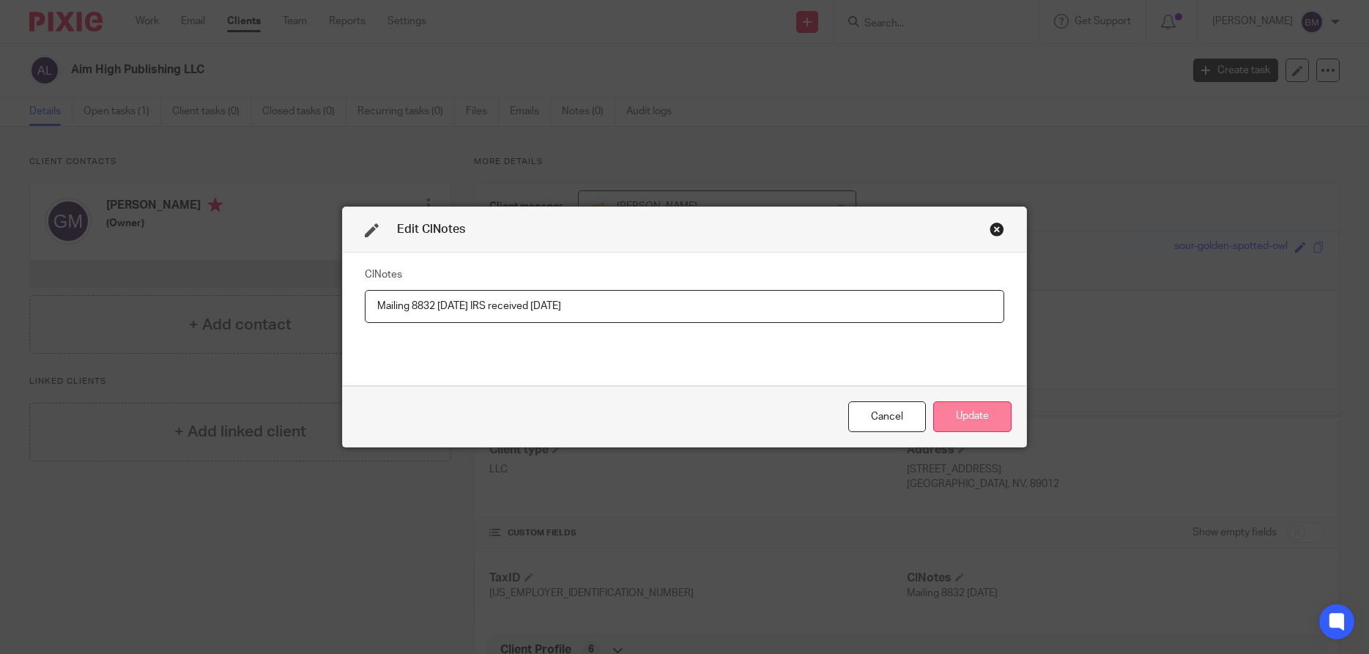
type input "Mailing 8832 [DATE] IRS received [DATE]"
click at [972, 420] on button "Update" at bounding box center [972, 416] width 78 height 31
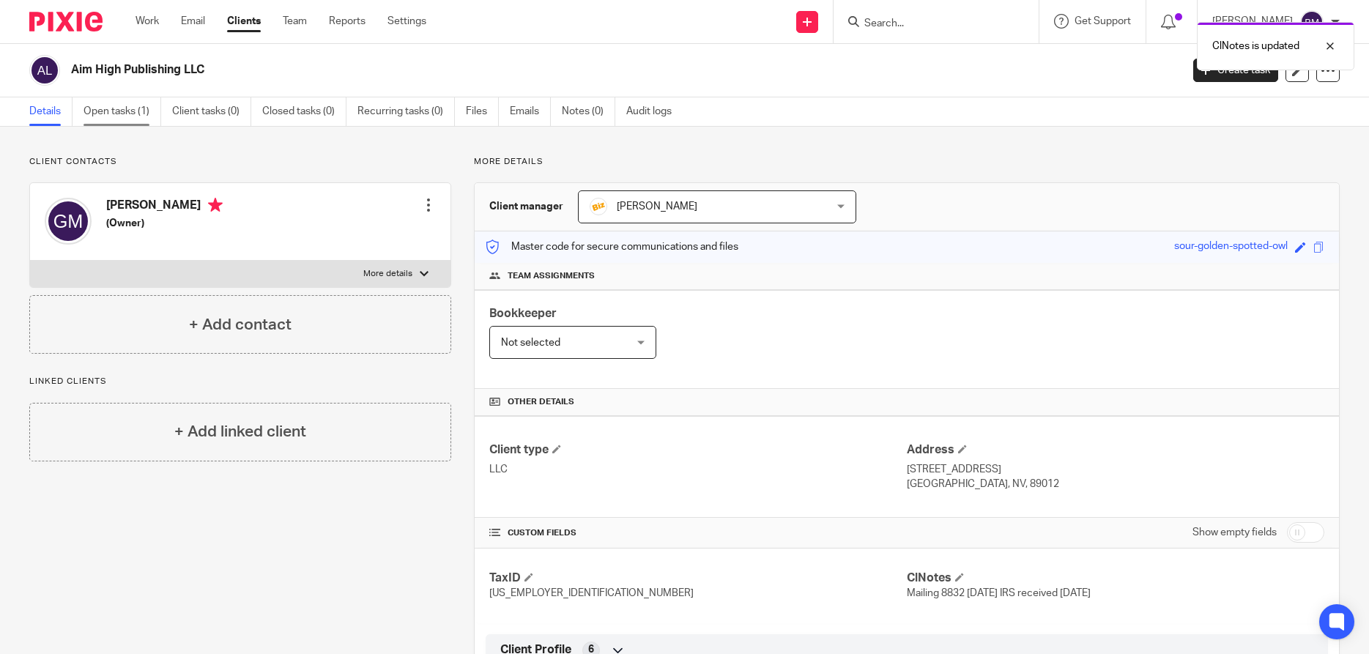
click at [110, 114] on link "Open tasks (1)" at bounding box center [122, 111] width 78 height 29
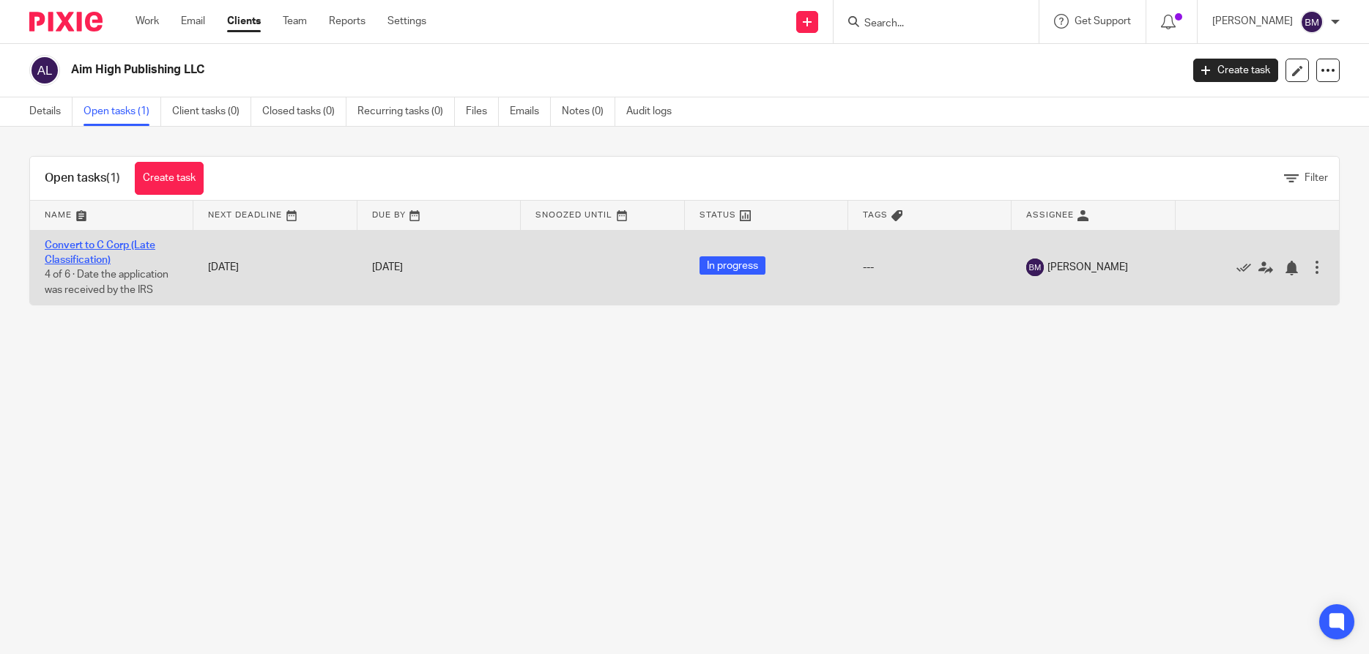
click at [72, 248] on link "Convert to C Corp (Late Classification)" at bounding box center [100, 252] width 111 height 25
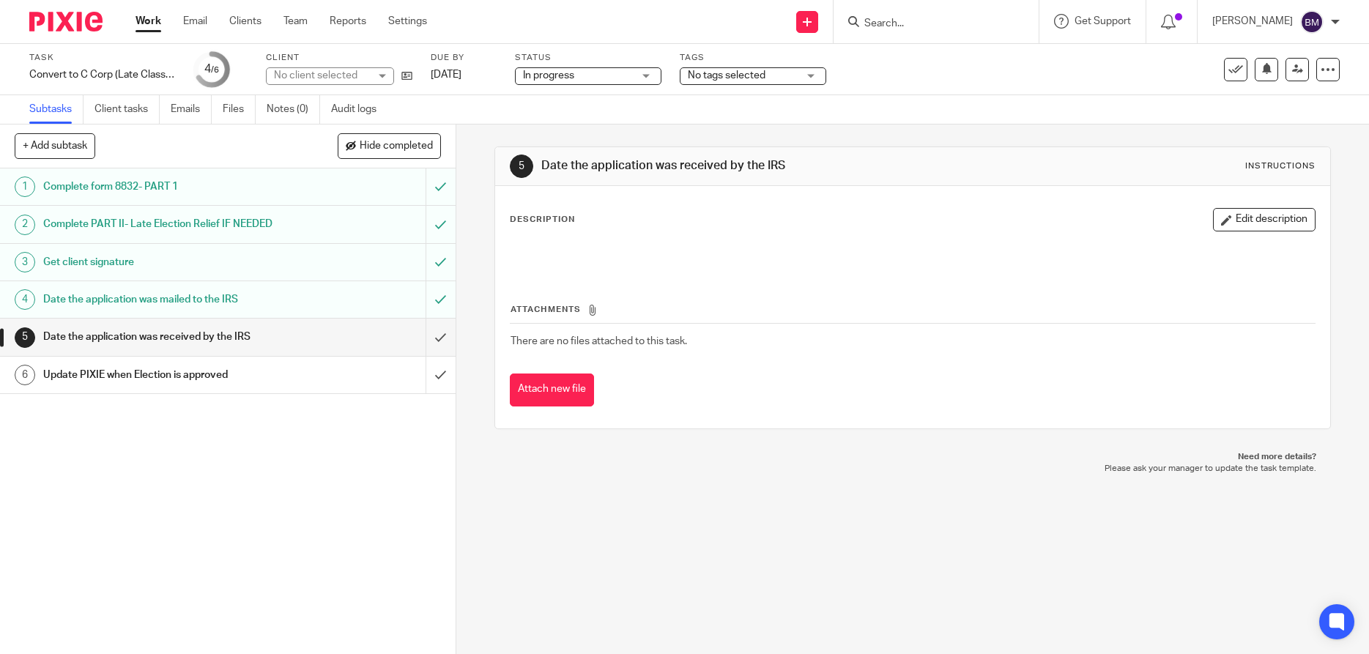
click at [159, 340] on h1 "Date the application was received by the IRS" at bounding box center [165, 337] width 245 height 22
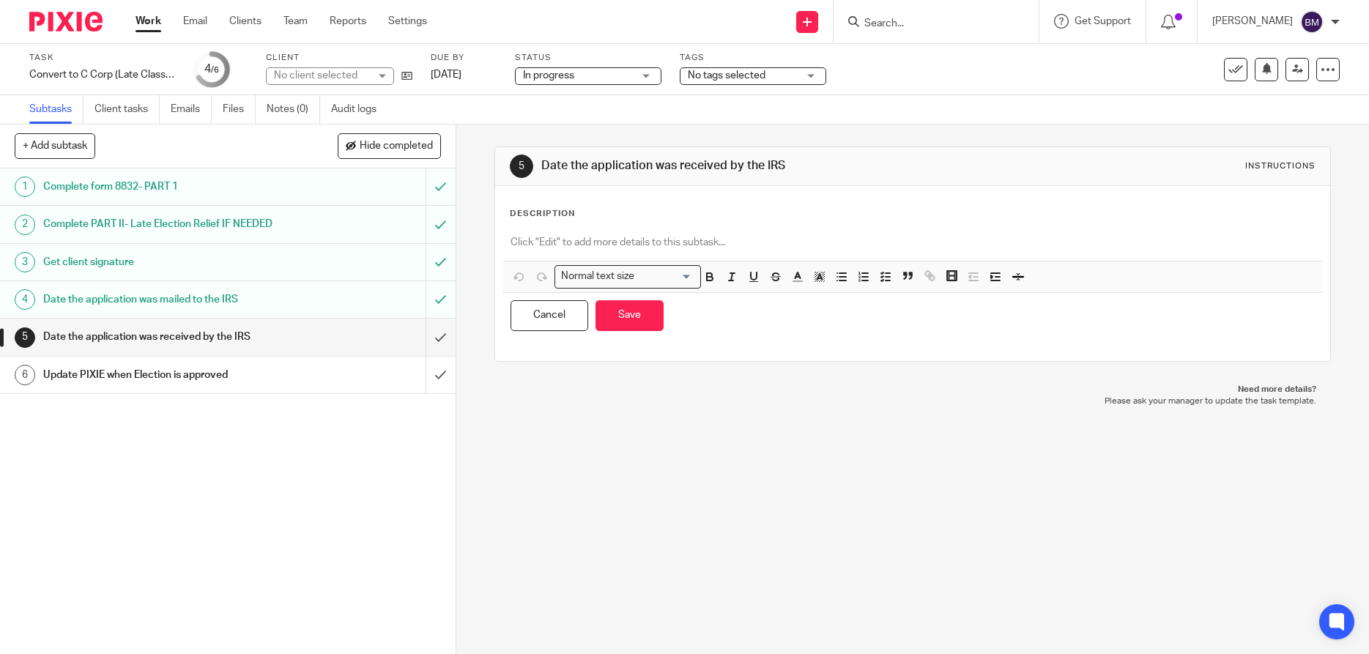
click at [548, 246] on p at bounding box center [912, 242] width 804 height 15
click at [641, 319] on button "Save" at bounding box center [629, 315] width 68 height 31
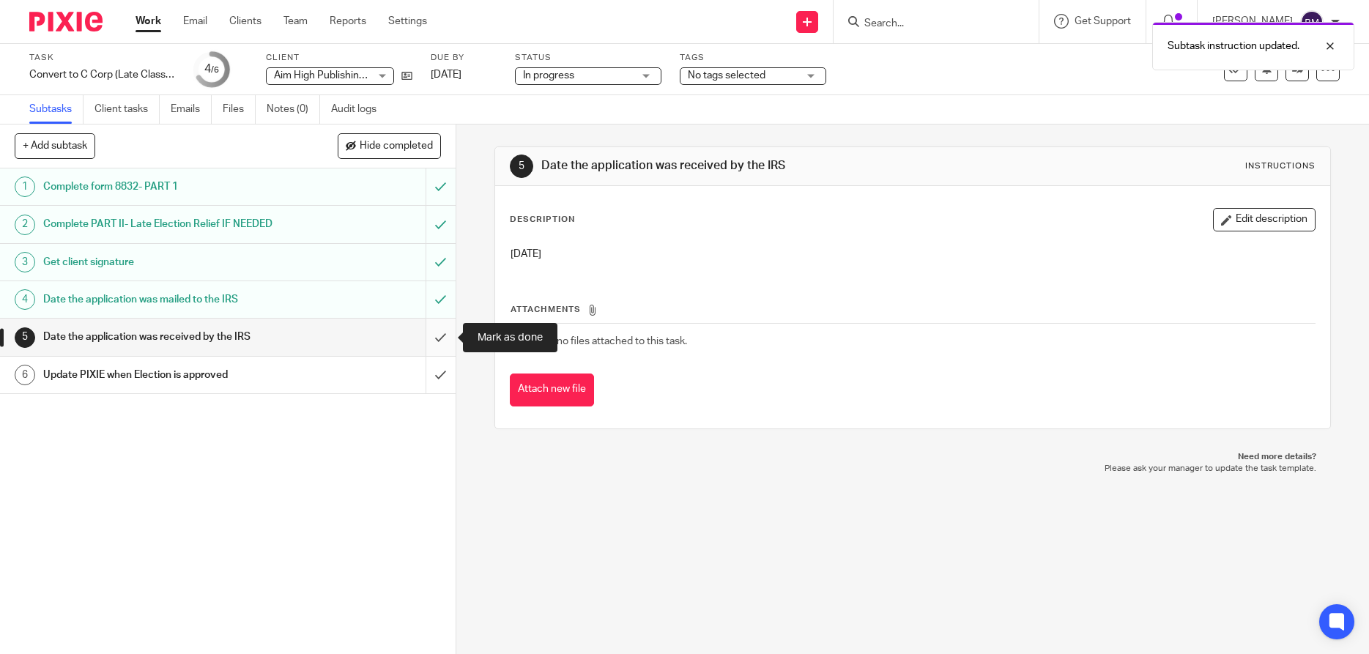
click at [442, 338] on input "submit" at bounding box center [227, 337] width 455 height 37
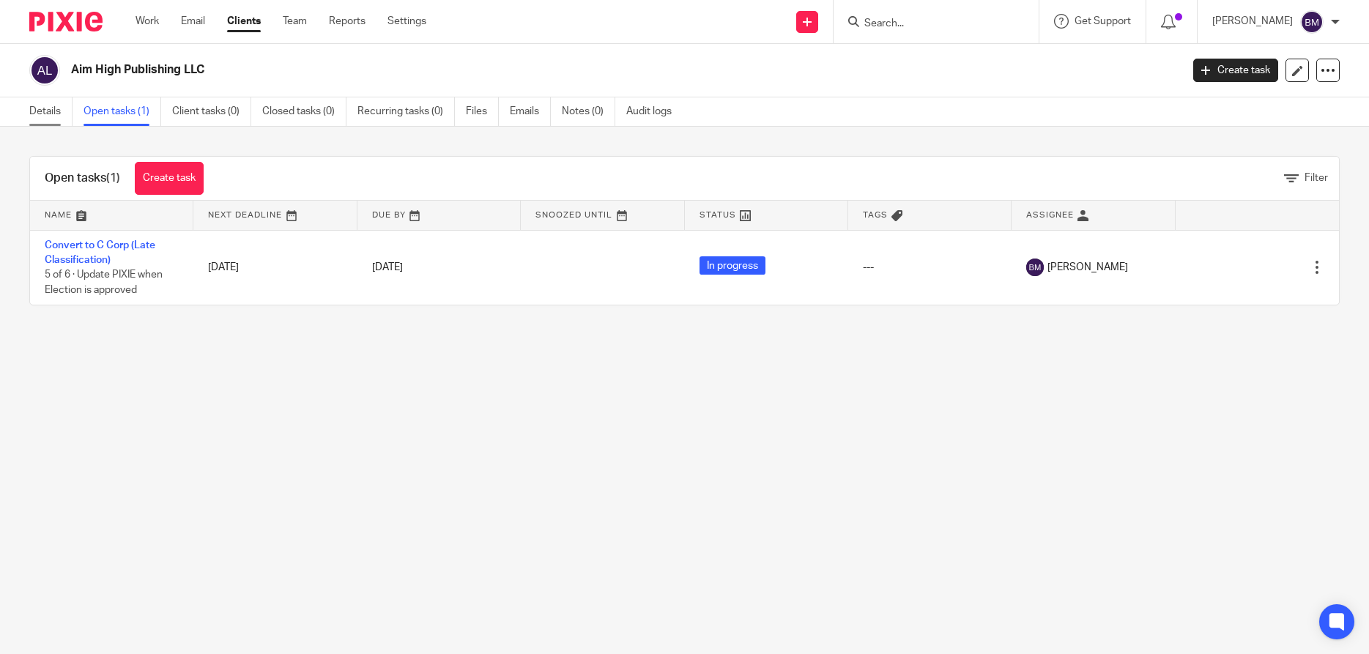
click at [48, 119] on link "Details" at bounding box center [50, 111] width 43 height 29
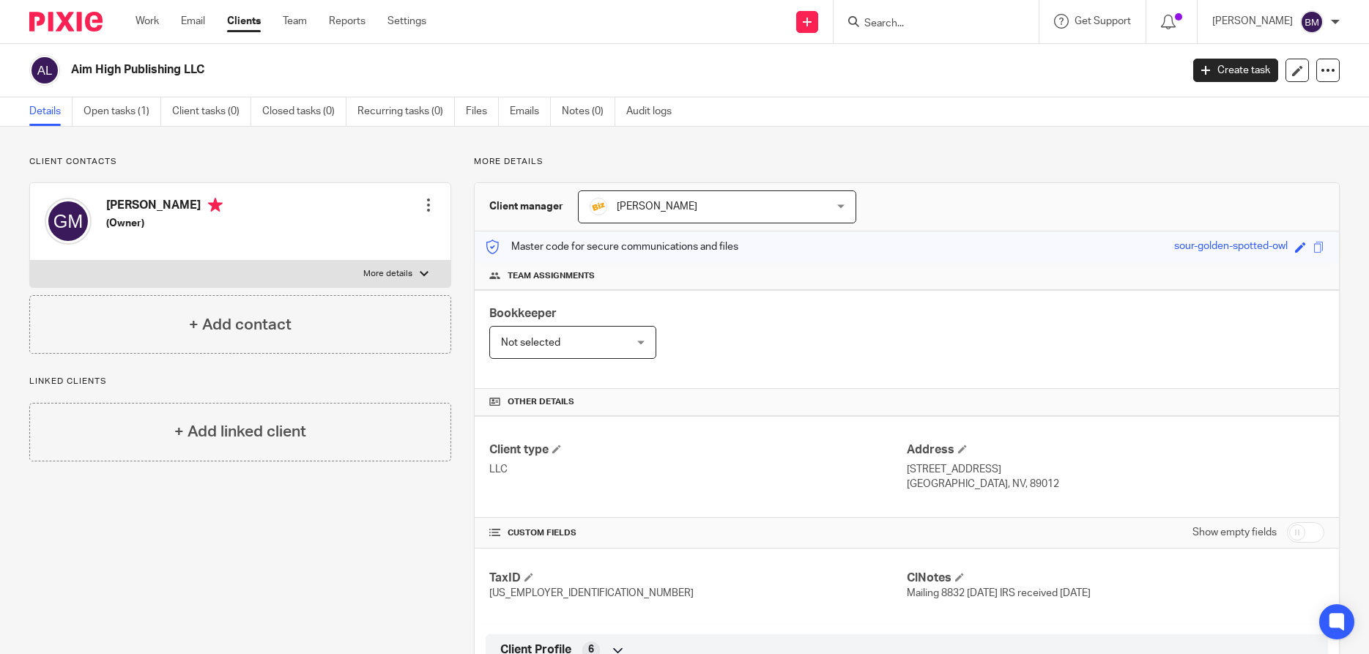
click at [892, 19] on input "Search" at bounding box center [929, 24] width 132 height 13
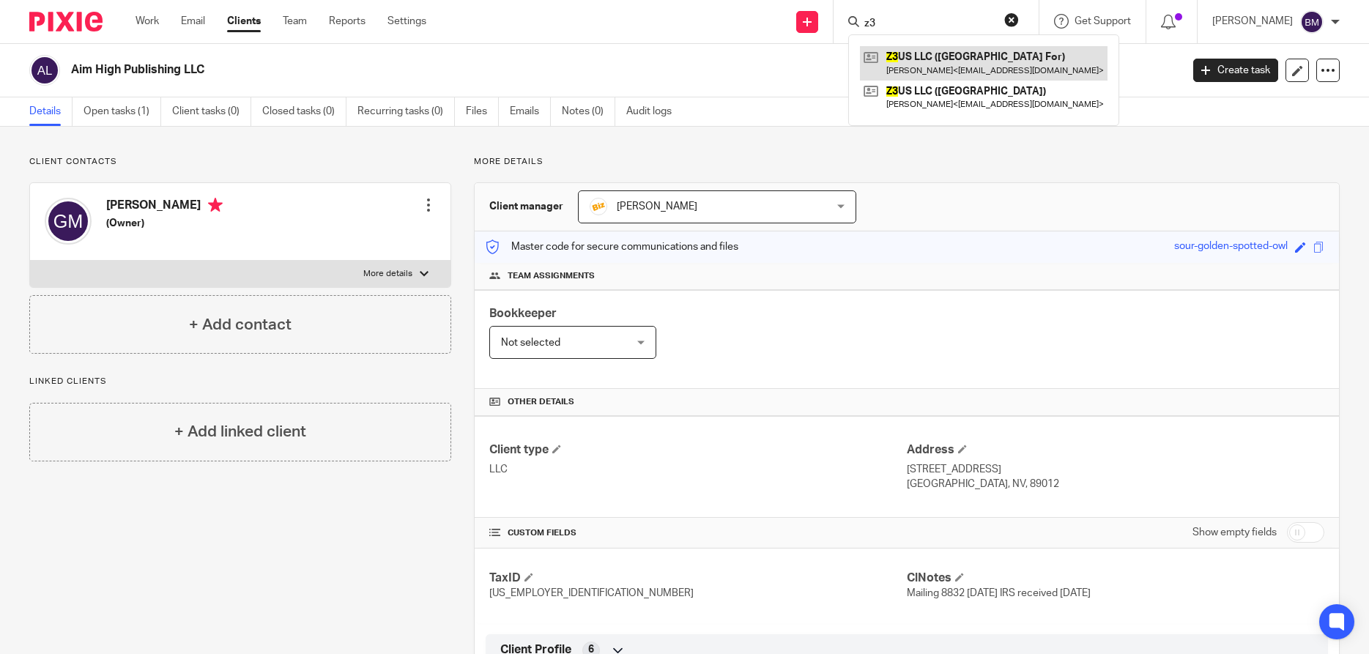
type input "z3"
click at [933, 64] on link at bounding box center [983, 63] width 247 height 34
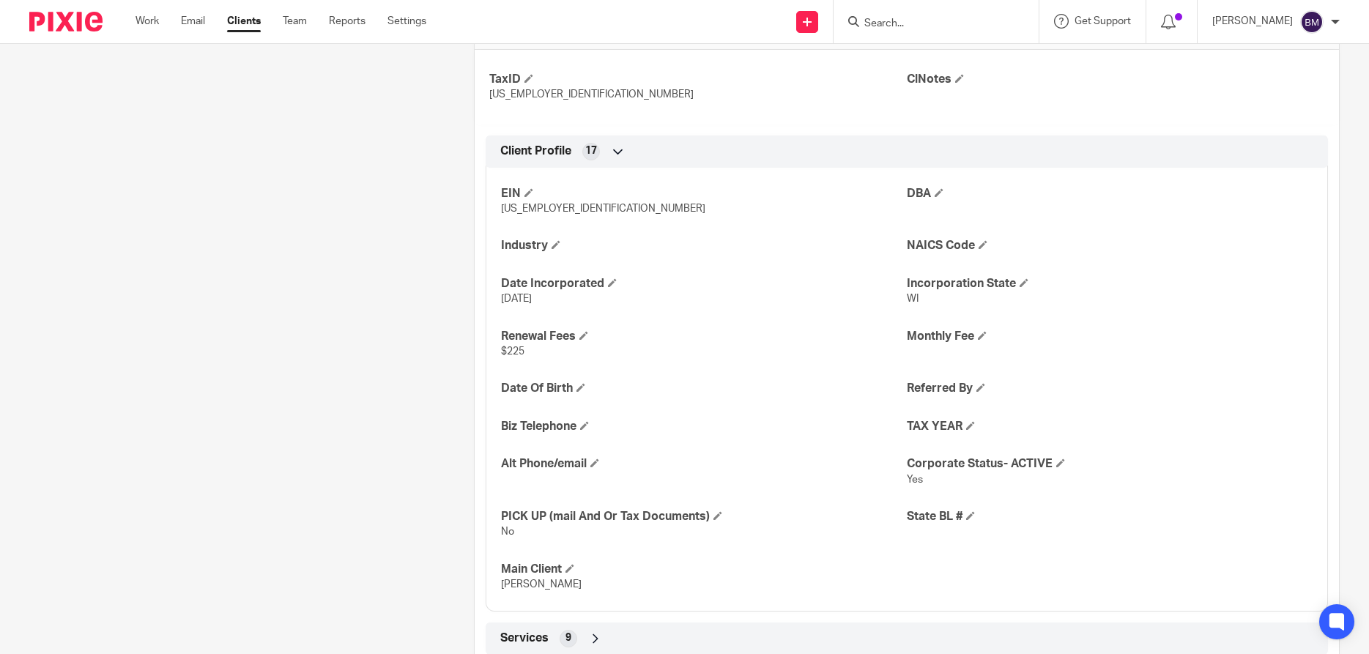
scroll to position [562, 0]
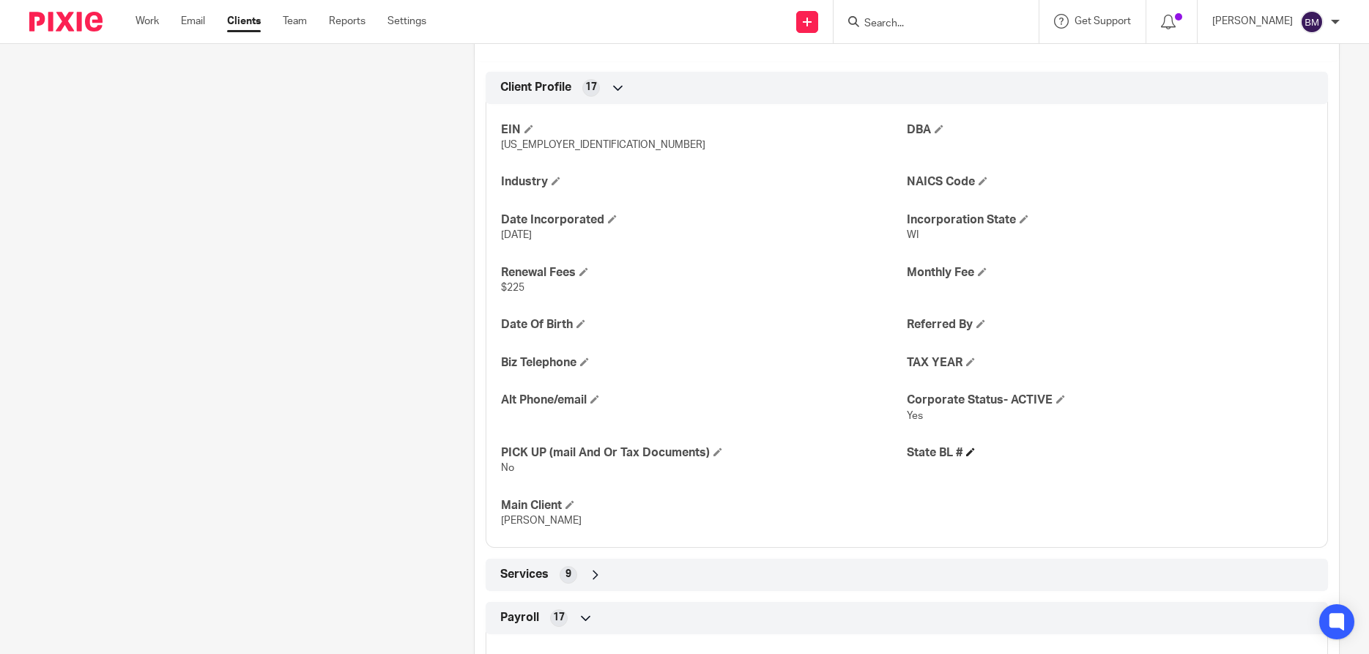
click at [973, 457] on h4 "State BL #" at bounding box center [1110, 452] width 406 height 15
click at [971, 452] on span at bounding box center [970, 451] width 9 height 9
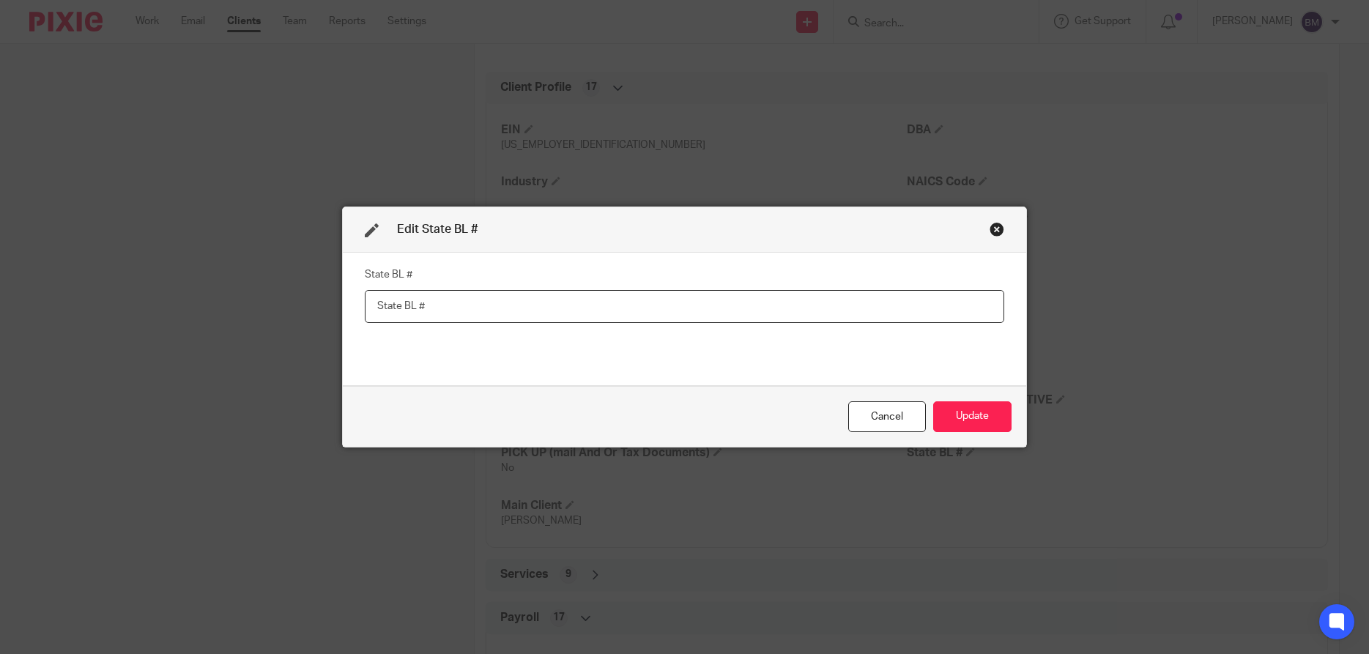
click at [378, 310] on input "text" at bounding box center [684, 306] width 639 height 33
paste input "Z008718"
type input "Z008718"
click at [955, 420] on button "Update" at bounding box center [972, 416] width 78 height 31
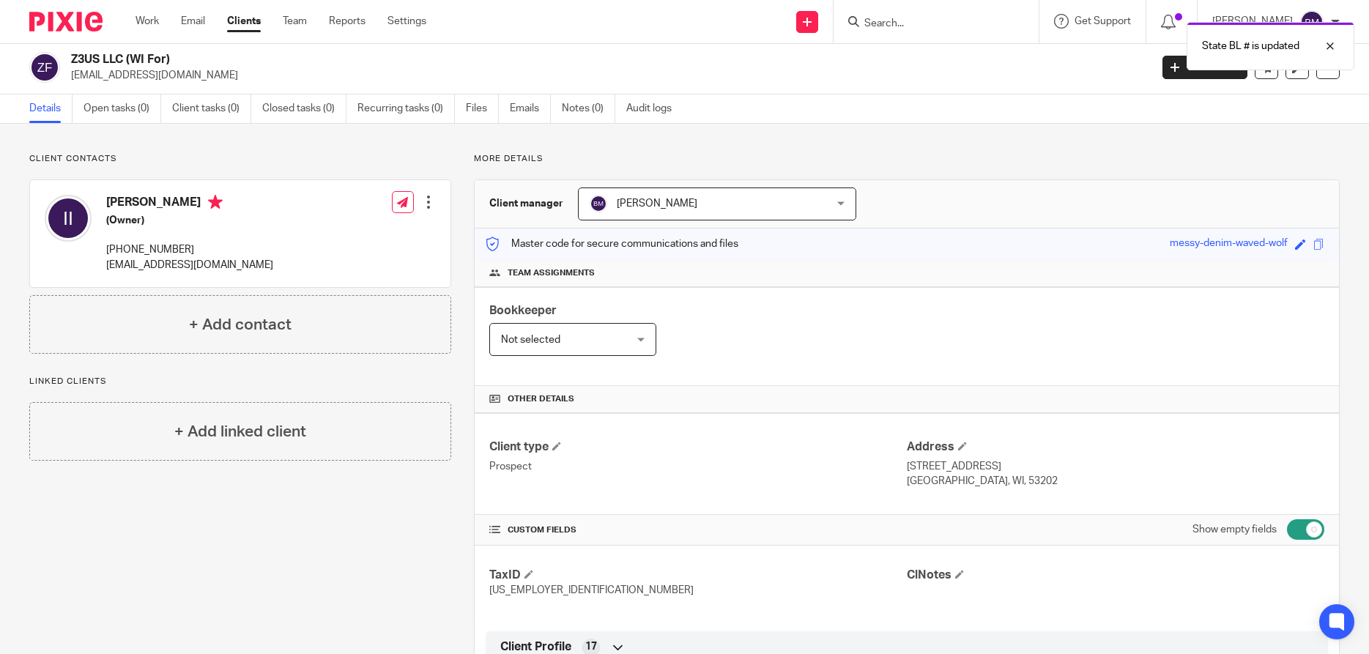
scroll to position [0, 0]
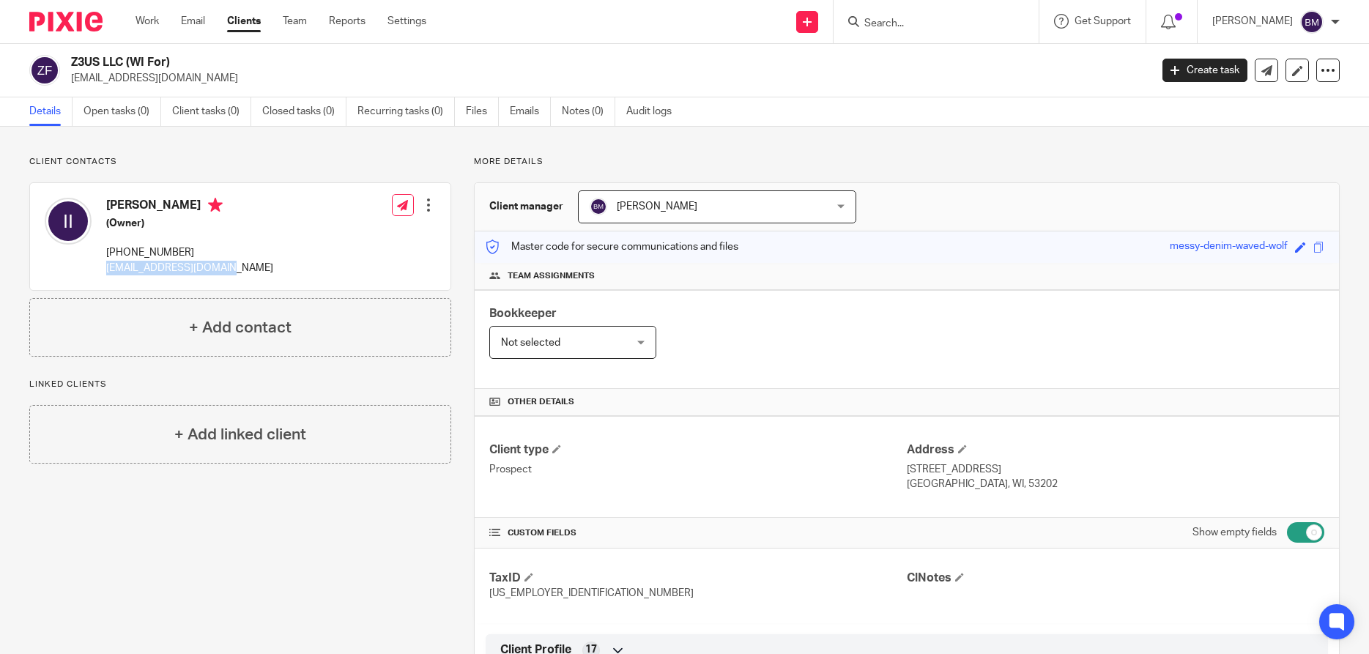
drag, startPoint x: 104, startPoint y: 267, endPoint x: 226, endPoint y: 264, distance: 122.3
click at [226, 264] on div "Isaac Tate III (Owner) 619-494-6522 iamisaactate@gmail.com Edit contact Create …" at bounding box center [240, 236] width 420 height 107
copy p "[EMAIL_ADDRESS][DOMAIN_NAME]"
click at [242, 27] on link "Clients" at bounding box center [244, 21] width 34 height 15
